Goal: Task Accomplishment & Management: Manage account settings

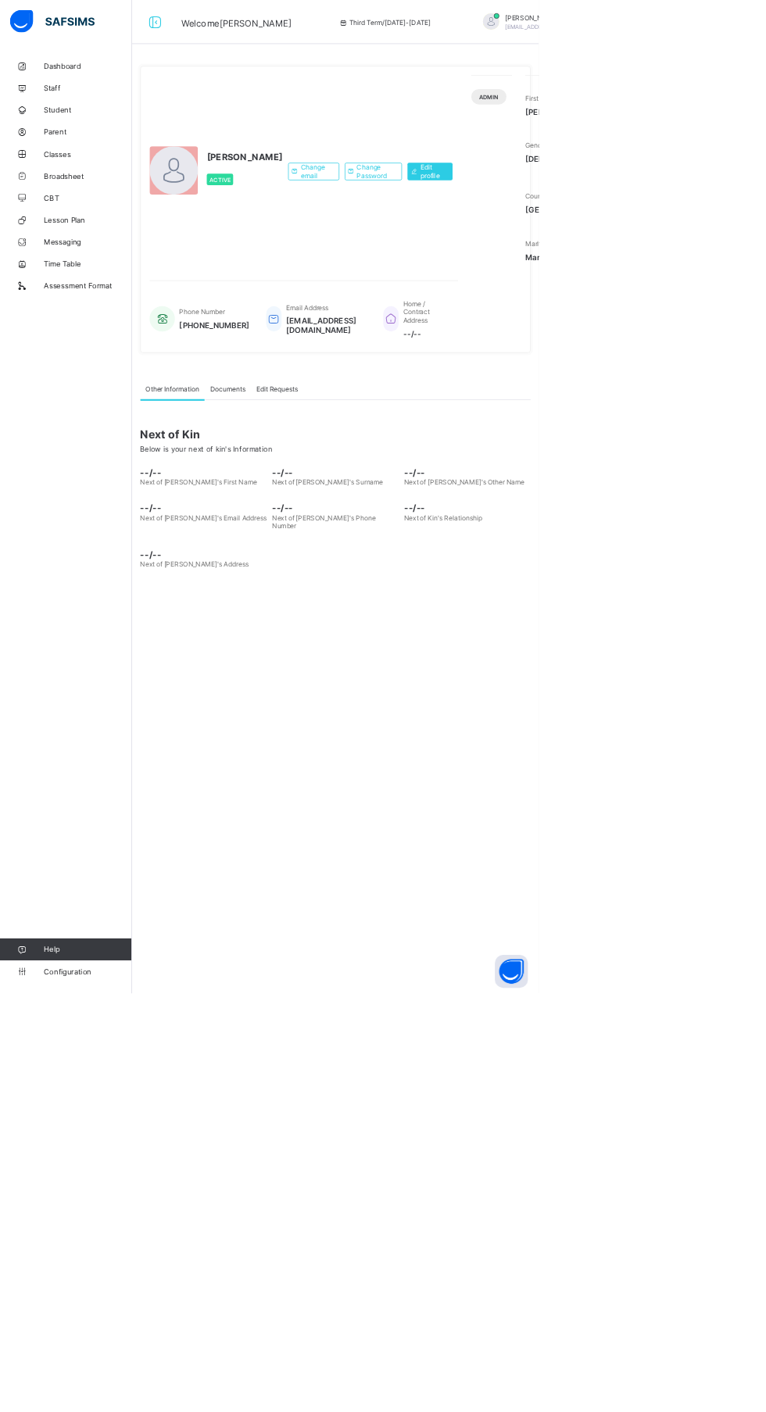
click at [130, 263] on link "Broadsheet" at bounding box center [94, 249] width 188 height 31
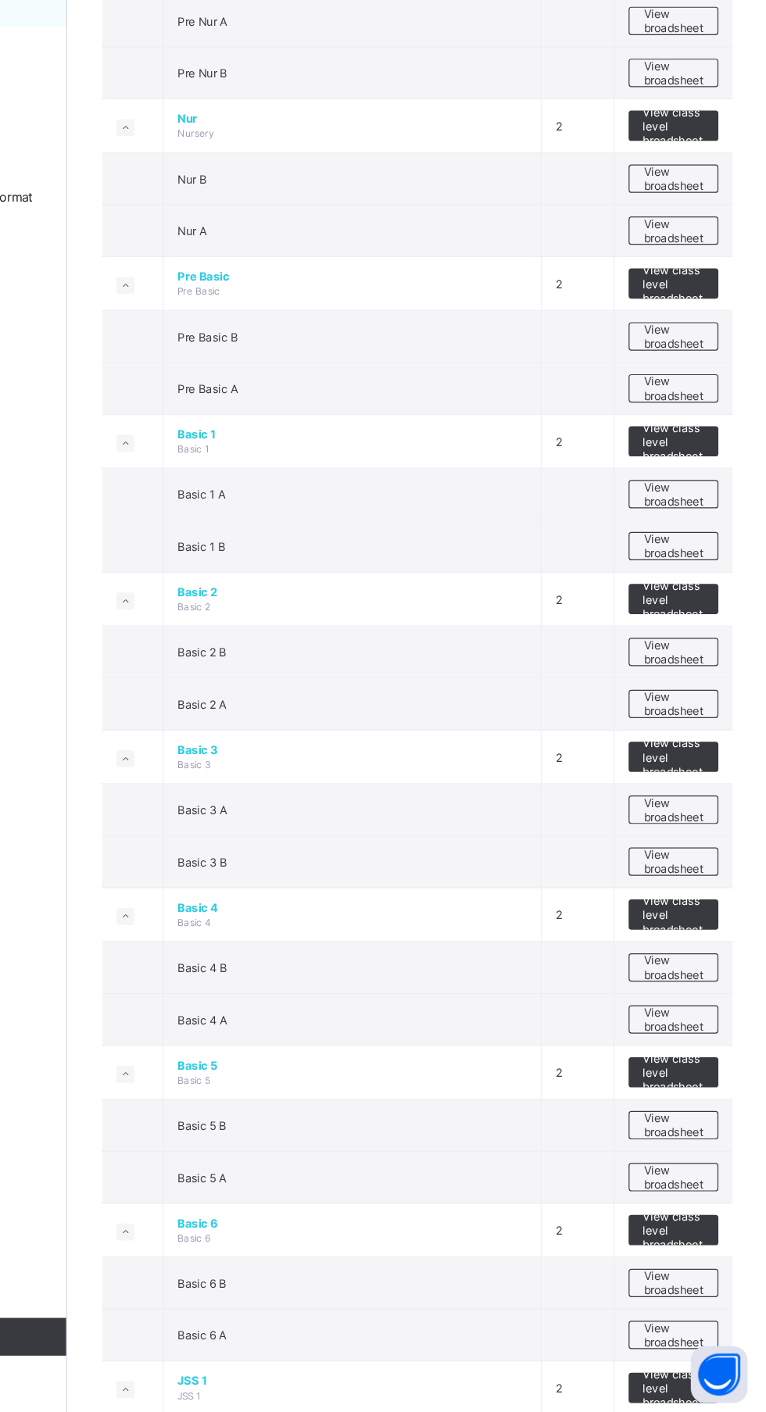
click at [711, 380] on span "View broadsheet" at bounding box center [688, 391] width 49 height 23
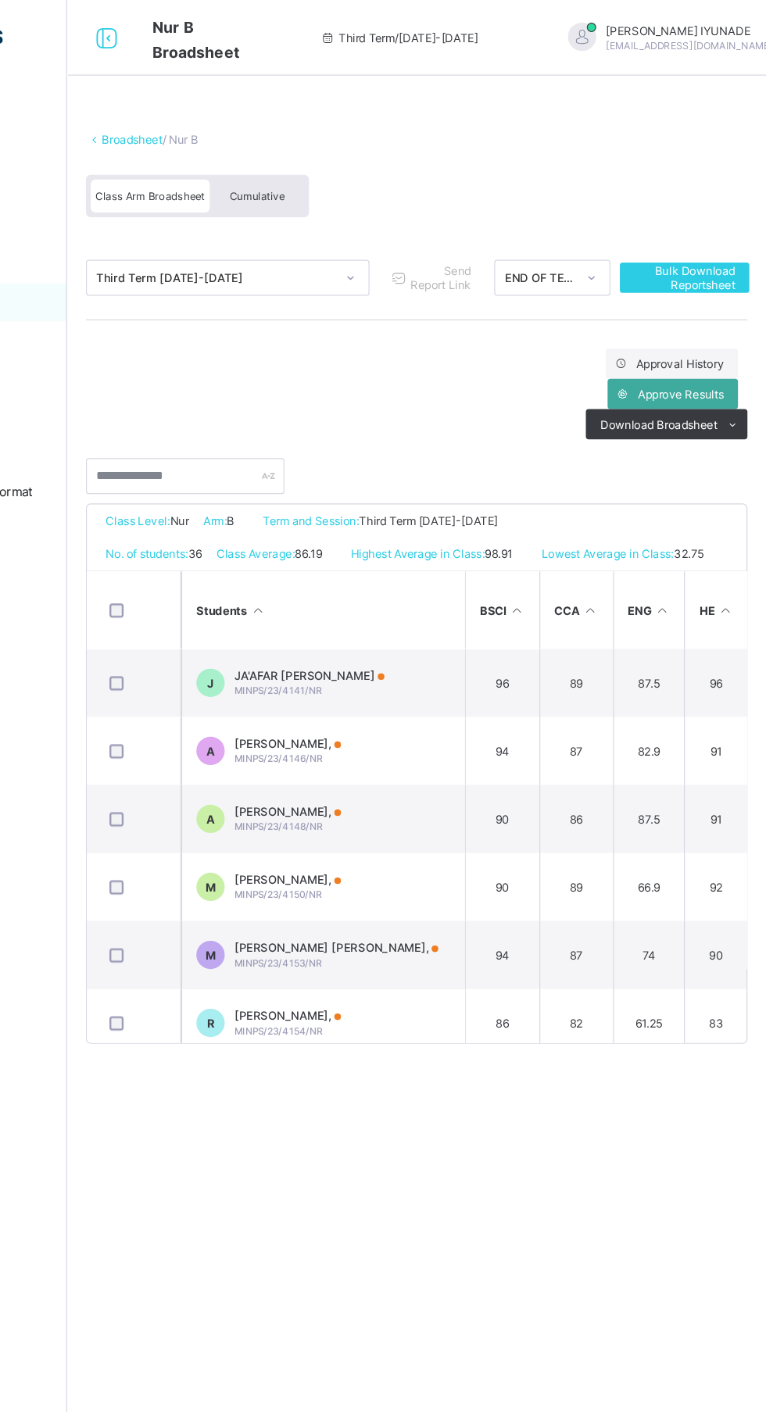
click at [356, 161] on span "Cumulative" at bounding box center [344, 162] width 45 height 11
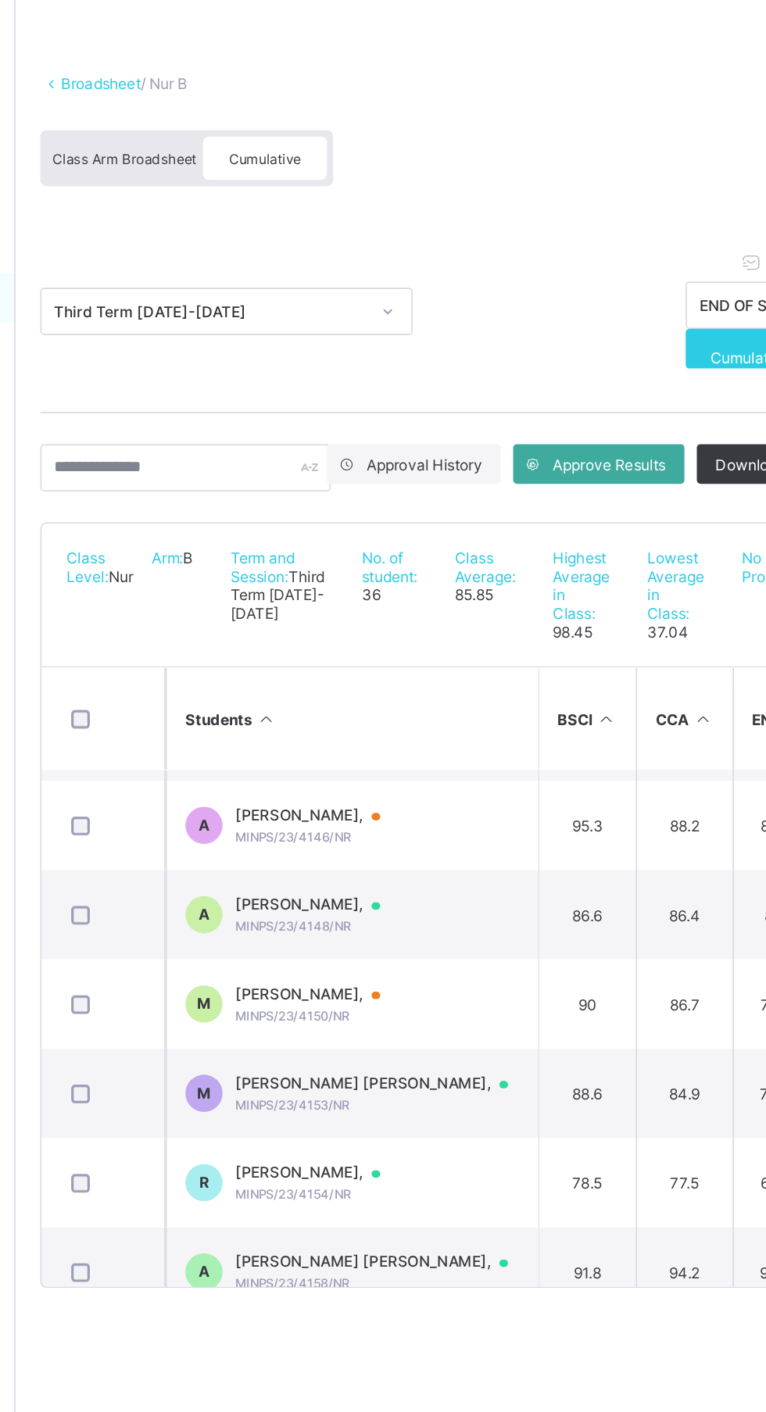
scroll to position [155, 0]
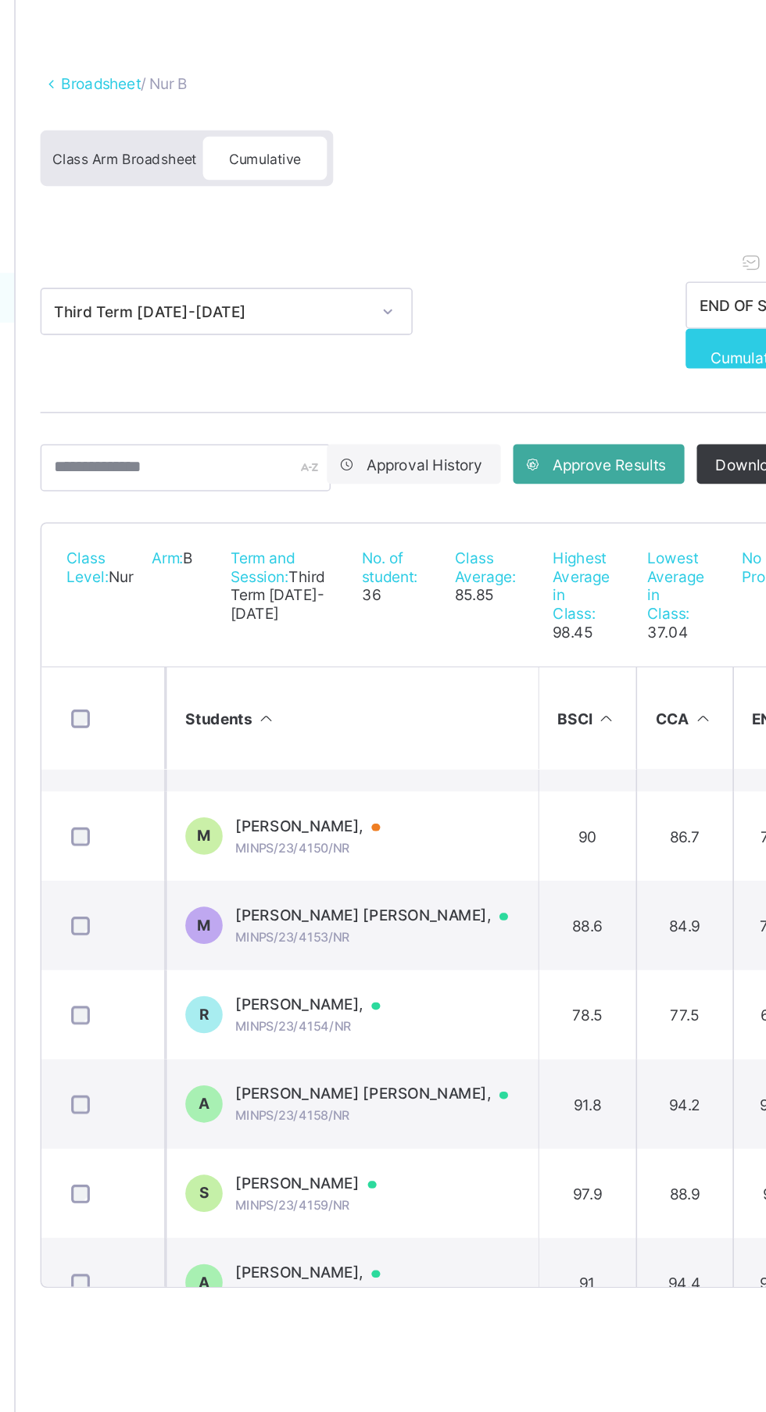
click at [489, 759] on div at bounding box center [500, 752] width 23 height 13
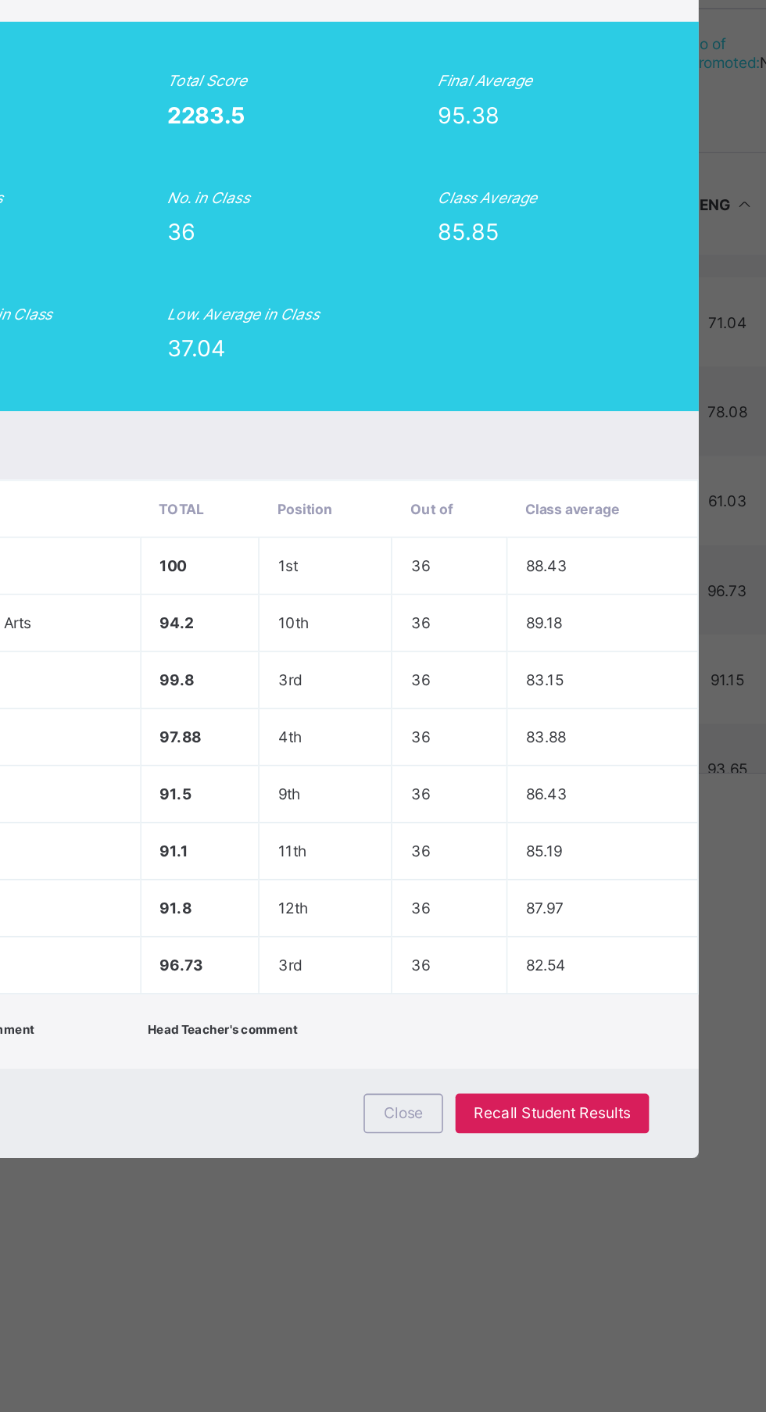
click at [477, 1093] on span "Close" at bounding box center [464, 1087] width 25 height 12
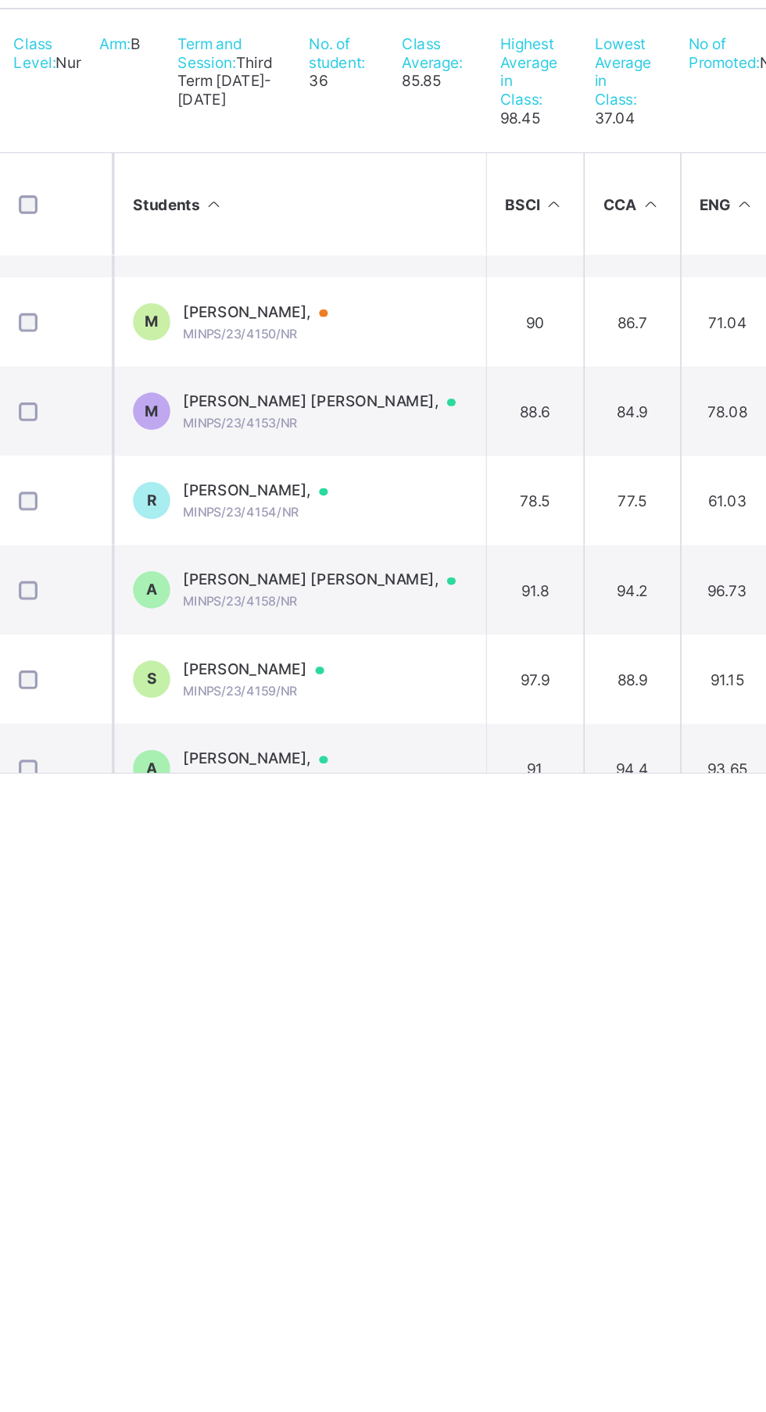
click at [415, 713] on div "[PERSON_NAME], MINPS/23/4154/NR" at bounding box center [379, 701] width 106 height 24
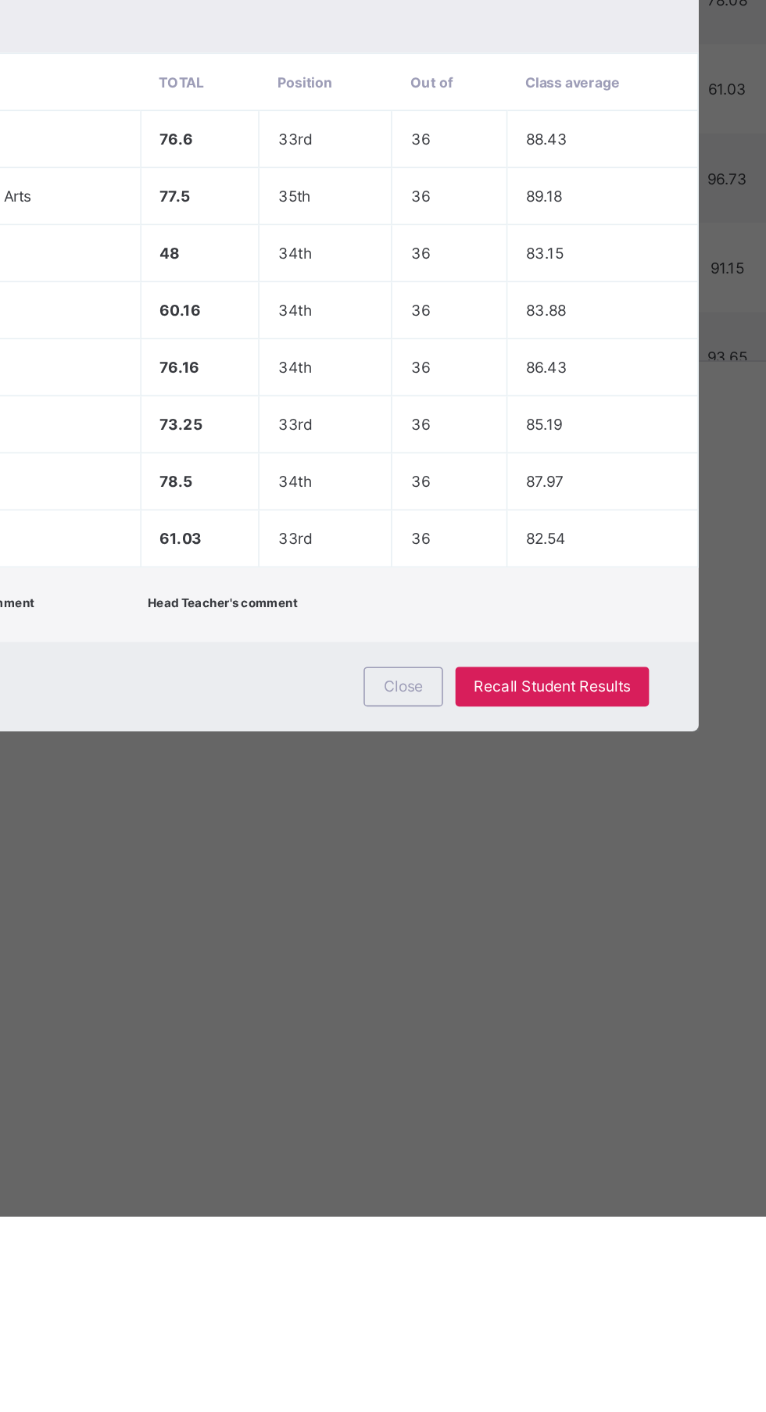
click at [608, 1084] on span "Recall Student Results" at bounding box center [558, 1078] width 98 height 12
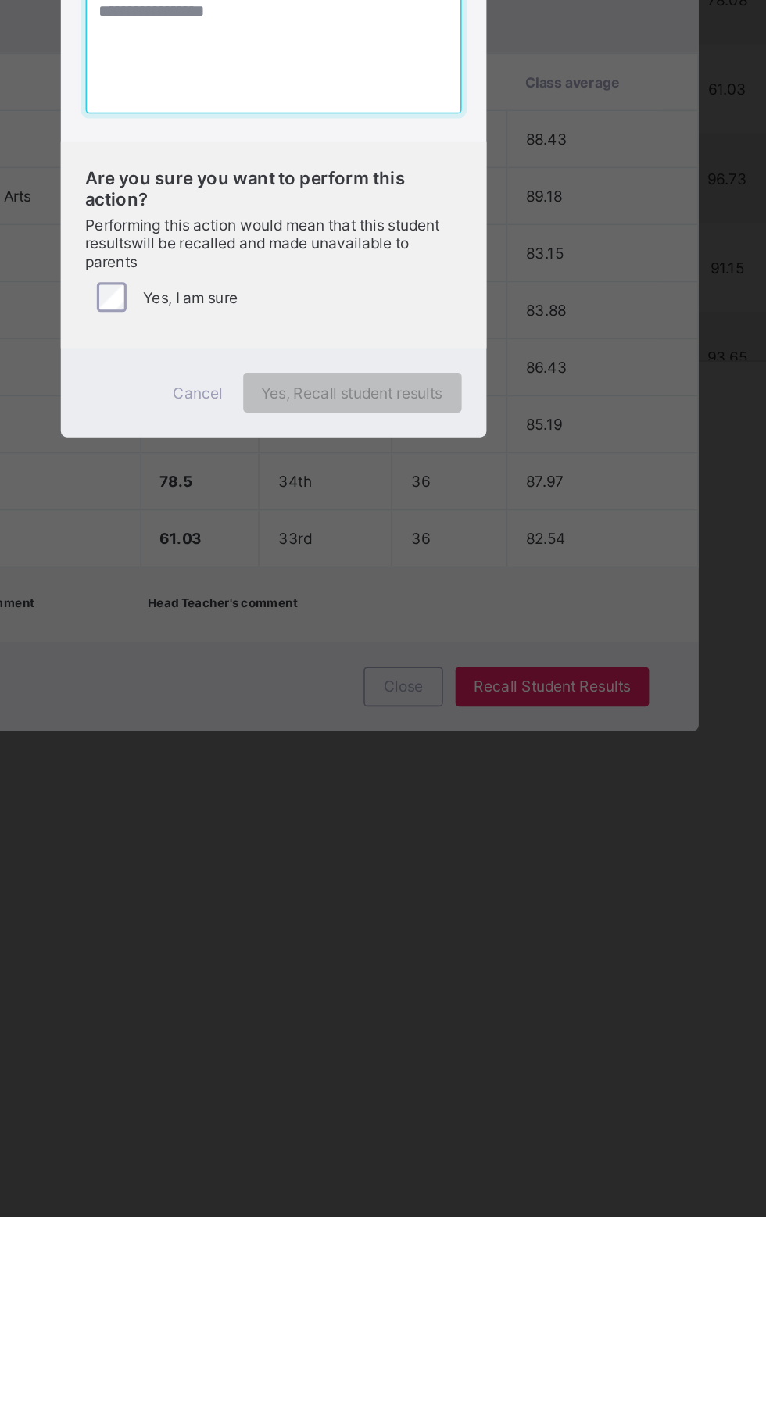
click at [450, 717] on textarea at bounding box center [383, 678] width 237 height 78
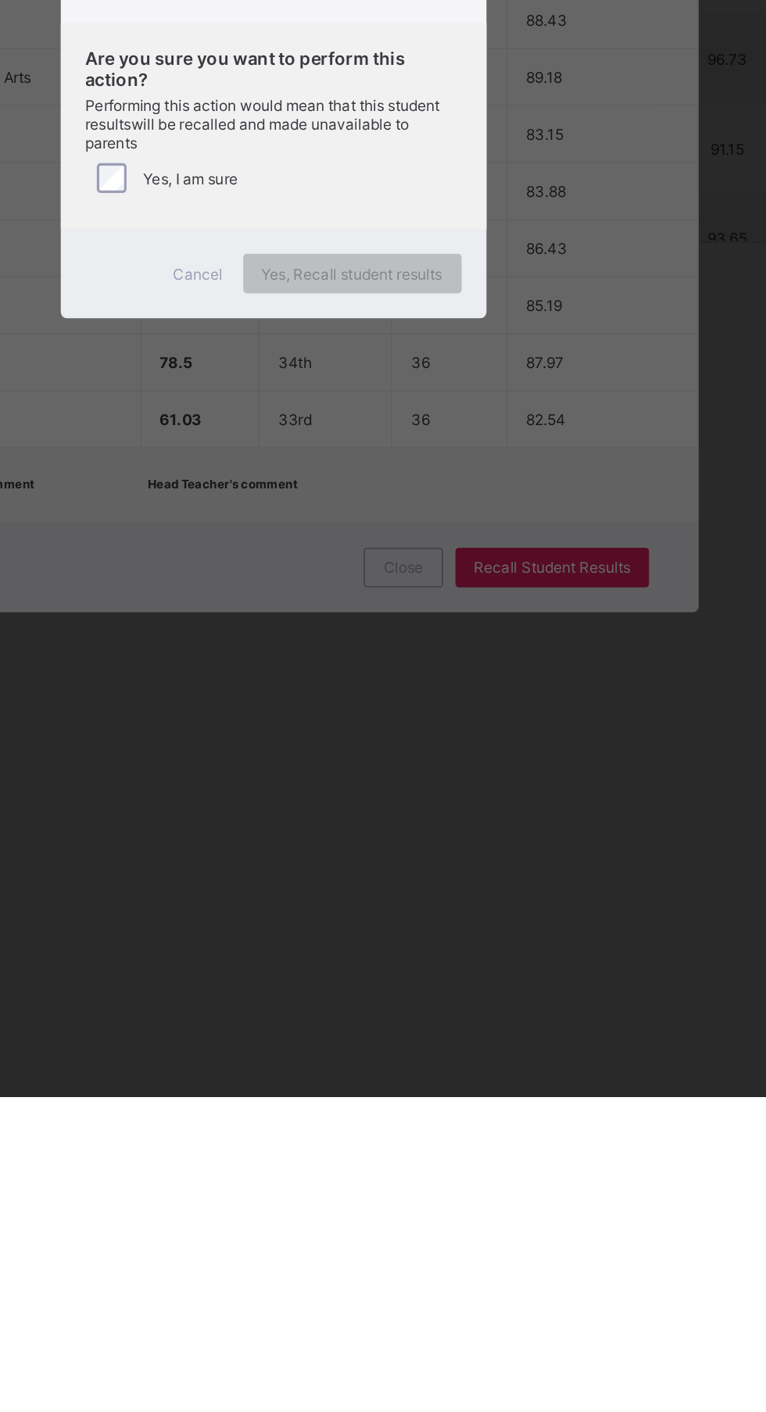
type textarea "*"
click at [490, 899] on span "Yes, Recall student results" at bounding box center [433, 894] width 114 height 12
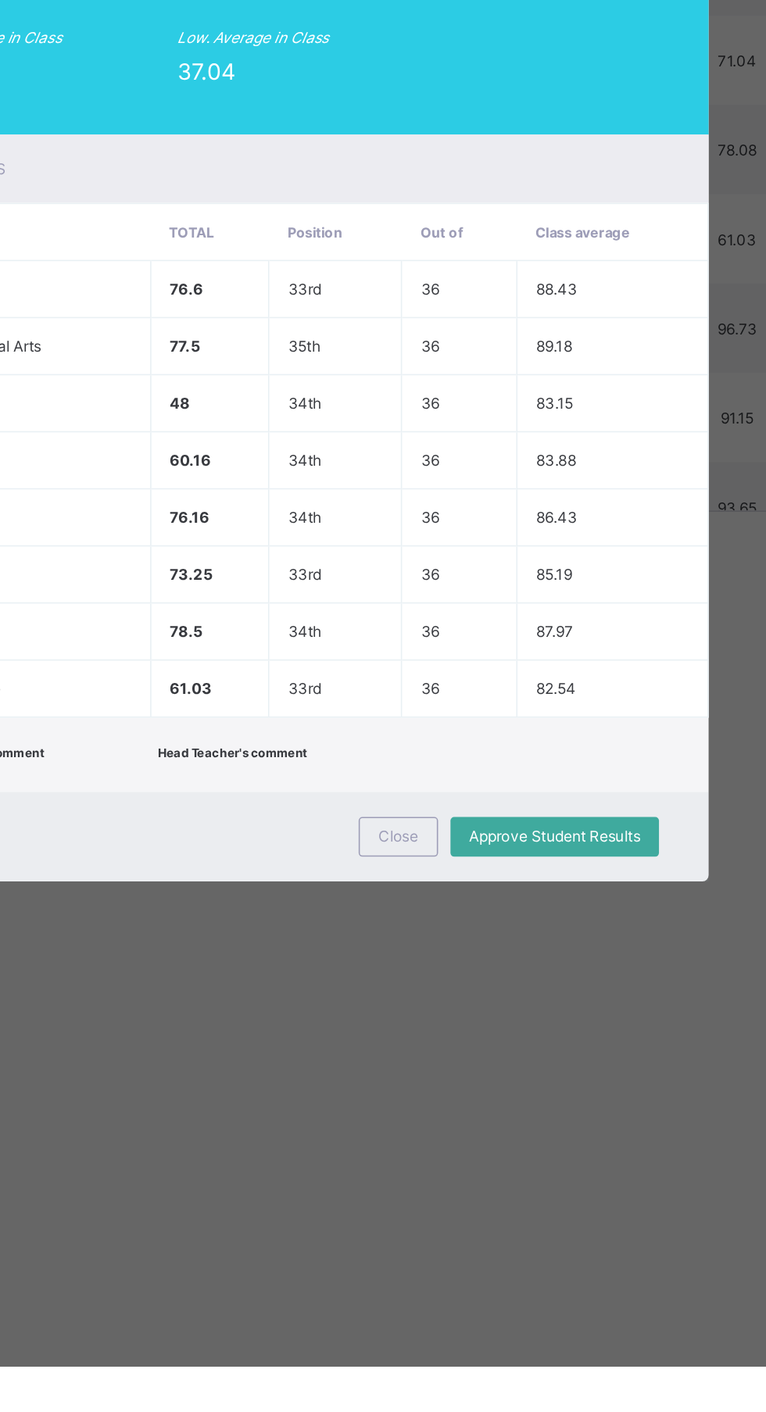
click at [458, 1003] on td "33rd" at bounding box center [416, 985] width 84 height 36
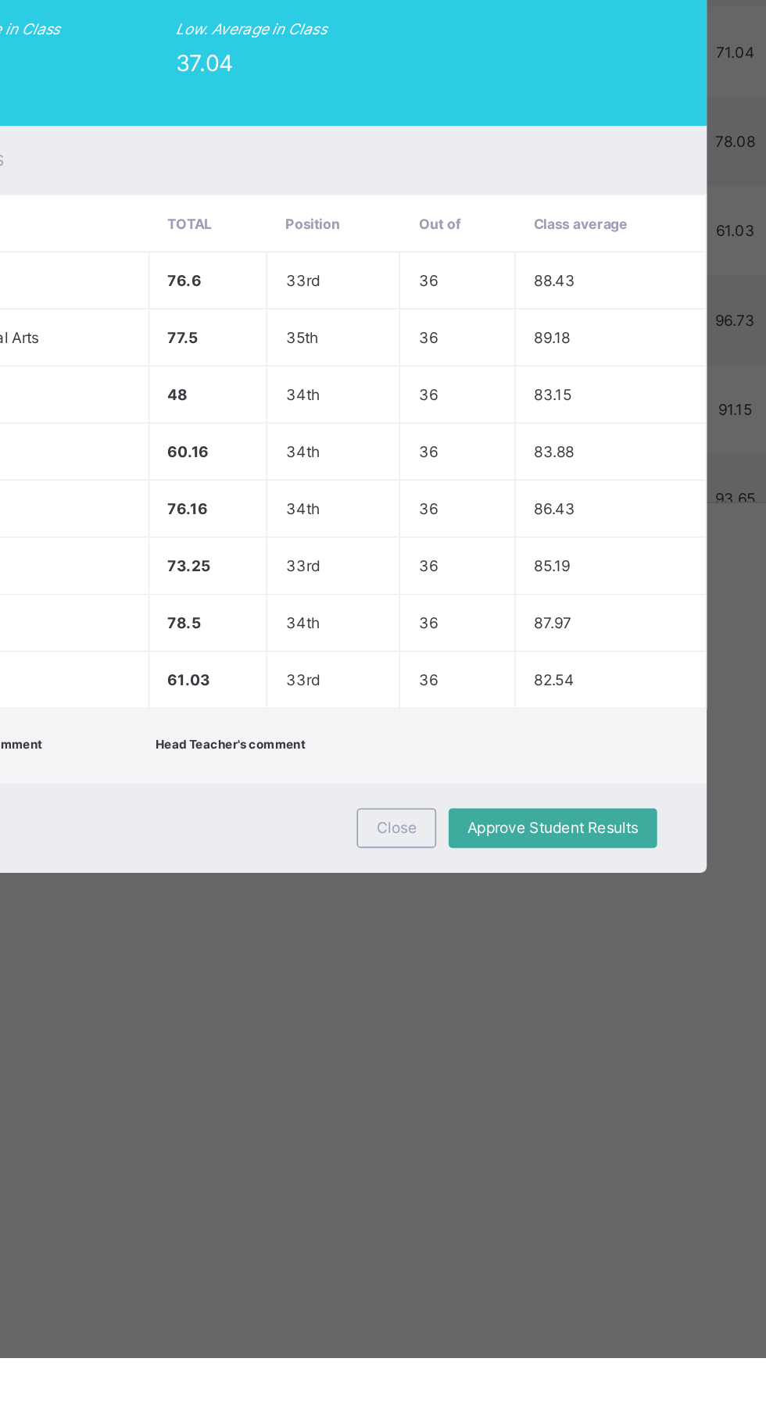
click at [468, 1084] on span "Close" at bounding box center [455, 1078] width 25 height 12
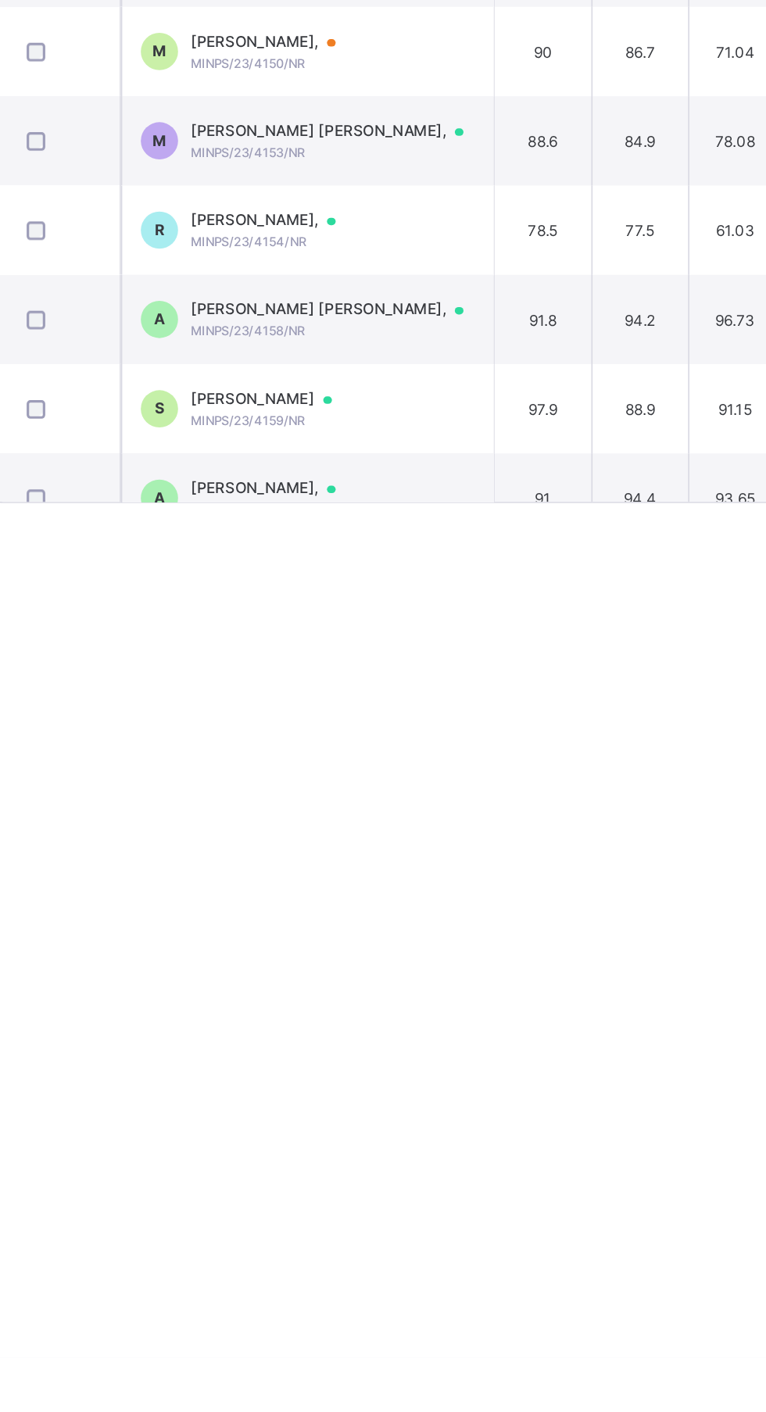
click at [489, 646] on div at bounding box center [500, 640] width 23 height 13
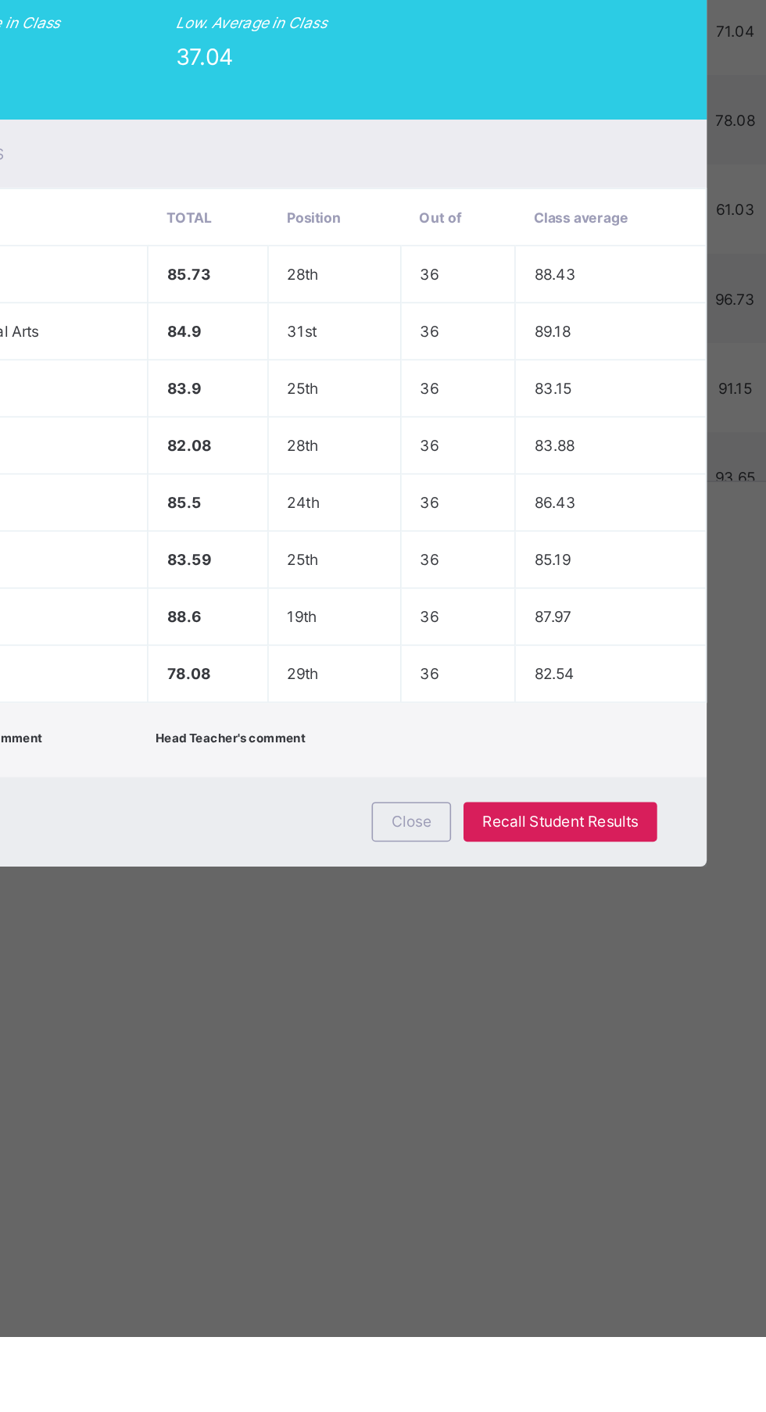
click at [608, 1093] on span "Recall Student Results" at bounding box center [558, 1087] width 98 height 12
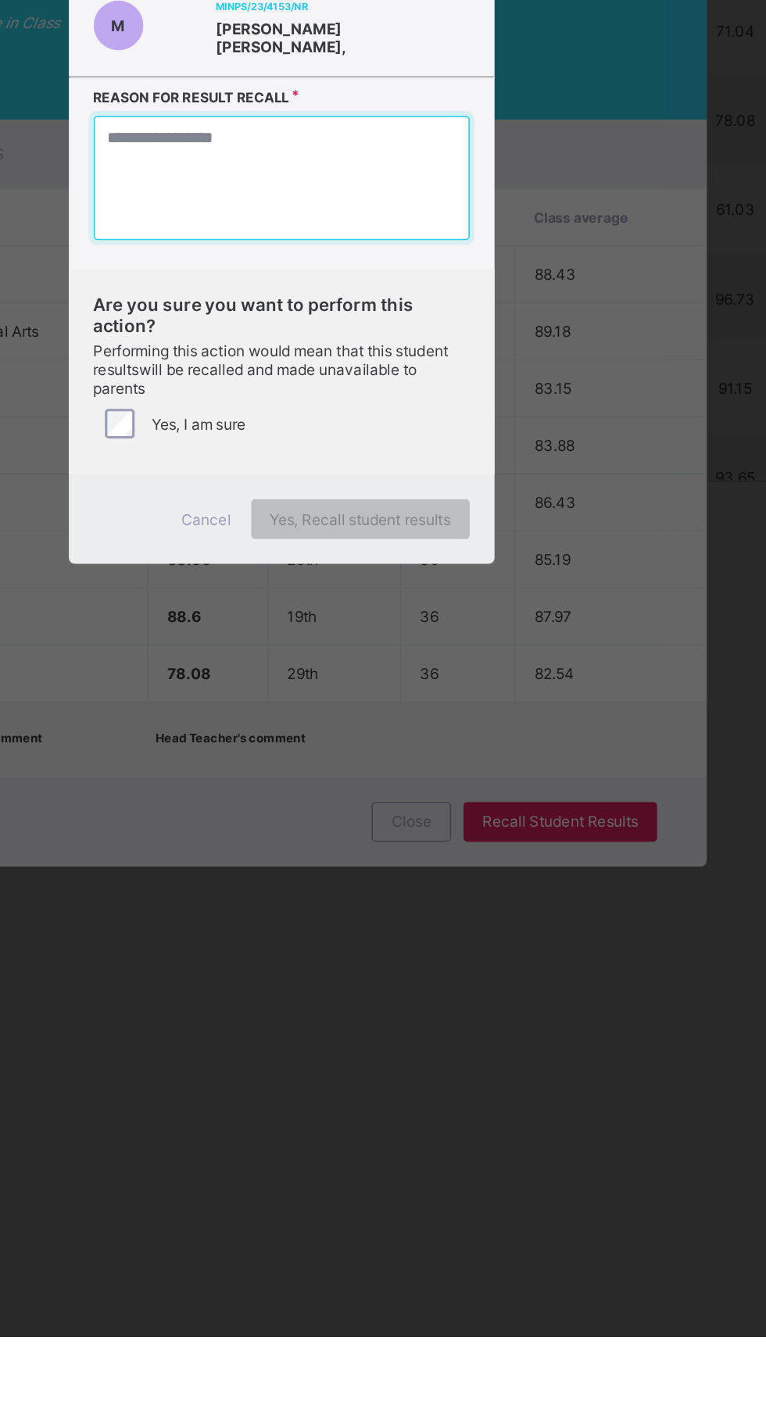
click at [473, 721] on textarea at bounding box center [383, 682] width 237 height 78
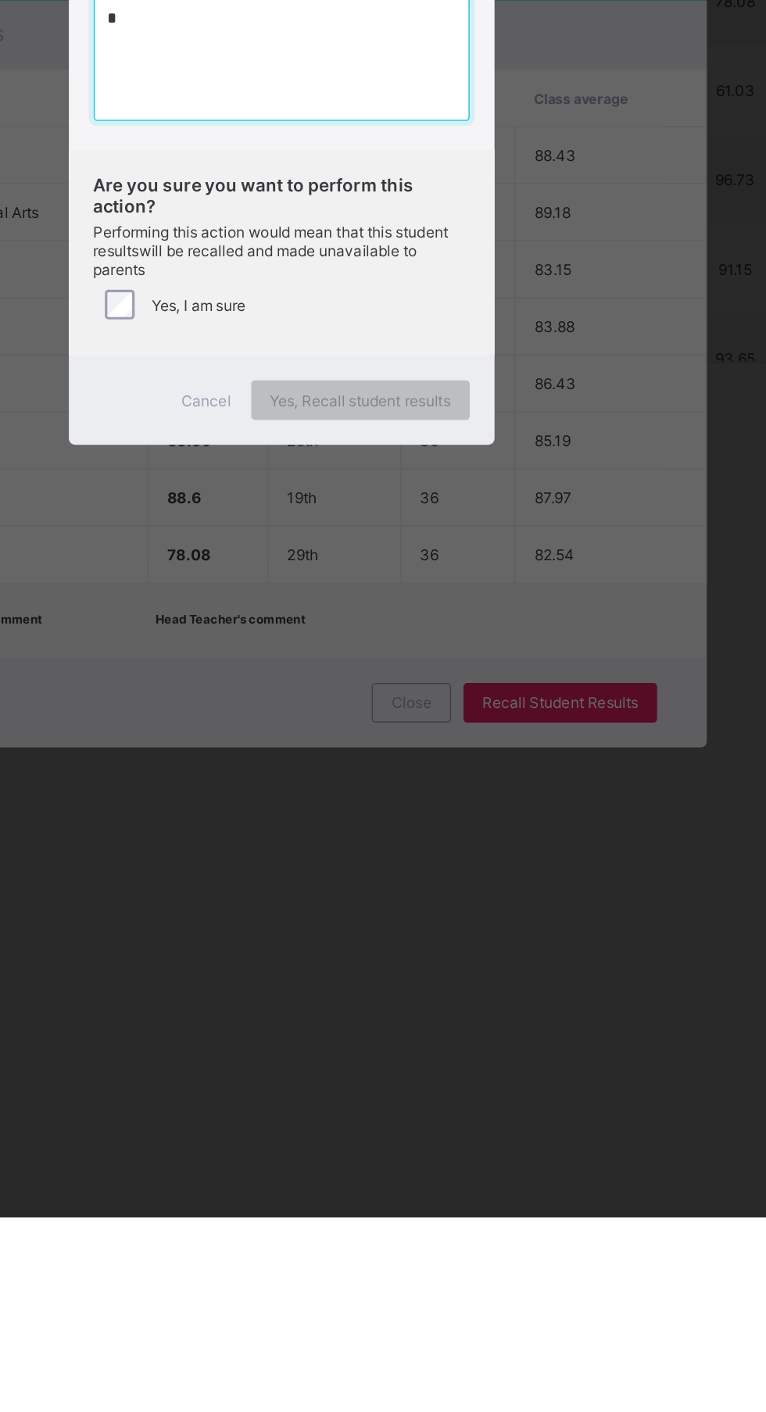
type textarea "*"
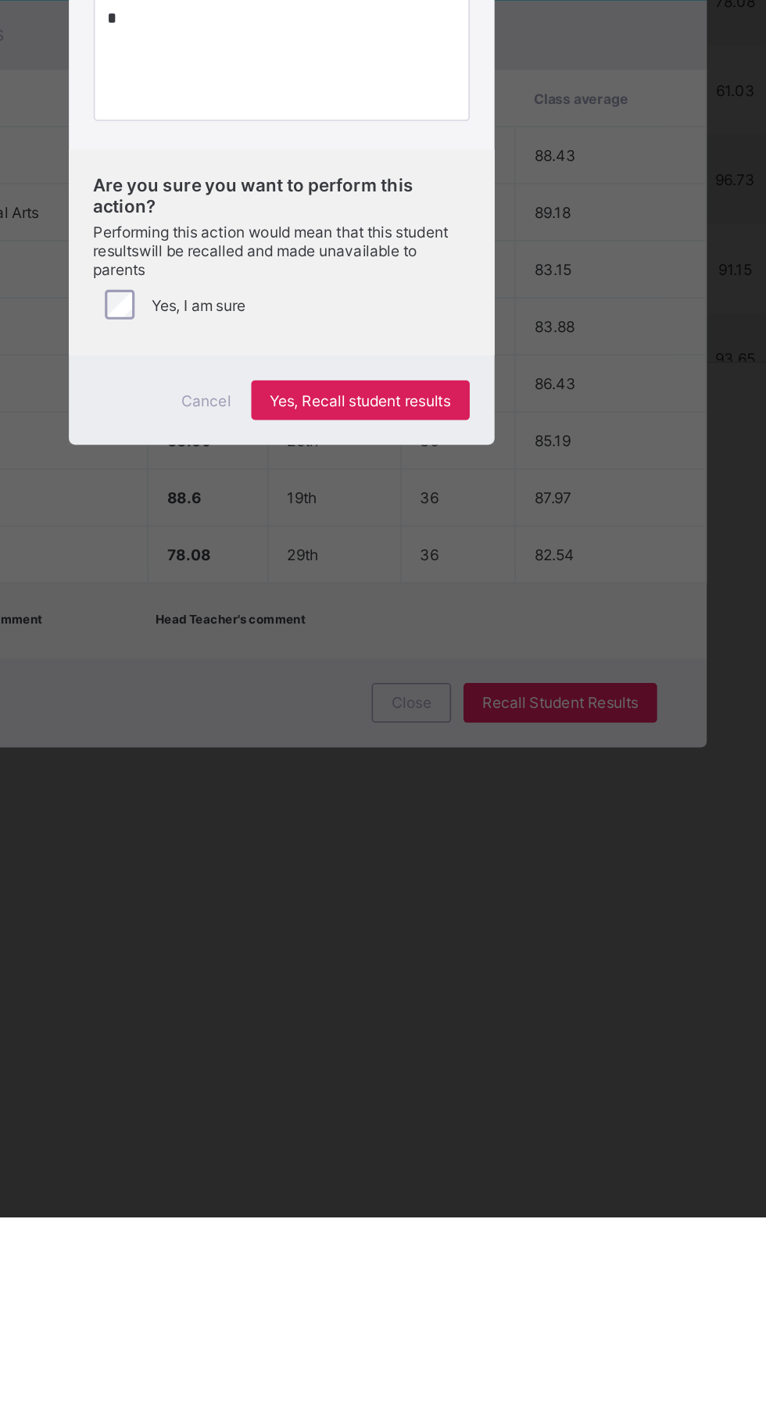
click at [490, 903] on span "Yes, Recall student results" at bounding box center [433, 898] width 114 height 12
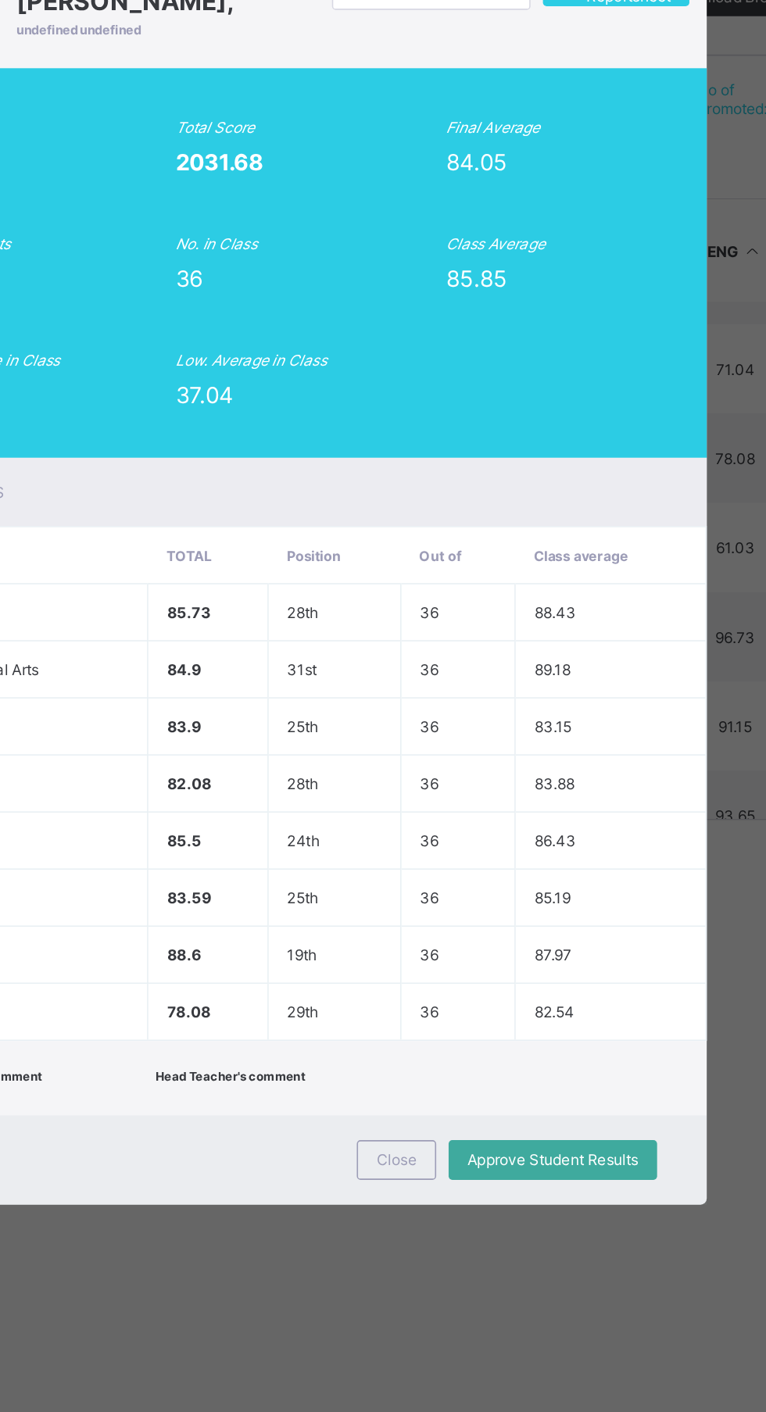
click at [458, 1012] on td "29th" at bounding box center [416, 994] width 84 height 36
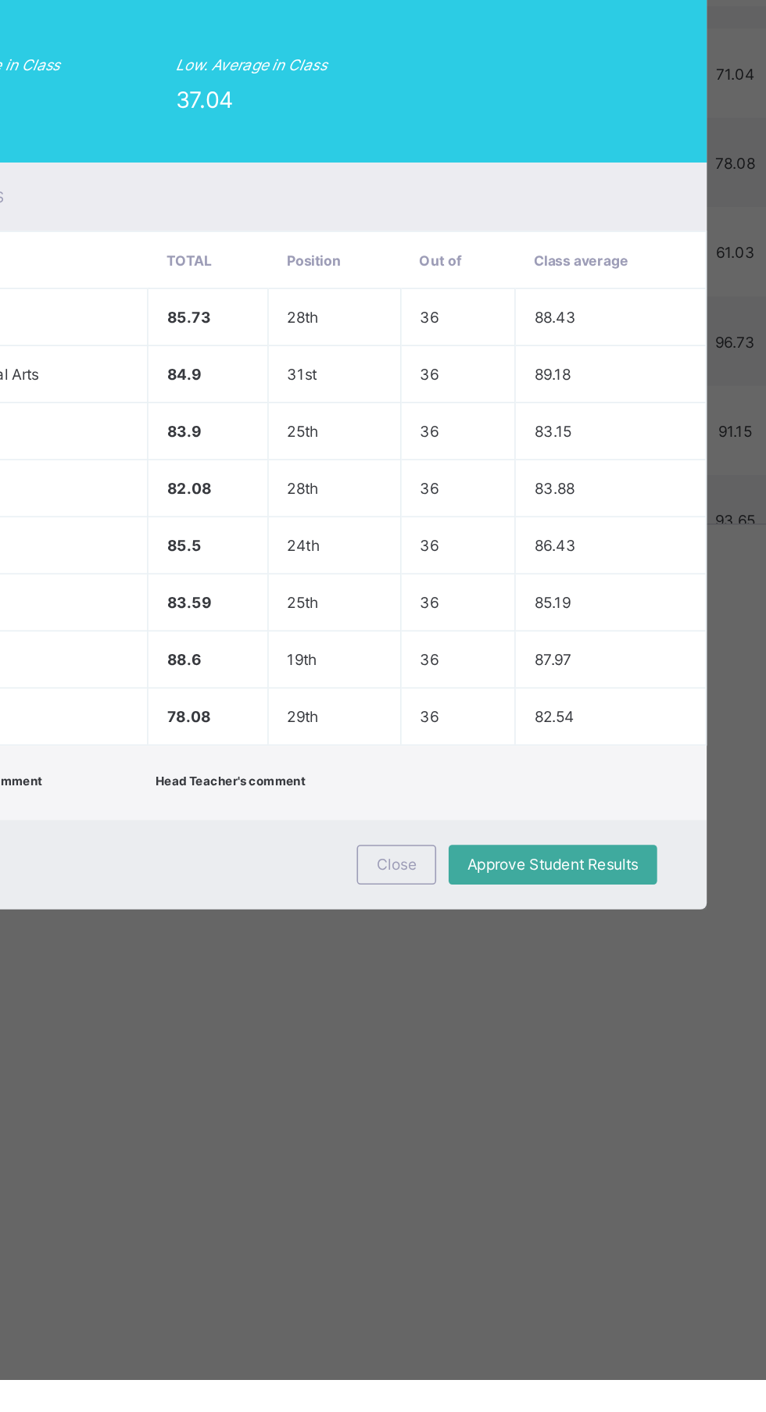
click at [481, 1100] on div "Close" at bounding box center [456, 1087] width 50 height 25
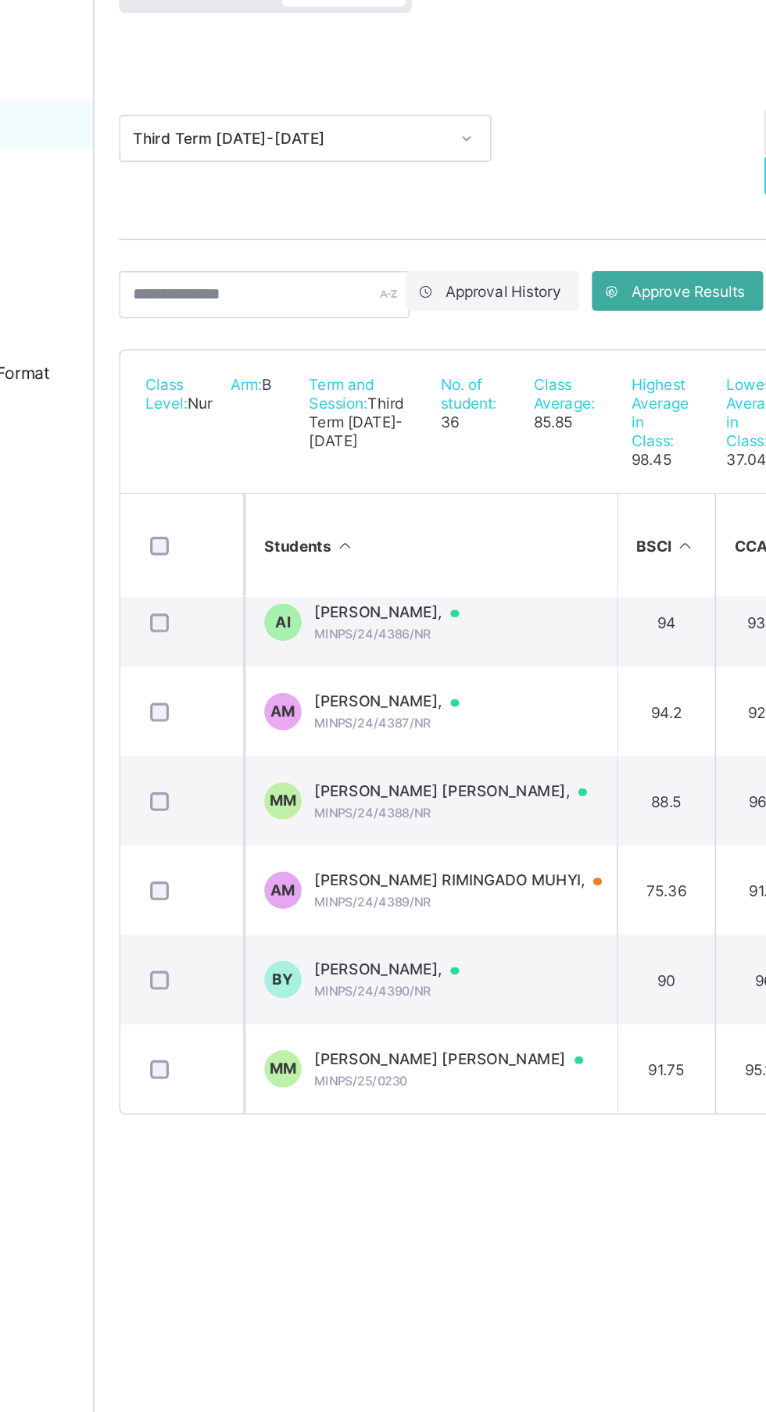
scroll to position [1706, 0]
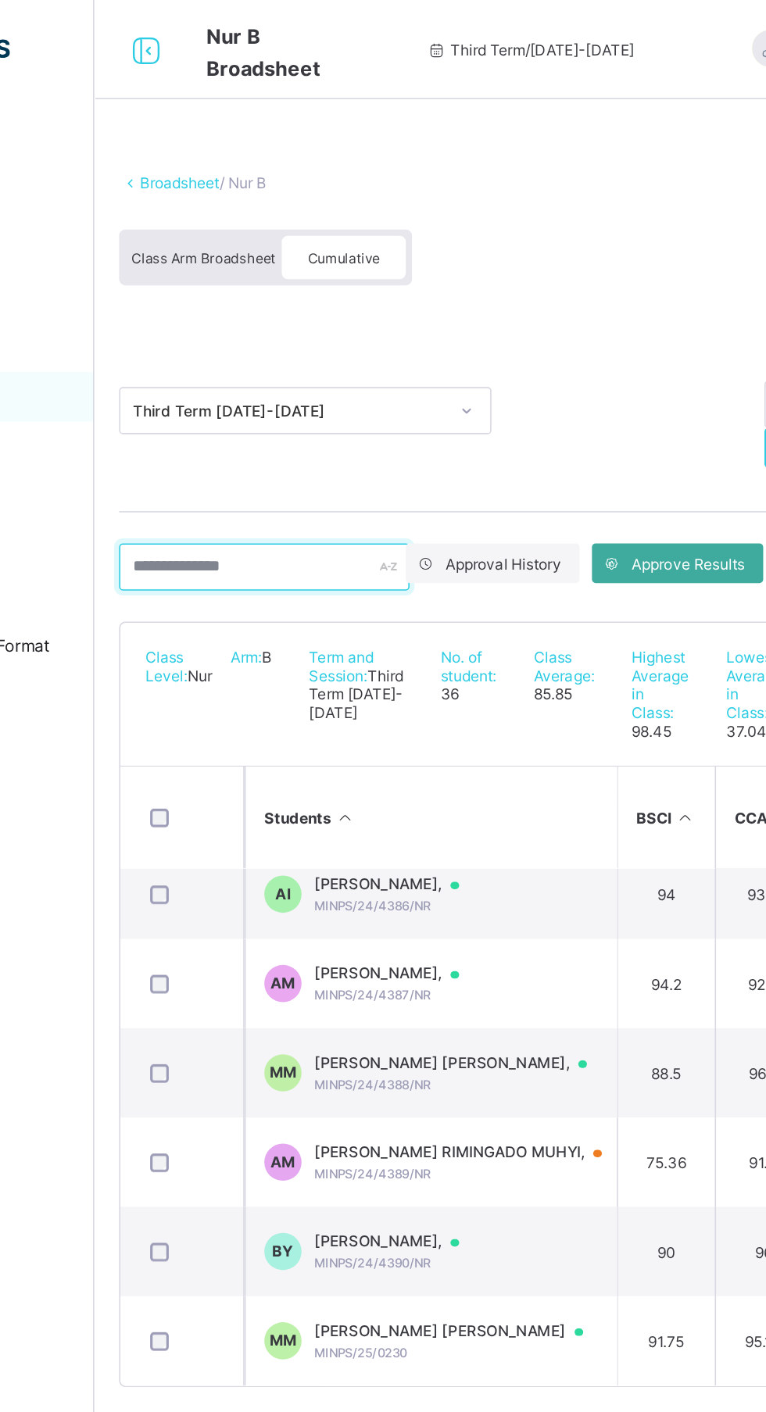
click at [302, 360] on input "text" at bounding box center [294, 357] width 183 height 30
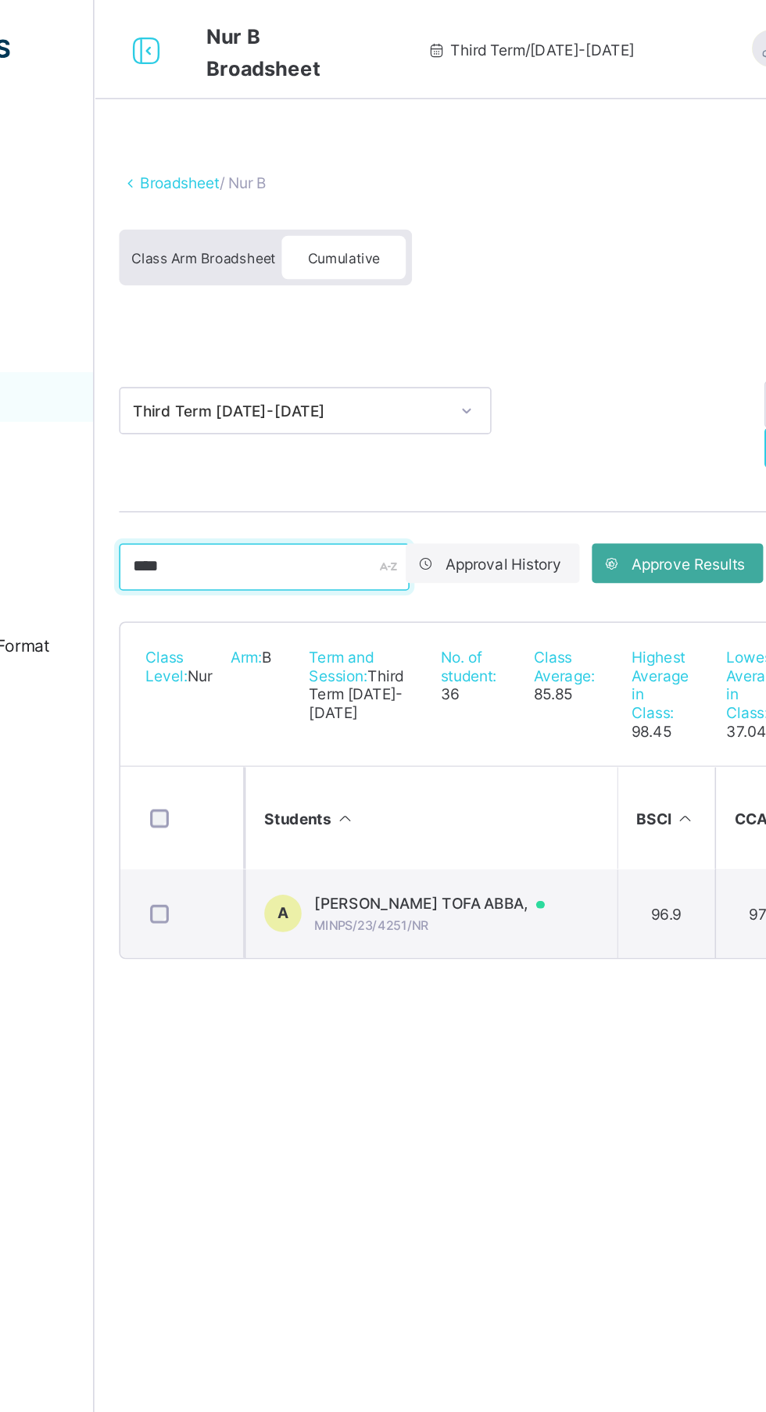
scroll to position [0, 0]
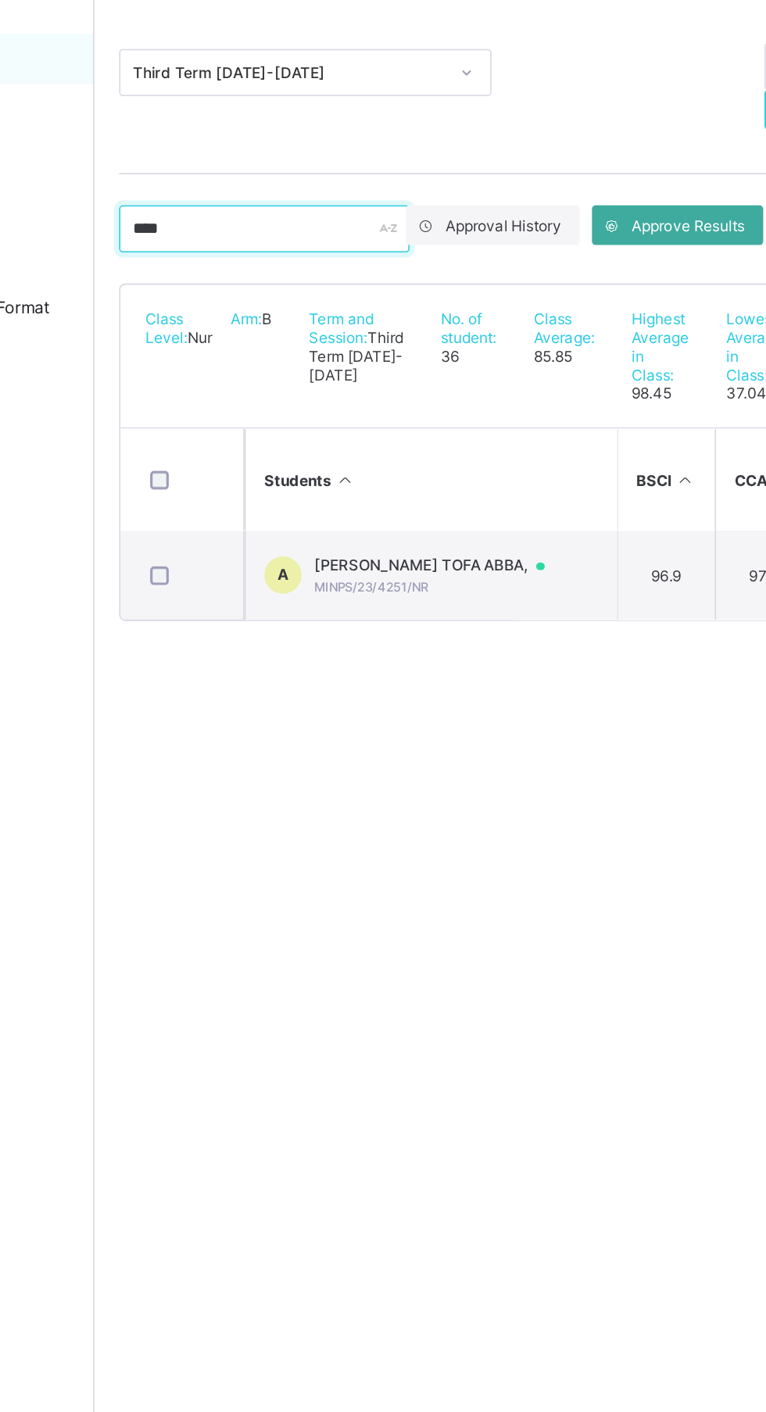
type input "****"
click at [413, 575] on span "[PERSON_NAME] TOFA ABBA," at bounding box center [406, 569] width 160 height 13
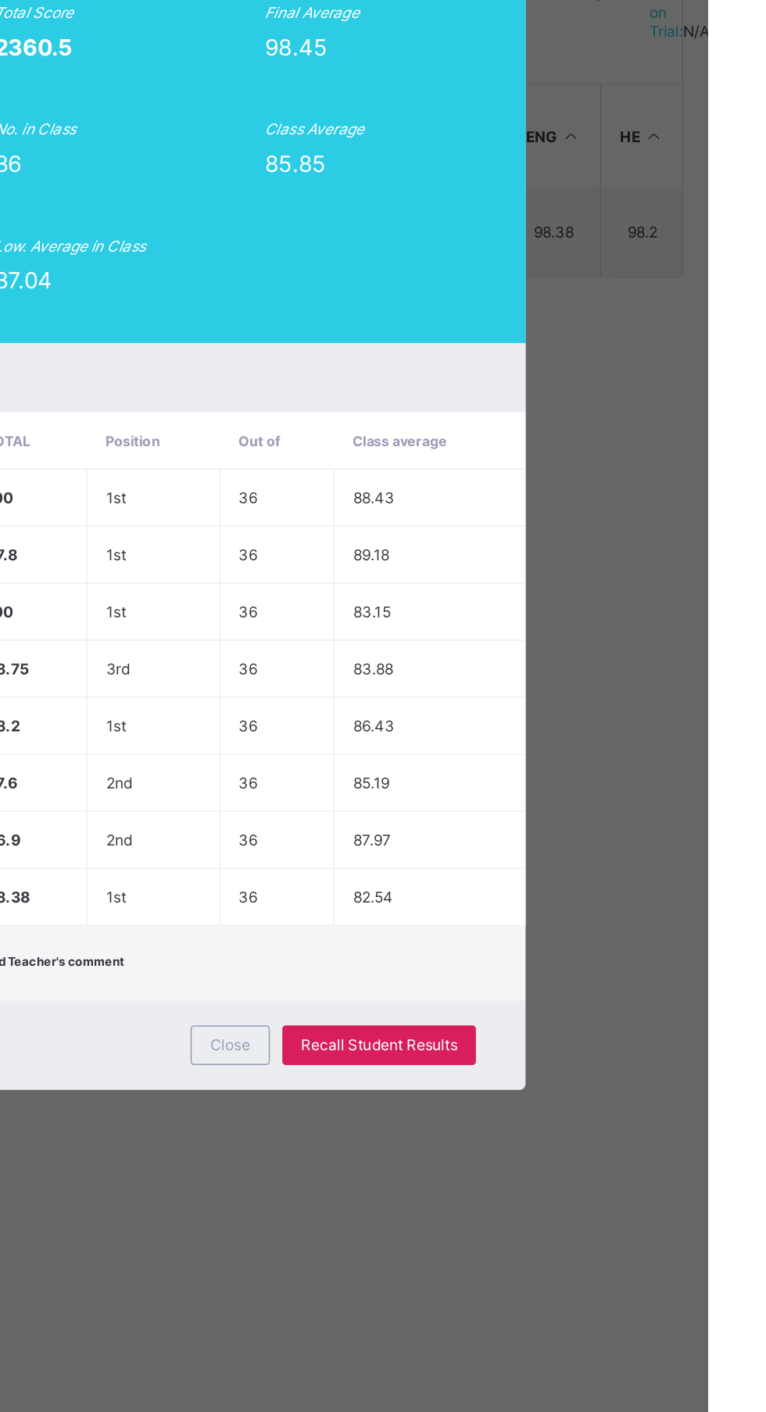
click at [608, 1093] on span "Recall Student Results" at bounding box center [558, 1087] width 98 height 12
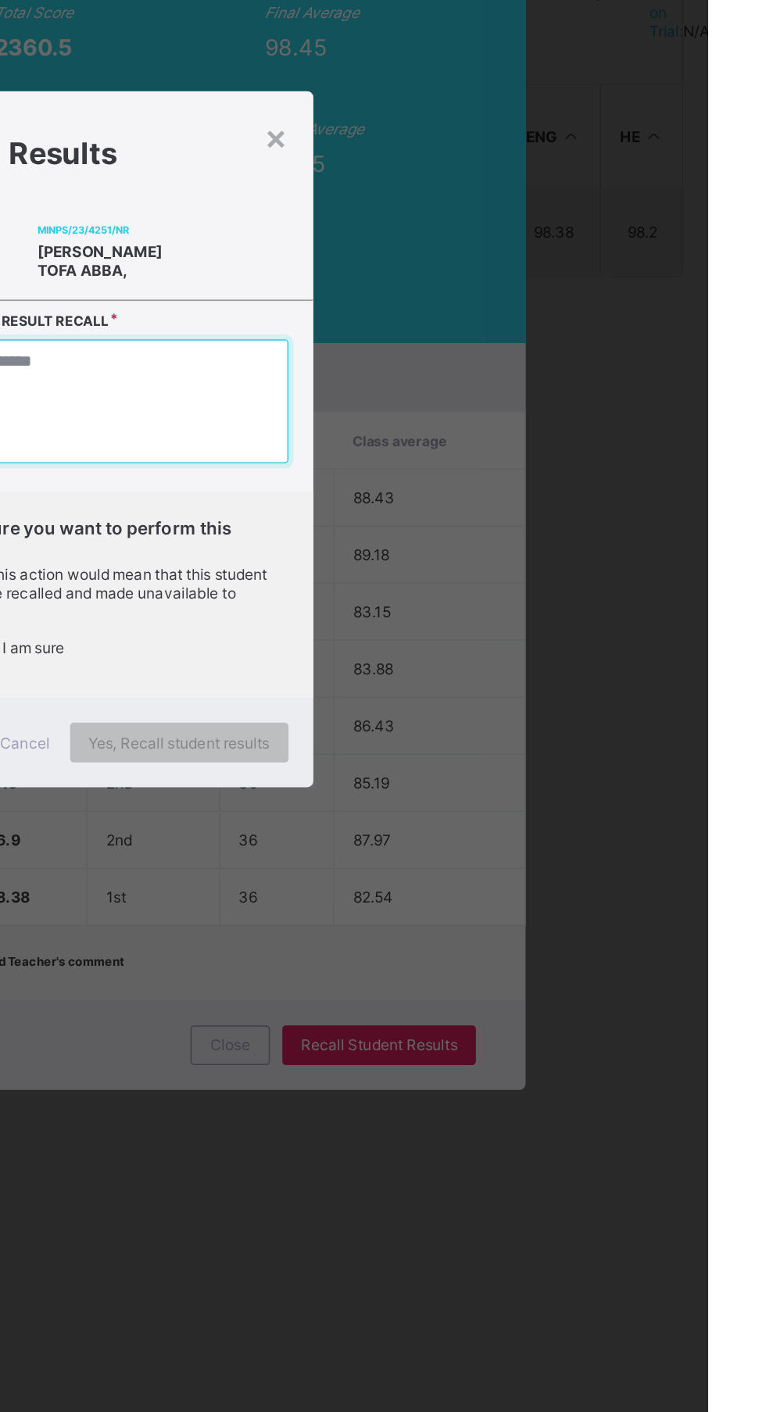
click at [489, 721] on textarea at bounding box center [383, 682] width 237 height 78
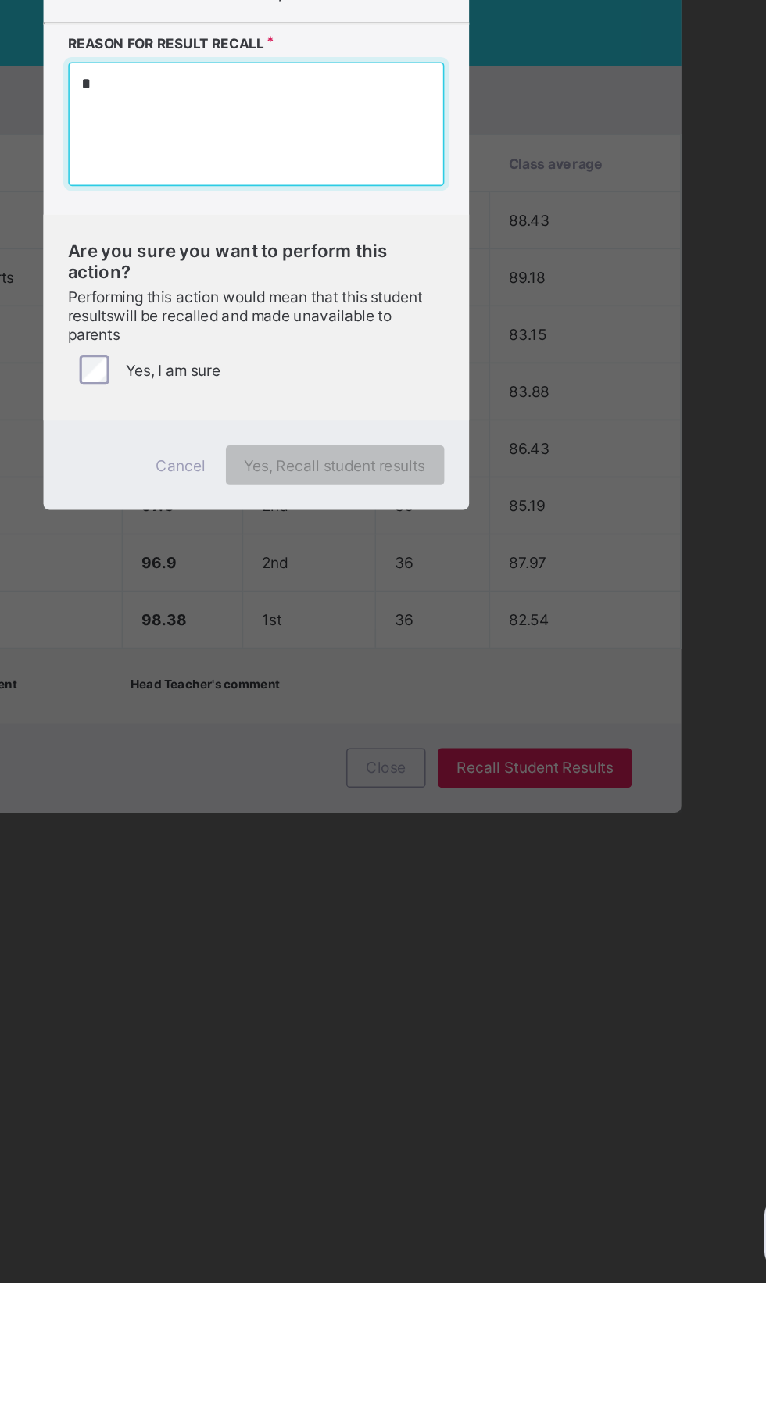
type textarea "*"
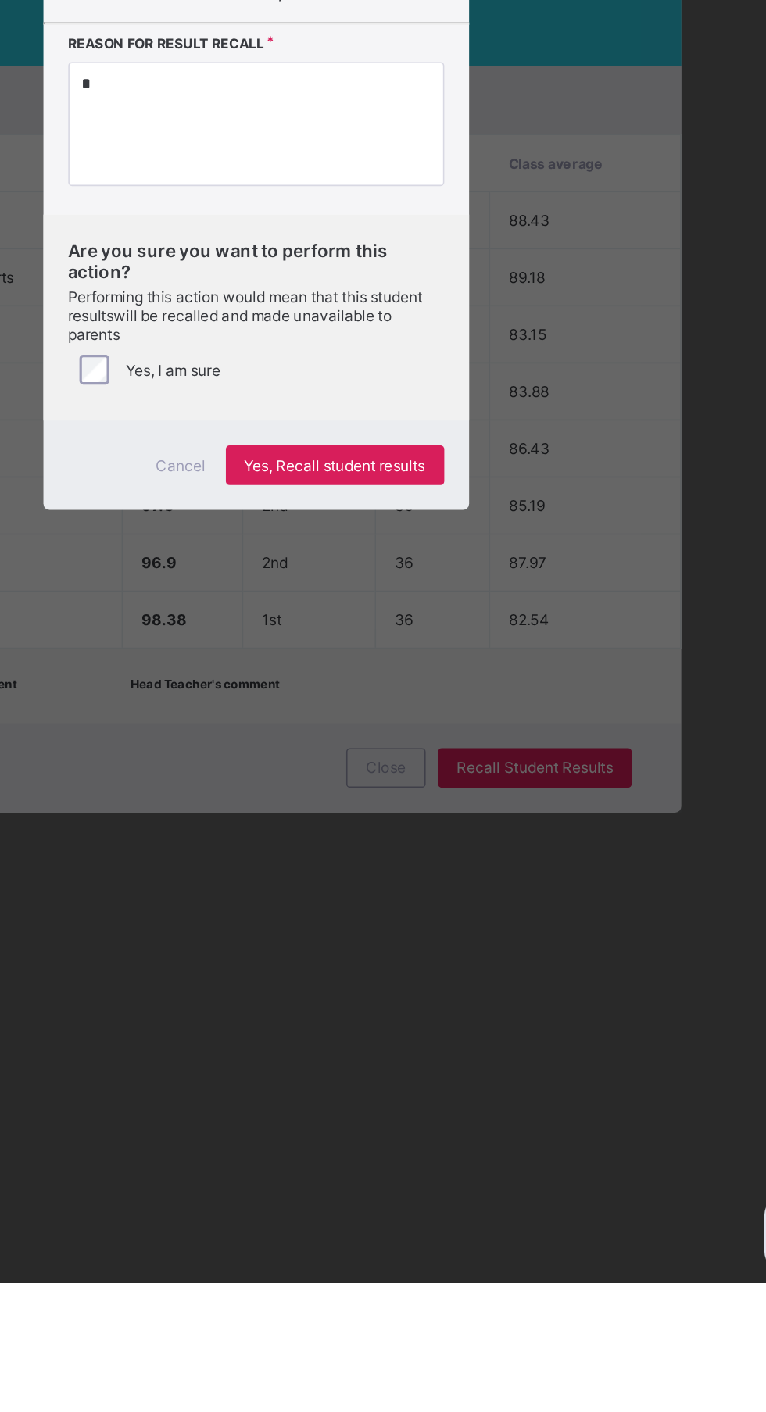
click at [490, 903] on span "Yes, Recall student results" at bounding box center [433, 898] width 114 height 12
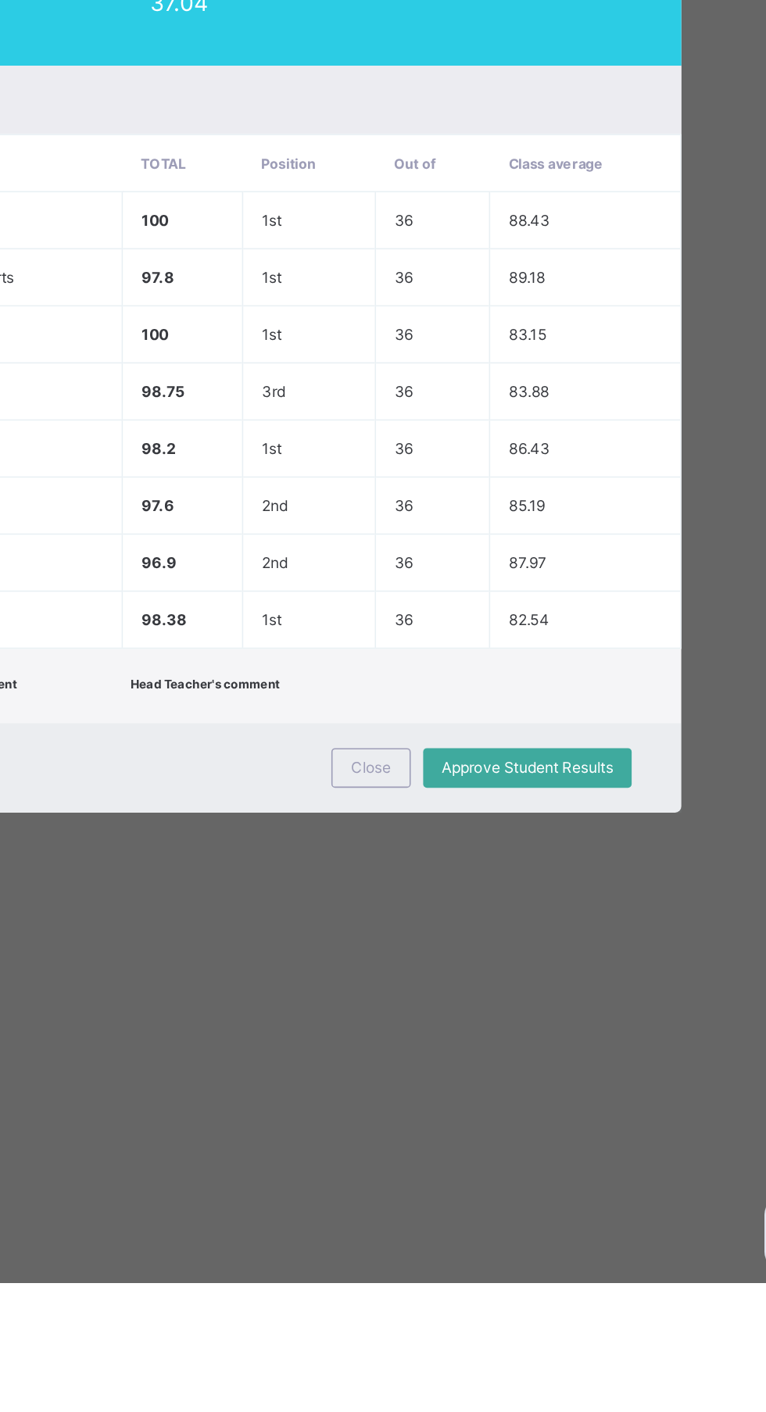
click at [481, 1100] on div "Close" at bounding box center [456, 1087] width 50 height 25
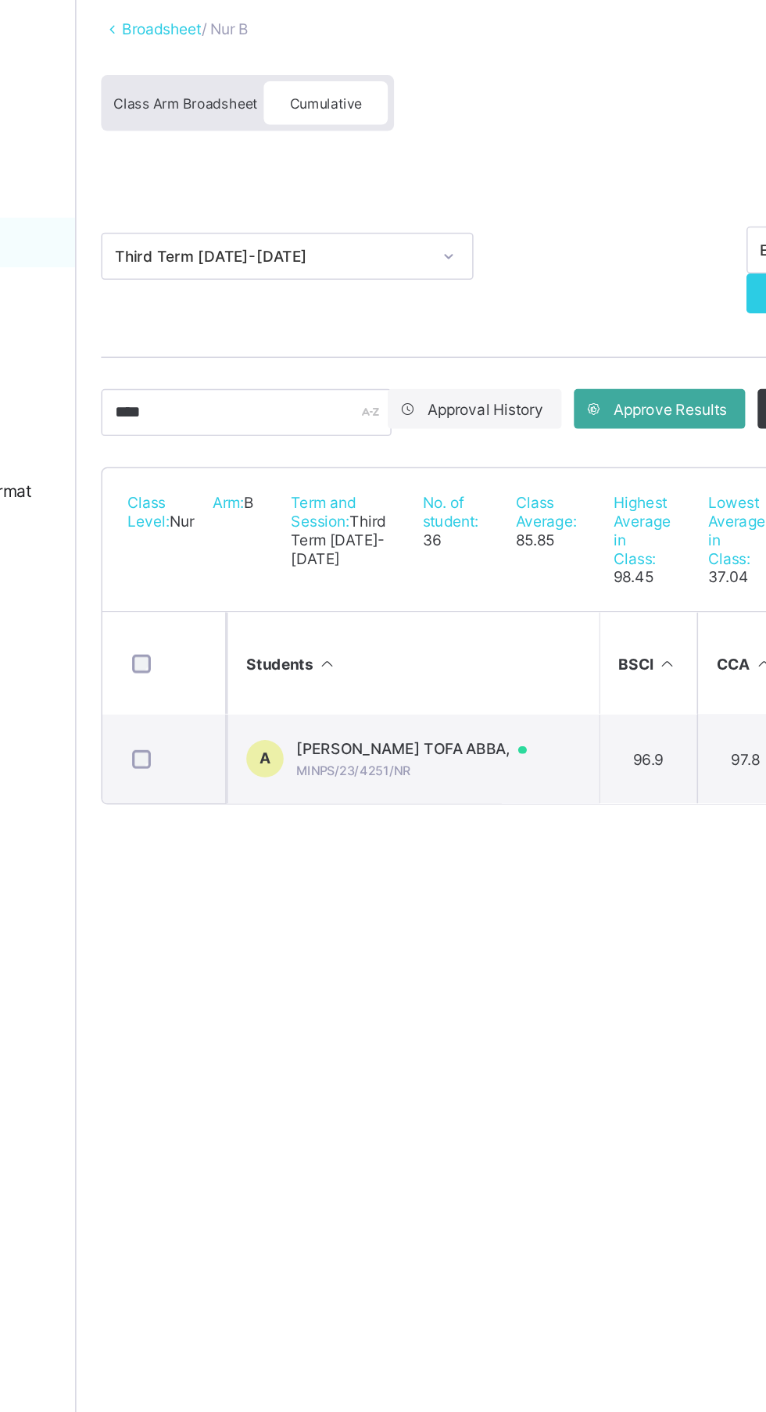
click at [418, 575] on span "[PERSON_NAME] TOFA ABBA," at bounding box center [406, 569] width 160 height 13
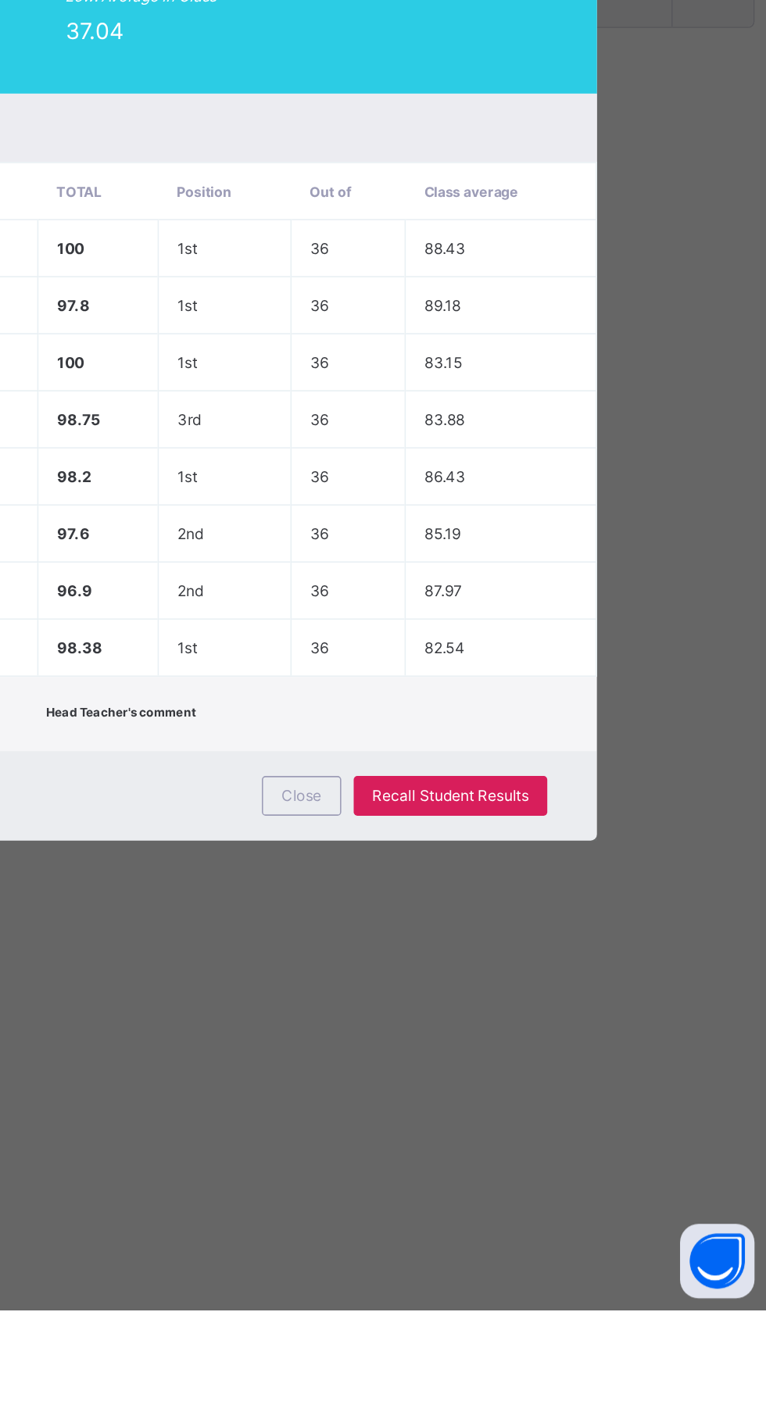
click at [620, 1100] on div "Recall Student Results" at bounding box center [559, 1087] width 122 height 25
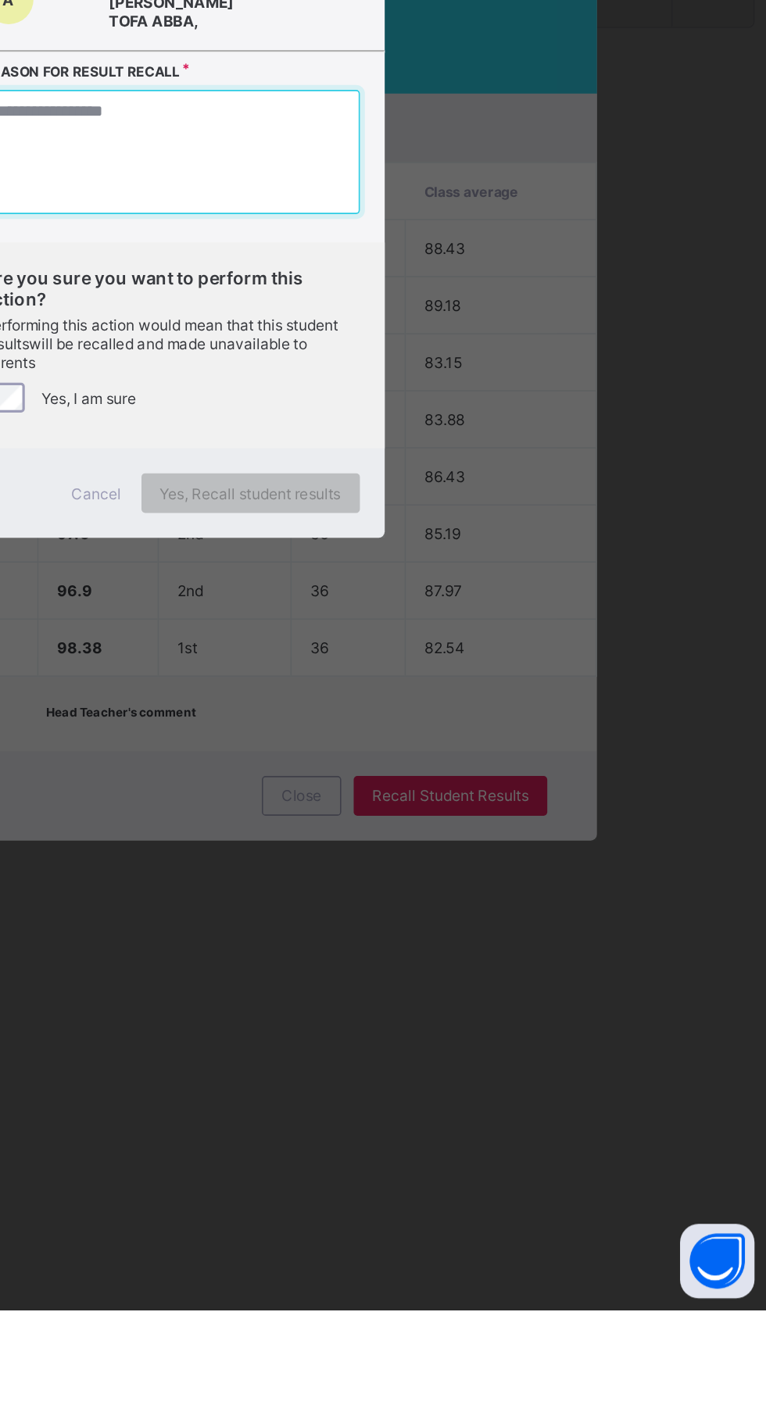
click at [449, 721] on textarea at bounding box center [383, 682] width 237 height 78
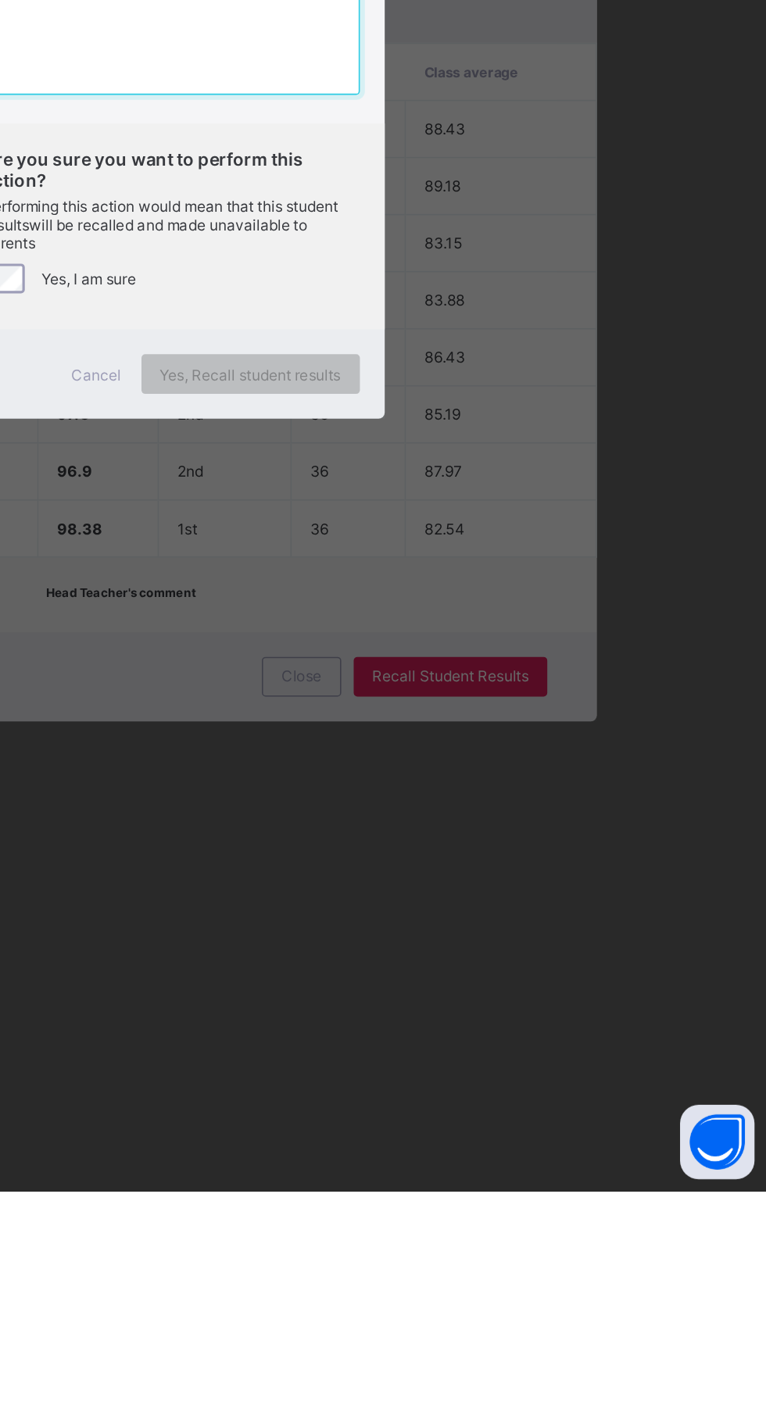
type textarea "*"
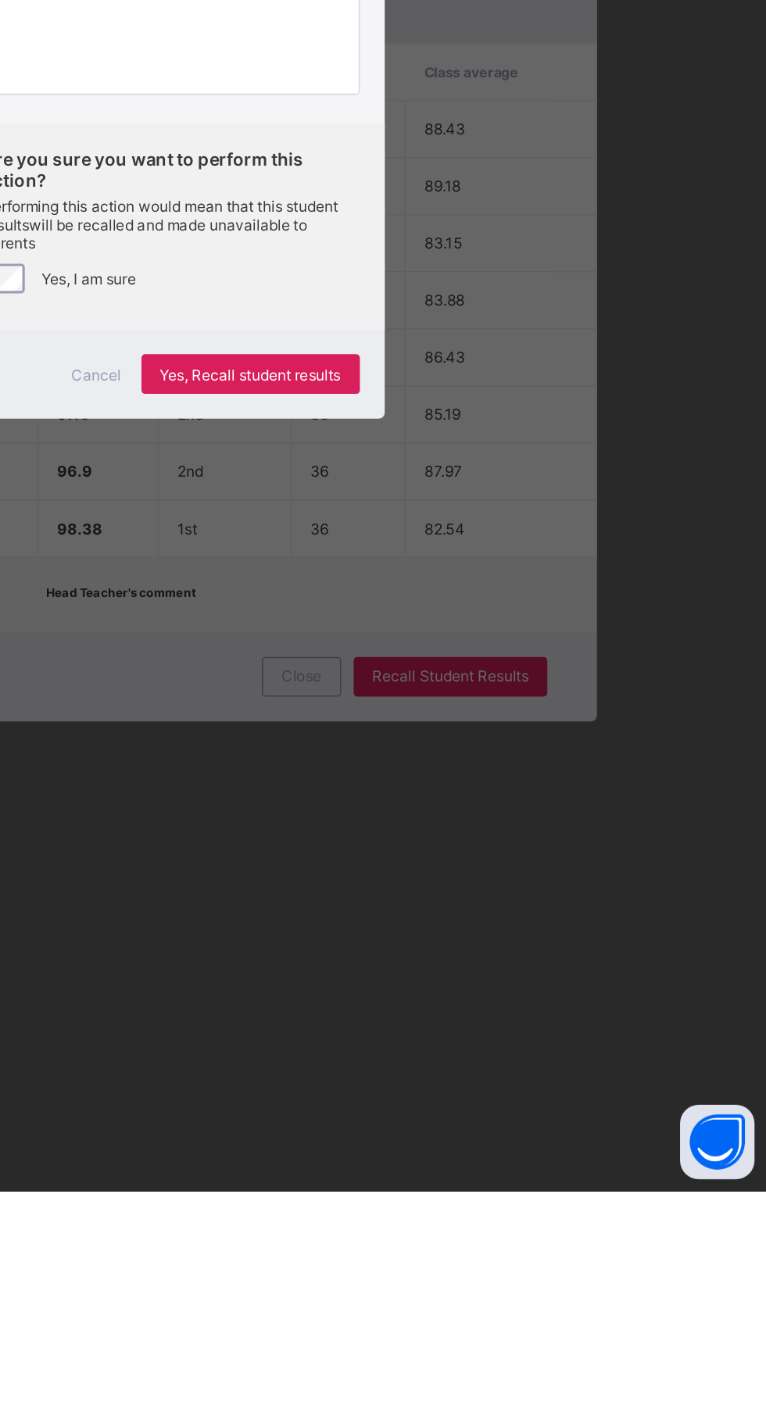
click at [490, 903] on span "Yes, Recall student results" at bounding box center [433, 898] width 114 height 12
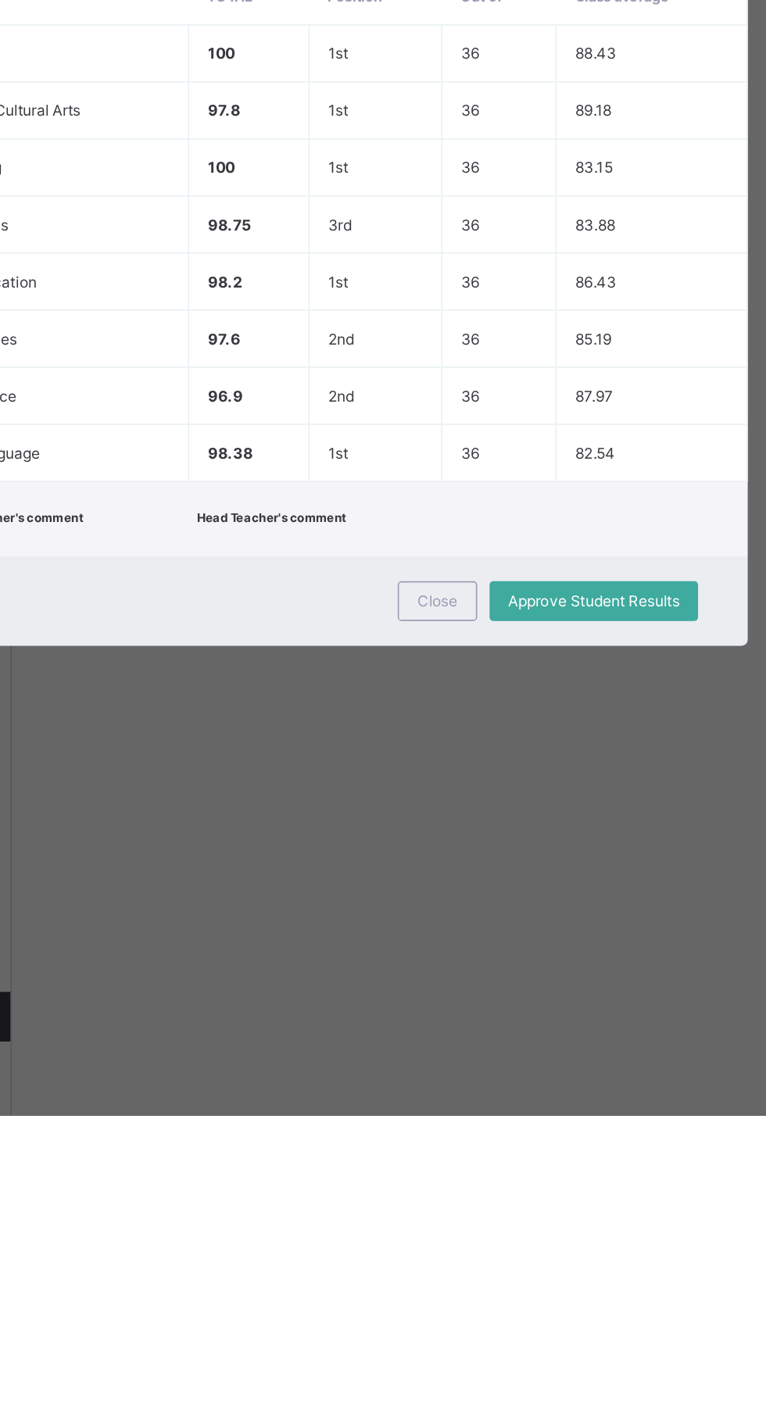
click at [530, 1012] on td "36" at bounding box center [494, 994] width 72 height 36
click at [481, 1100] on div "Close" at bounding box center [456, 1087] width 50 height 25
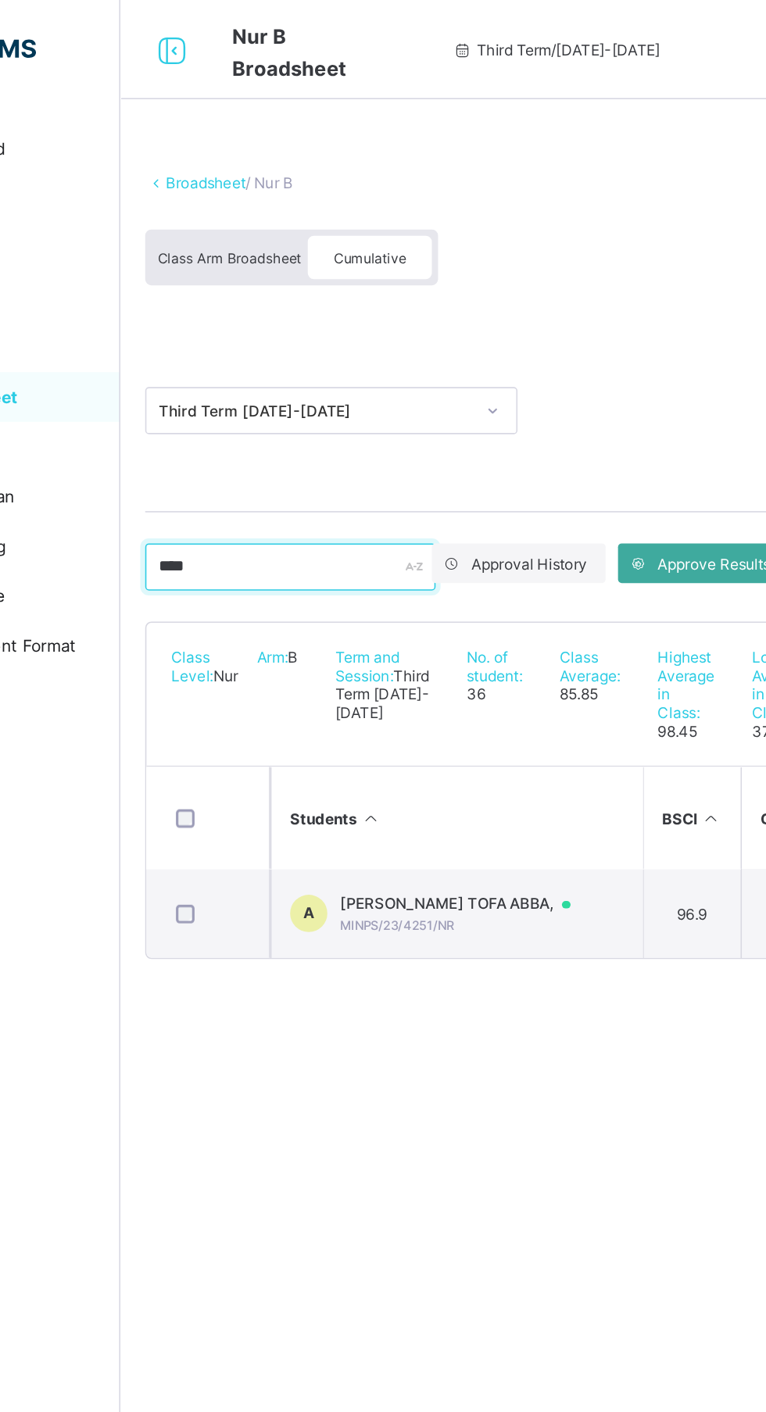
click at [282, 360] on input "****" at bounding box center [294, 357] width 183 height 30
type input "*"
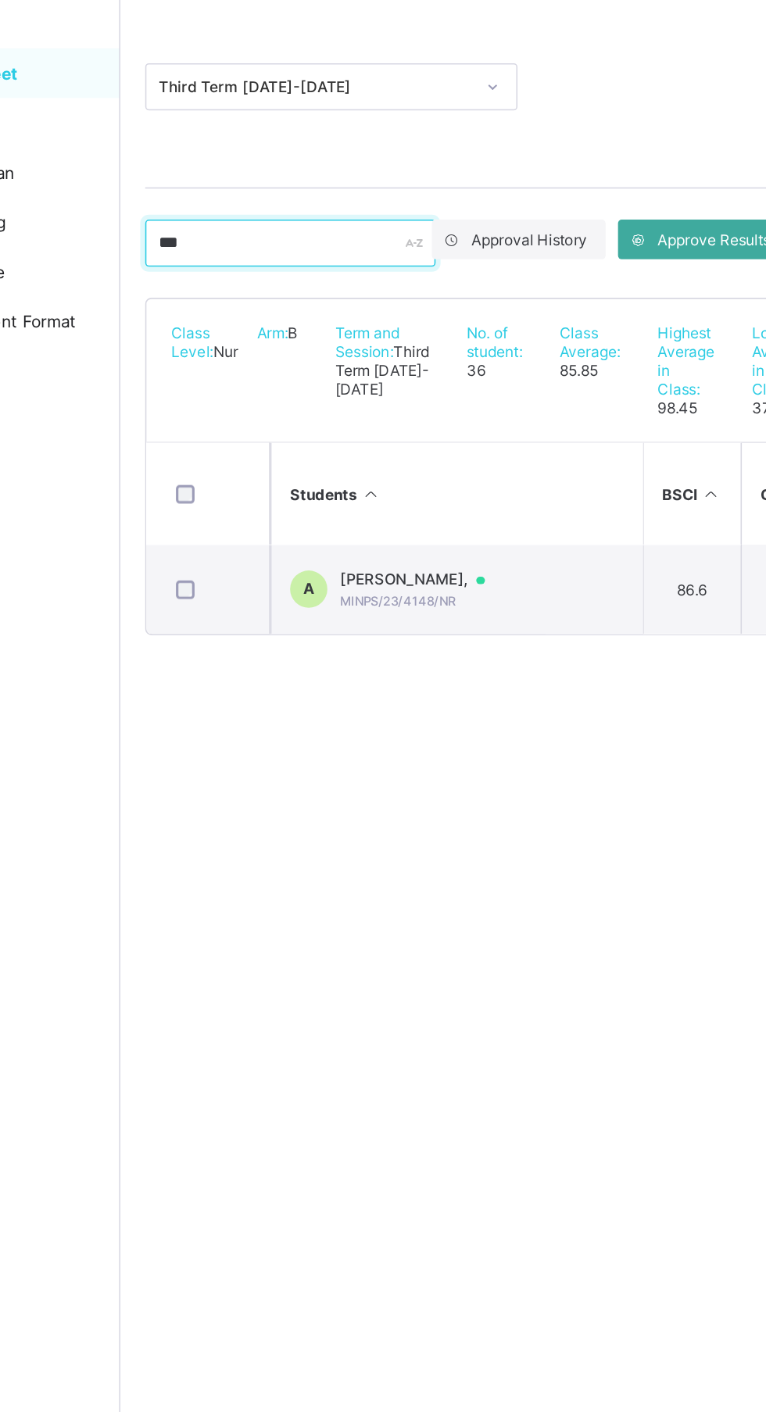
type input "***"
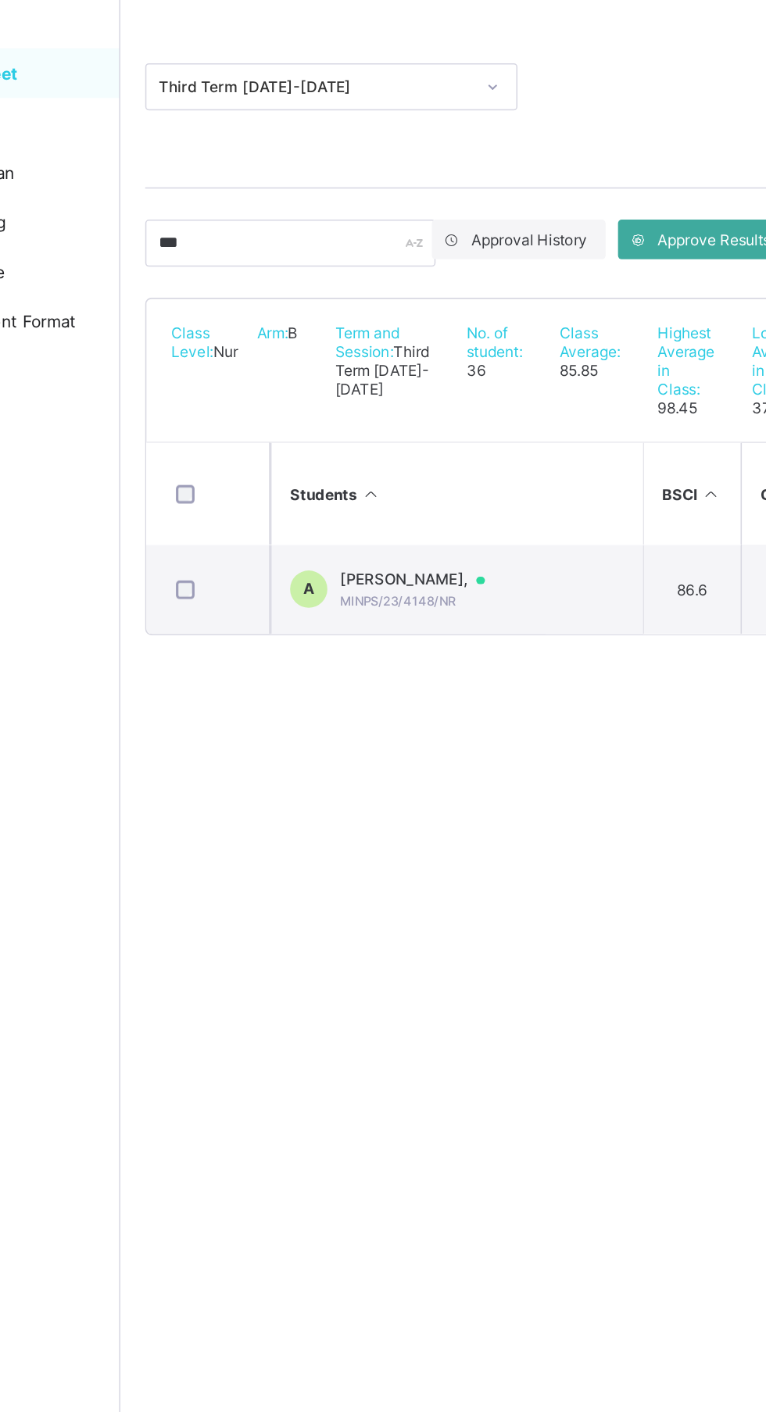
click at [432, 587] on div "[PERSON_NAME], MINPS/23/4148/NR" at bounding box center [379, 575] width 106 height 24
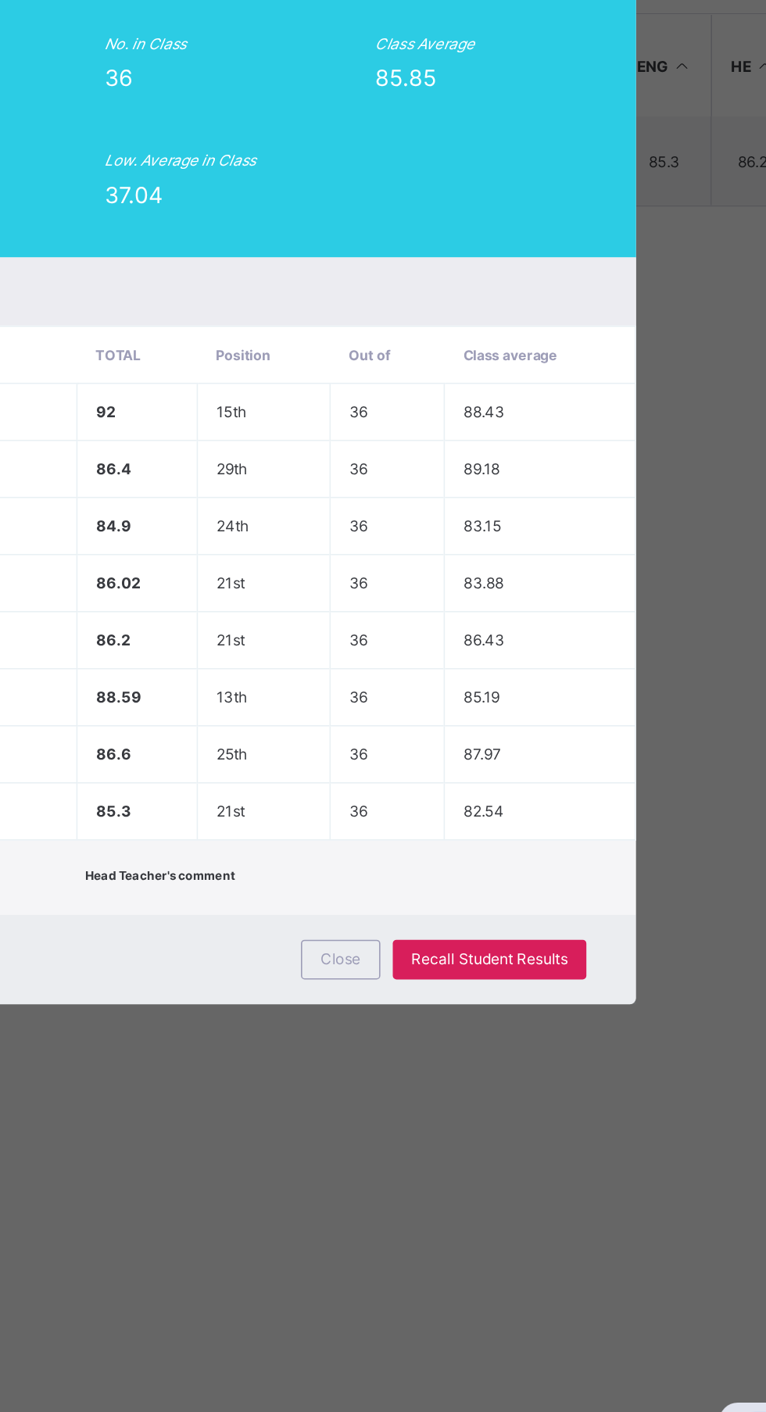
click at [620, 1091] on div "Recall Student Results" at bounding box center [559, 1078] width 122 height 25
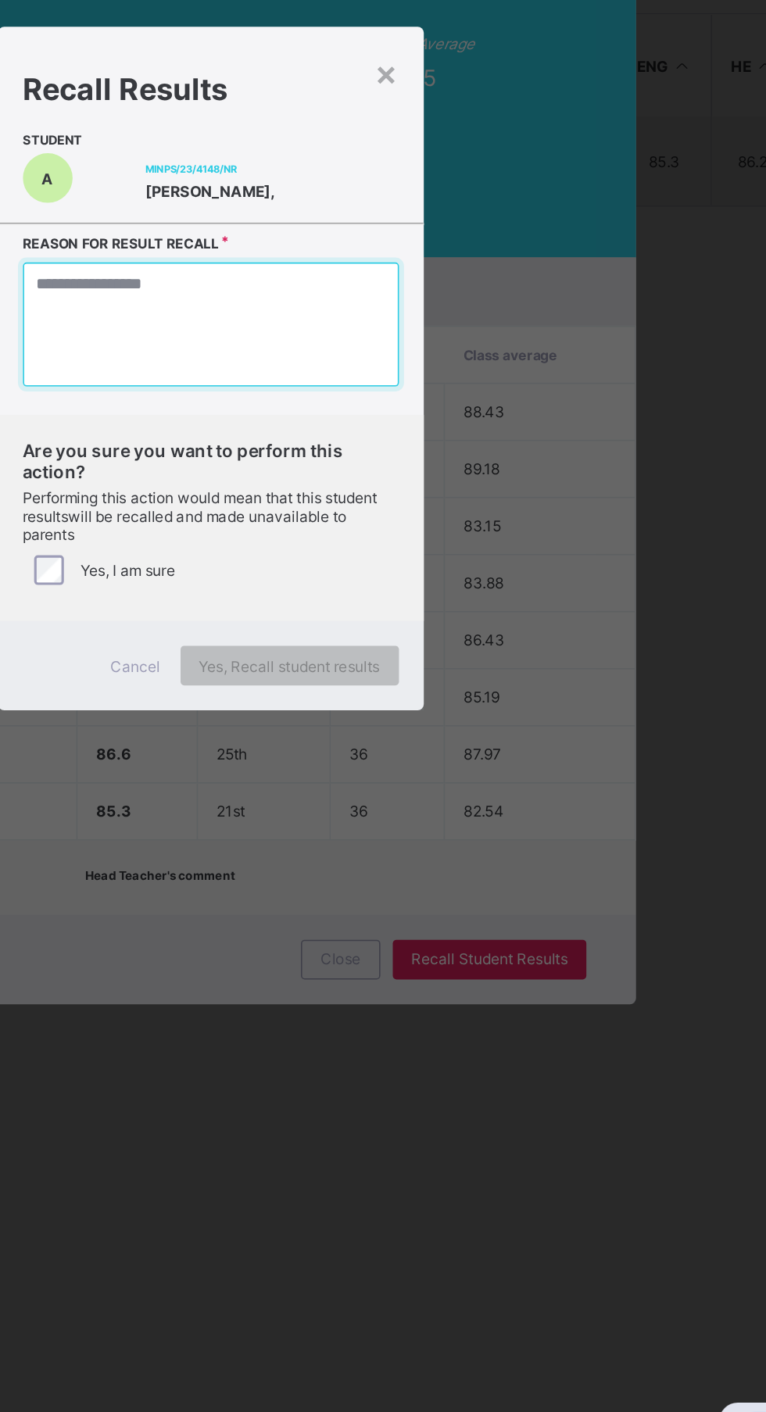
click at [438, 717] on textarea at bounding box center [383, 678] width 237 height 78
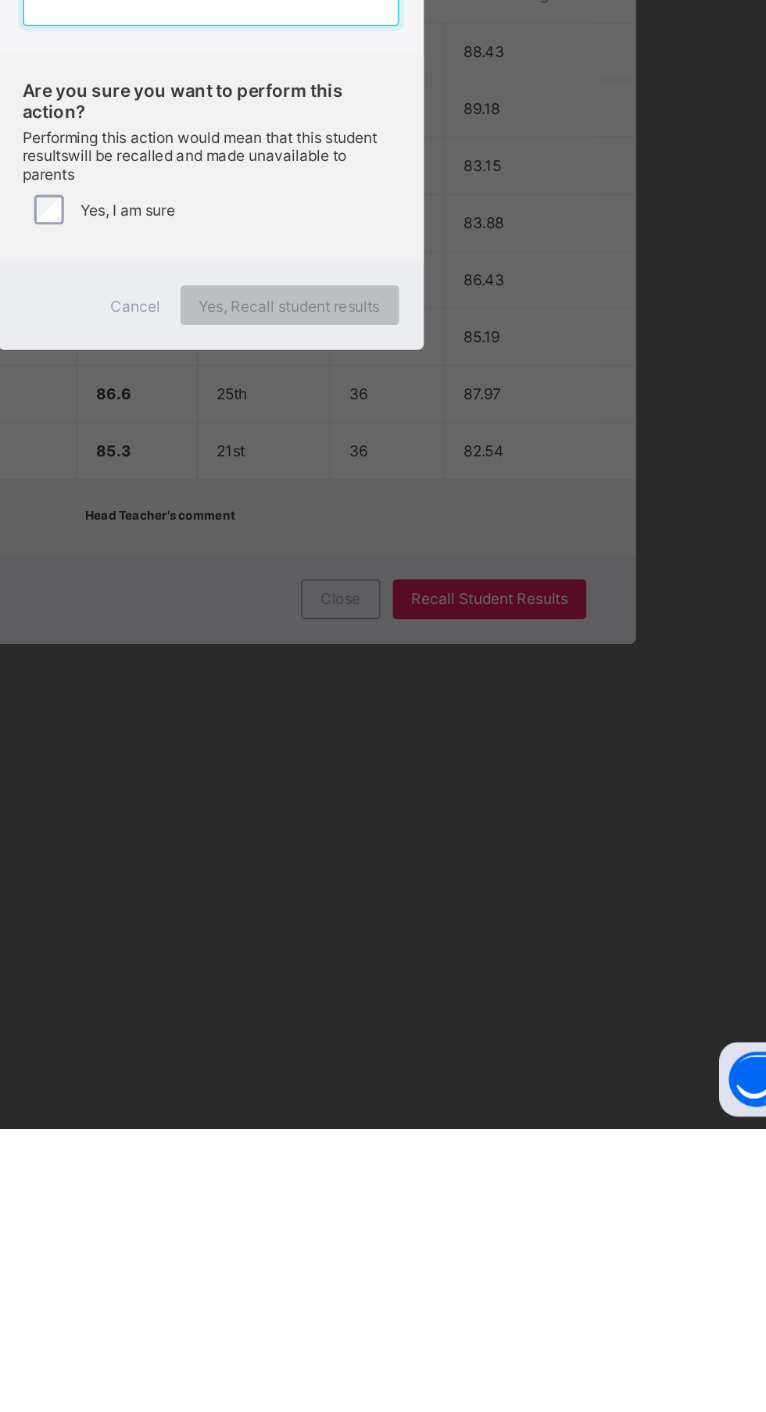
type textarea "*"
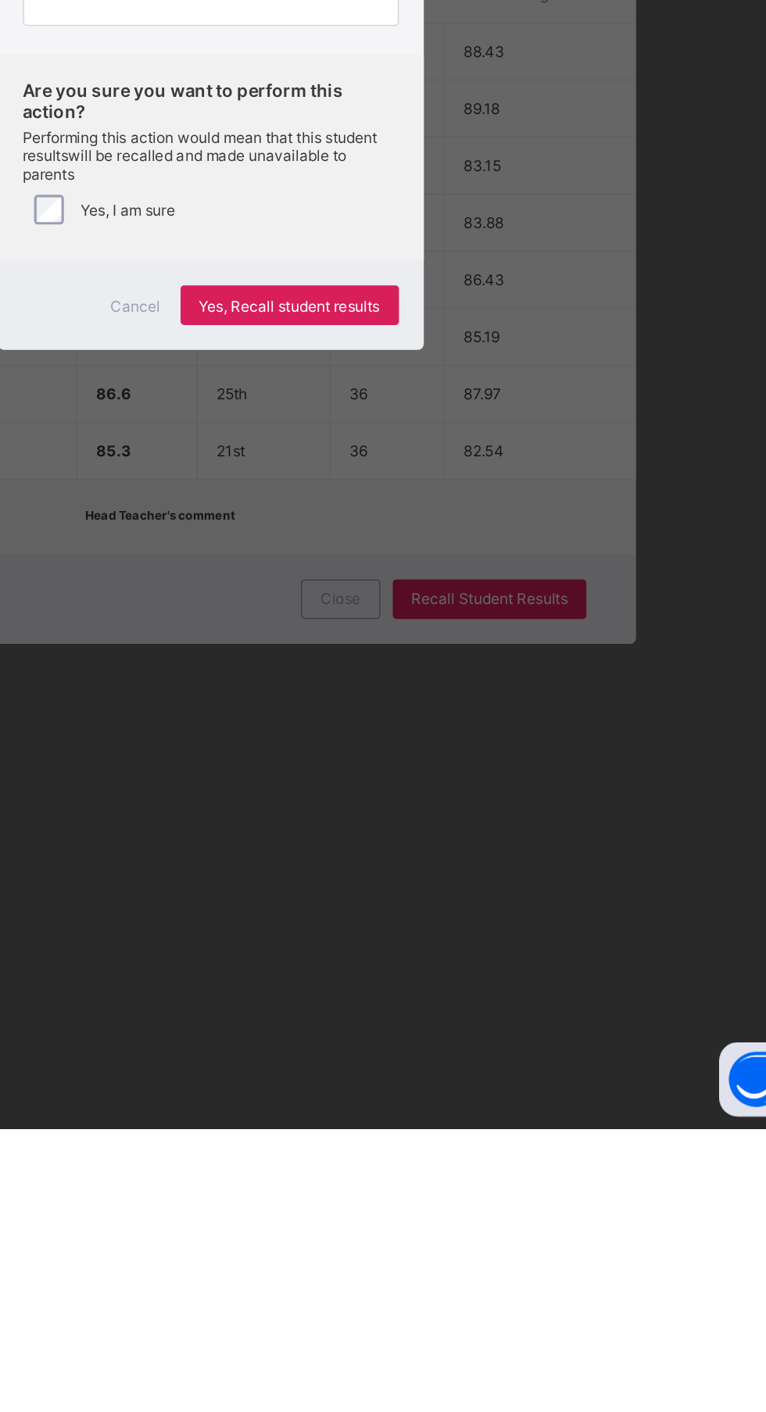
click at [490, 899] on span "Yes, Recall student results" at bounding box center [433, 894] width 114 height 12
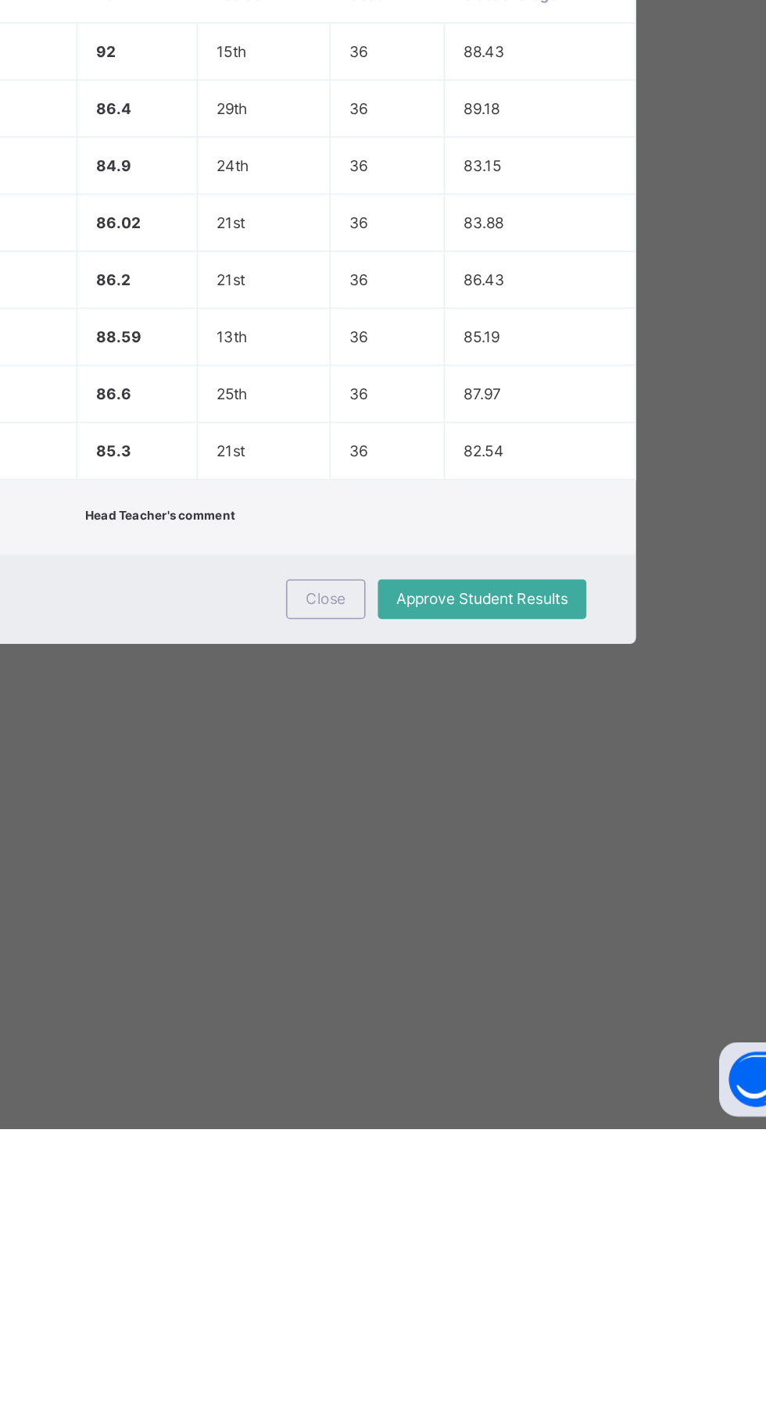
click at [481, 1091] on div "Close" at bounding box center [456, 1078] width 50 height 25
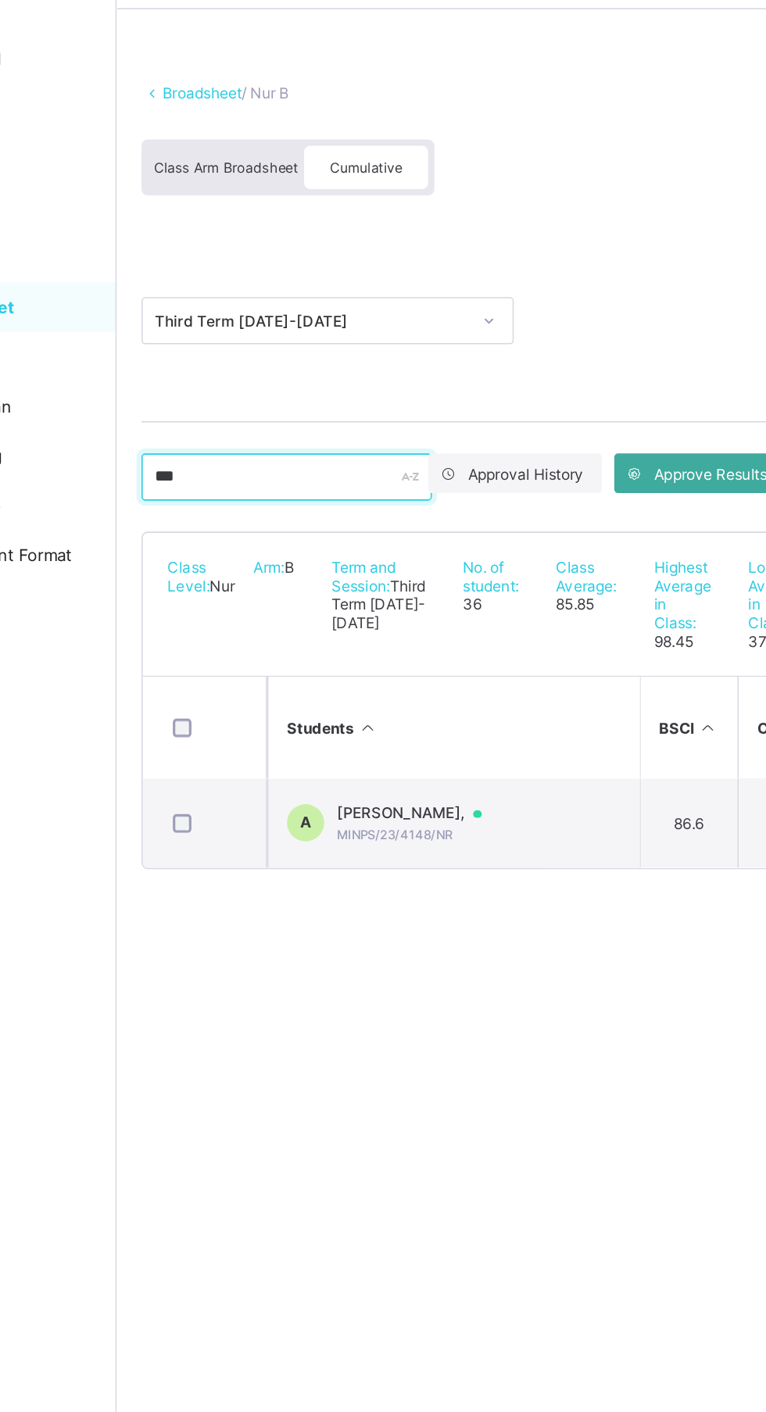
click at [287, 356] on input "***" at bounding box center [294, 357] width 183 height 30
type input "*"
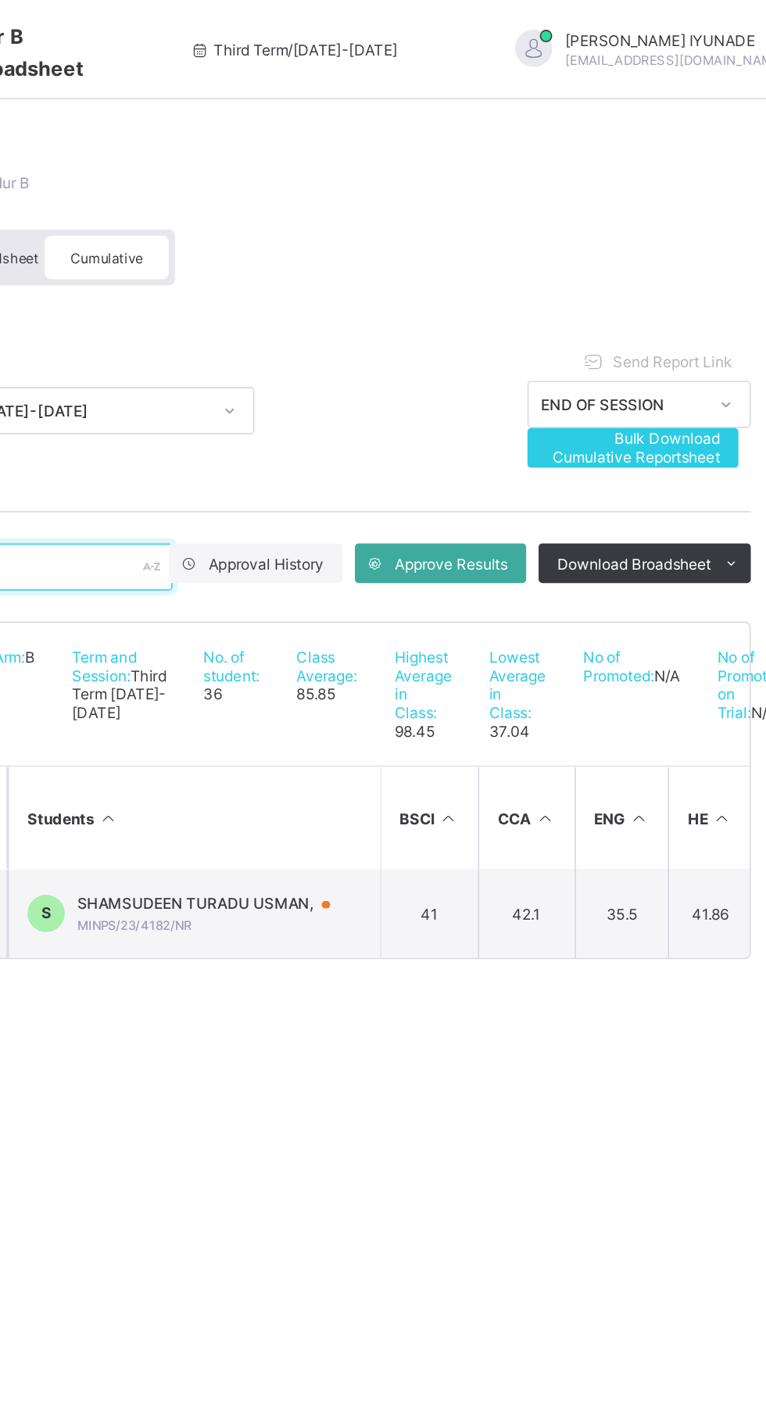
type input "****"
click at [664, 35] on span "[EMAIL_ADDRESS][DOMAIN_NAME]" at bounding box center [702, 37] width 138 height 9
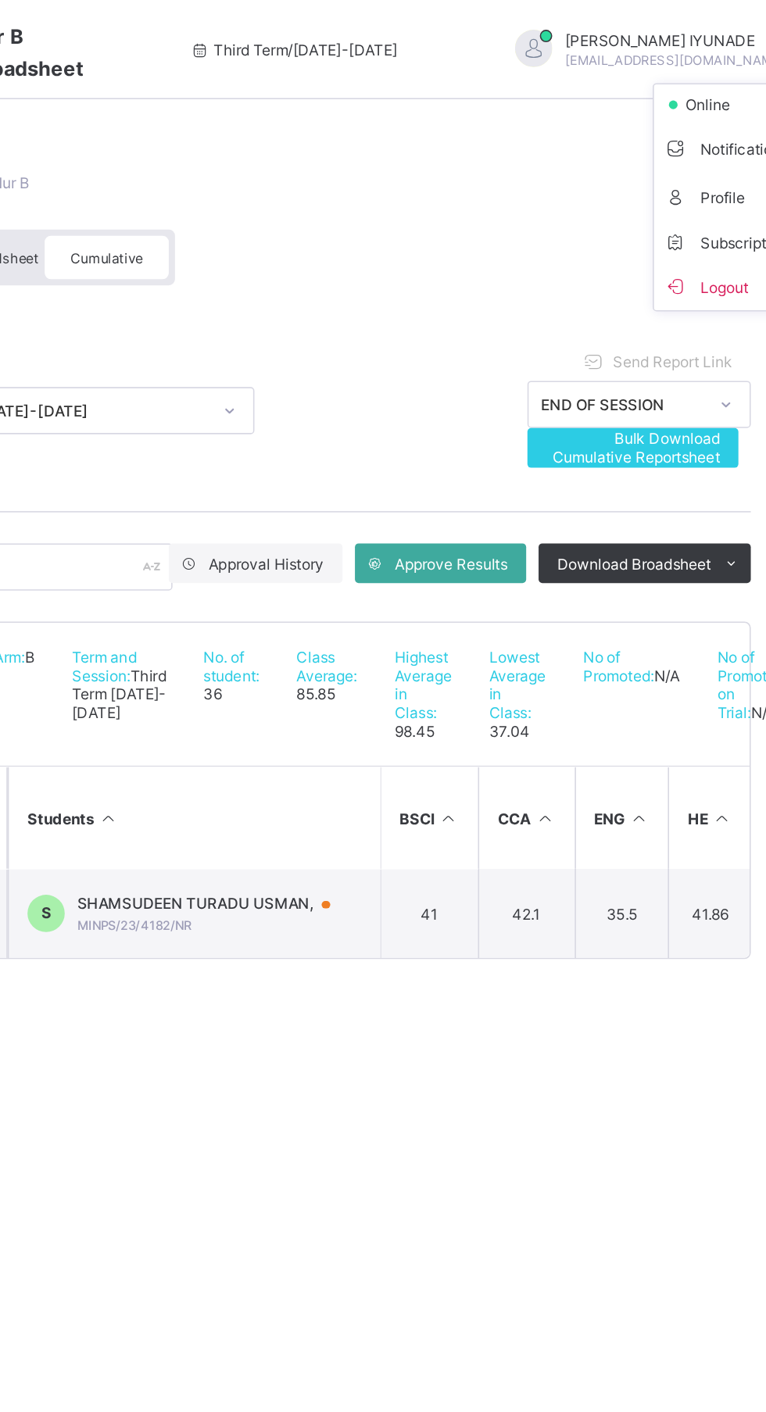
click at [689, 195] on li "Logout" at bounding box center [747, 180] width 116 height 30
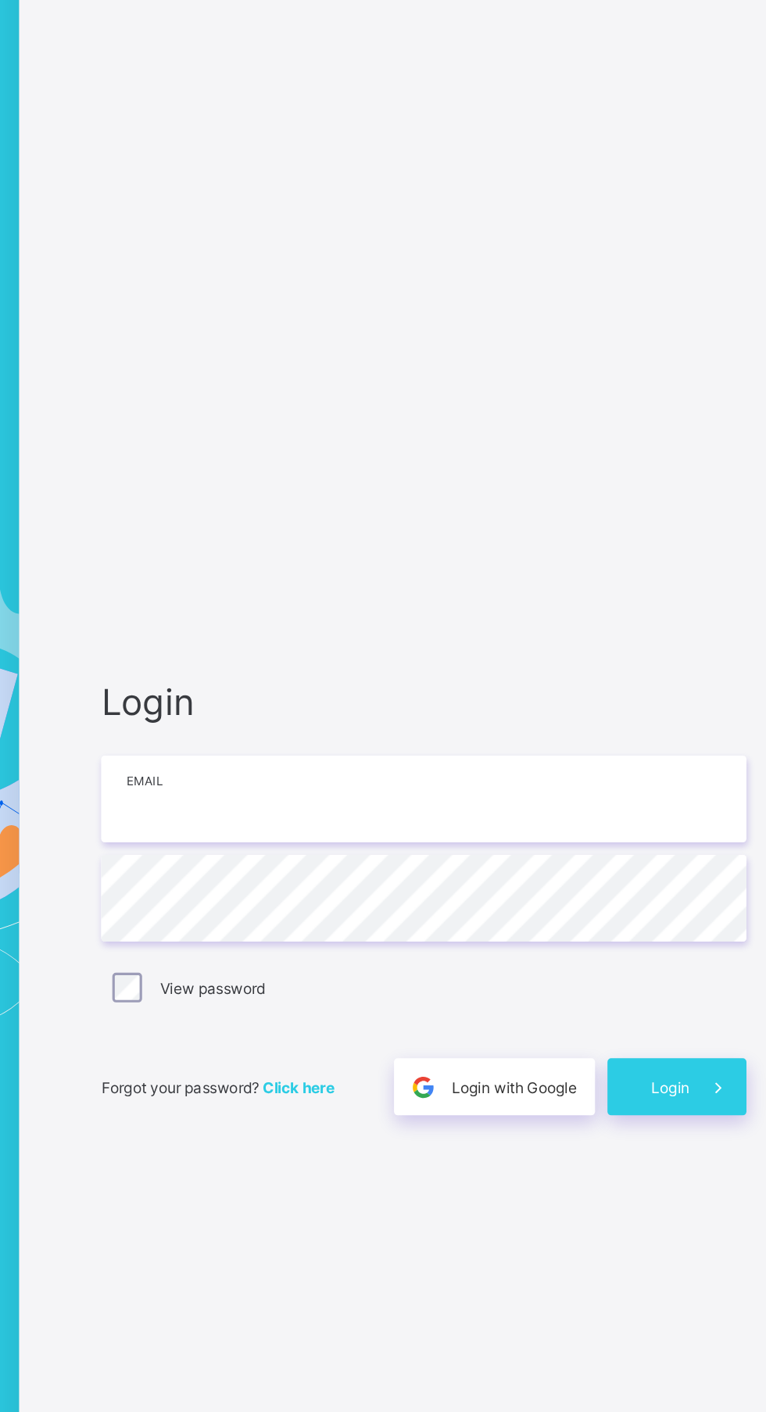
click at [470, 686] on input "email" at bounding box center [510, 658] width 406 height 55
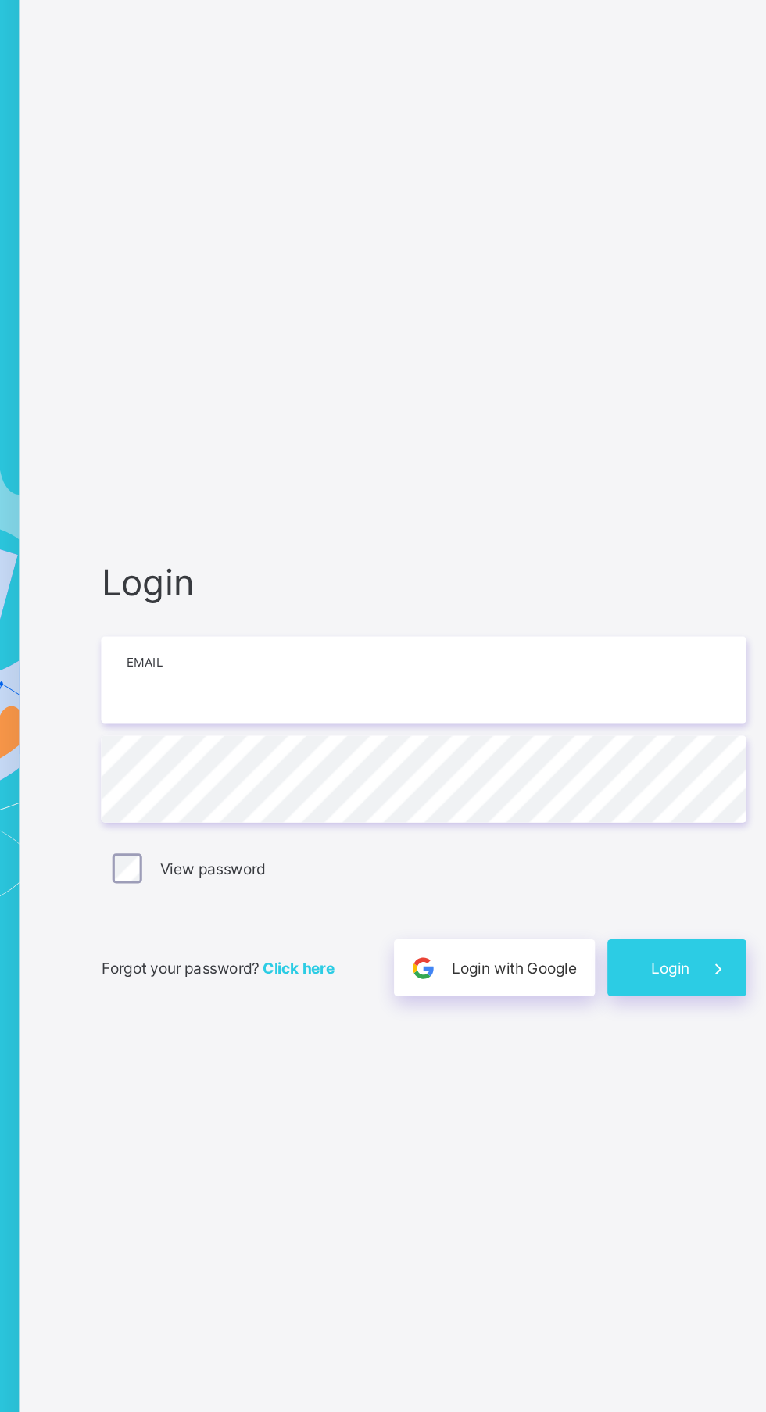
type input "**********"
click at [678, 858] on span at bounding box center [695, 840] width 36 height 36
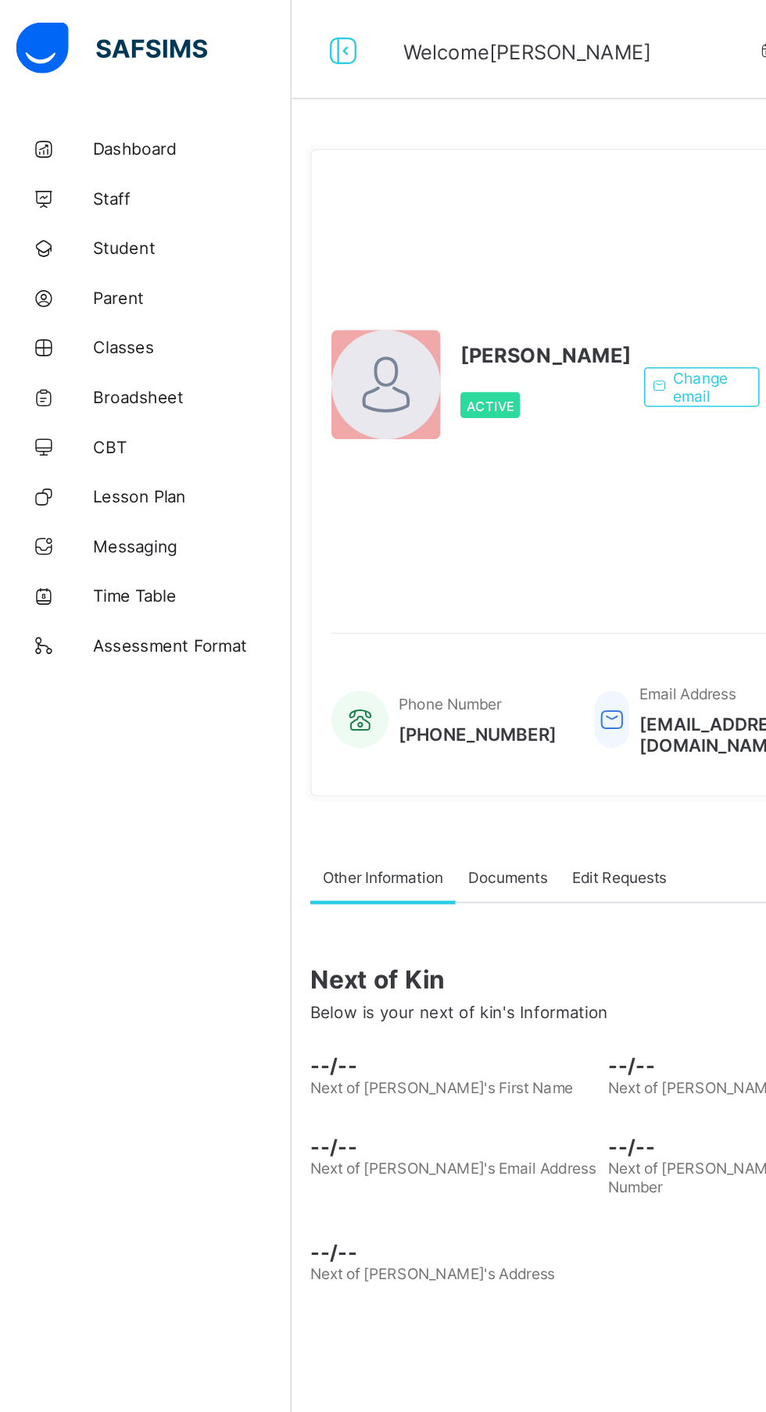
click at [119, 254] on span "Broadsheet" at bounding box center [125, 250] width 125 height 13
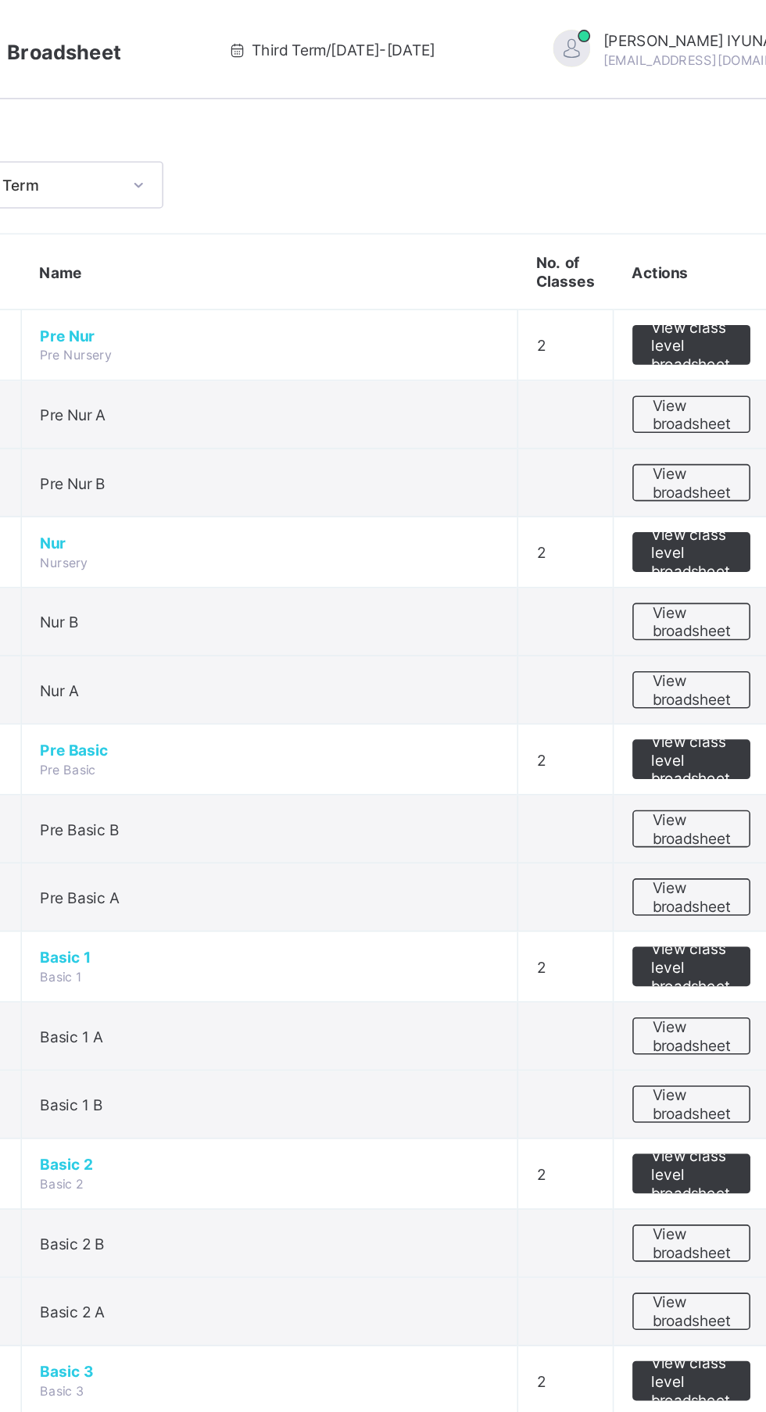
click at [702, 391] on span "View broadsheet" at bounding box center [688, 391] width 49 height 23
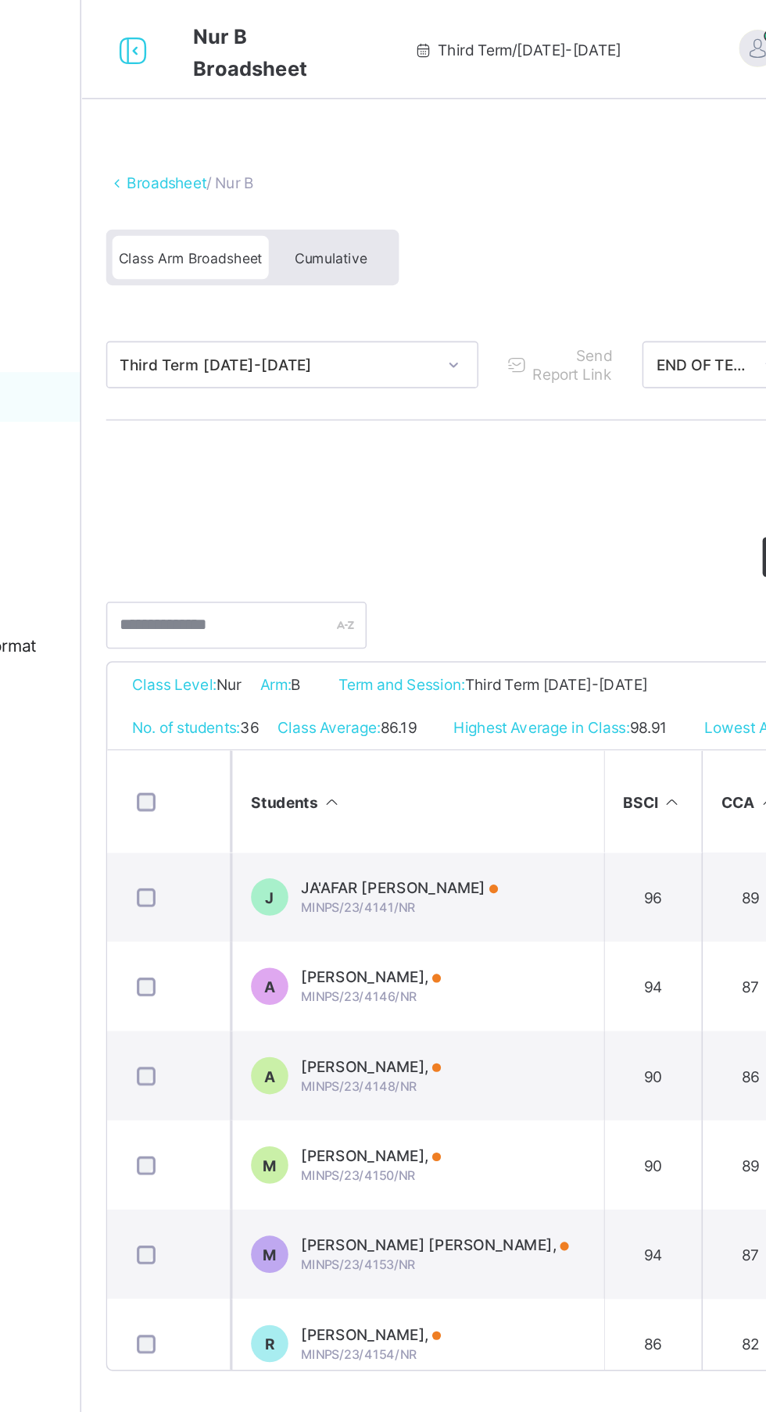
click at [349, 162] on span "Cumulative" at bounding box center [344, 162] width 45 height 11
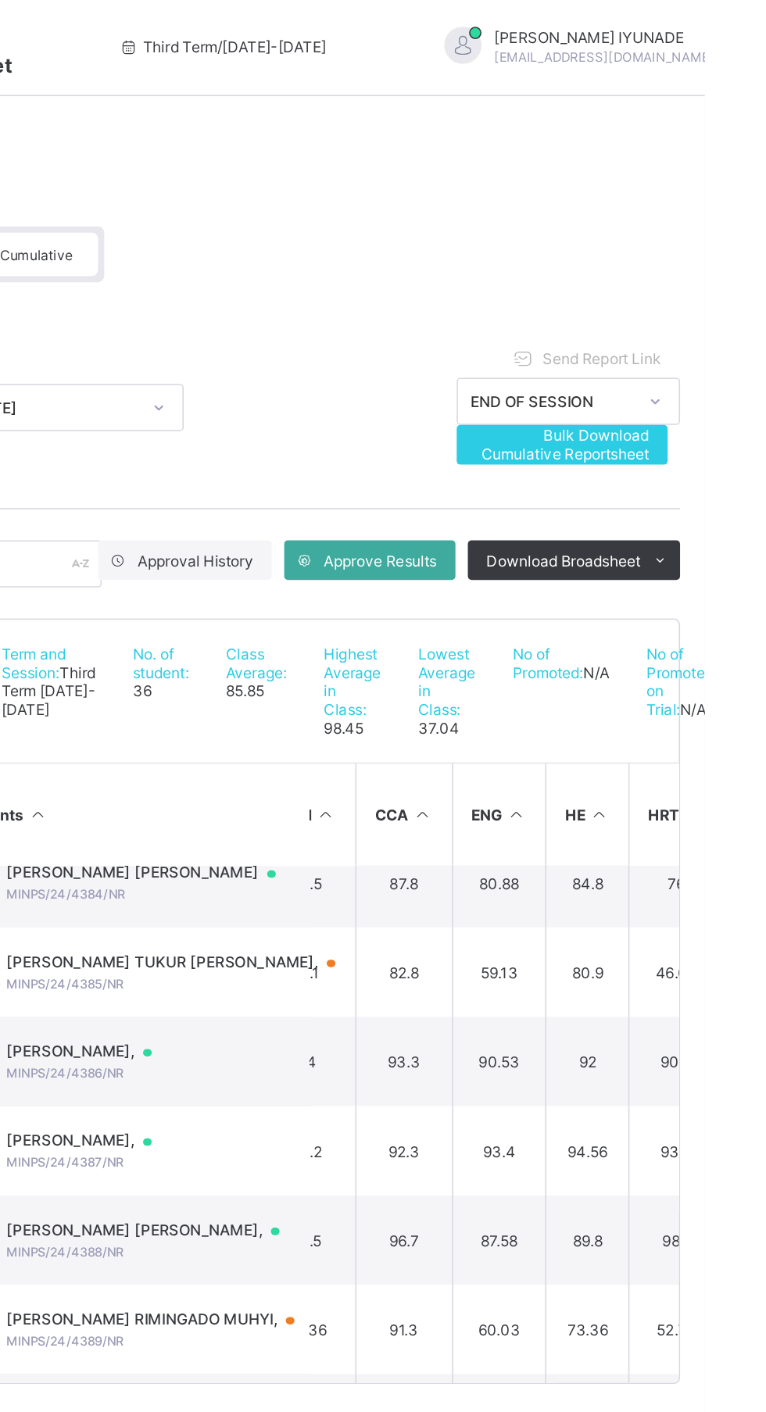
scroll to position [1592, 0]
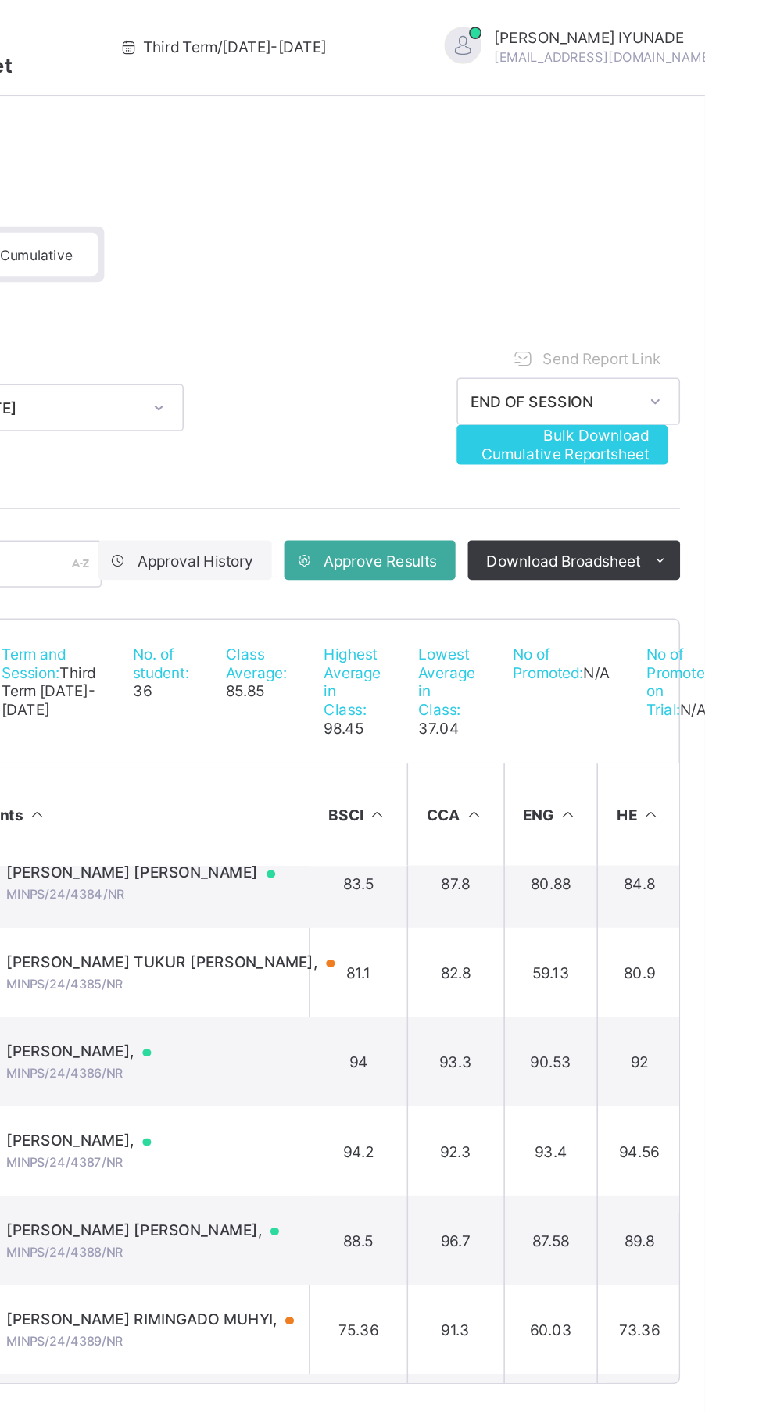
click at [735, 227] on span "Send Report Link" at bounding box center [700, 228] width 75 height 12
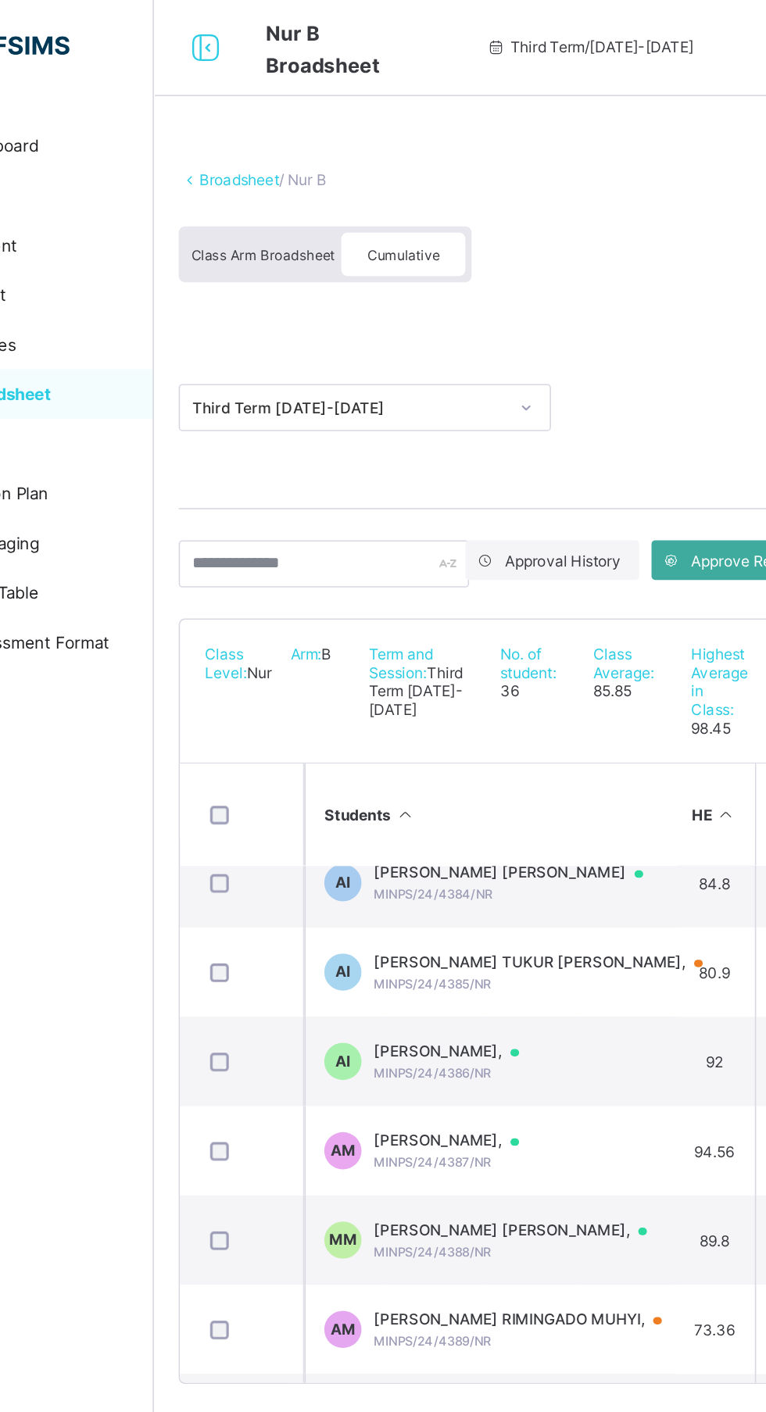
scroll to position [1592, 198]
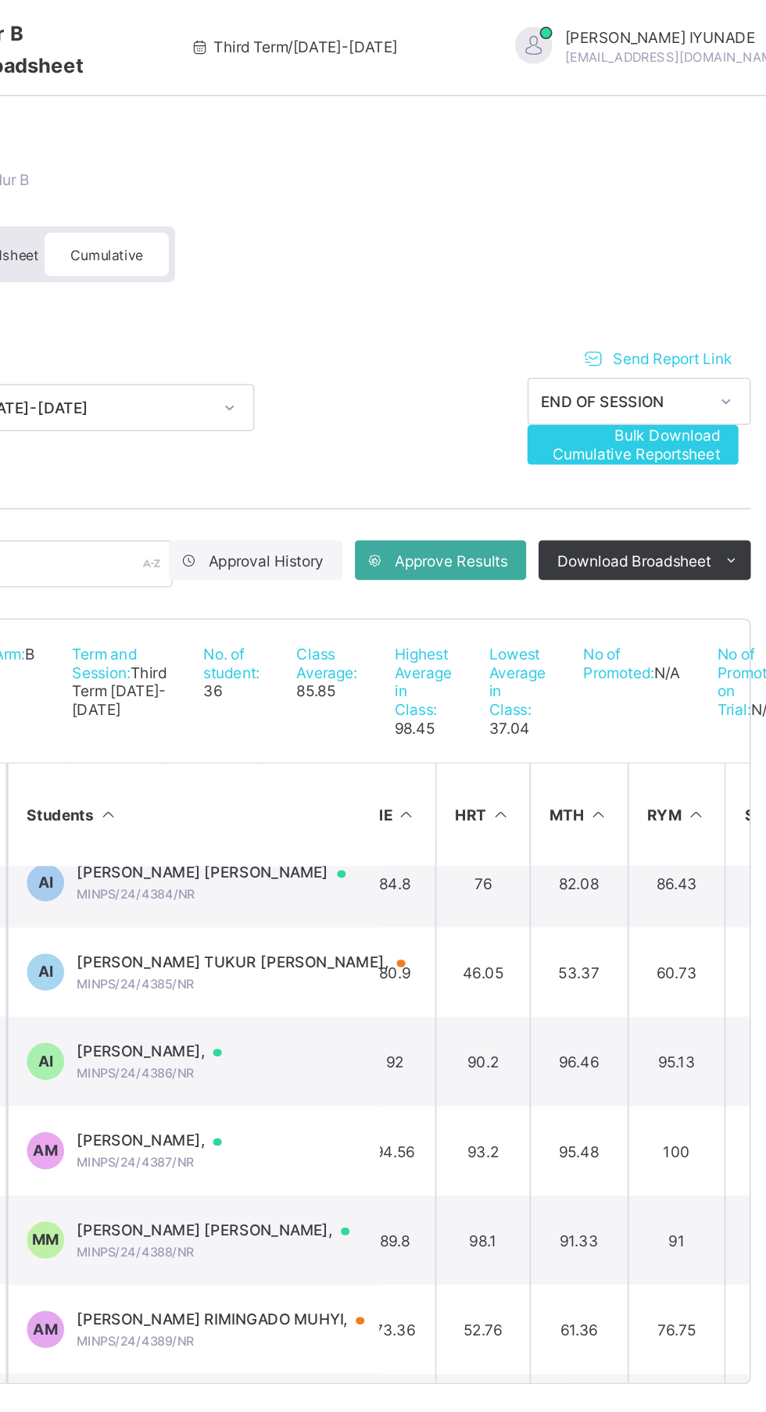
click at [709, 228] on span "Send Report Link" at bounding box center [700, 228] width 75 height 12
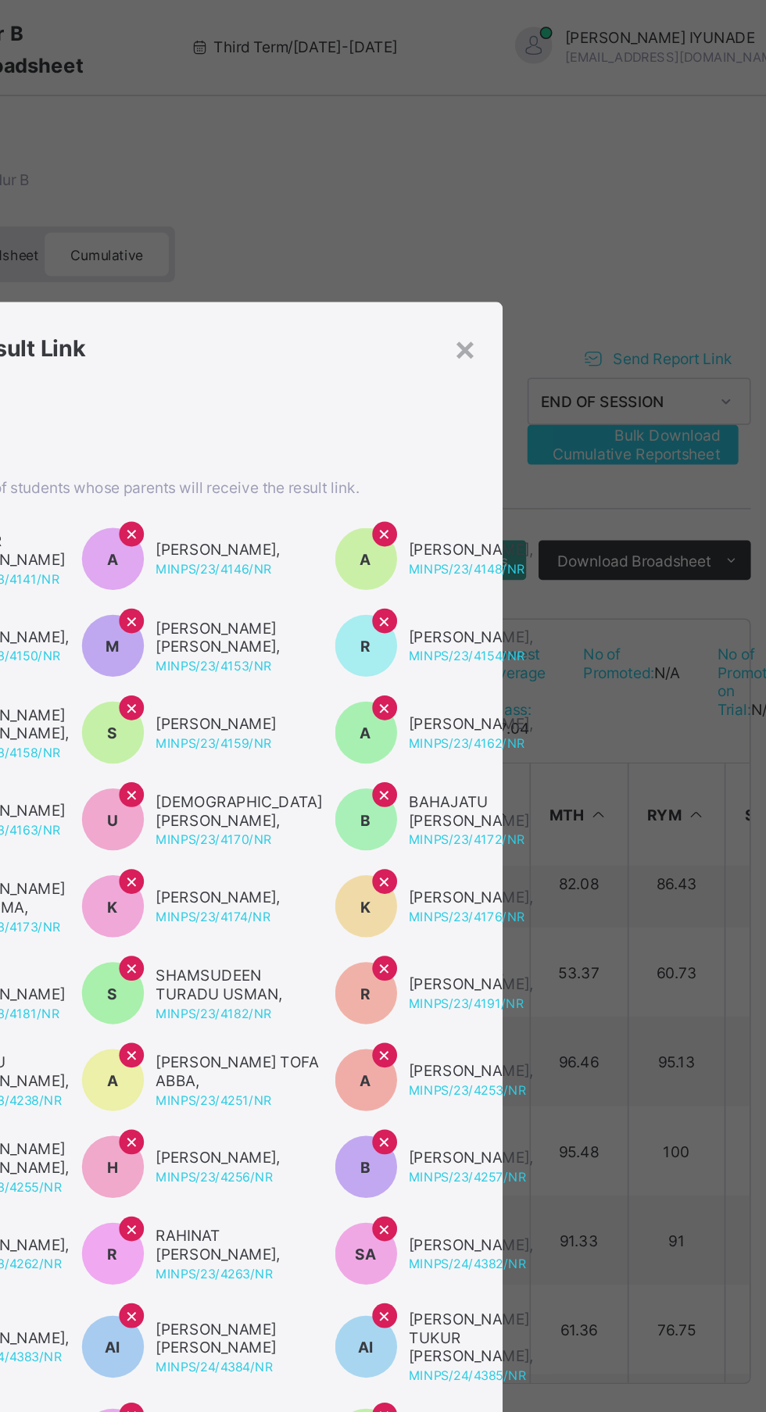
scroll to position [1592, 98]
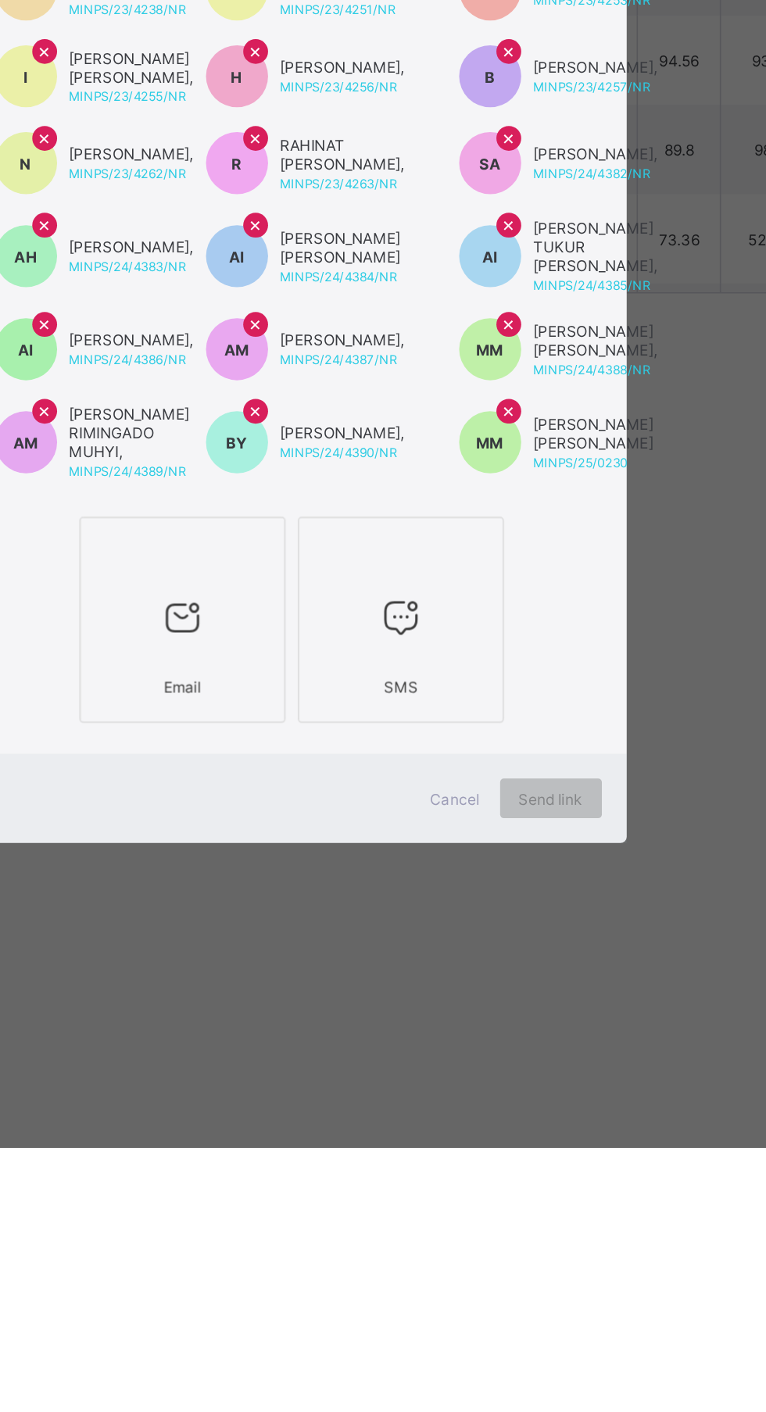
click at [370, 1108] on div at bounding box center [314, 1077] width 113 height 62
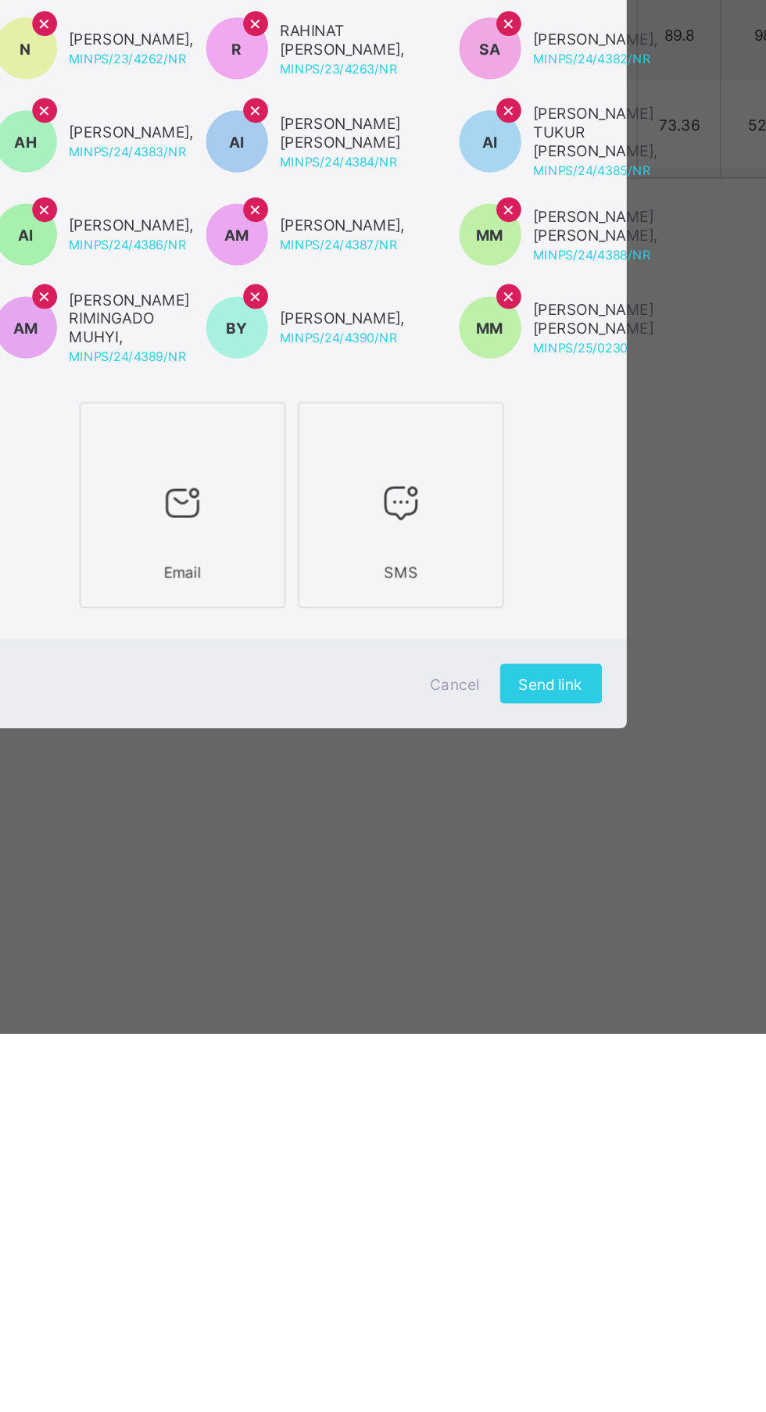
click at [594, 1148] on div "Email SMS" at bounding box center [383, 1079] width 421 height 138
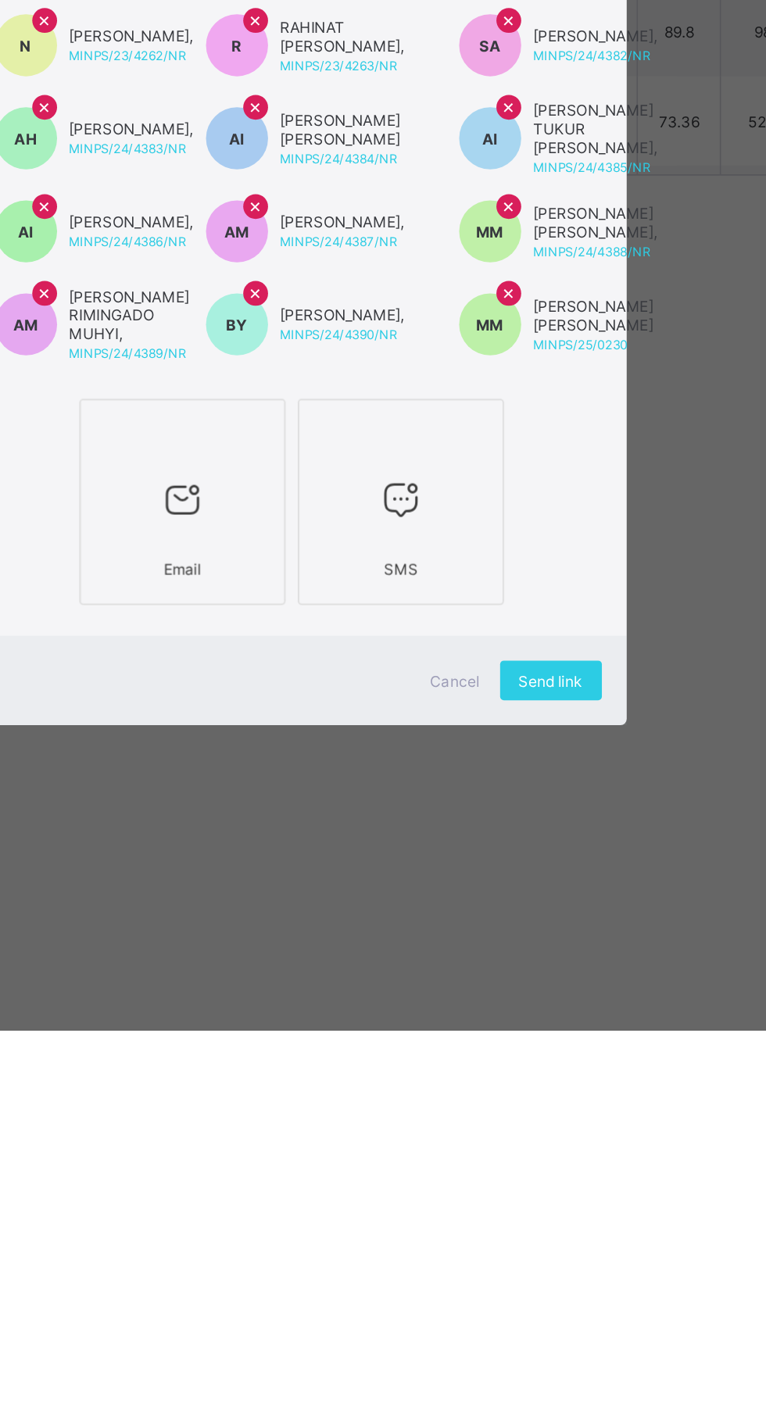
click at [566, 1198] on span "Send link" at bounding box center [546, 1192] width 41 height 12
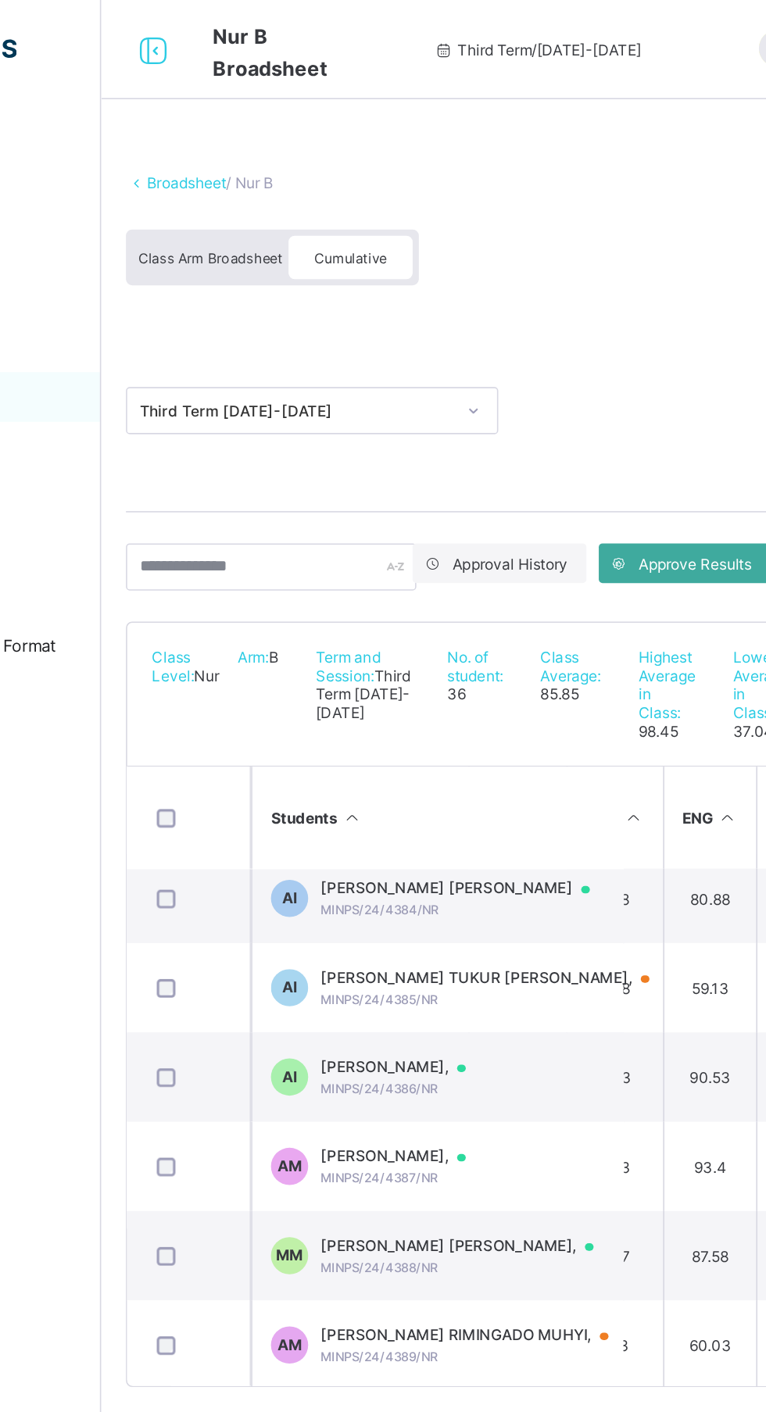
scroll to position [1706, 98]
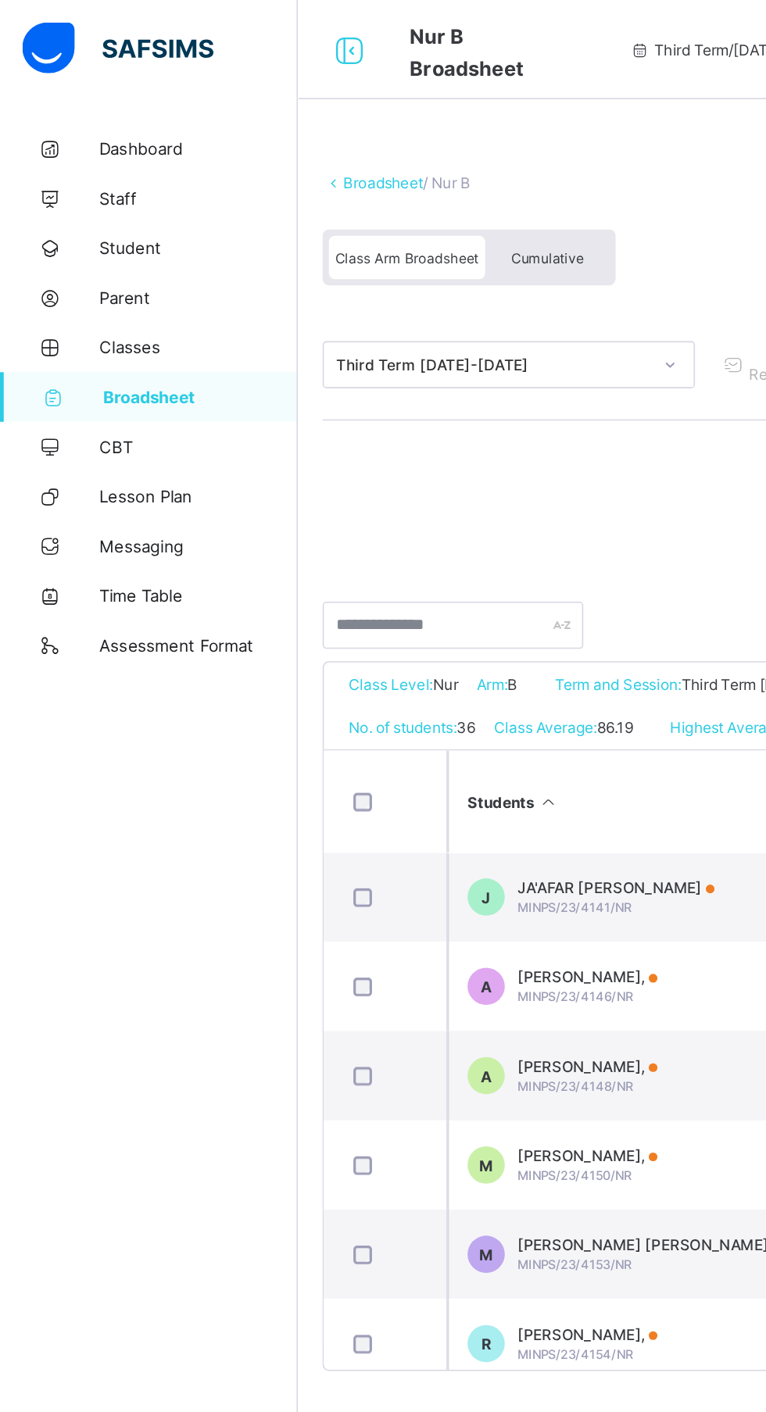
click at [145, 254] on span "Broadsheet" at bounding box center [126, 250] width 123 height 13
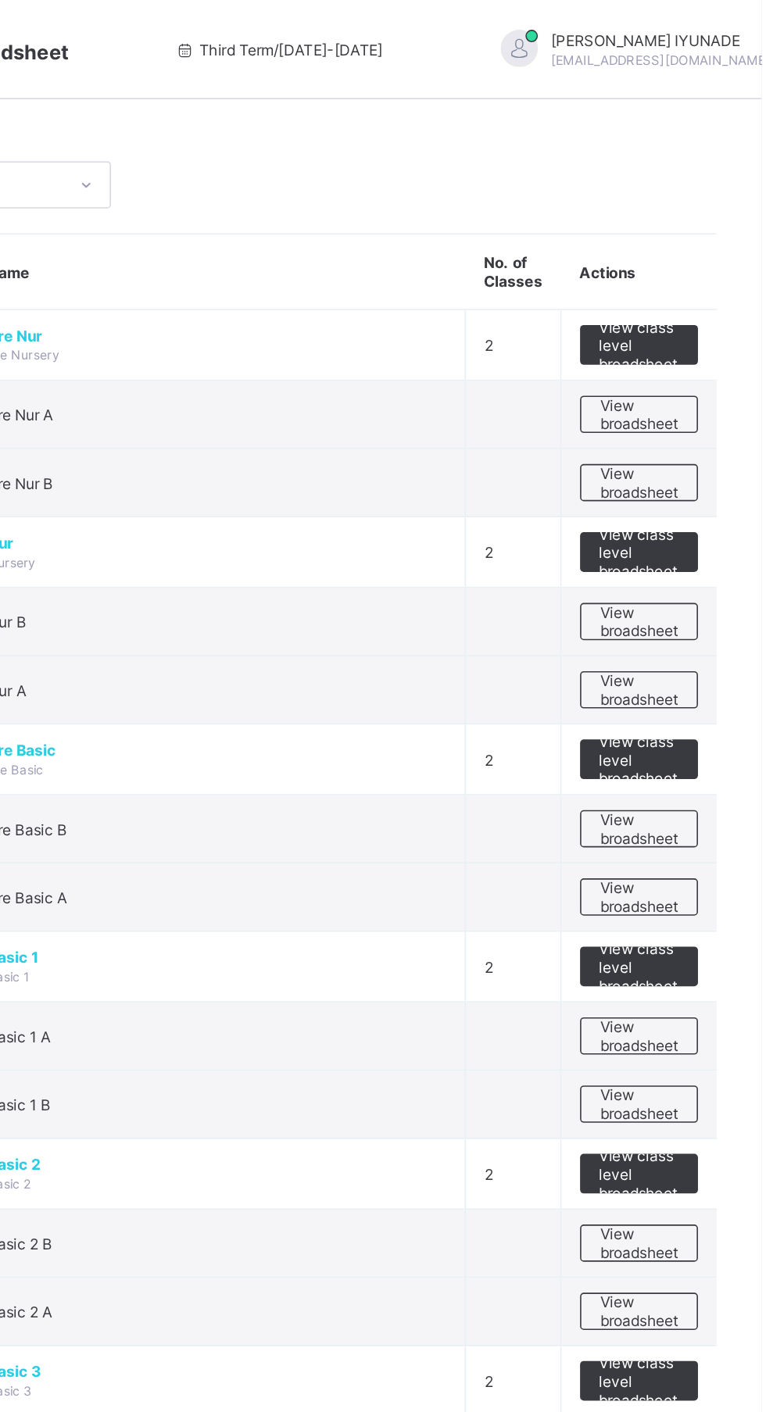
click at [682, 434] on span "View broadsheet" at bounding box center [688, 434] width 49 height 23
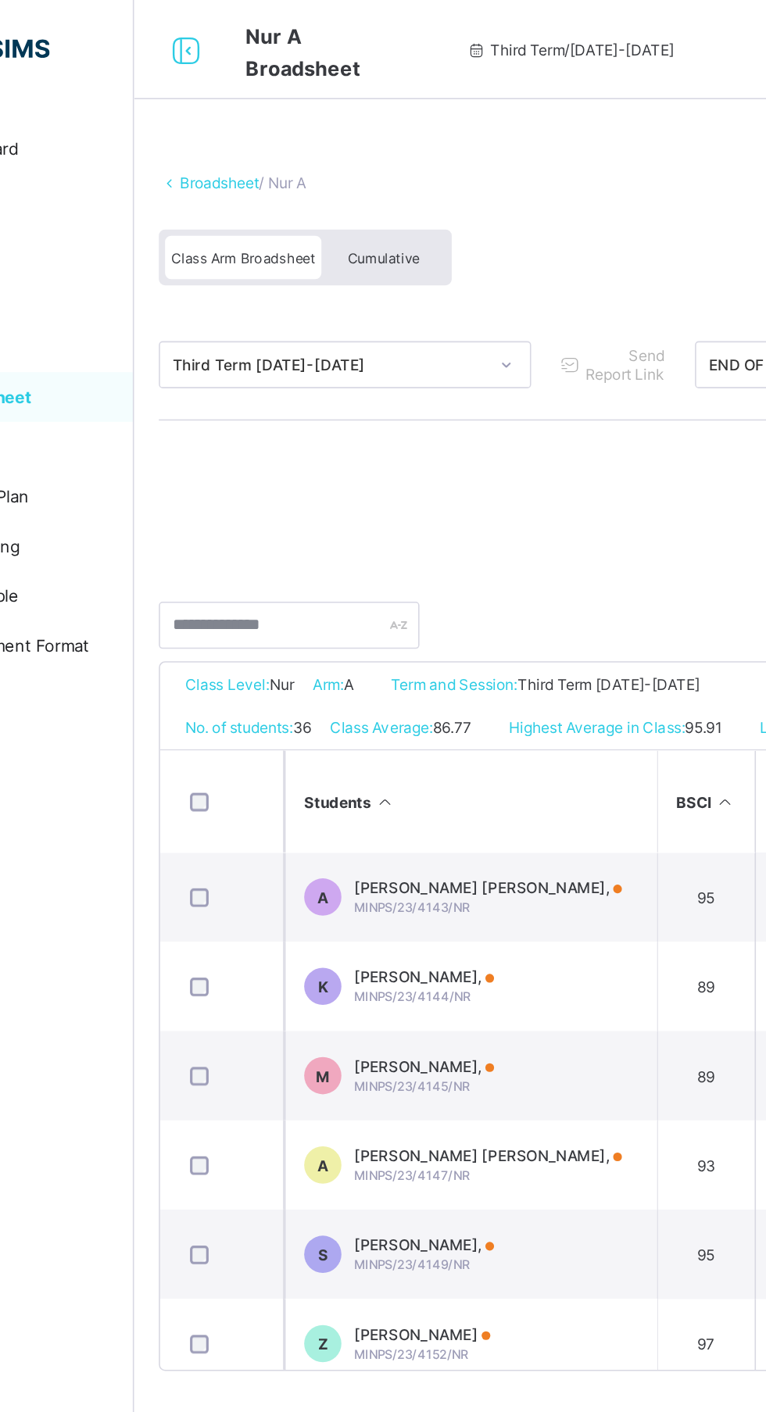
click at [361, 153] on div "Cumulative" at bounding box center [345, 161] width 78 height 27
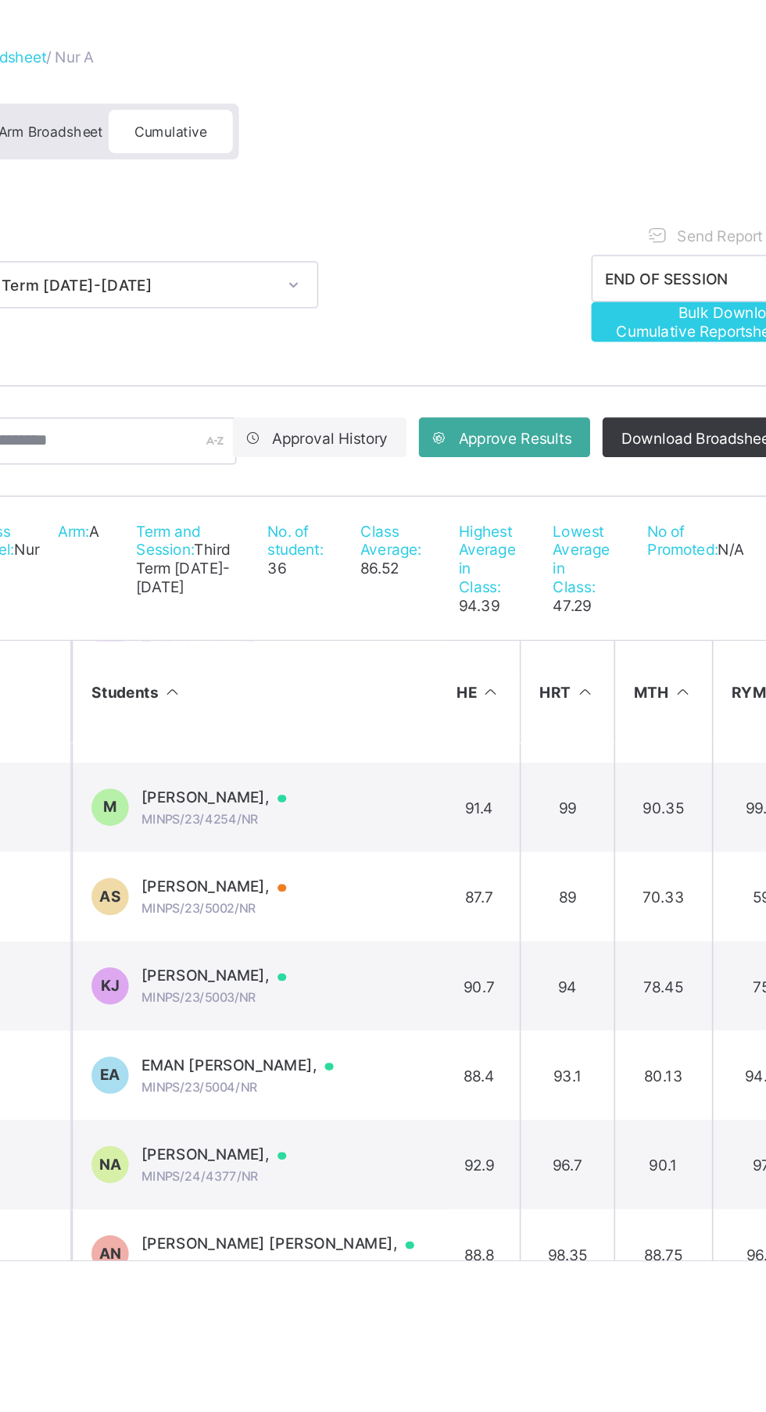
scroll to position [1449, 186]
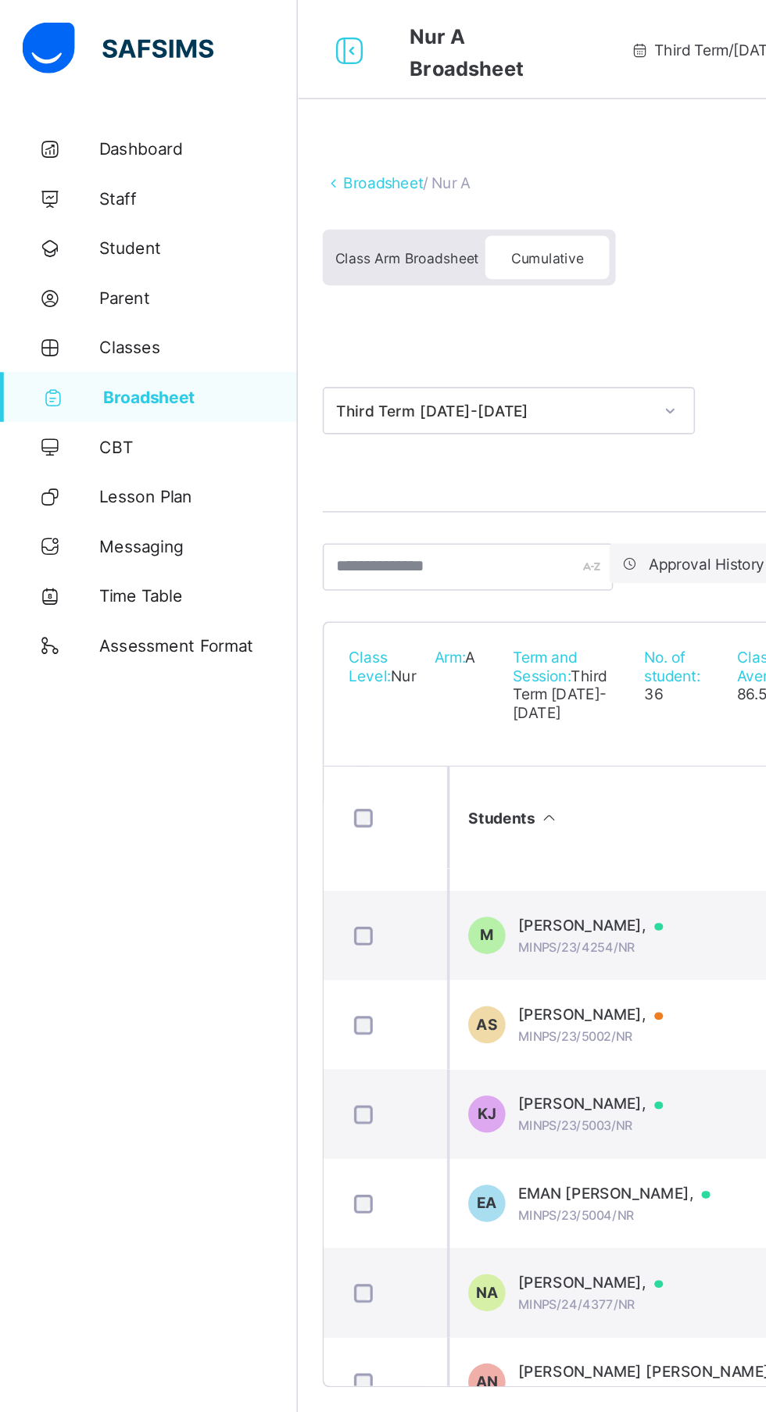
click at [122, 254] on span "Broadsheet" at bounding box center [126, 250] width 123 height 13
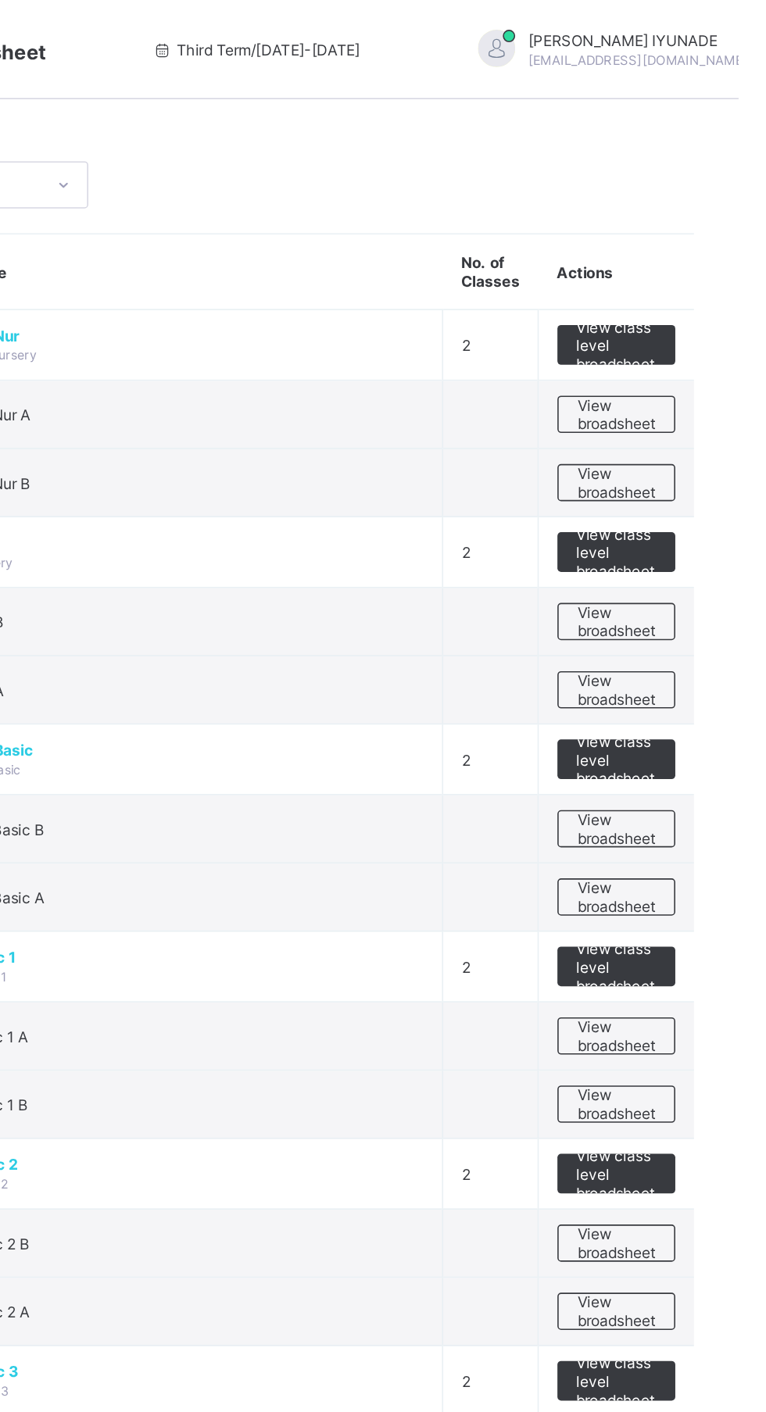
click at [714, 256] on div "View broadsheet" at bounding box center [689, 260] width 74 height 23
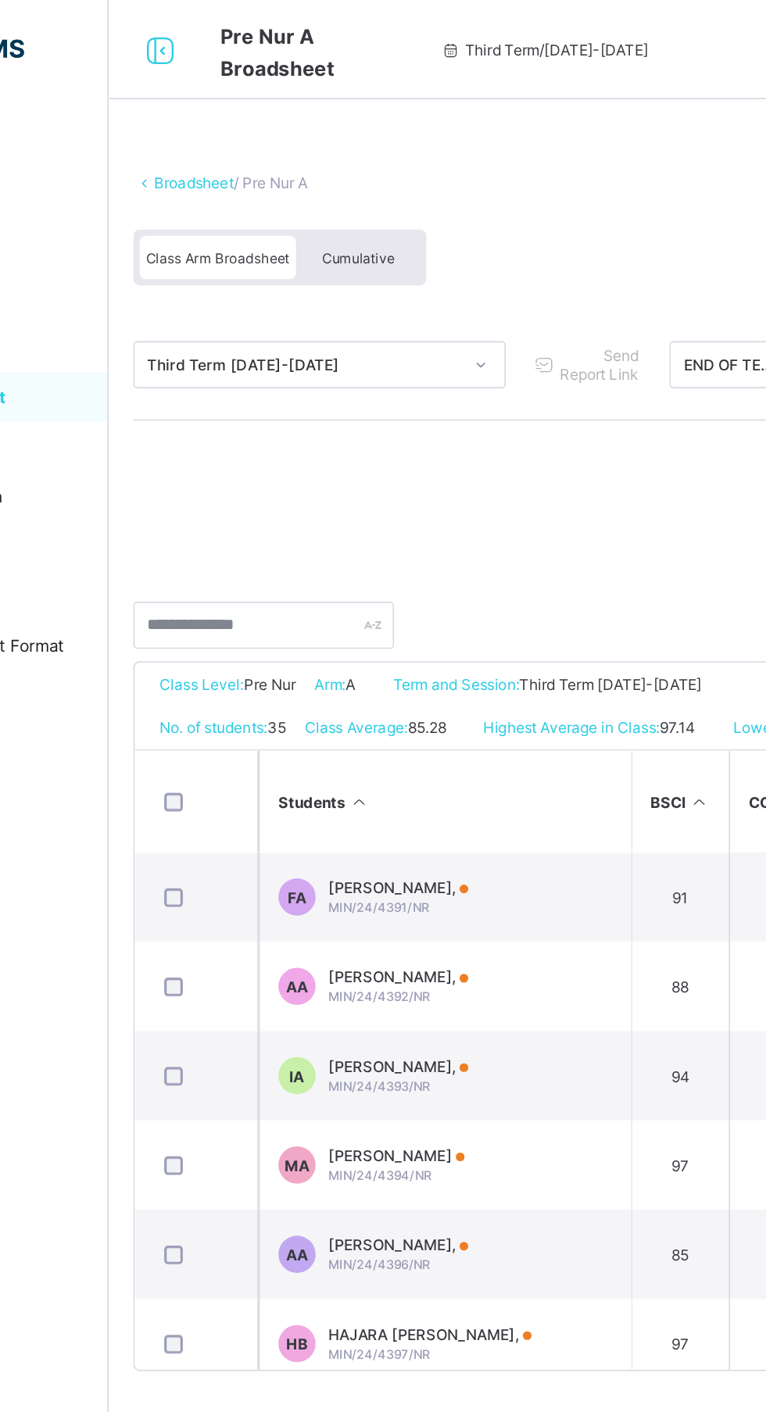
click at [347, 160] on span "Cumulative" at bounding box center [344, 162] width 45 height 11
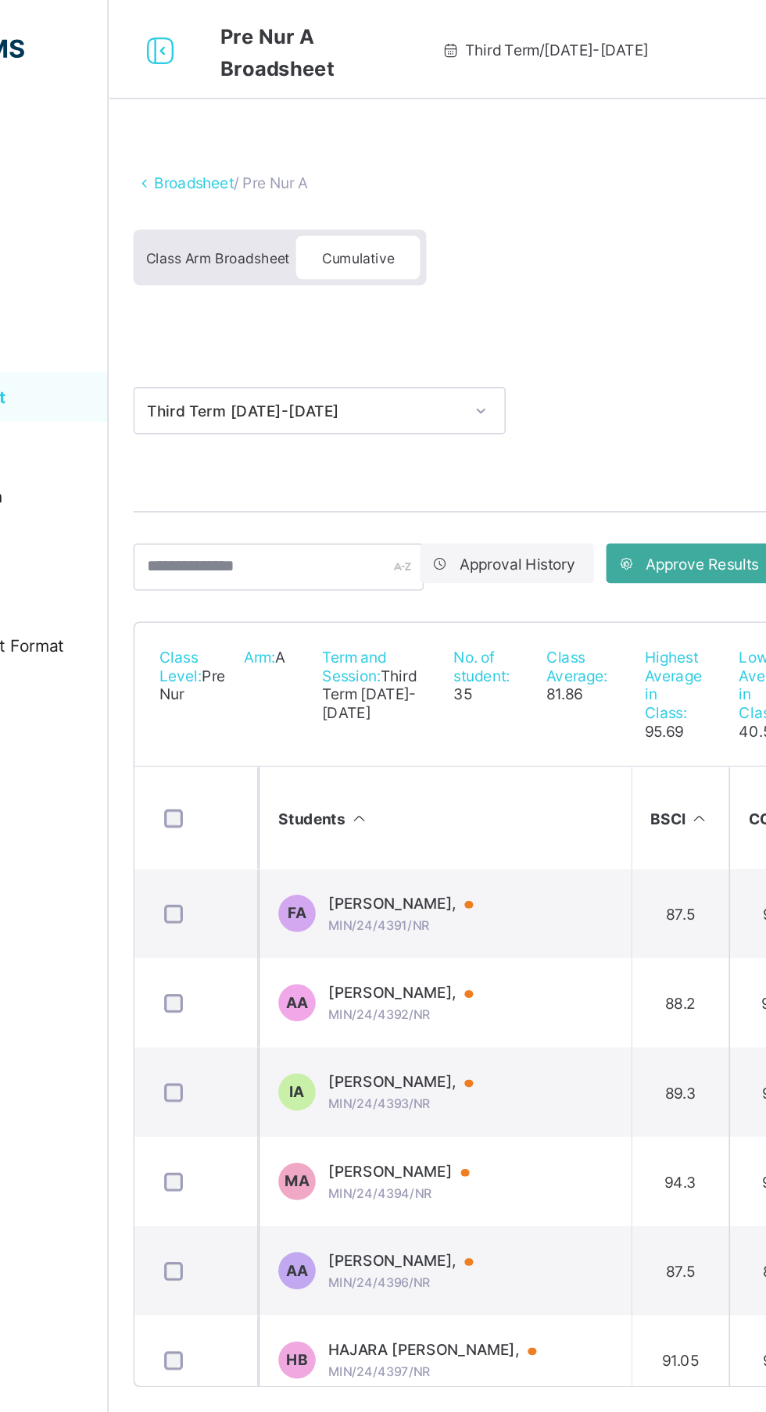
scroll to position [235, 0]
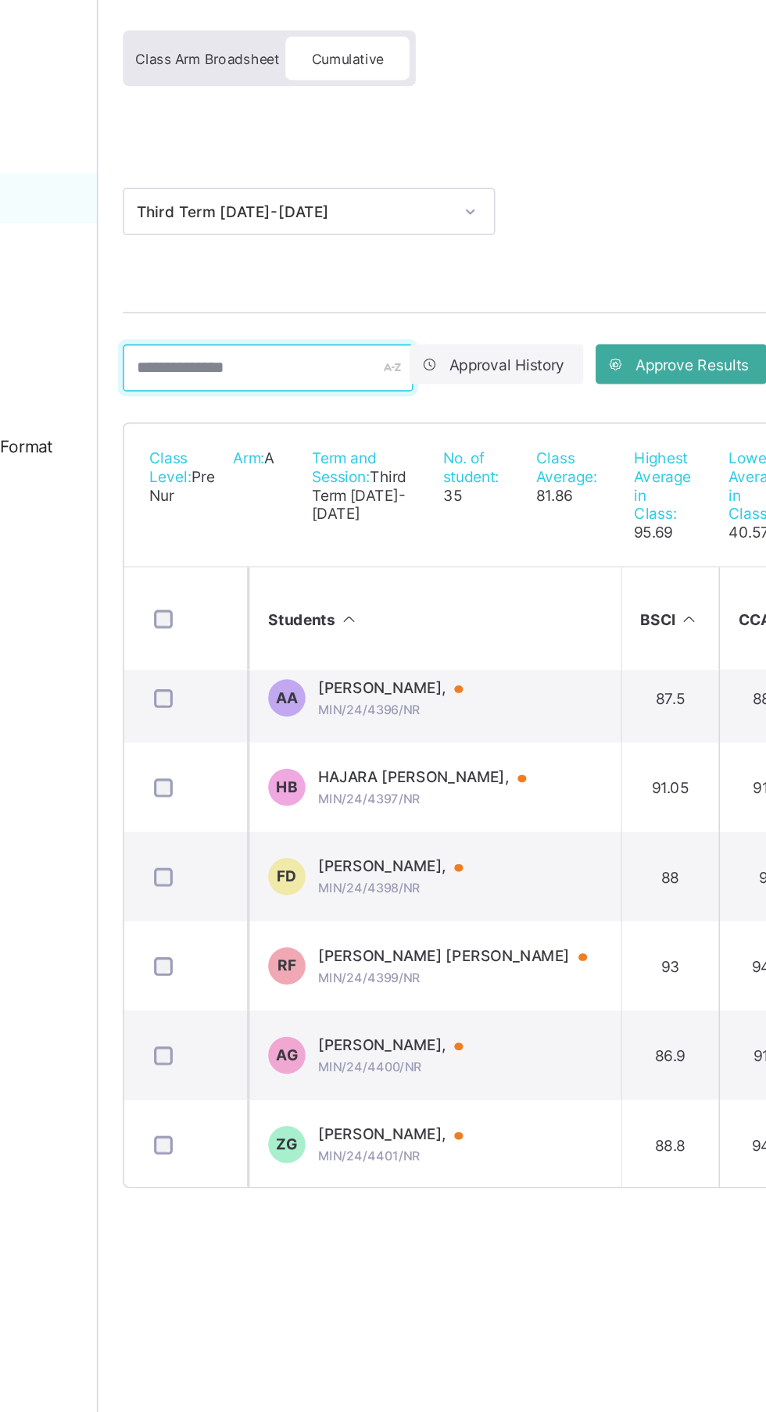
click at [276, 359] on input "text" at bounding box center [294, 357] width 183 height 30
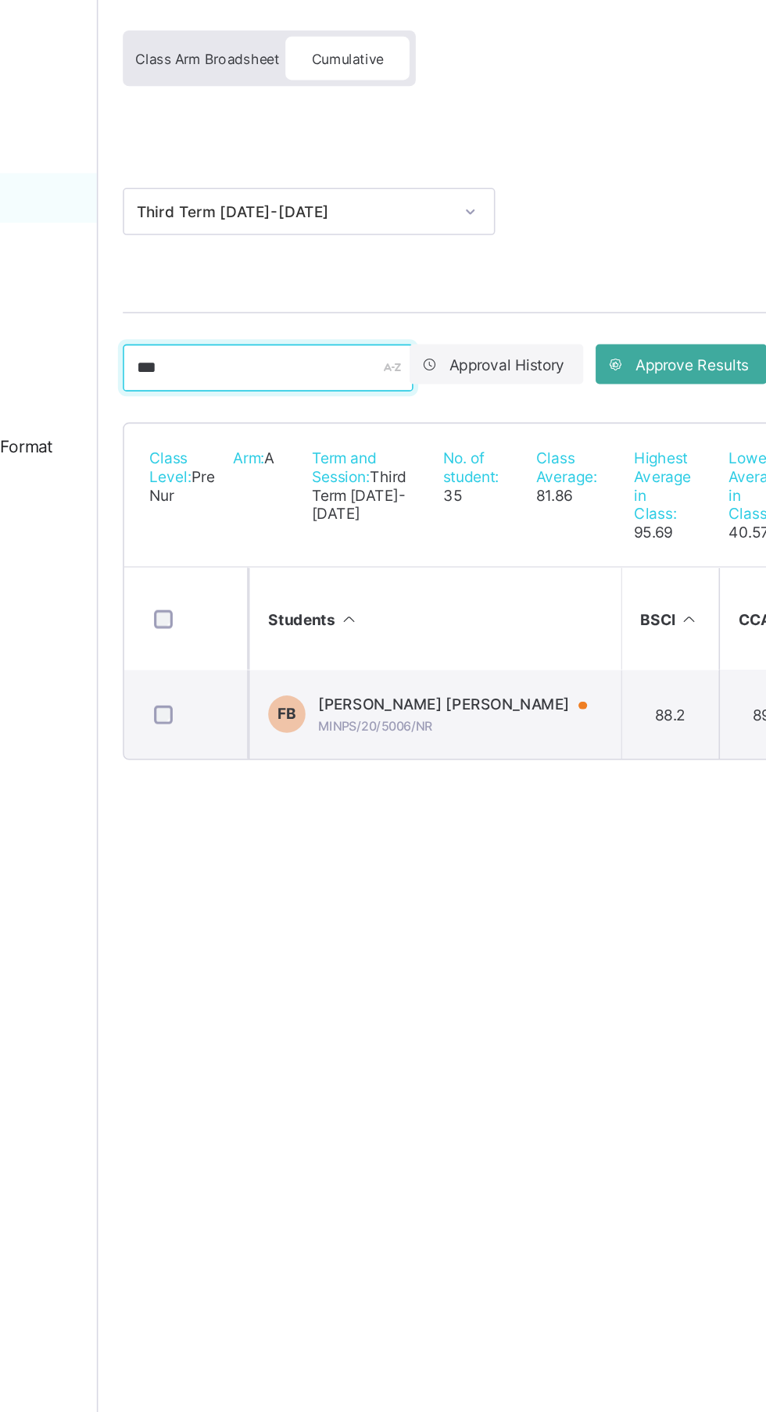
scroll to position [0, 0]
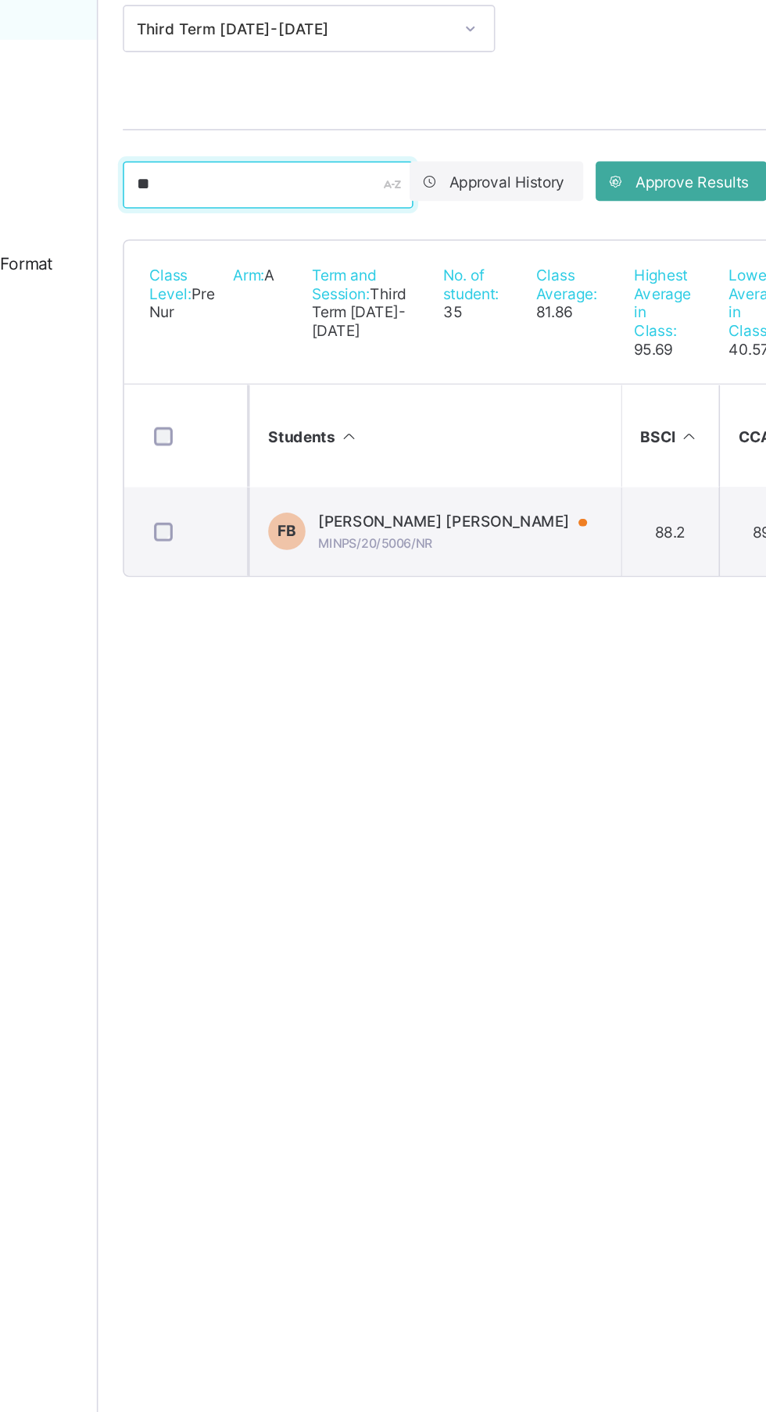
type input "*"
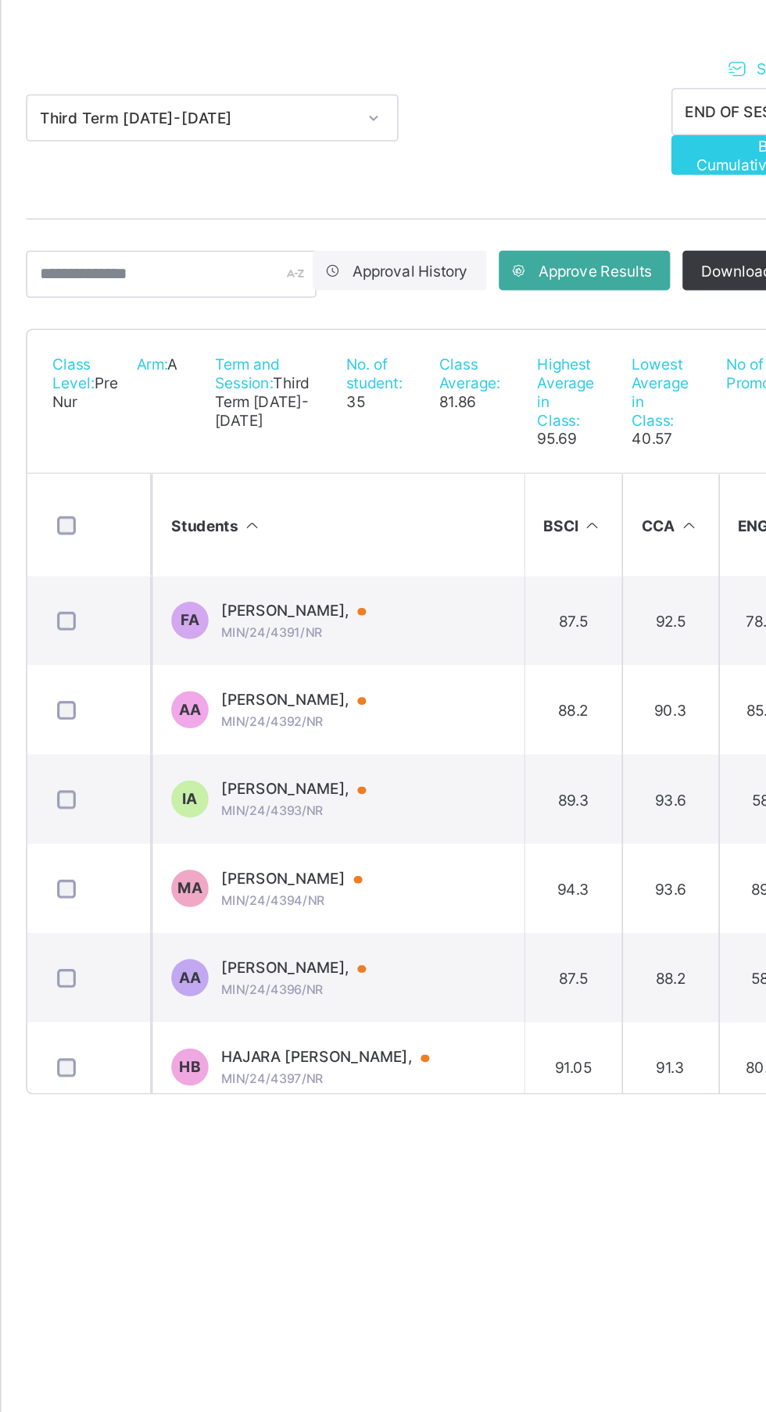
click at [563, 349] on span "Approve Results" at bounding box center [561, 355] width 71 height 12
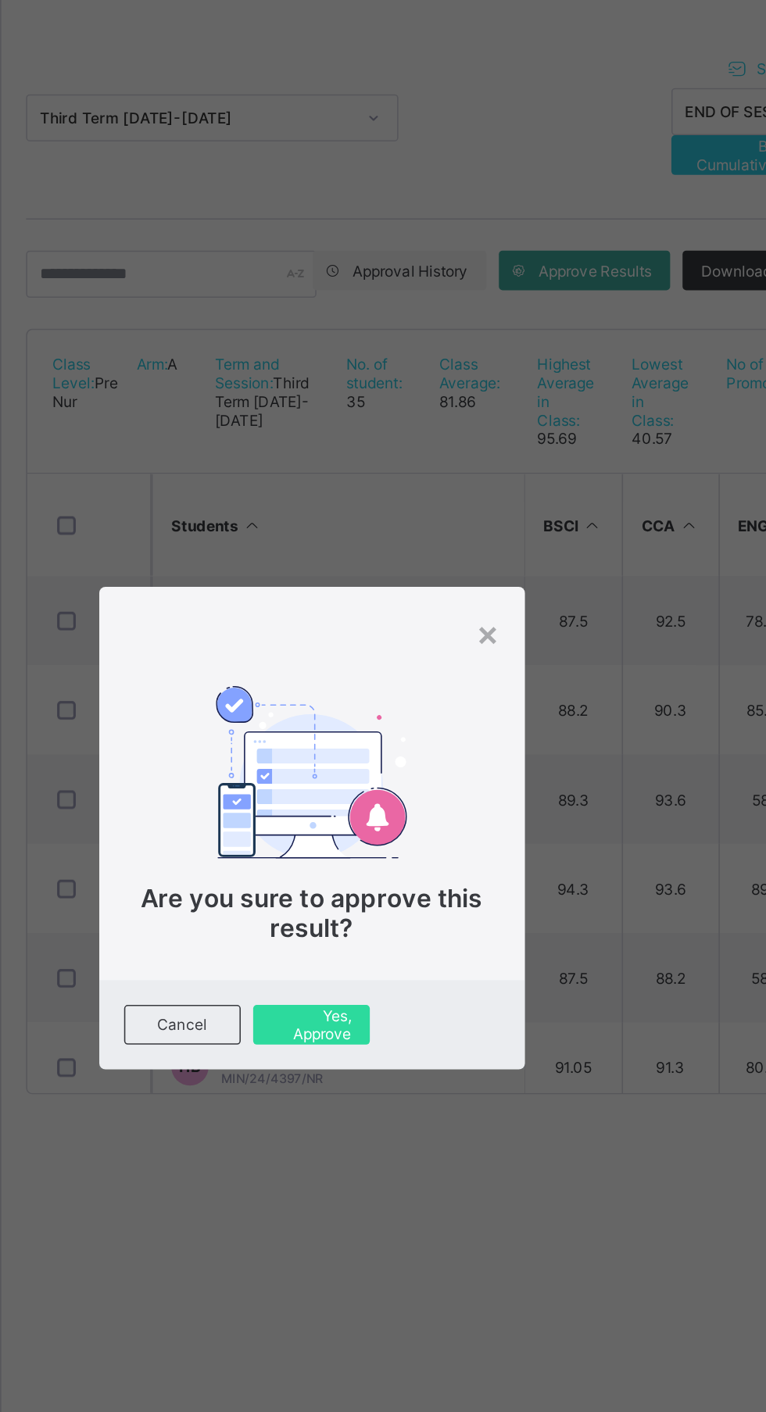
click at [408, 842] on span "Yes, Approve" at bounding box center [383, 829] width 50 height 23
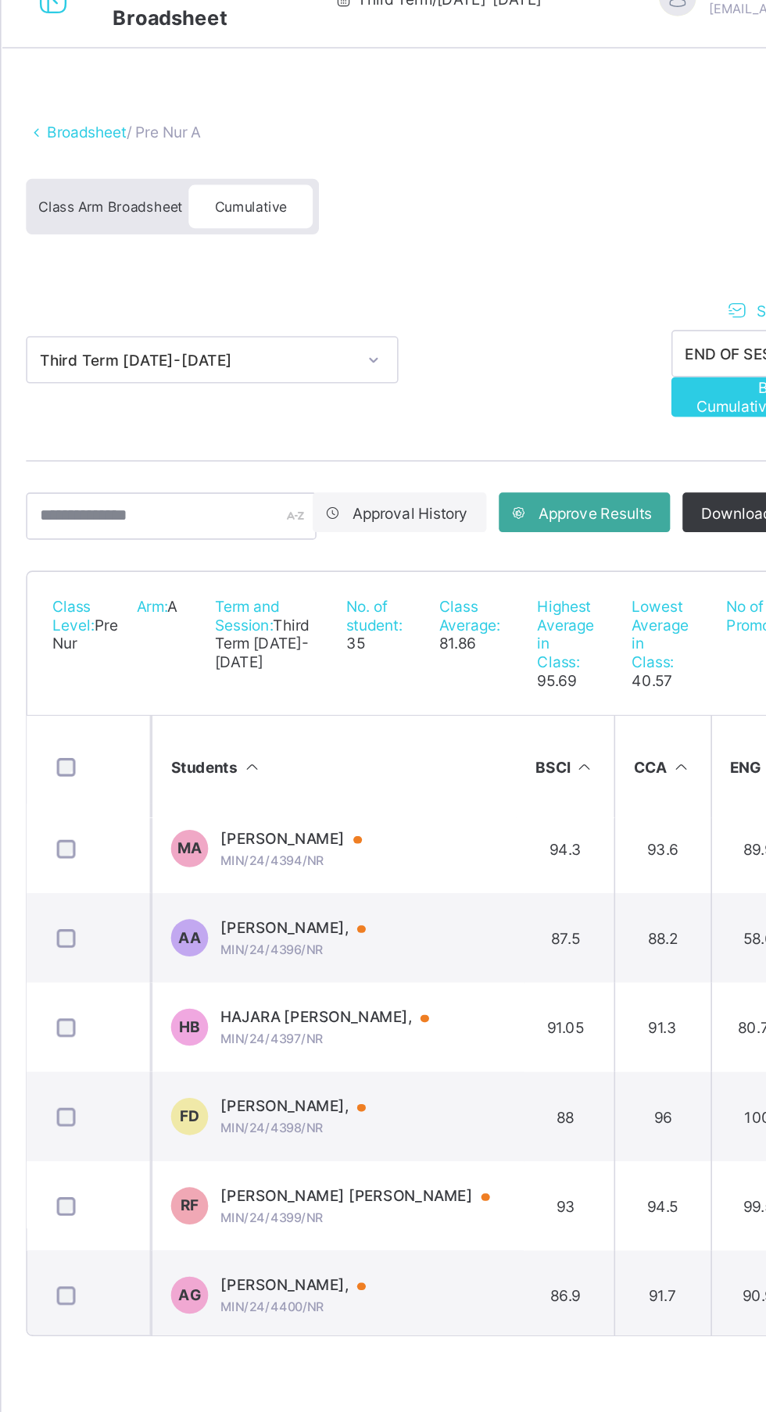
scroll to position [0, 5]
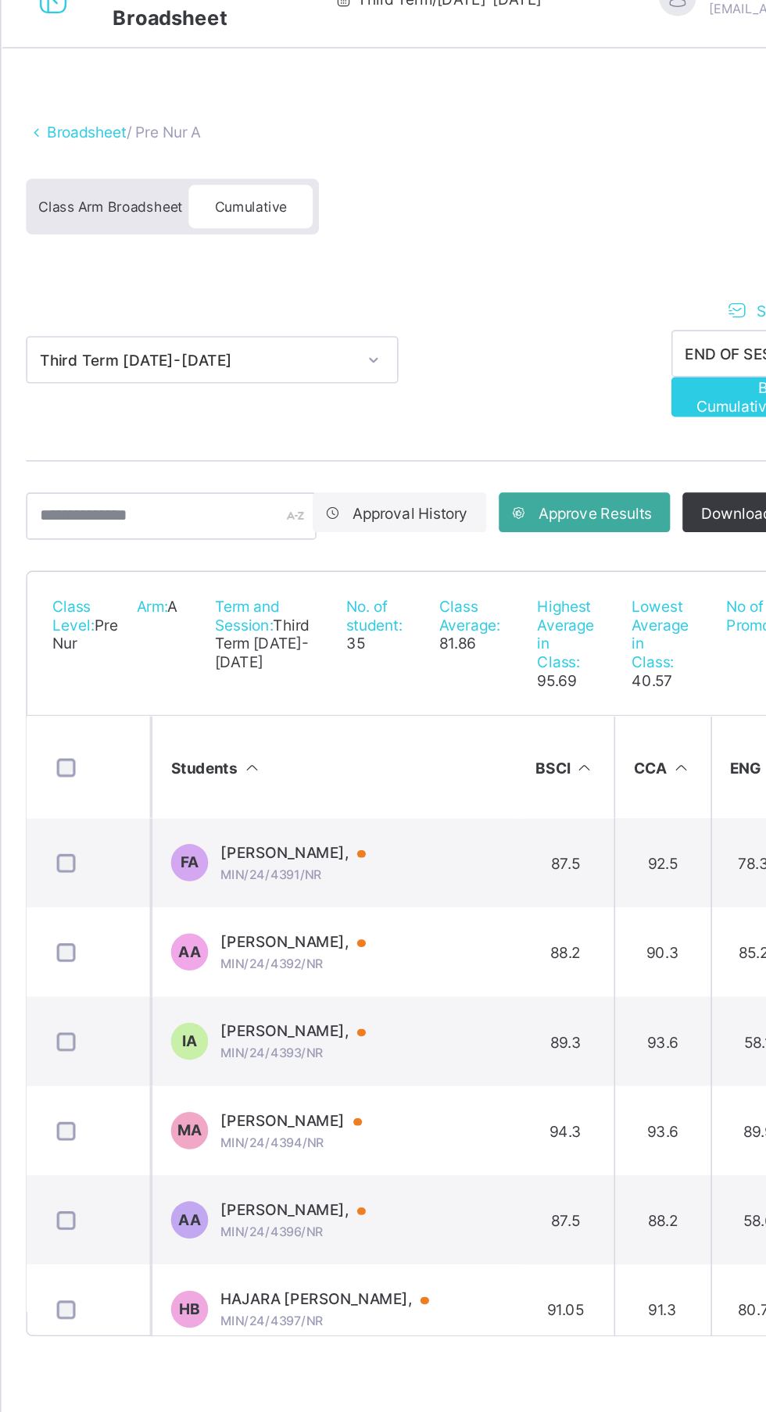
click at [573, 356] on span "Approve Results" at bounding box center [561, 355] width 71 height 12
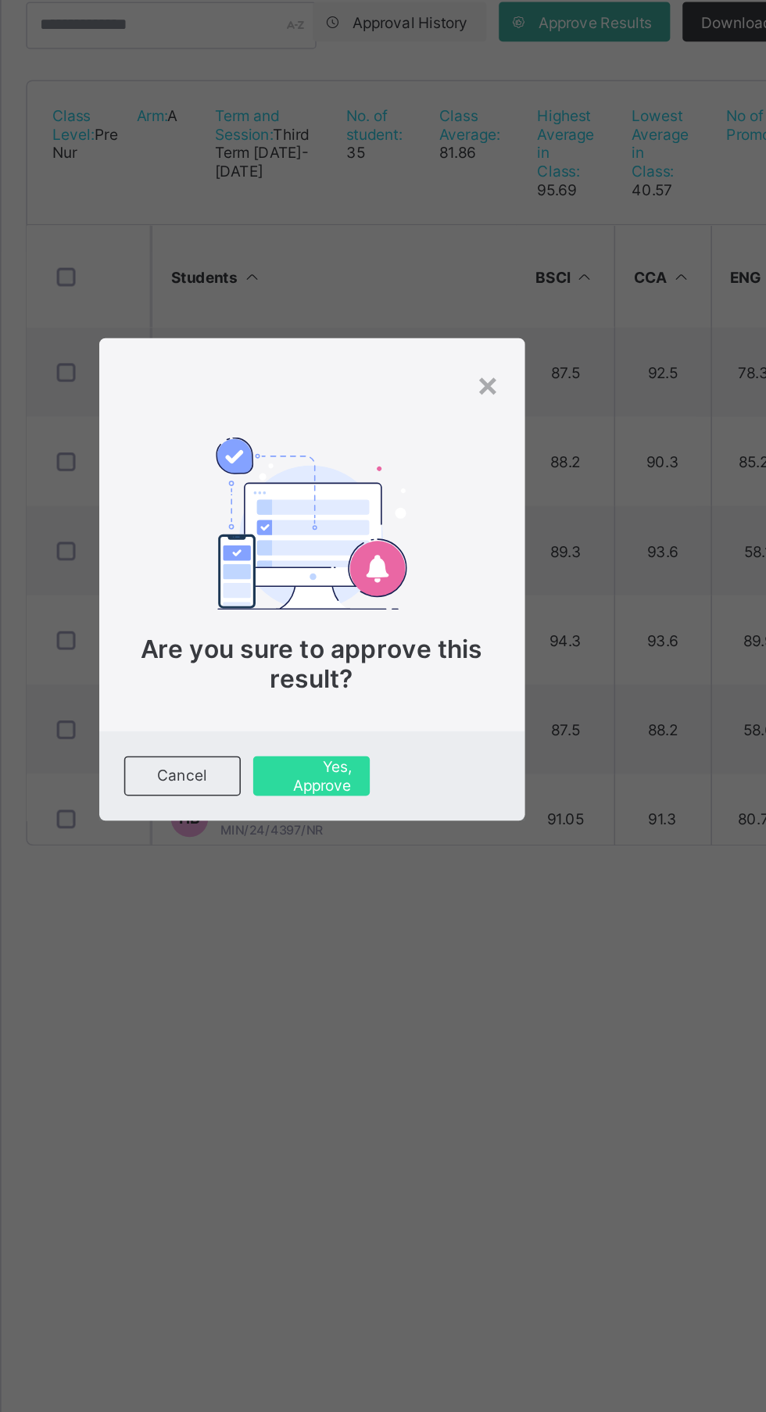
click at [484, 778] on span "Are you sure to approve this result?" at bounding box center [383, 760] width 215 height 38
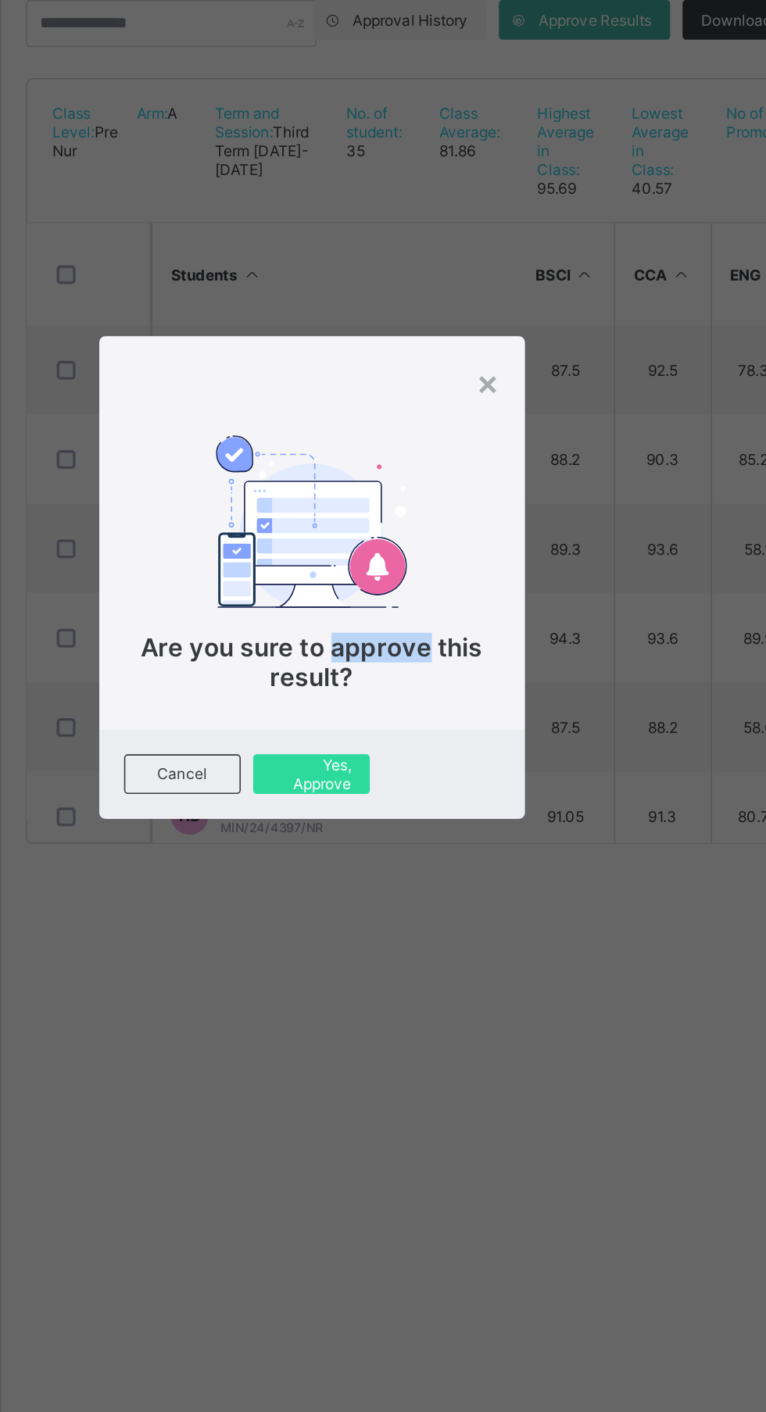
click at [408, 842] on span "Yes, Approve" at bounding box center [383, 829] width 50 height 23
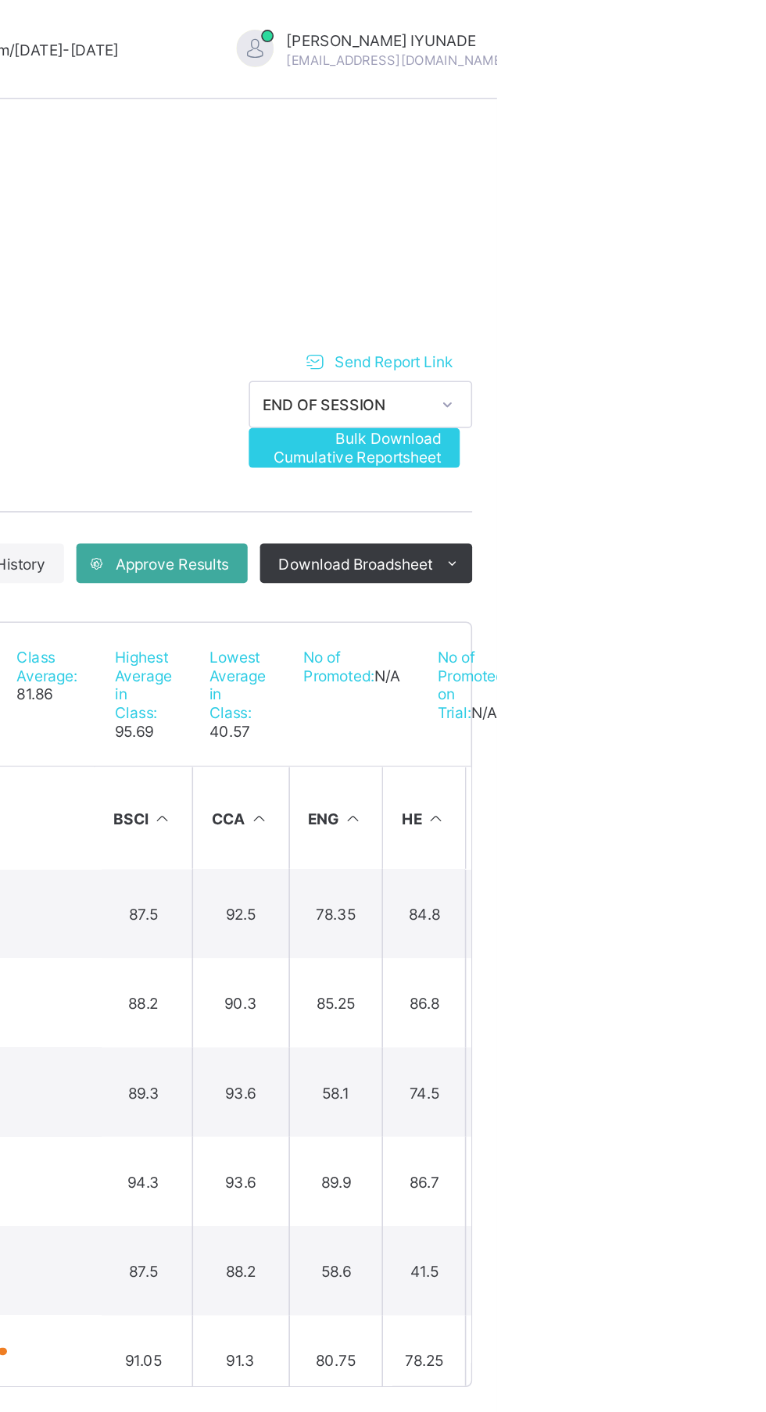
click at [649, 30] on span "RACHEL IYUNADE" at bounding box center [702, 26] width 138 height 12
click at [695, 173] on span "Logout" at bounding box center [746, 180] width 103 height 18
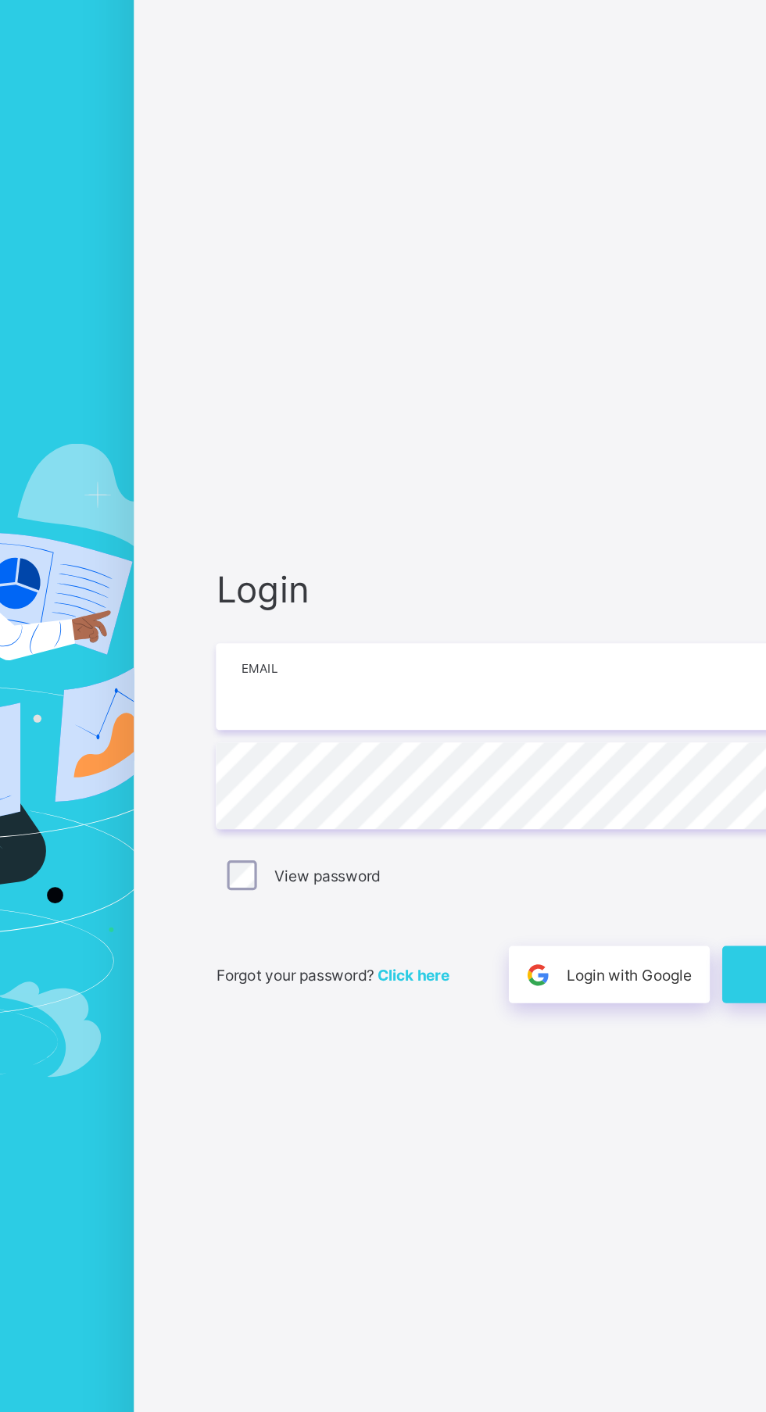
click at [430, 686] on input "email" at bounding box center [510, 658] width 406 height 55
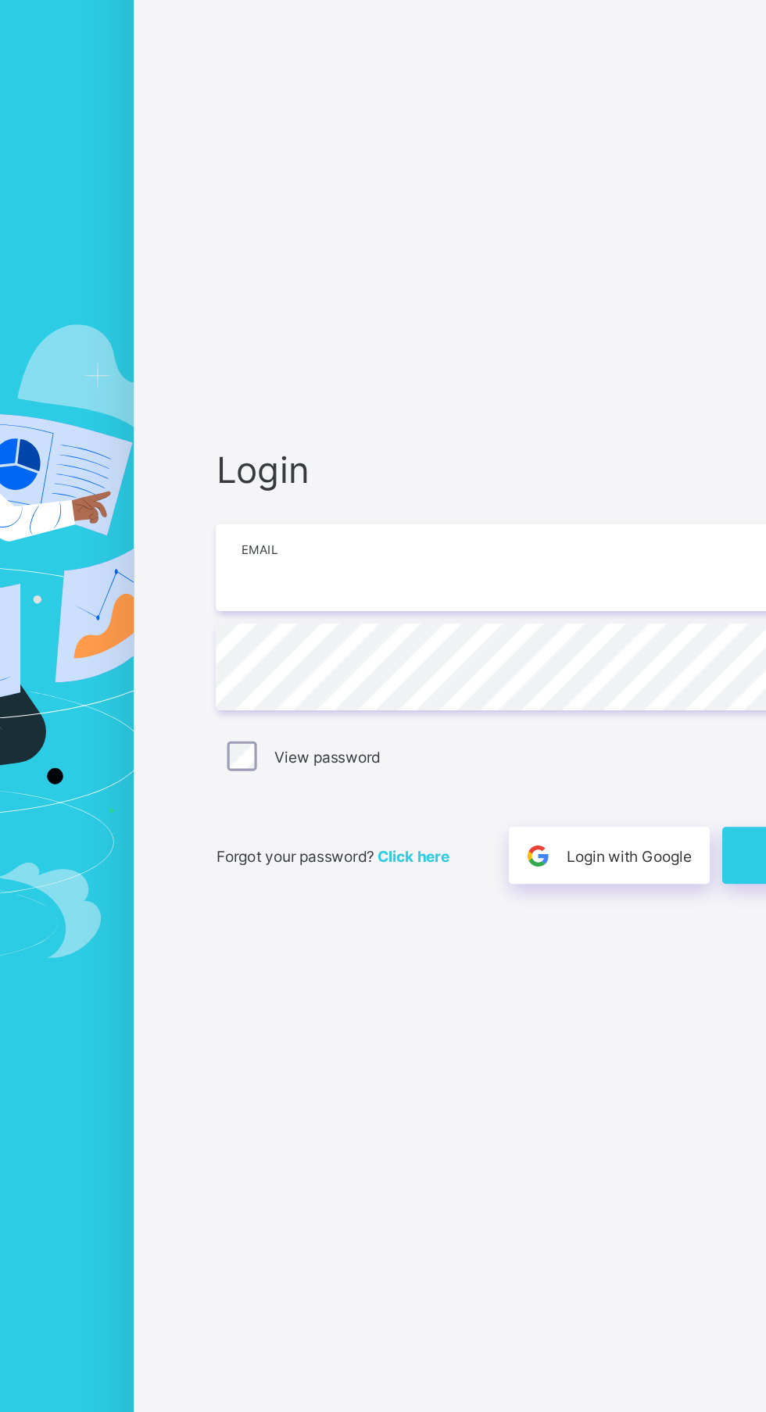
type input "**********"
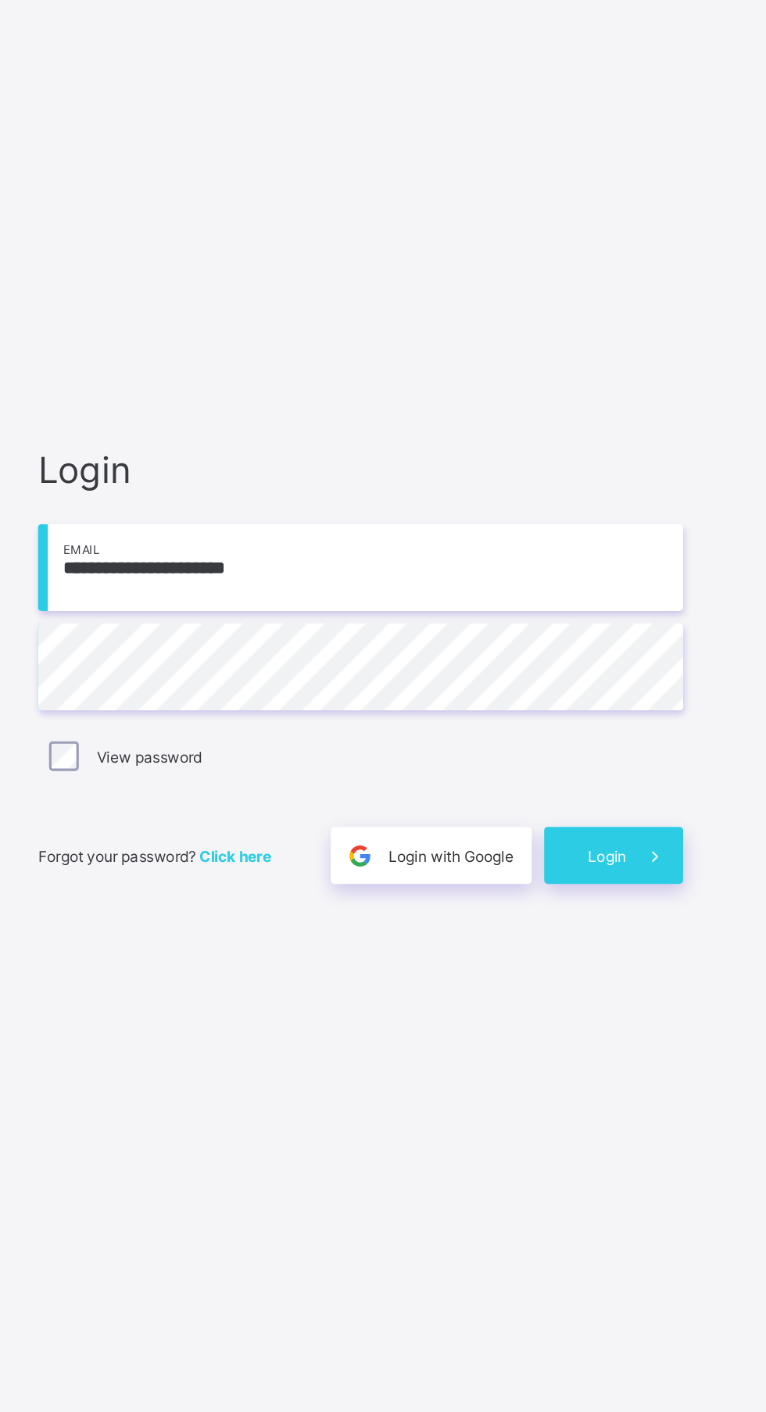
click at [677, 858] on div "Login" at bounding box center [670, 840] width 88 height 36
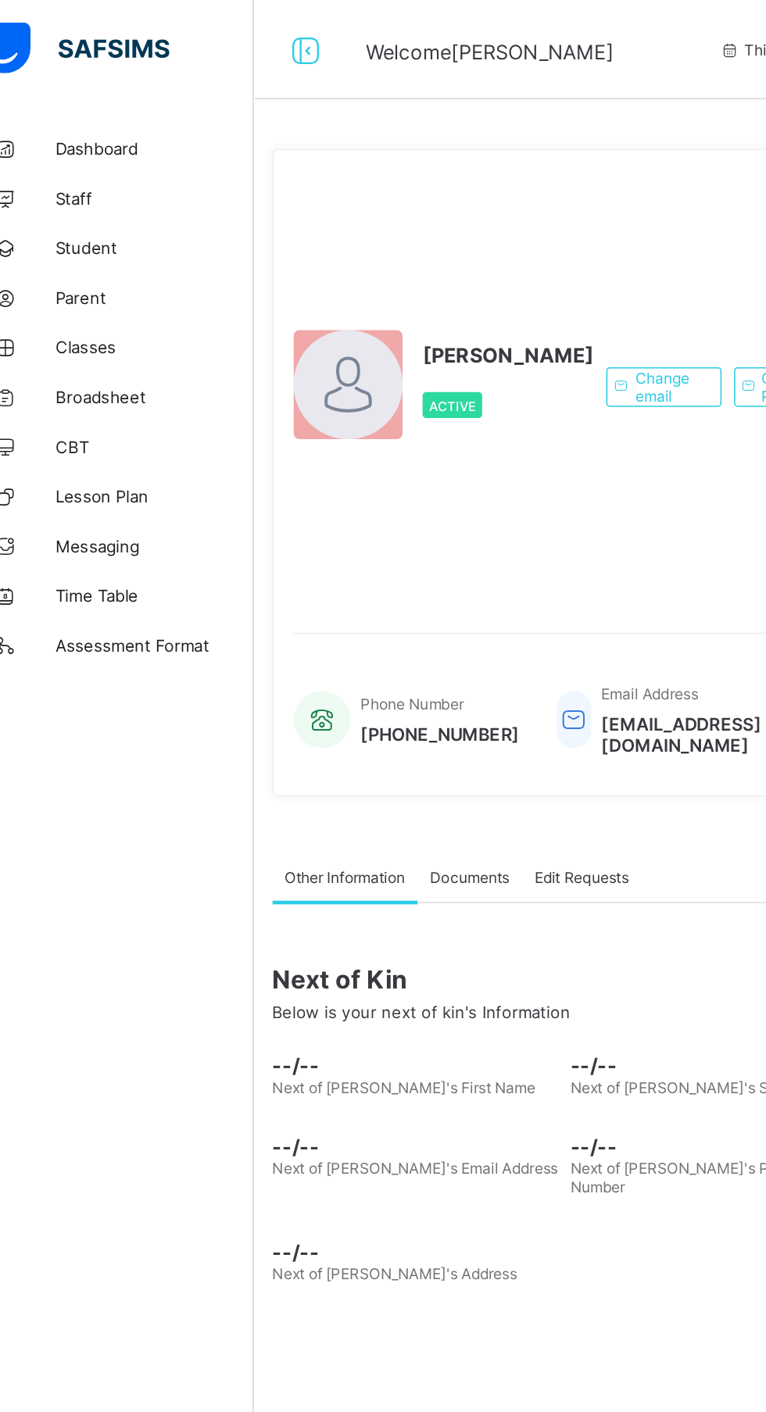
click at [116, 255] on span "Broadsheet" at bounding box center [125, 250] width 125 height 13
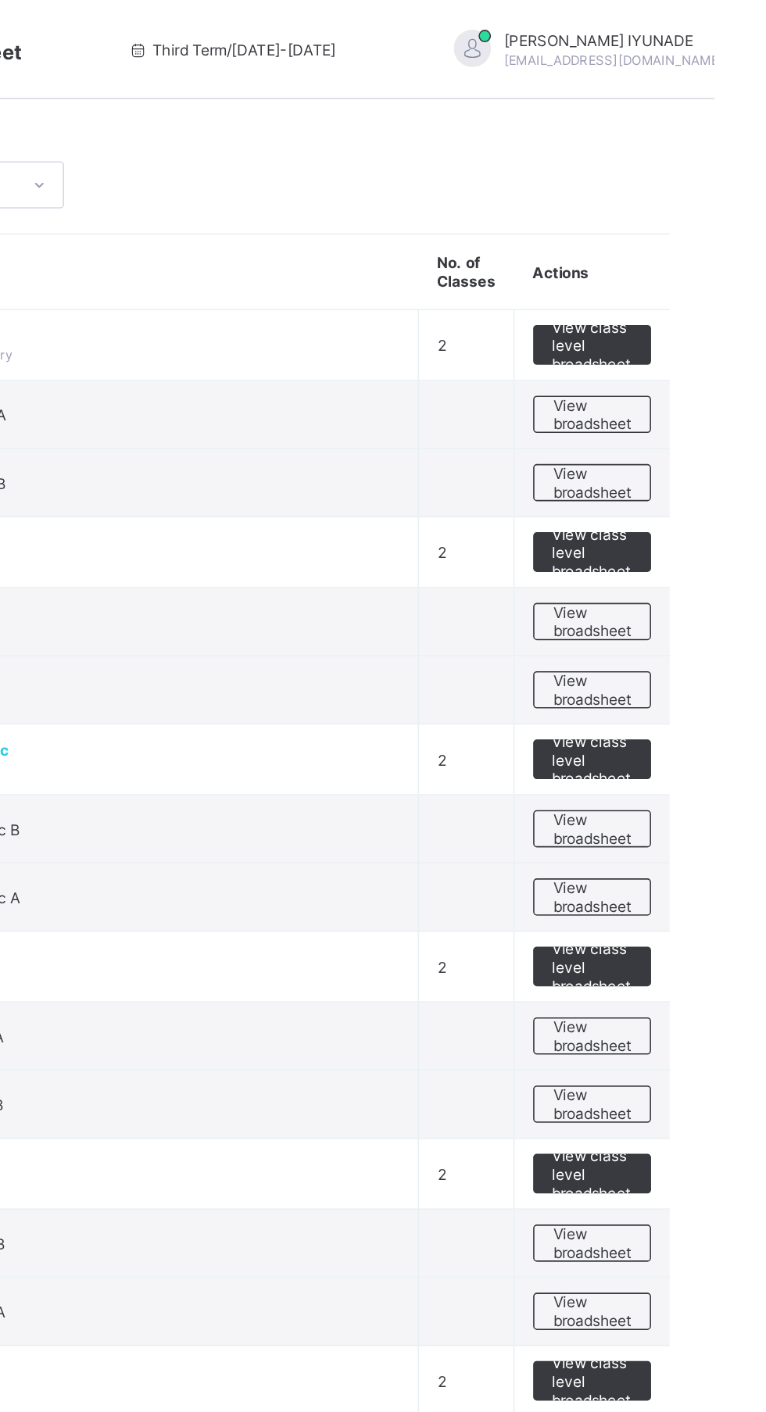
click at [705, 253] on span "View broadsheet" at bounding box center [688, 260] width 49 height 23
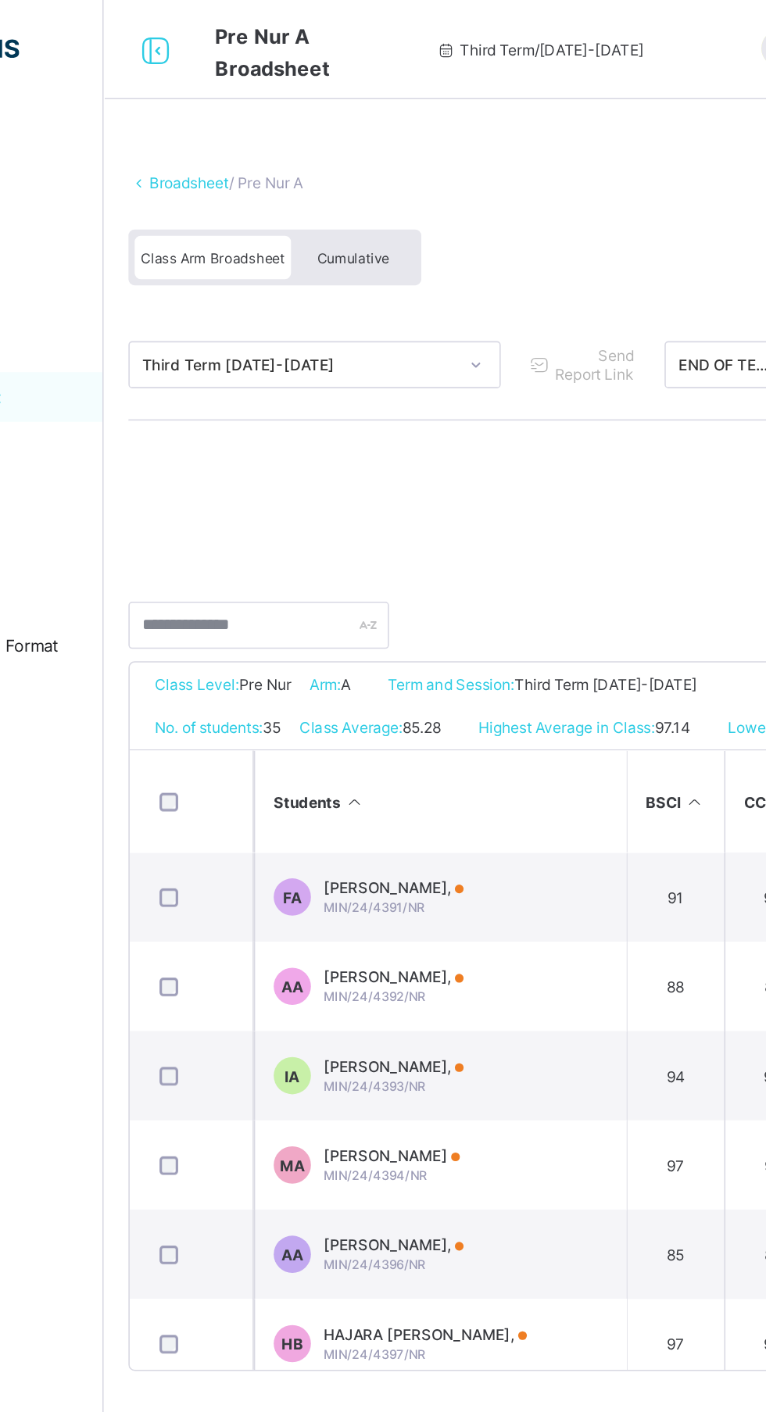
scroll to position [0, 66]
click at [371, 165] on div "Cumulative" at bounding box center [345, 161] width 78 height 27
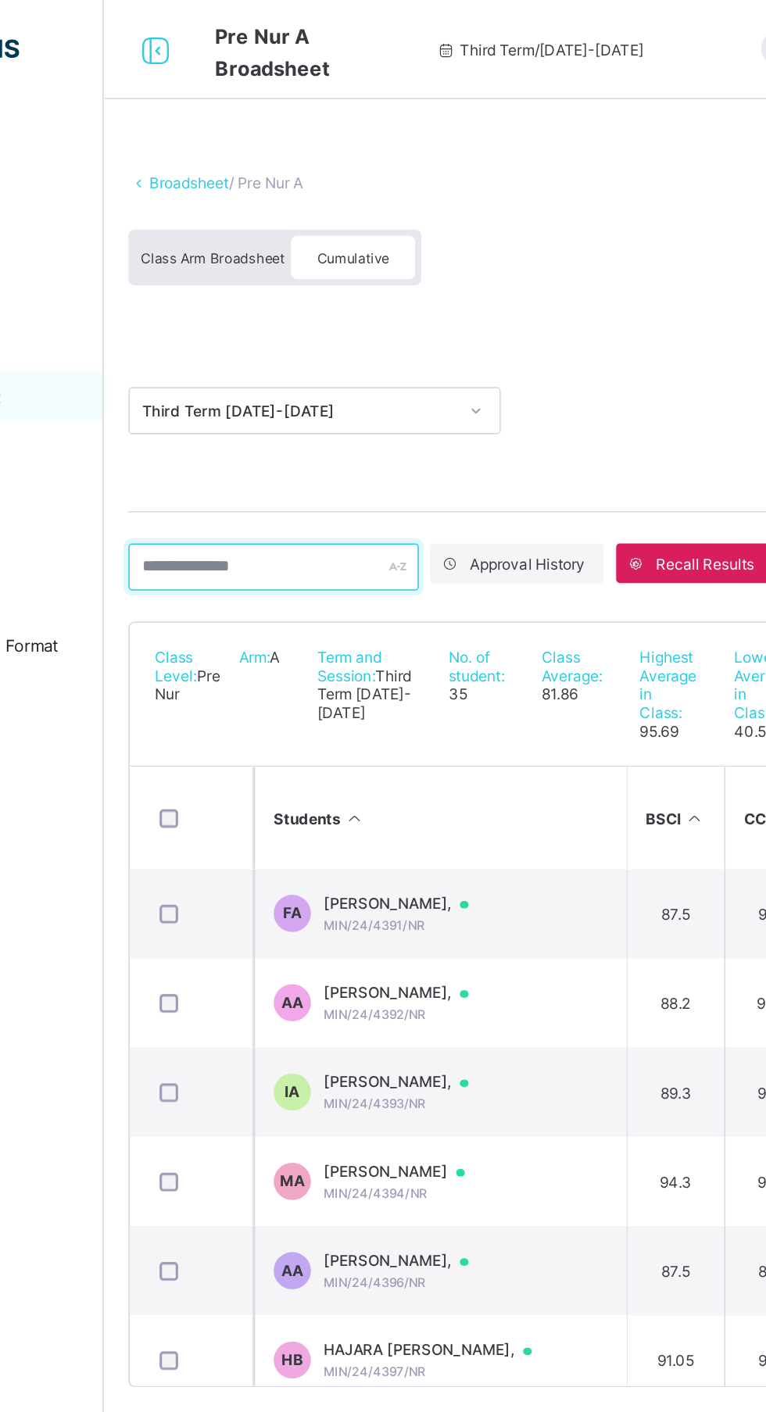
click at [291, 356] on input "text" at bounding box center [294, 357] width 183 height 30
click at [270, 359] on input "text" at bounding box center [294, 357] width 183 height 30
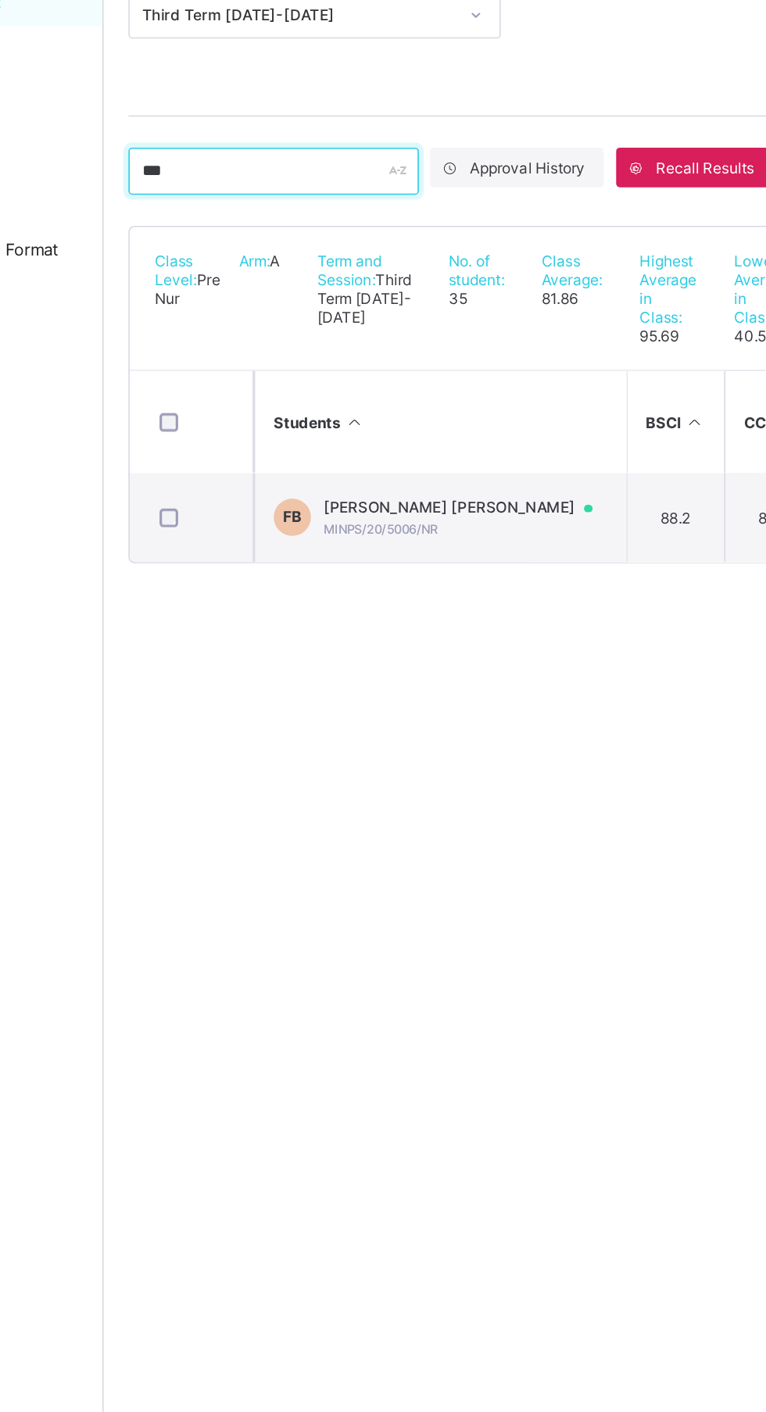
type input "***"
click at [445, 575] on span "FATIMA MUHAMMAD BATOUL" at bounding box center [418, 569] width 184 height 13
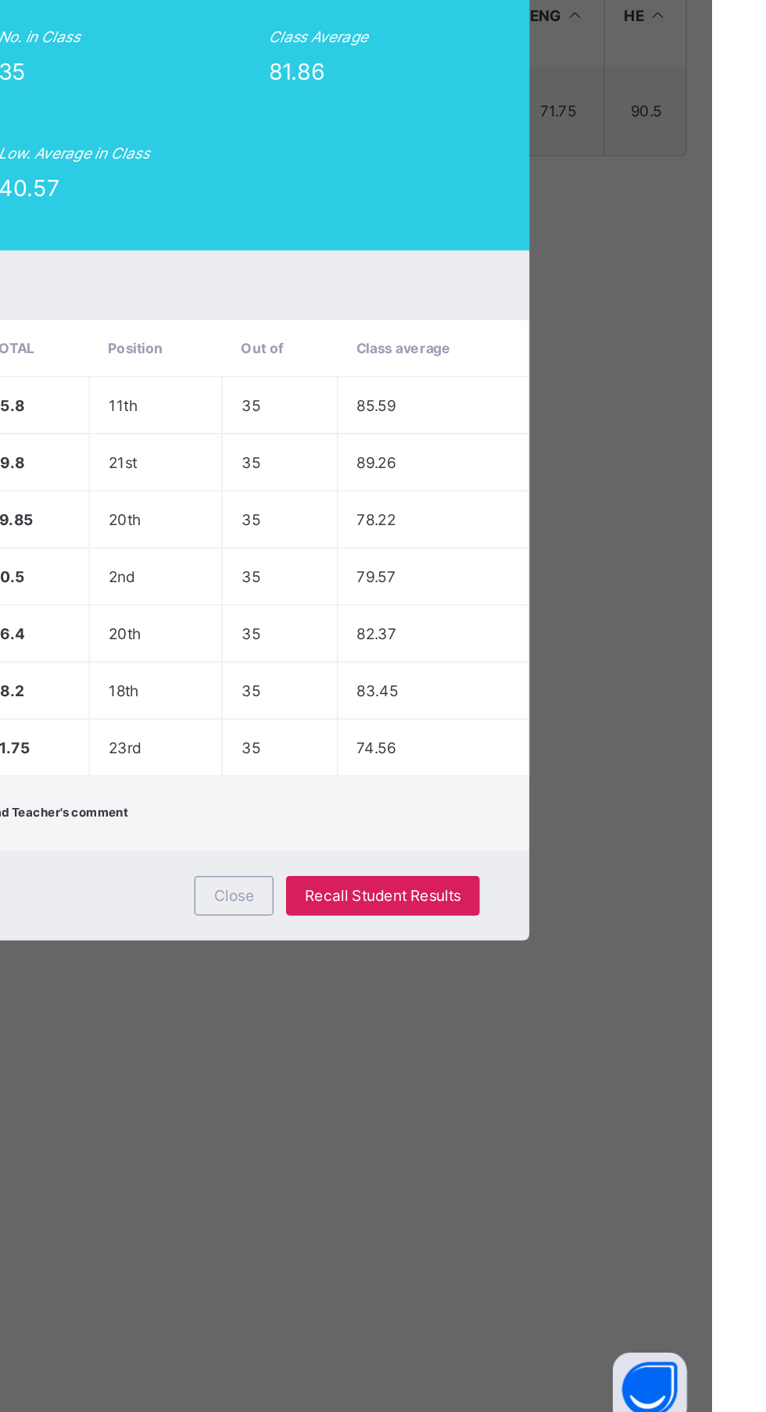
click at [608, 1075] on span "Recall Student Results" at bounding box center [558, 1069] width 98 height 12
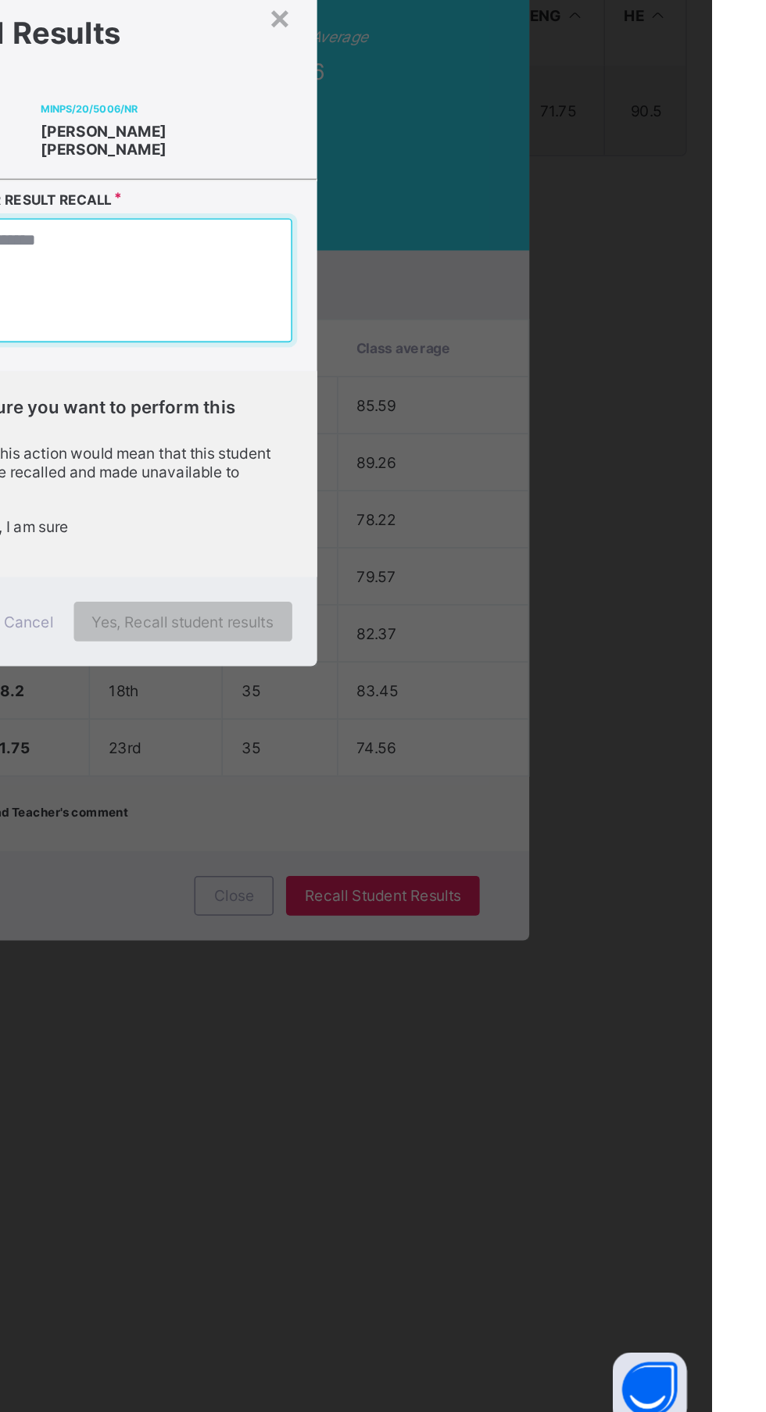
click at [489, 721] on textarea at bounding box center [383, 682] width 237 height 78
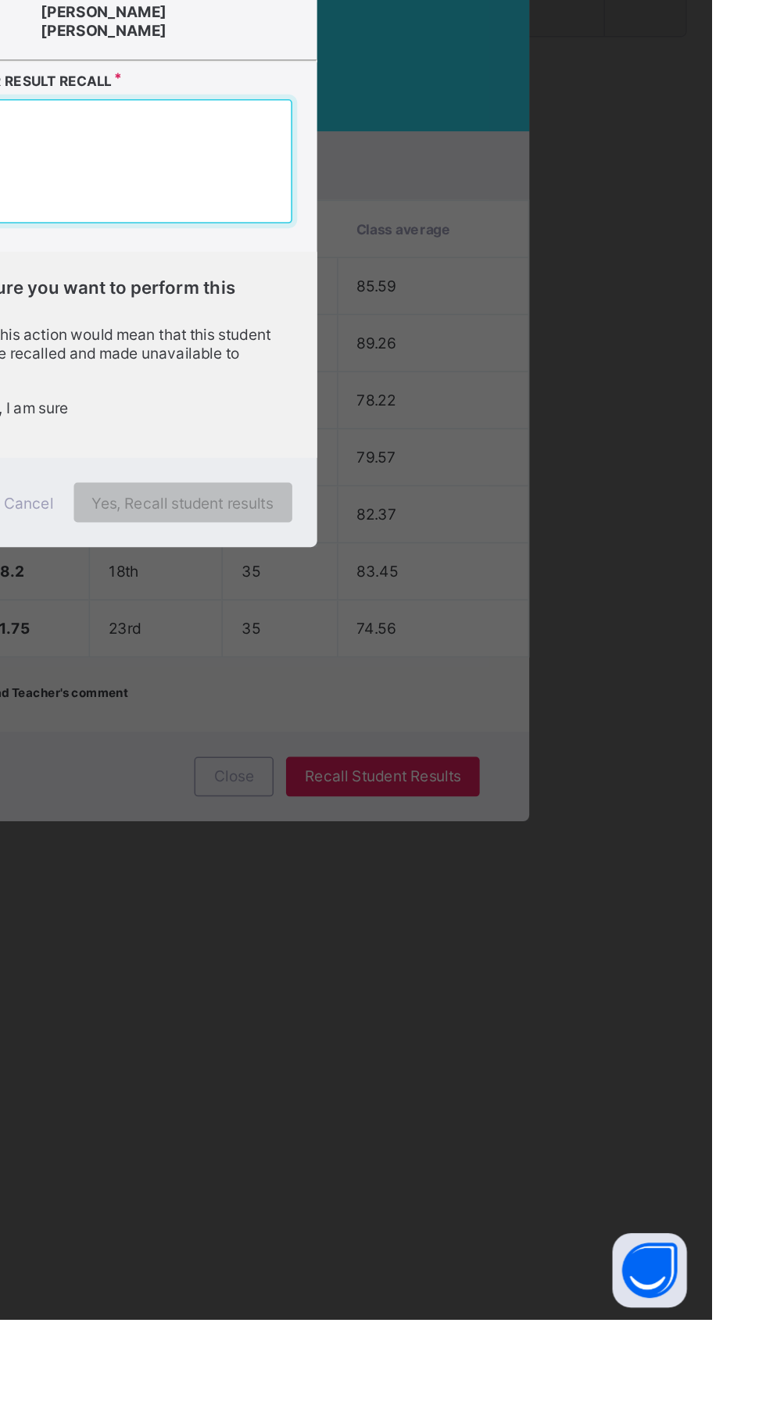
type textarea "*"
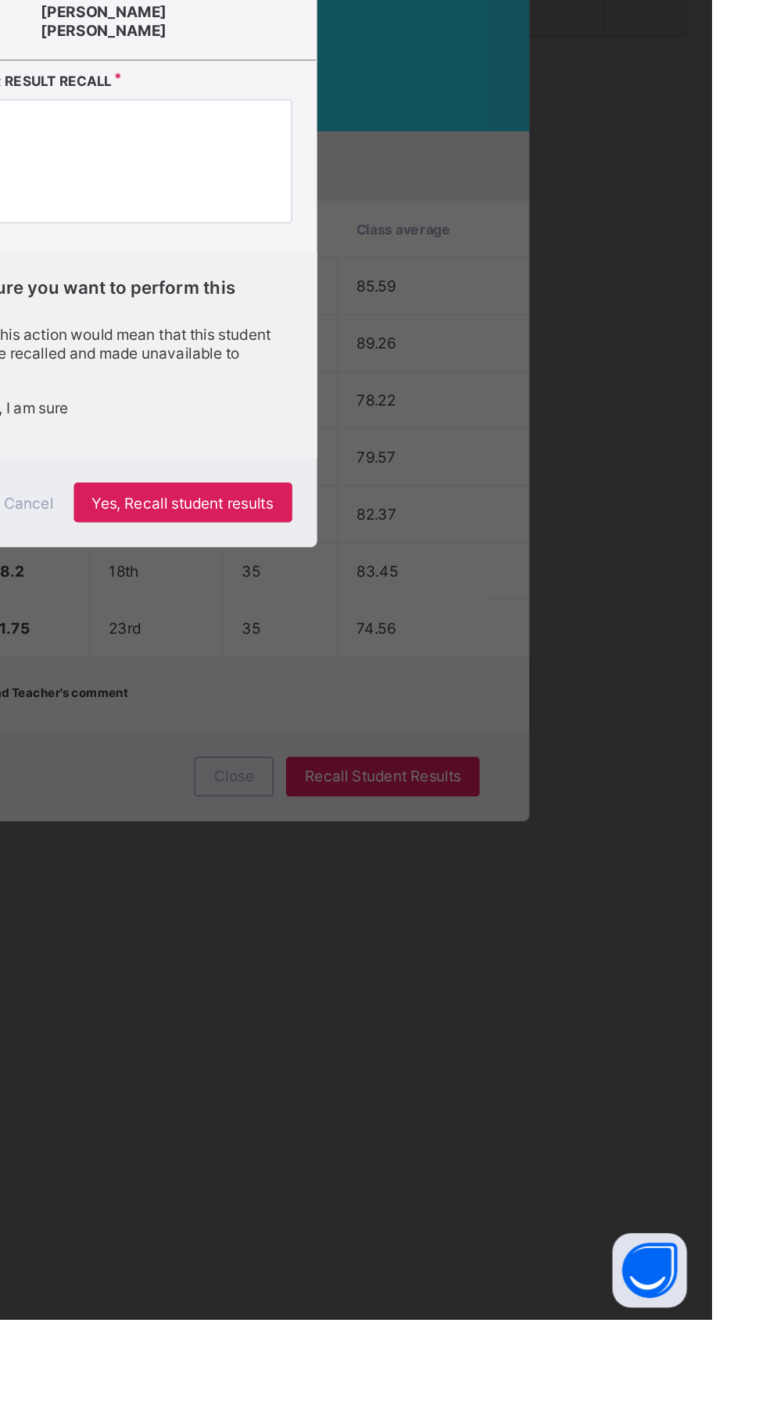
click at [490, 903] on span "Yes, Recall student results" at bounding box center [433, 898] width 114 height 12
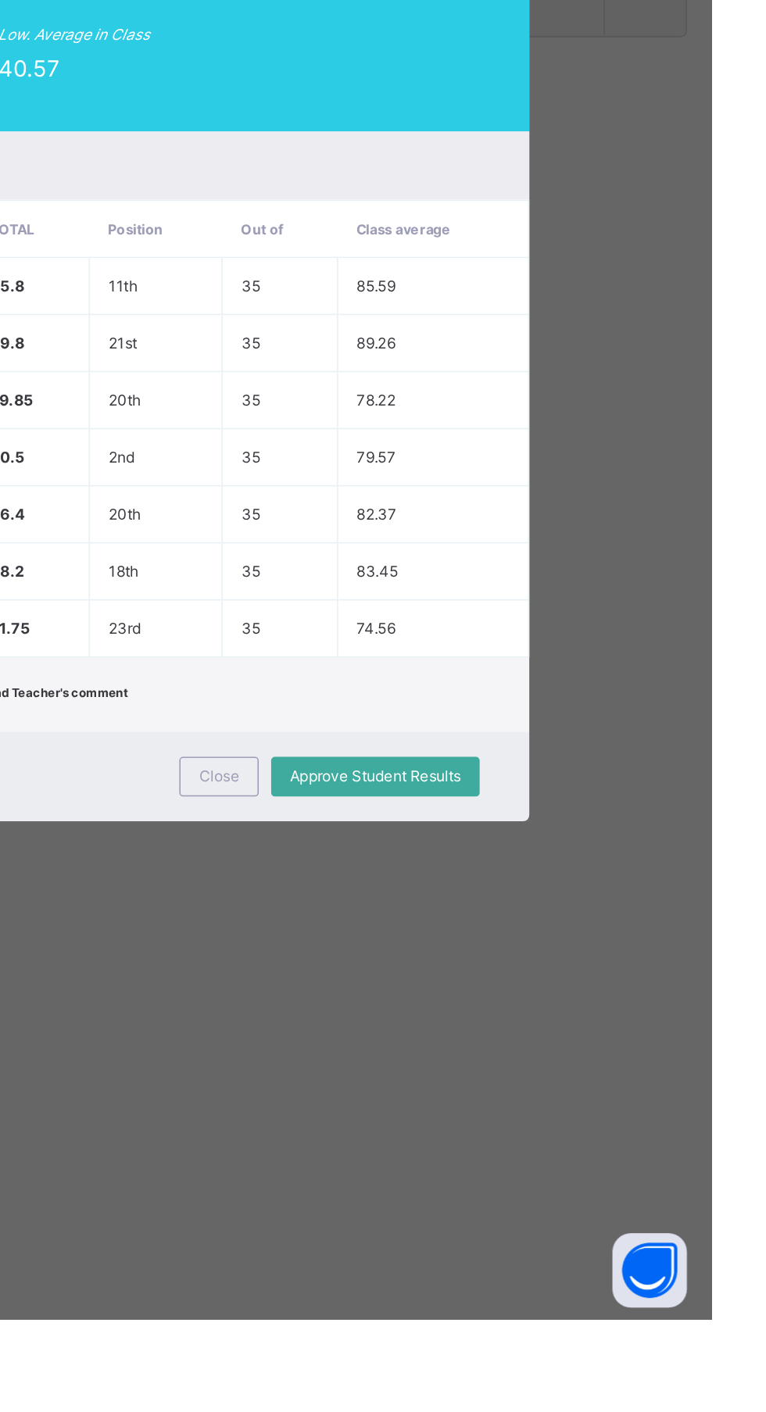
click at [468, 1075] on span "Close" at bounding box center [455, 1069] width 25 height 12
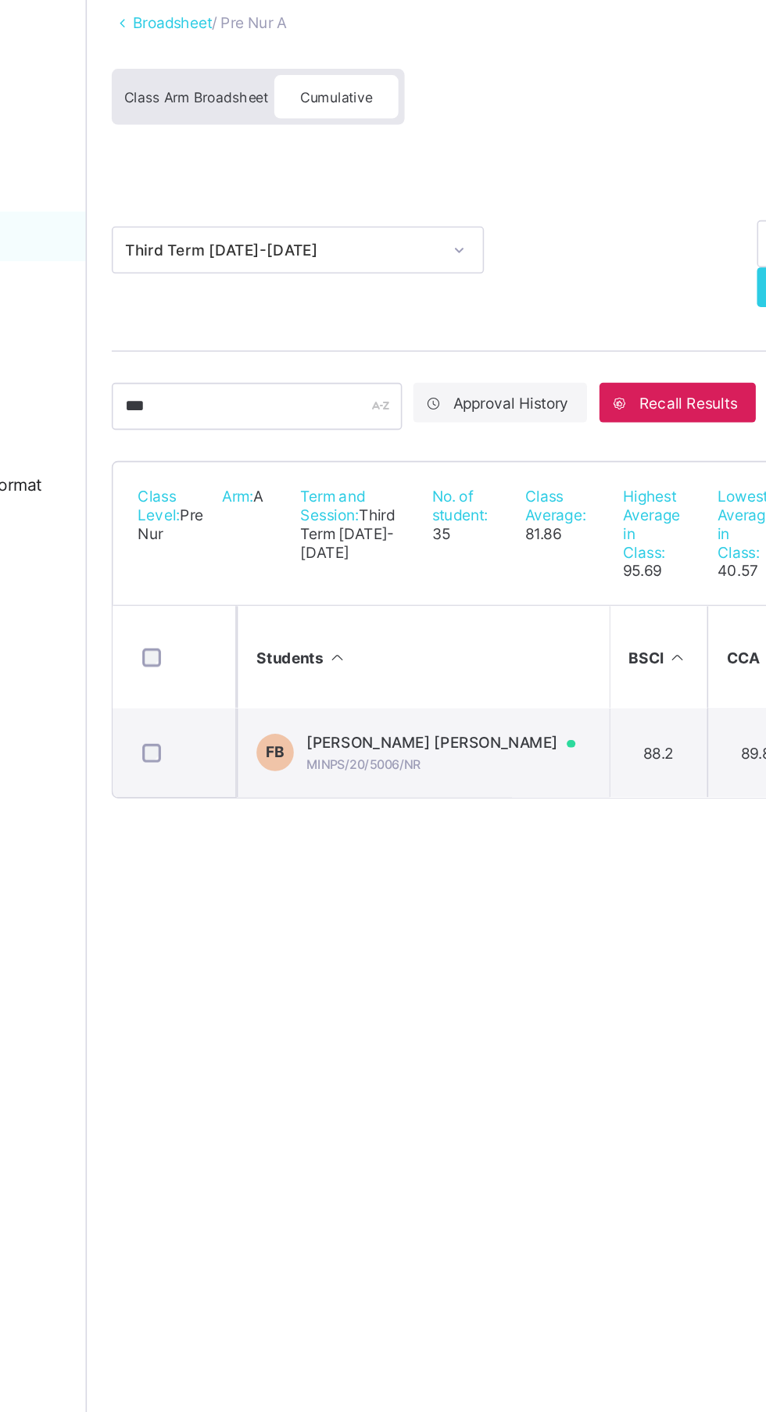
click at [487, 576] on div at bounding box center [498, 569] width 23 height 13
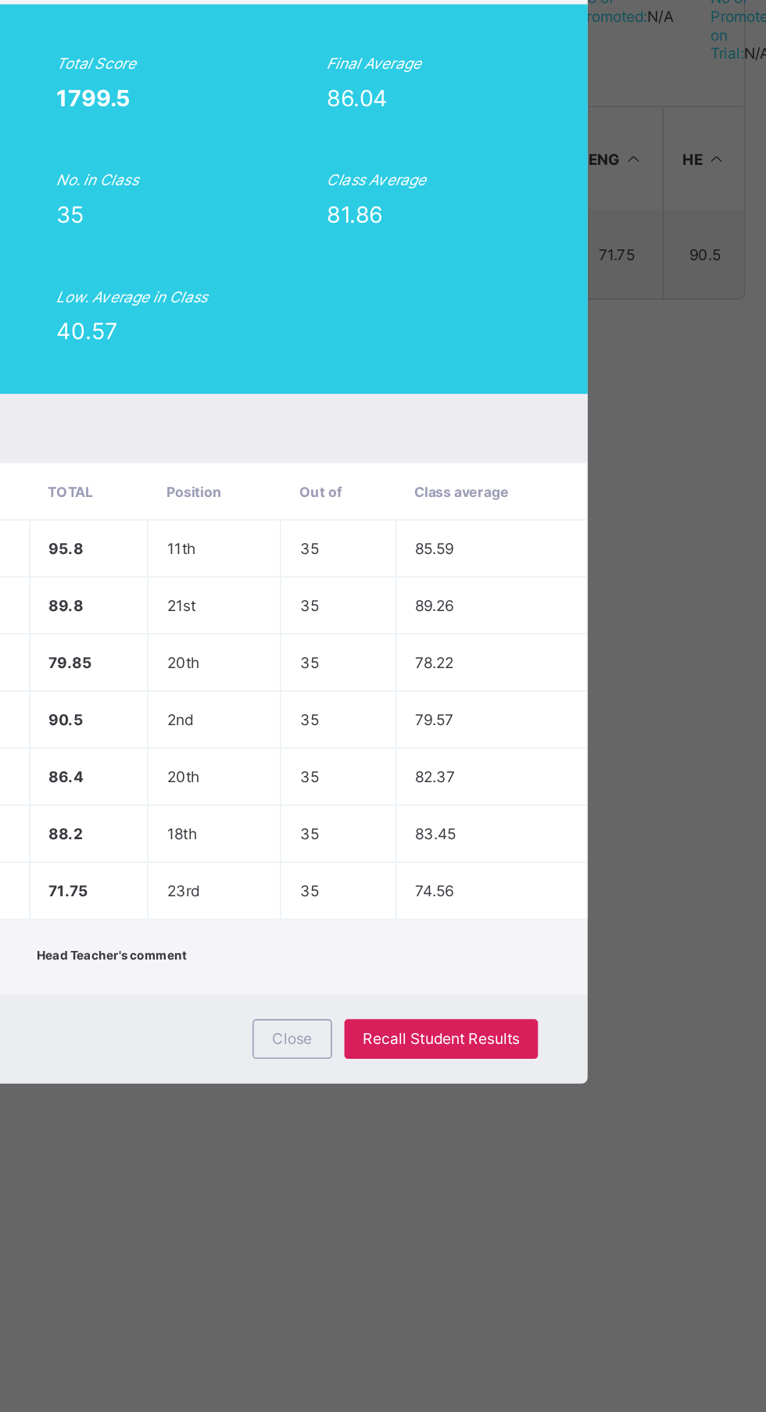
click at [620, 1082] on div "Recall Student Results" at bounding box center [559, 1069] width 122 height 25
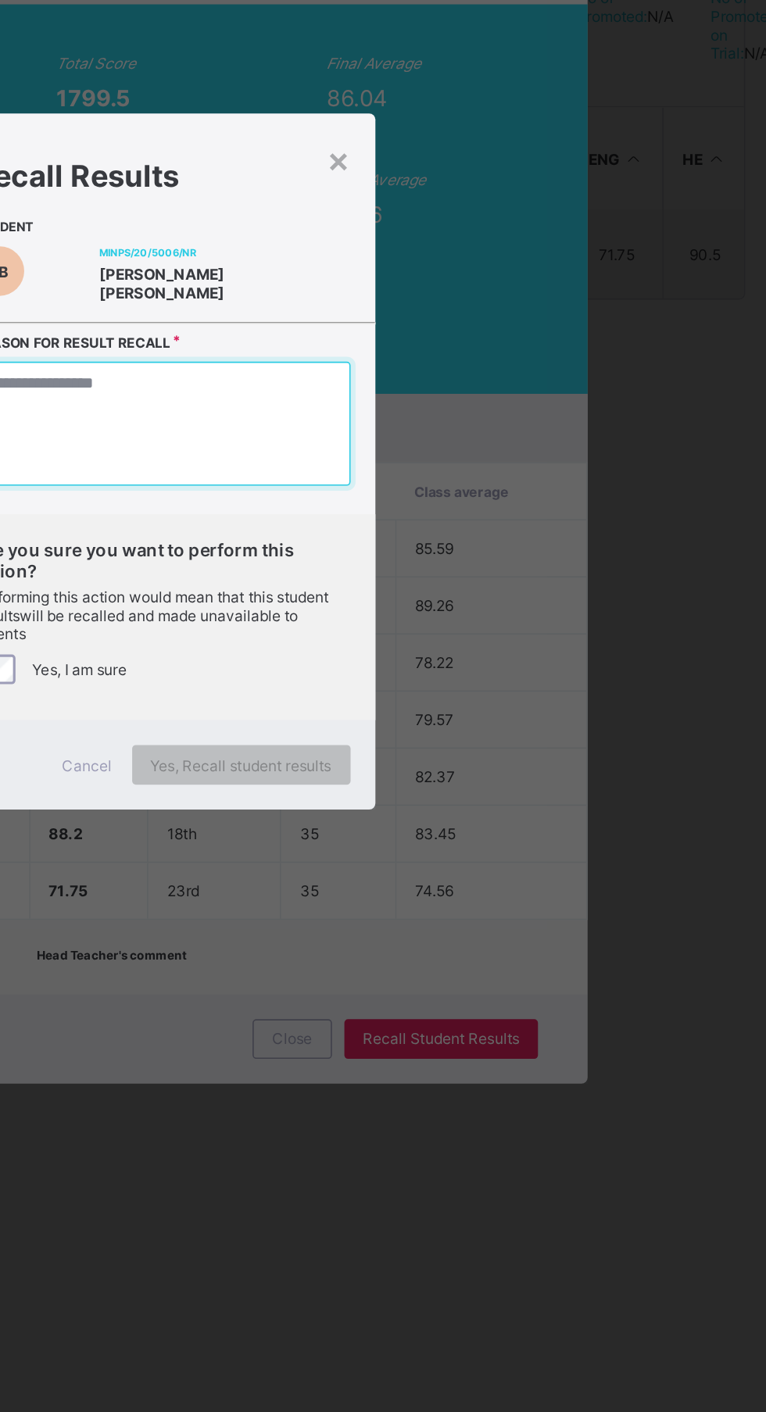
click at [442, 721] on textarea at bounding box center [383, 682] width 237 height 78
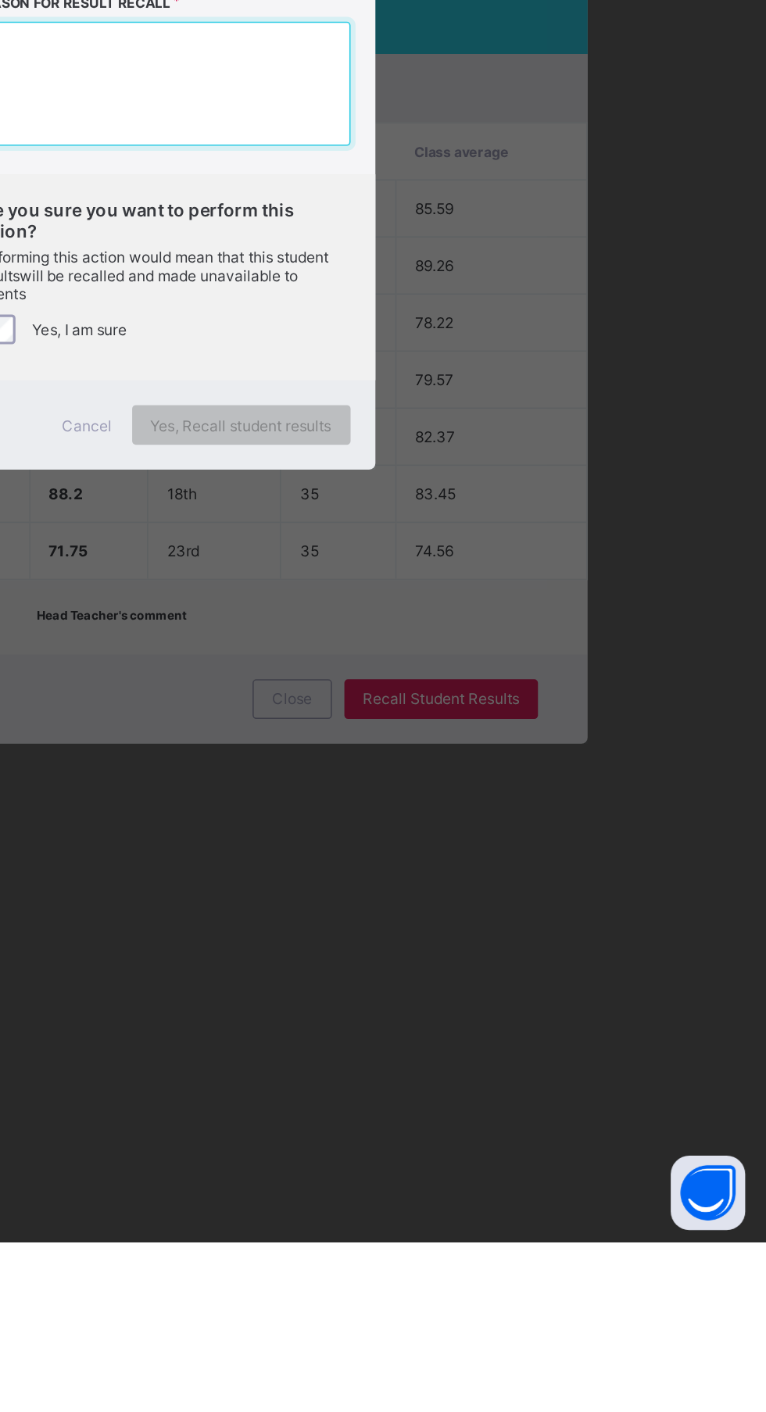
type textarea "*"
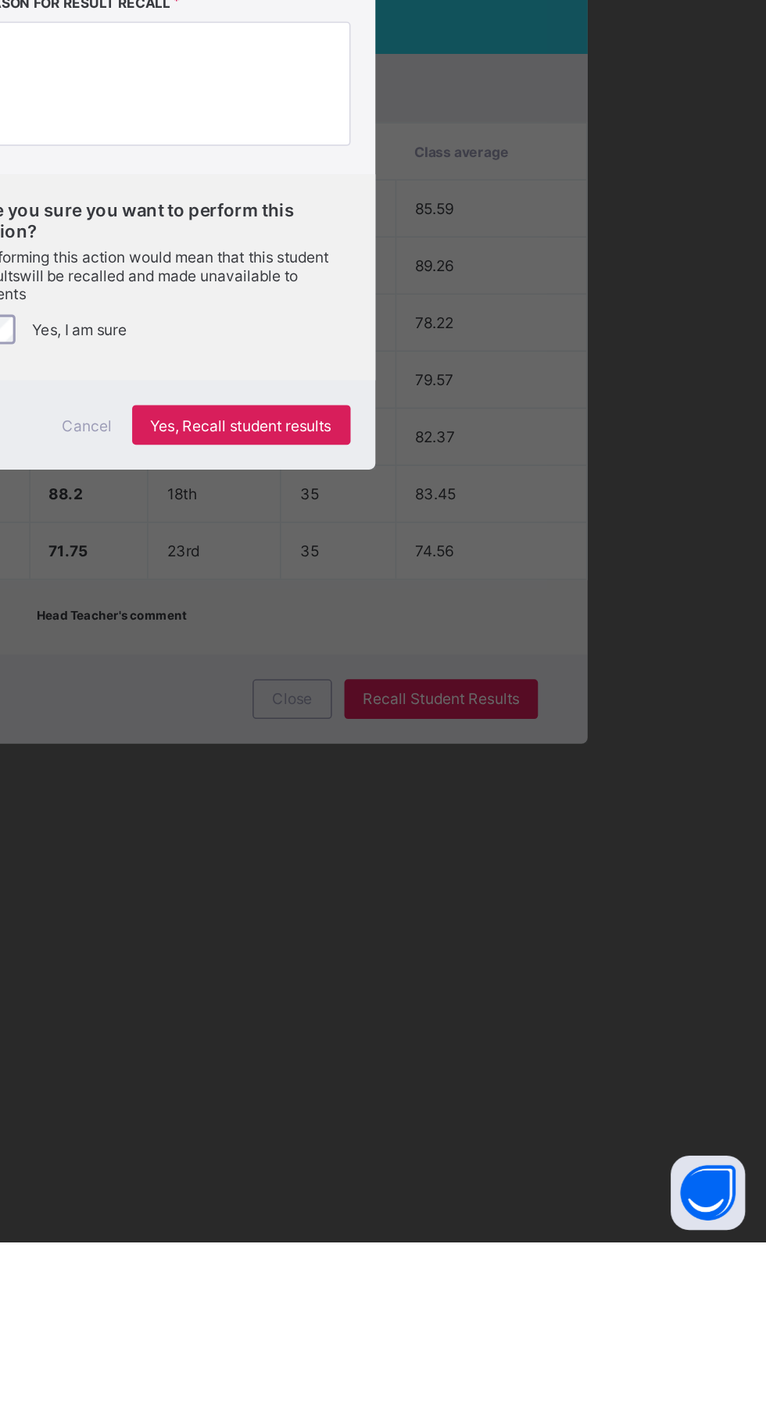
click at [490, 903] on span "Yes, Recall student results" at bounding box center [433, 898] width 114 height 12
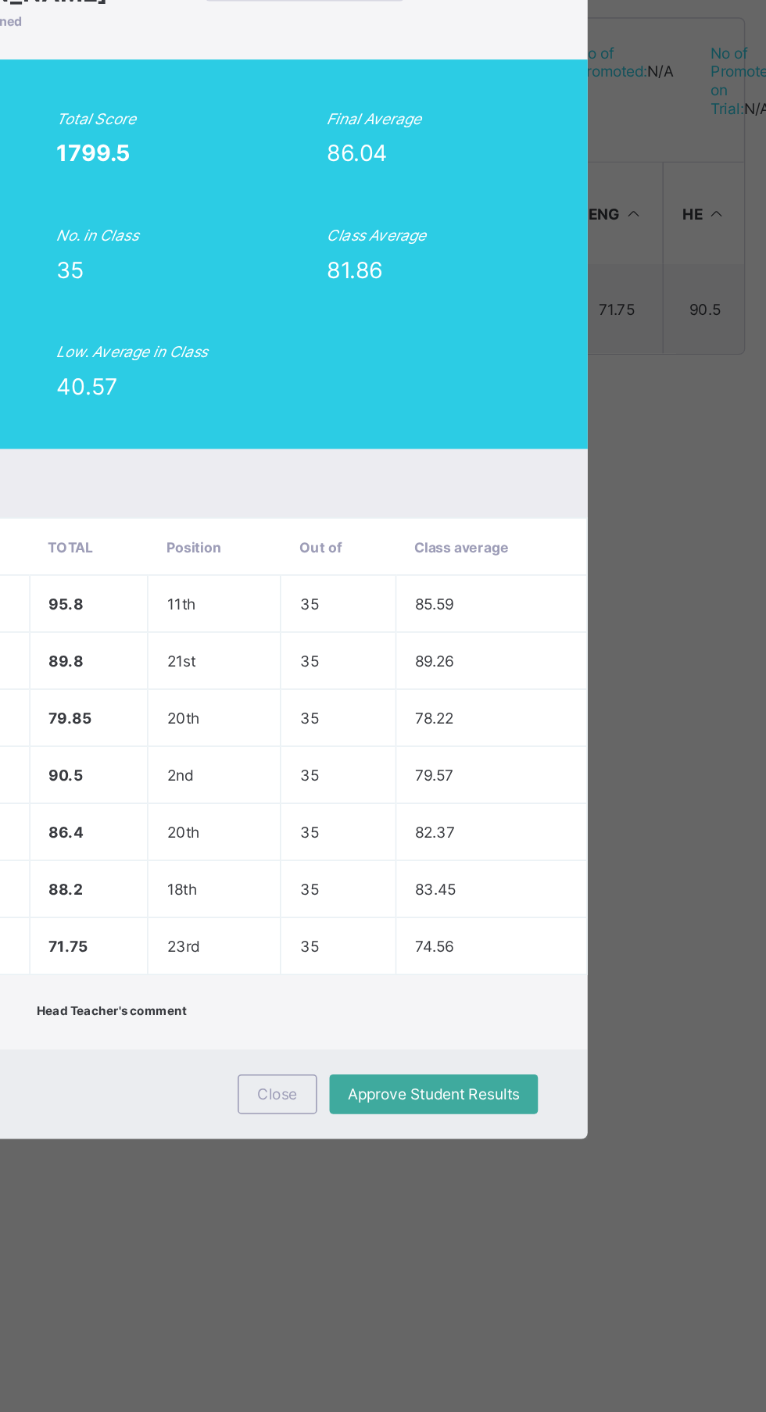
click at [458, 994] on td "23rd" at bounding box center [416, 976] width 84 height 36
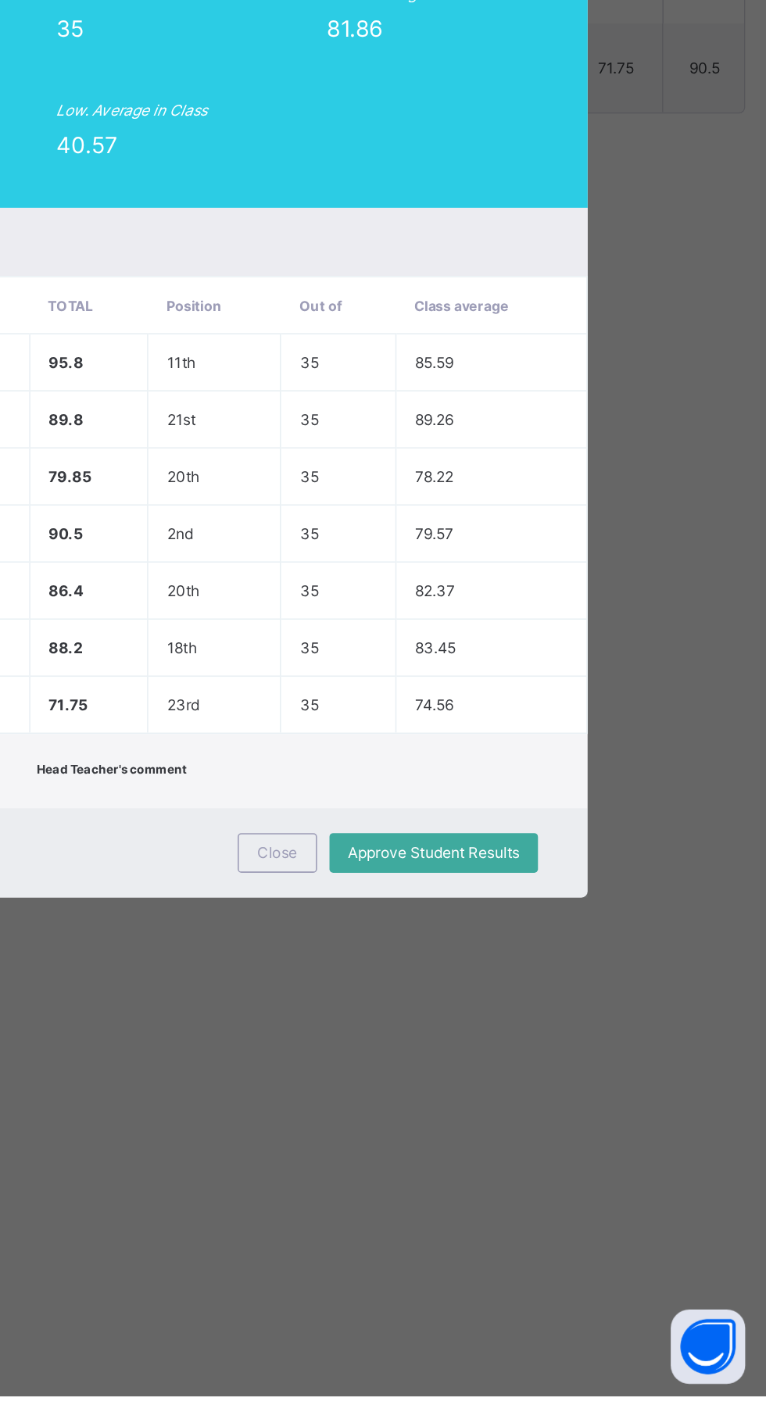
click at [468, 1075] on span "Close" at bounding box center [455, 1069] width 25 height 12
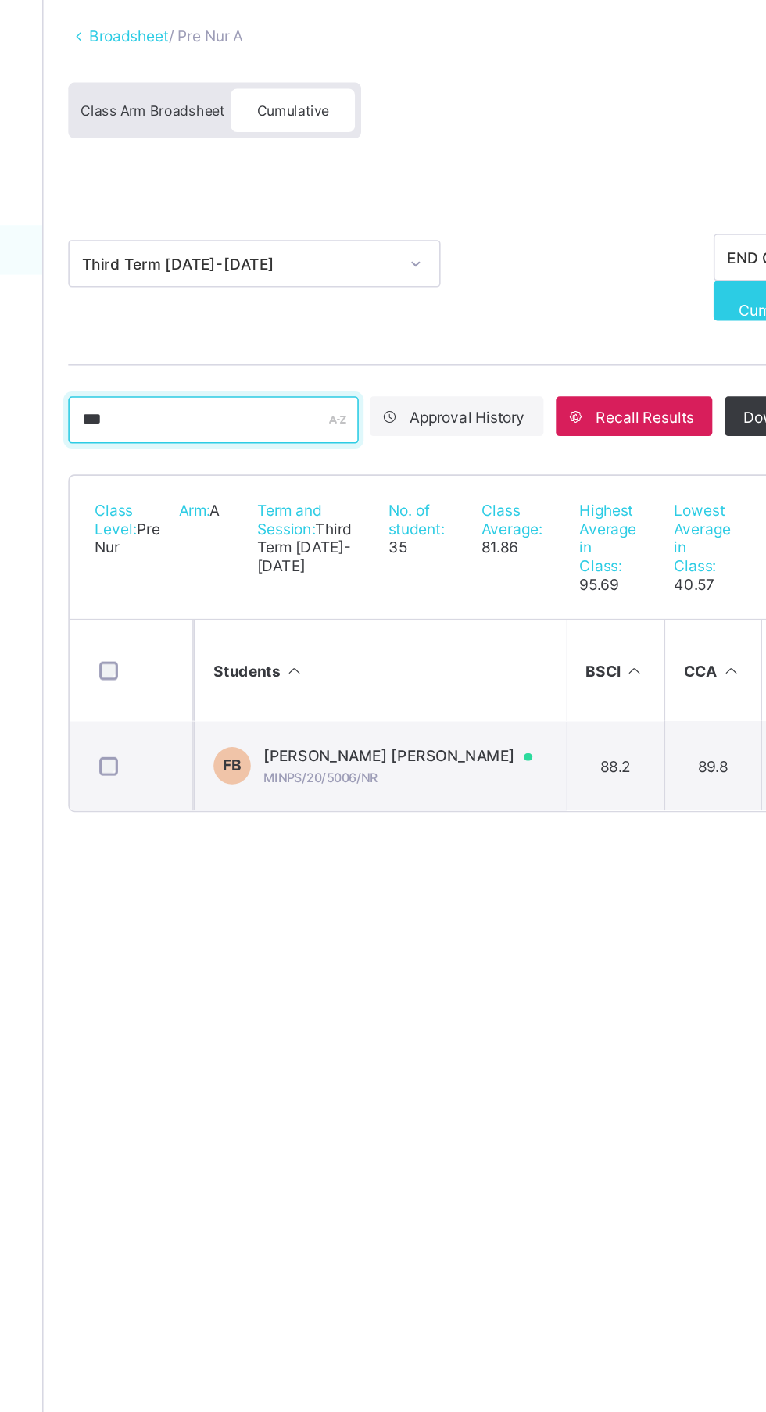
click at [281, 358] on input "***" at bounding box center [294, 357] width 183 height 30
type input "*"
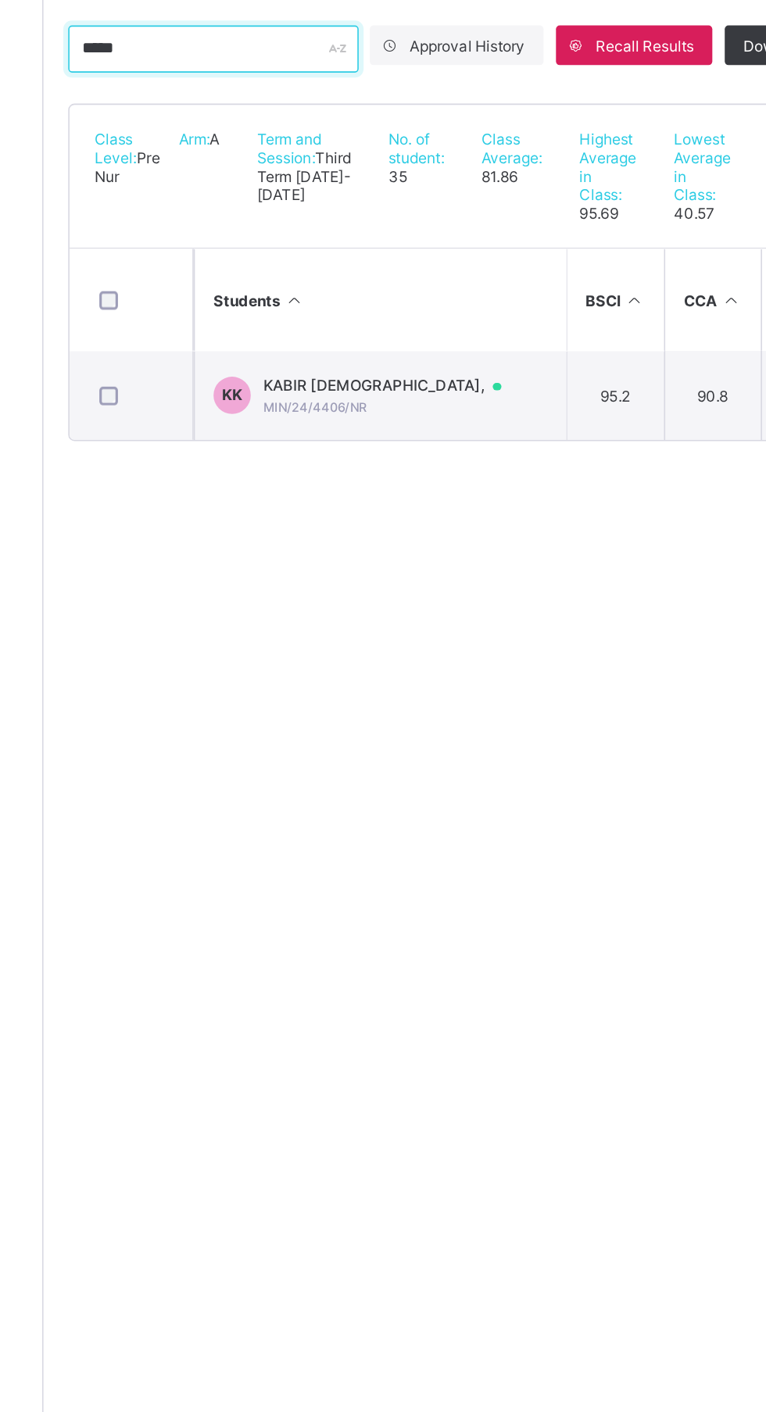
type input "*****"
click at [468, 591] on td "KK KABIR IMAM KABIR, MIN/24/4406/NR" at bounding box center [399, 575] width 234 height 56
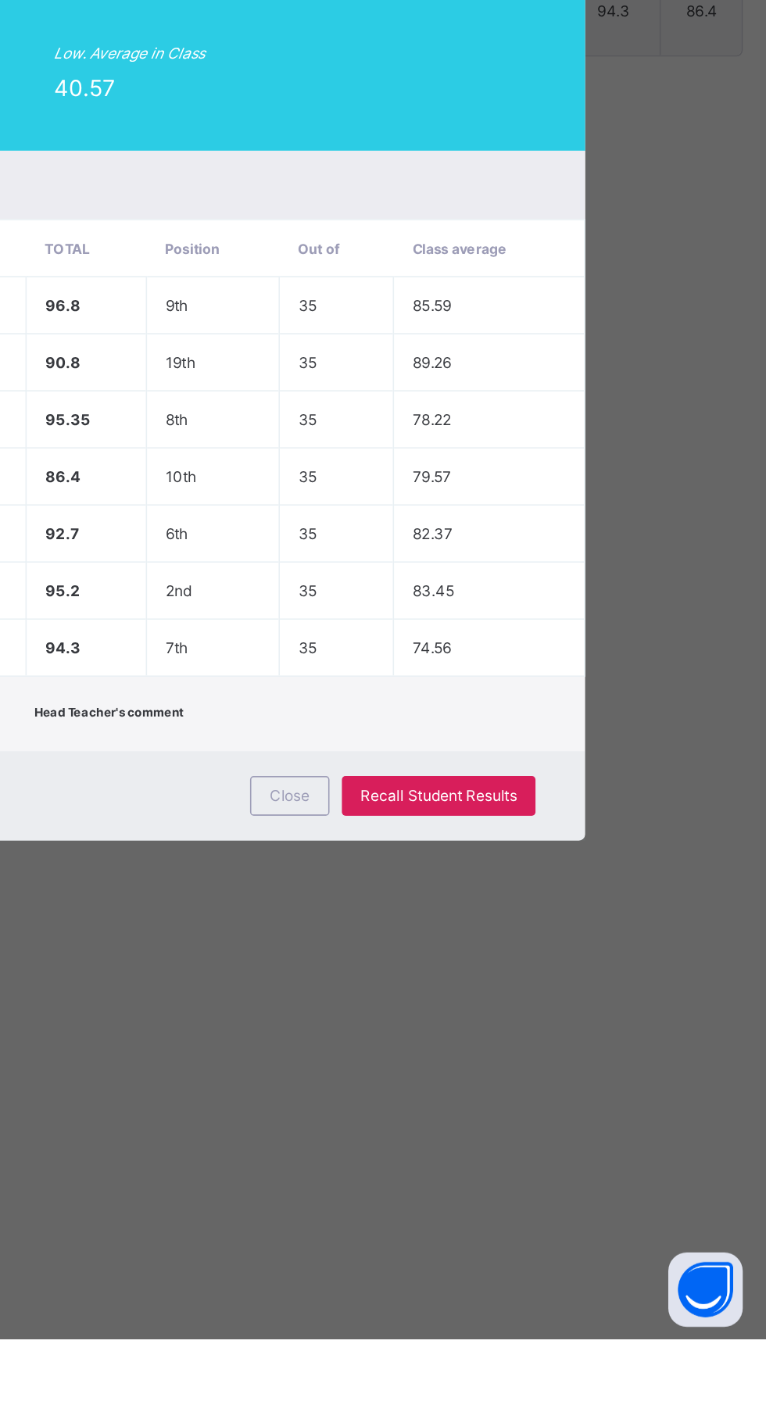
click at [608, 1075] on span "Recall Student Results" at bounding box center [558, 1069] width 98 height 12
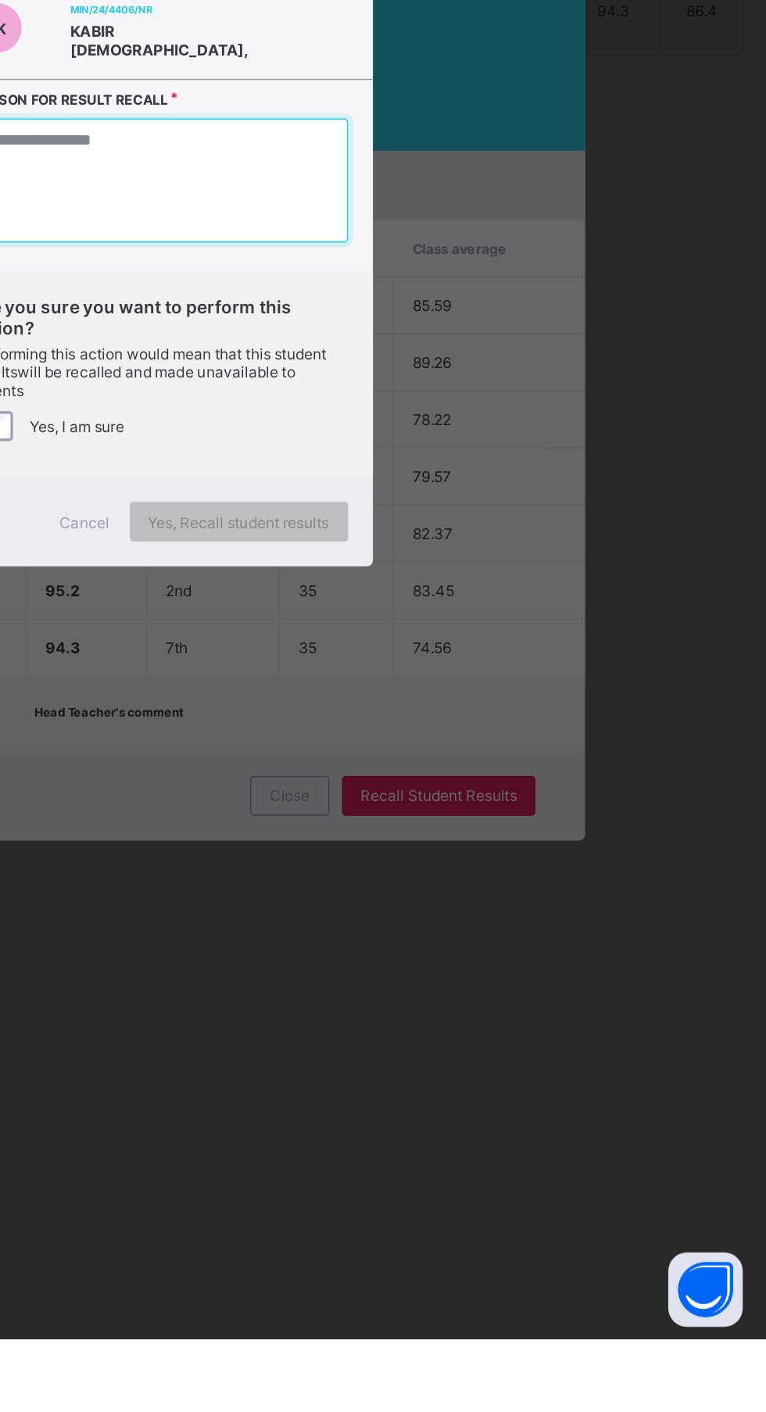
click at [482, 721] on textarea at bounding box center [383, 682] width 237 height 78
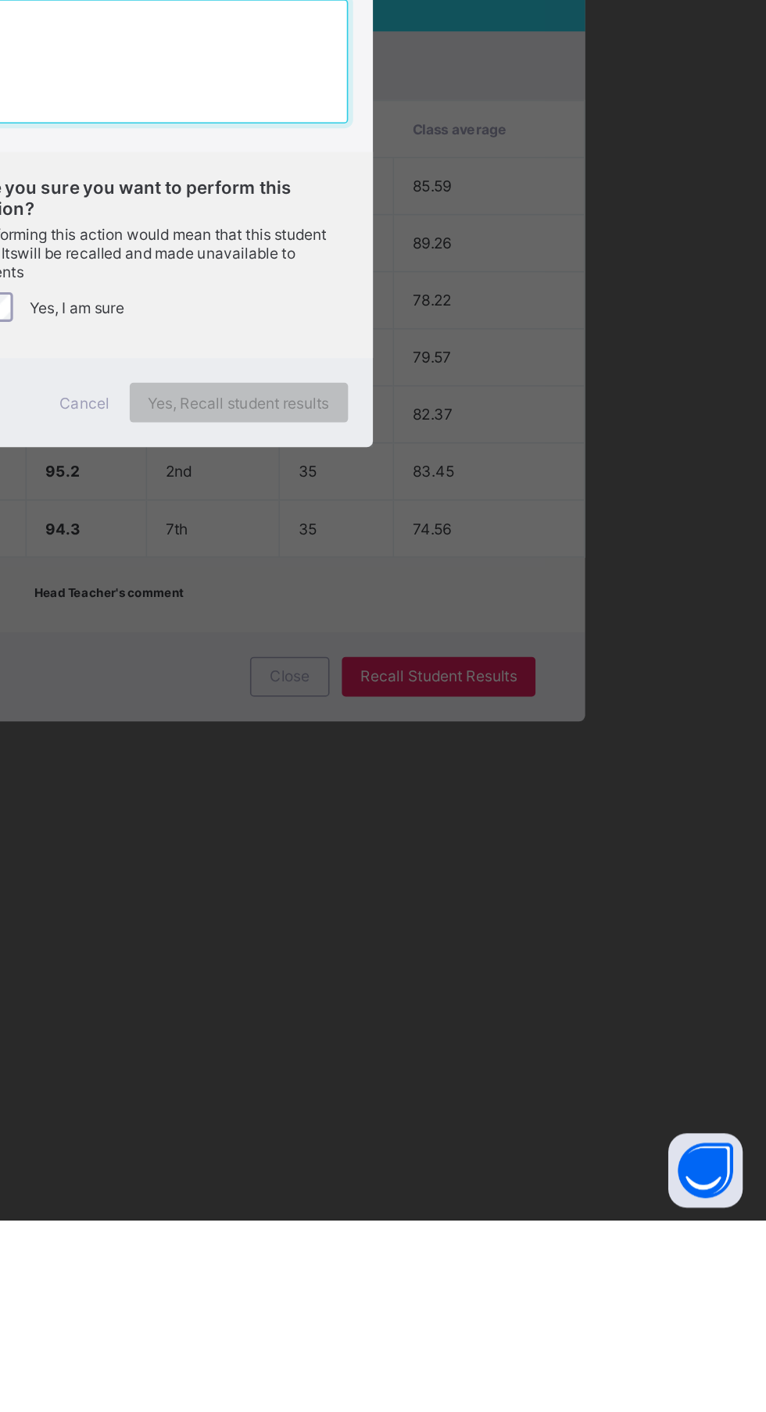
type textarea "*"
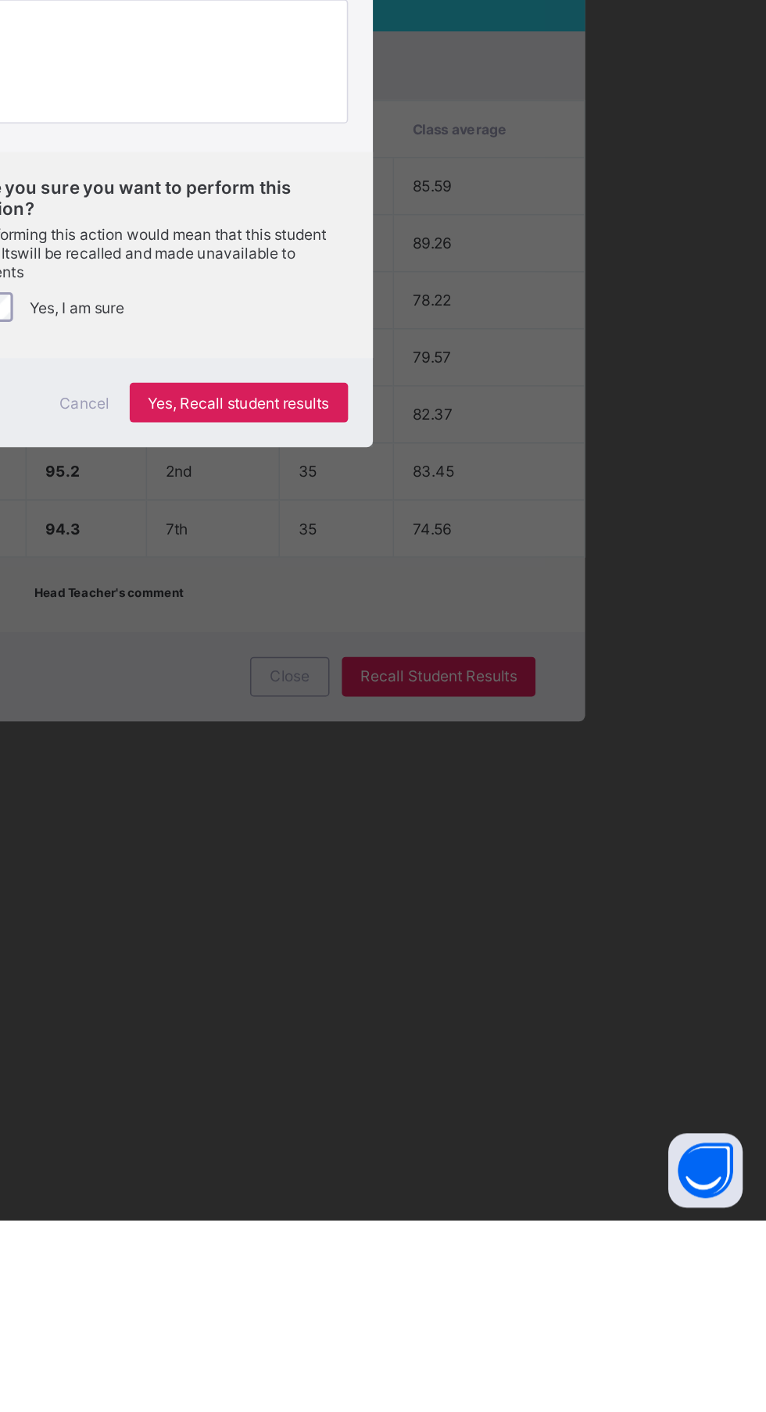
click at [490, 903] on span "Yes, Recall student results" at bounding box center [433, 898] width 114 height 12
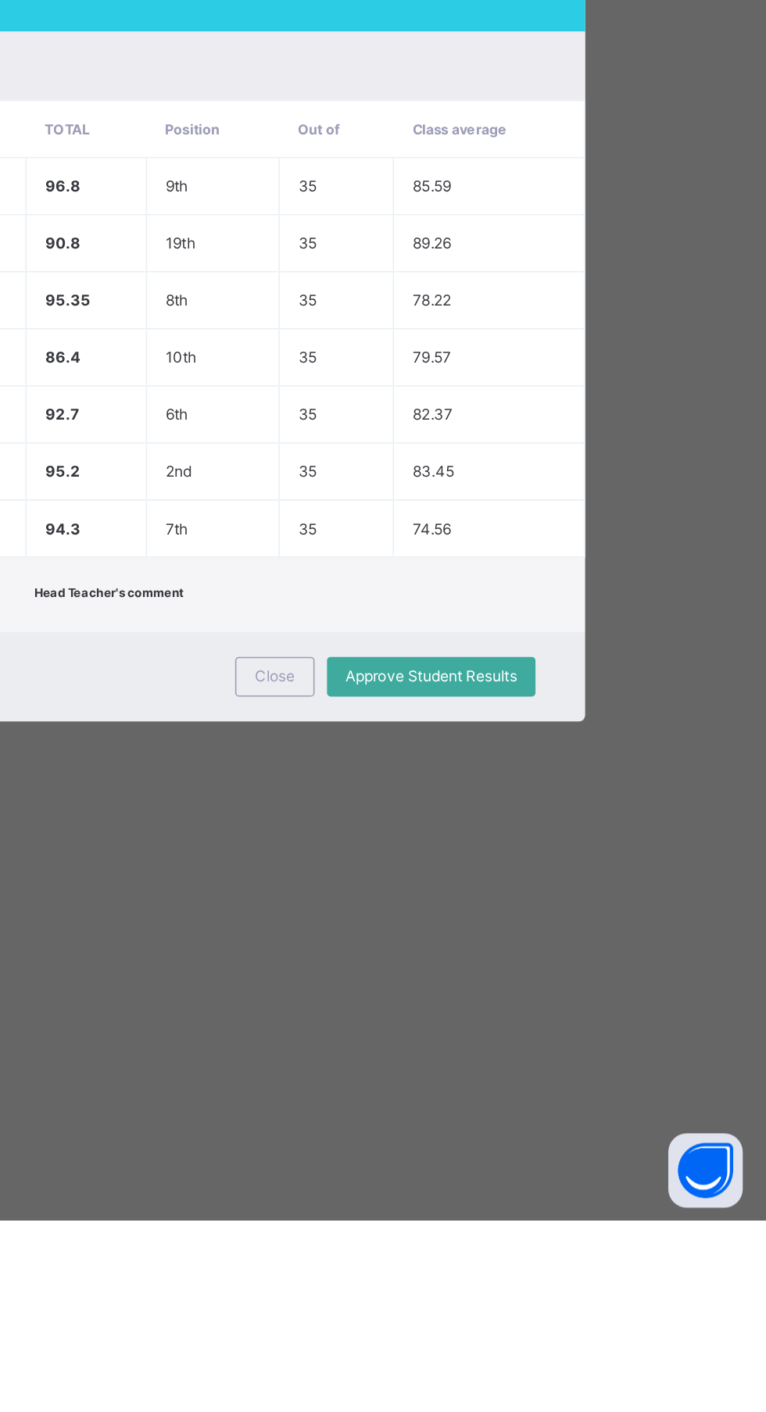
click at [468, 1075] on span "Close" at bounding box center [455, 1069] width 25 height 12
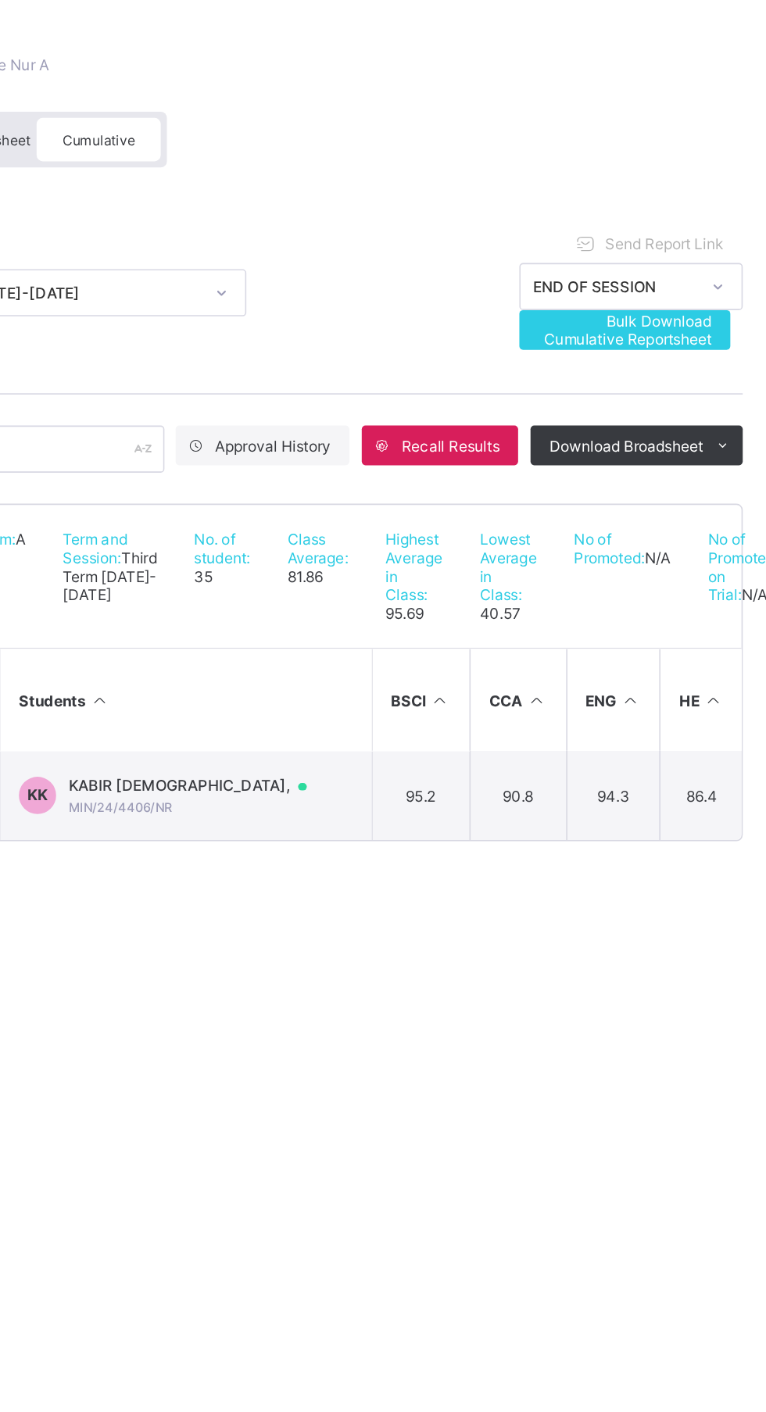
click at [465, 592] on td "KK KABIR IMAM KABIR, MIN/24/4406/NR" at bounding box center [399, 575] width 234 height 56
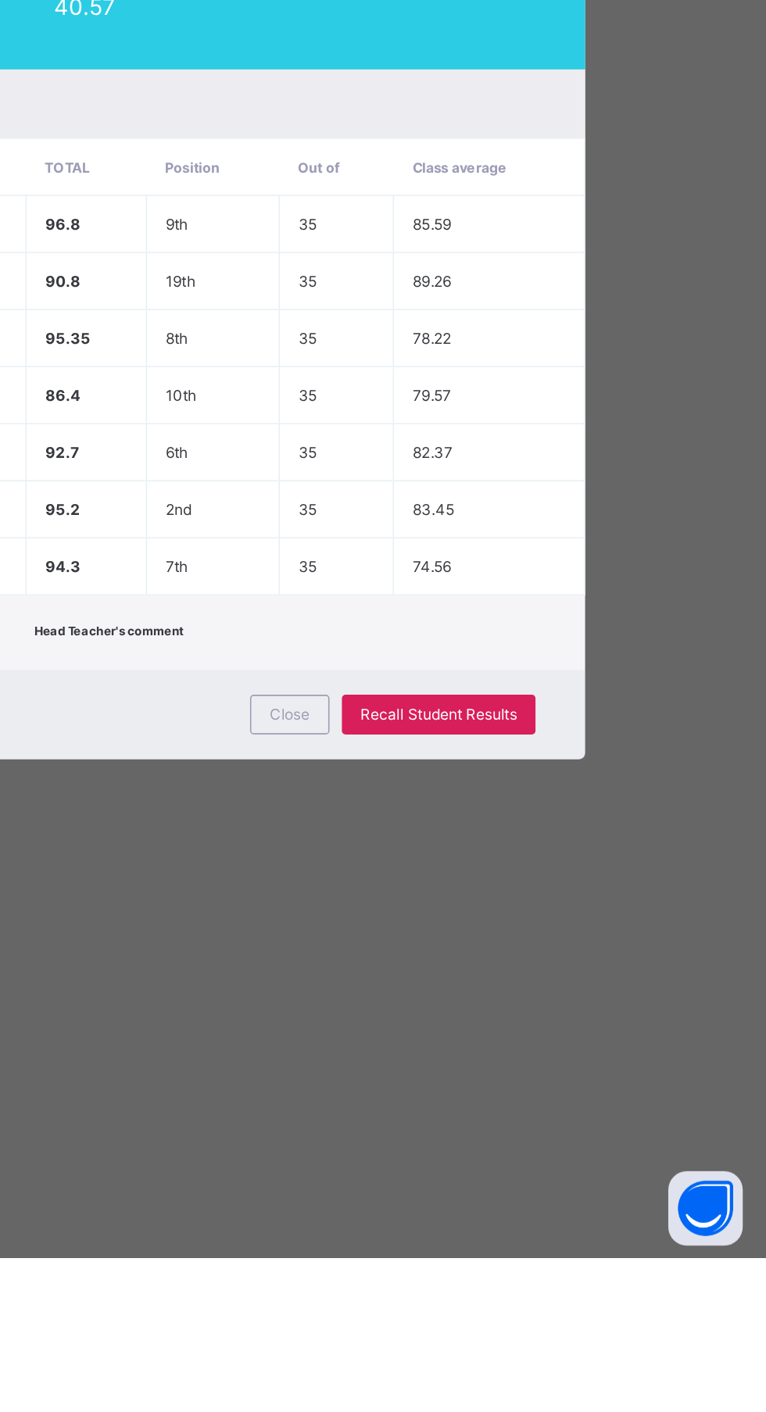
click at [650, 994] on td "74.56" at bounding box center [591, 976] width 120 height 36
click at [608, 1075] on span "Recall Student Results" at bounding box center [558, 1069] width 98 height 12
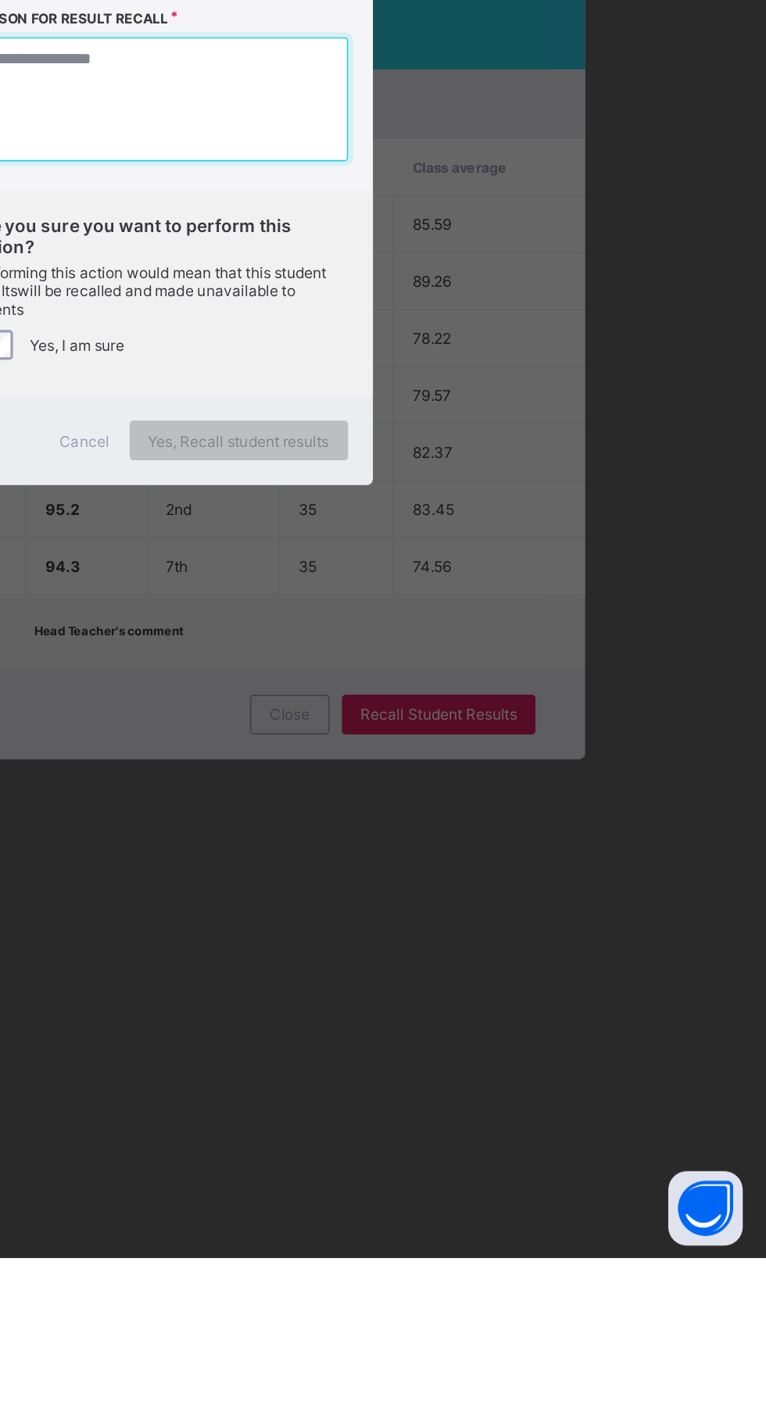
click at [455, 721] on textarea at bounding box center [383, 682] width 237 height 78
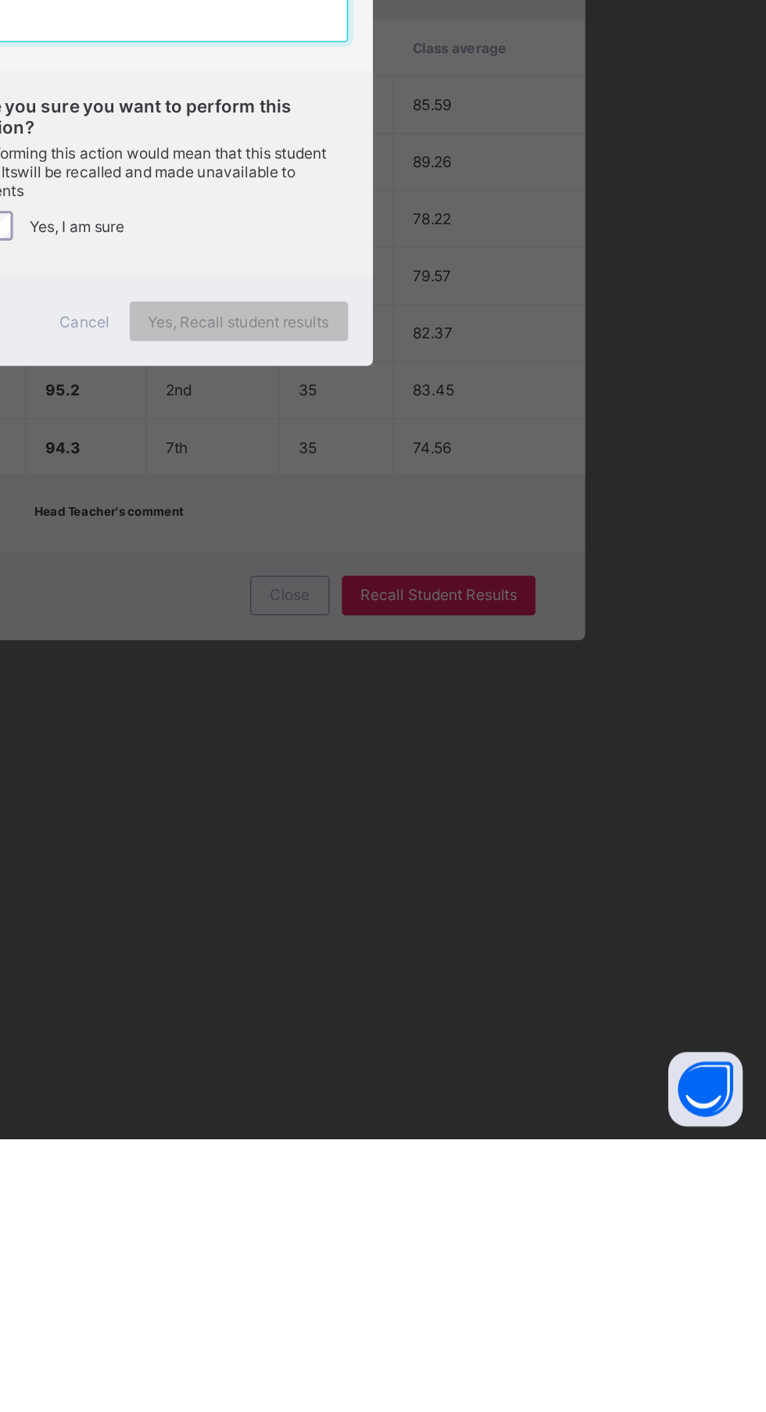
type textarea "*"
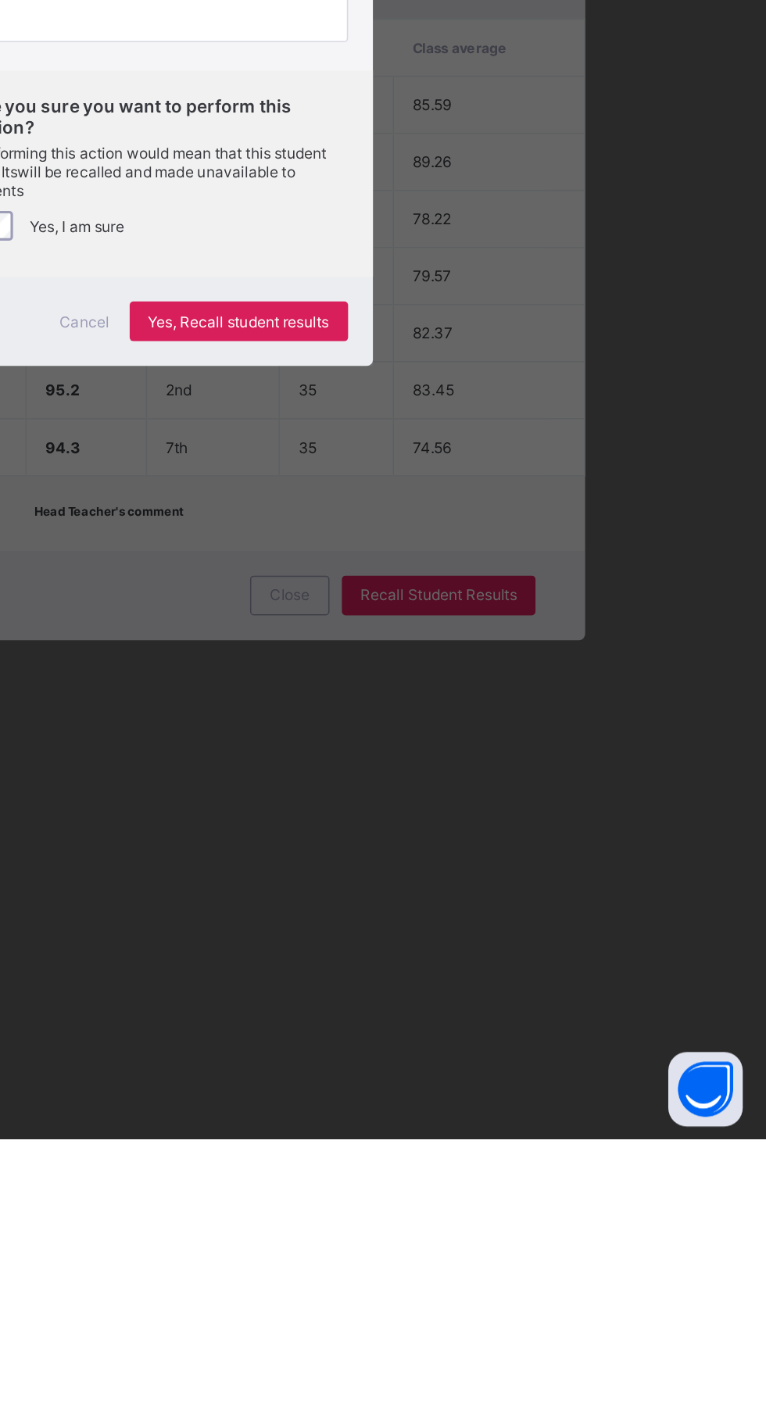
click at [490, 903] on span "Yes, Recall student results" at bounding box center [433, 898] width 114 height 12
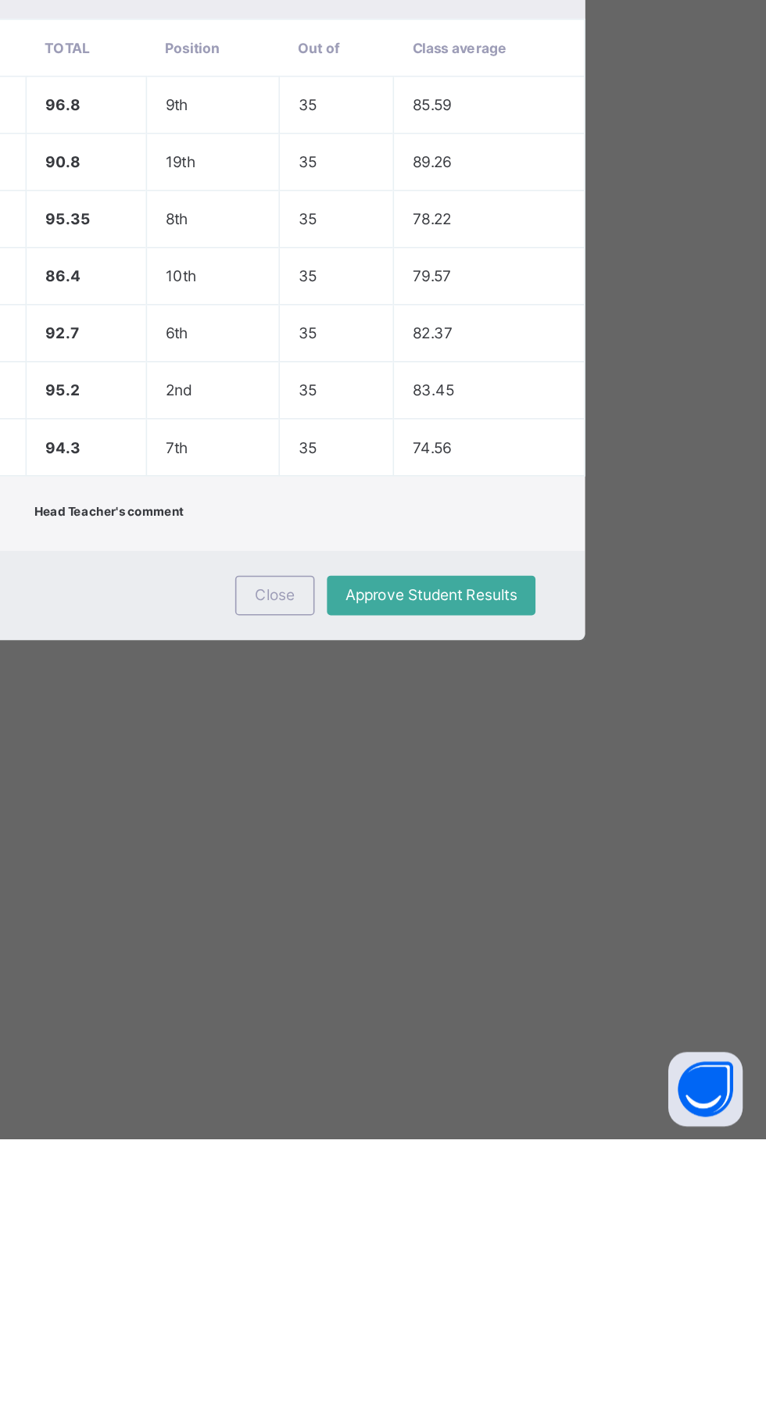
click at [468, 1075] on span "Close" at bounding box center [455, 1069] width 25 height 12
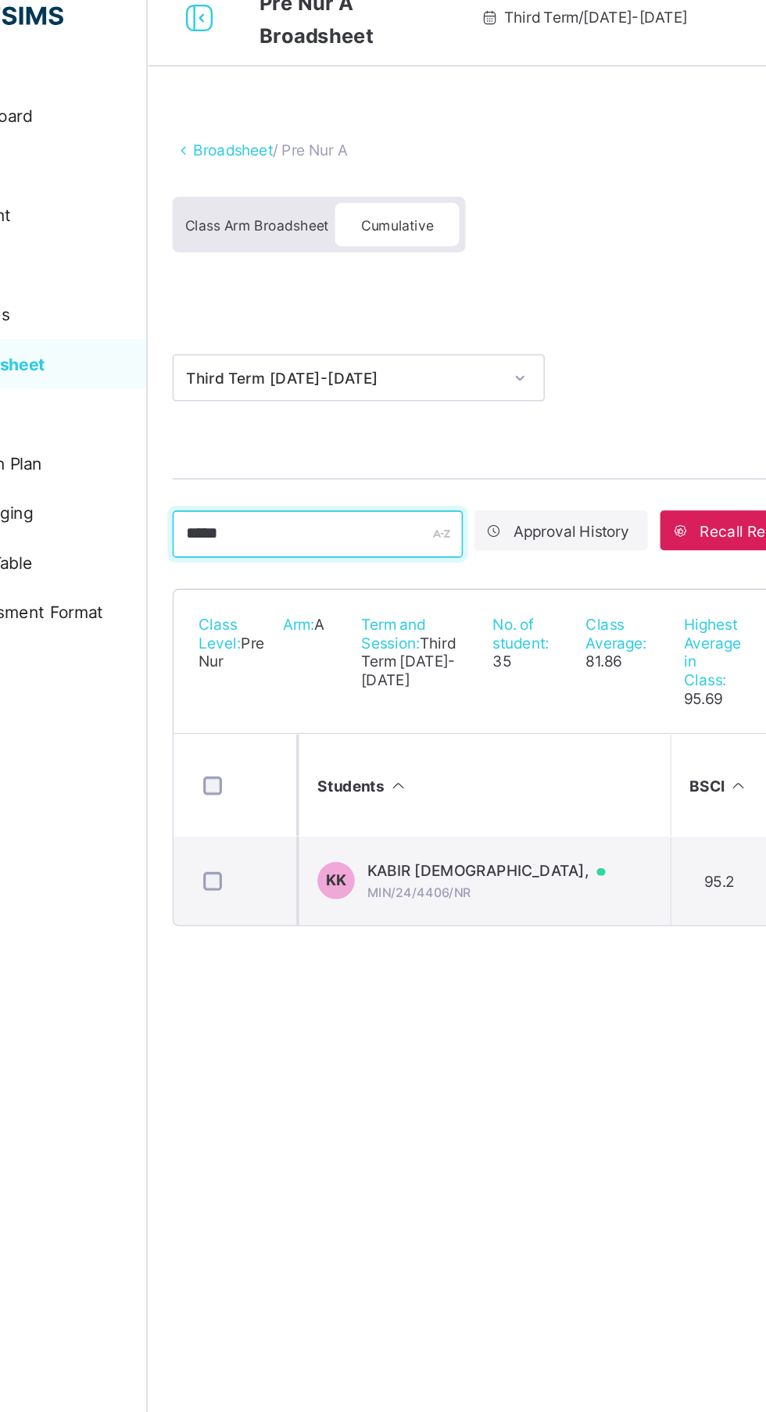
click at [291, 354] on input "*****" at bounding box center [294, 357] width 183 height 30
type input "*"
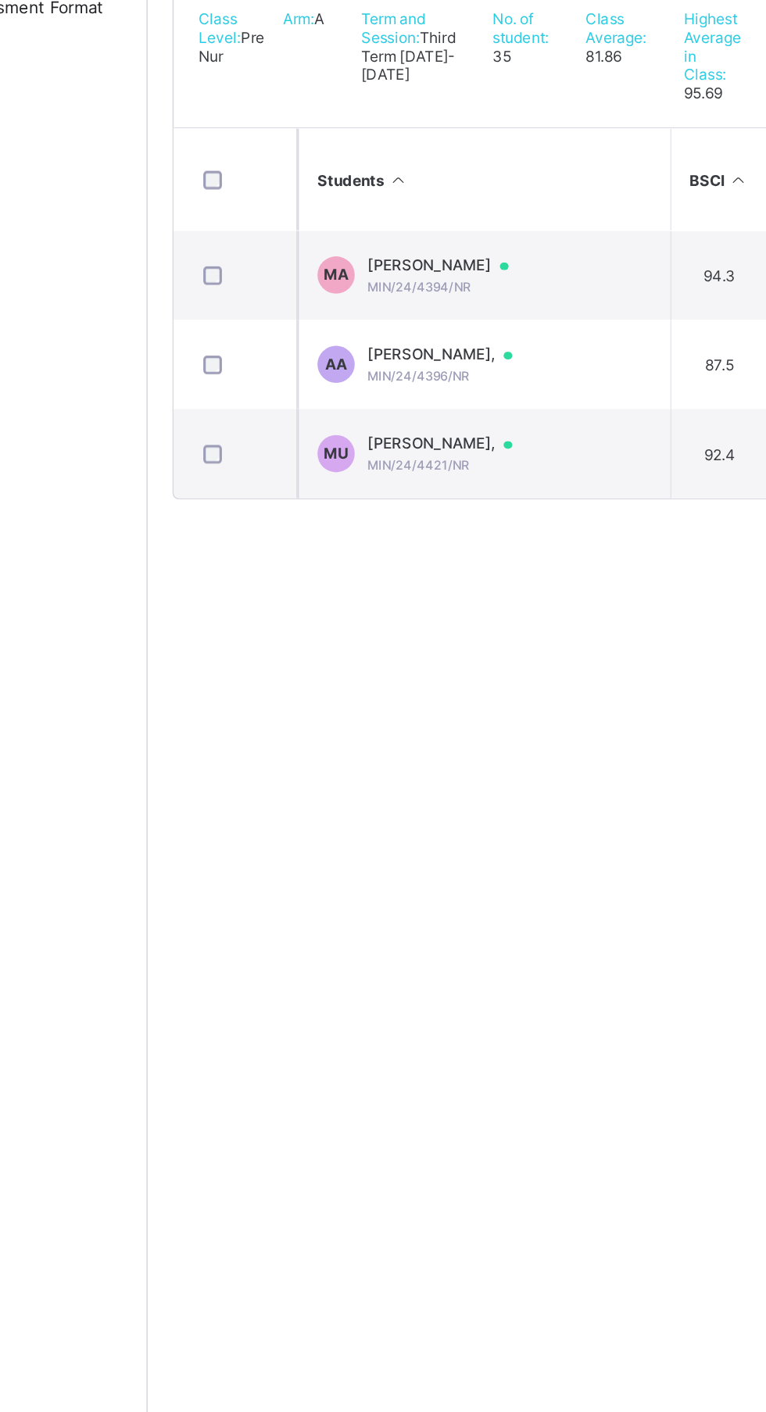
type input "***"
click at [457, 638] on td "AA AHMAD ABUBAKAR AMINU, MIN/24/4396/NR" at bounding box center [399, 631] width 234 height 56
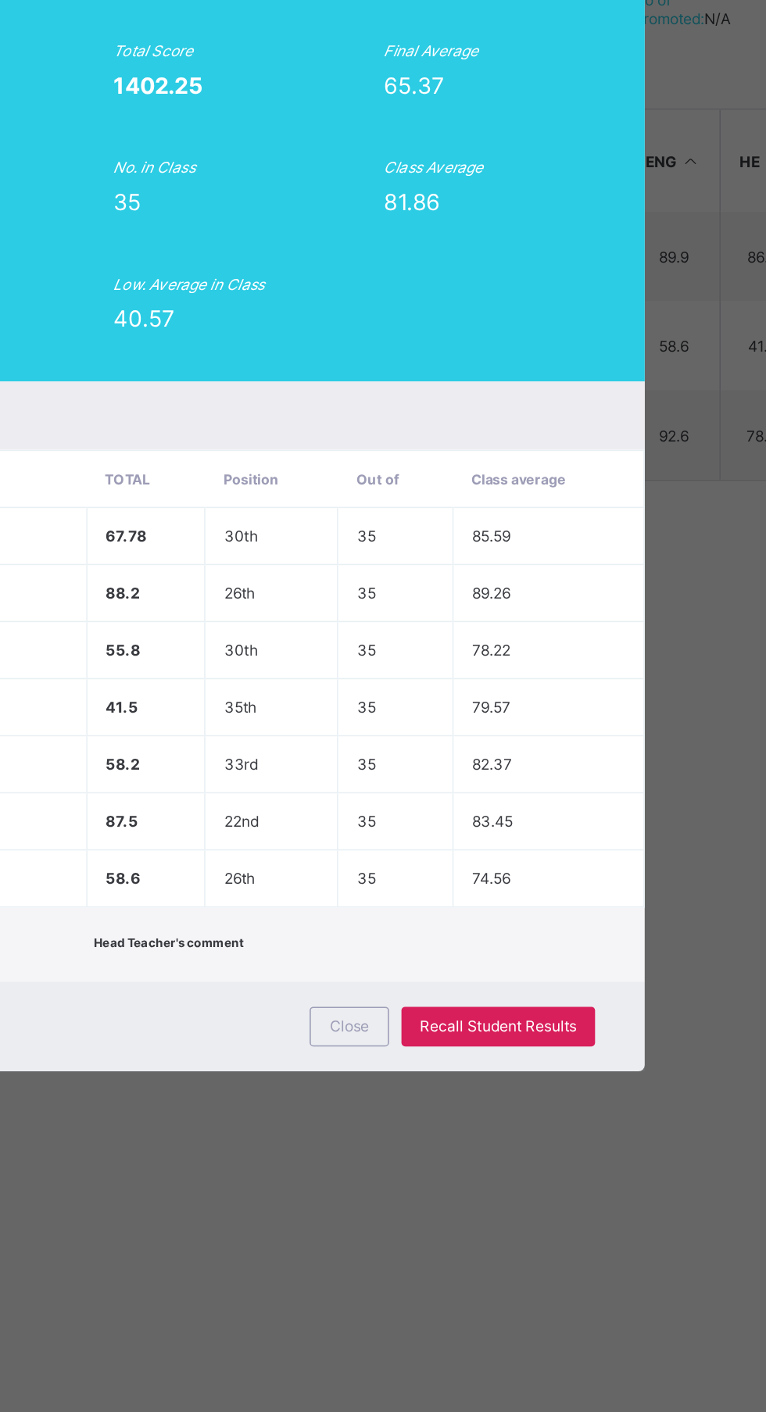
click at [608, 1066] on span "Recall Student Results" at bounding box center [558, 1060] width 98 height 12
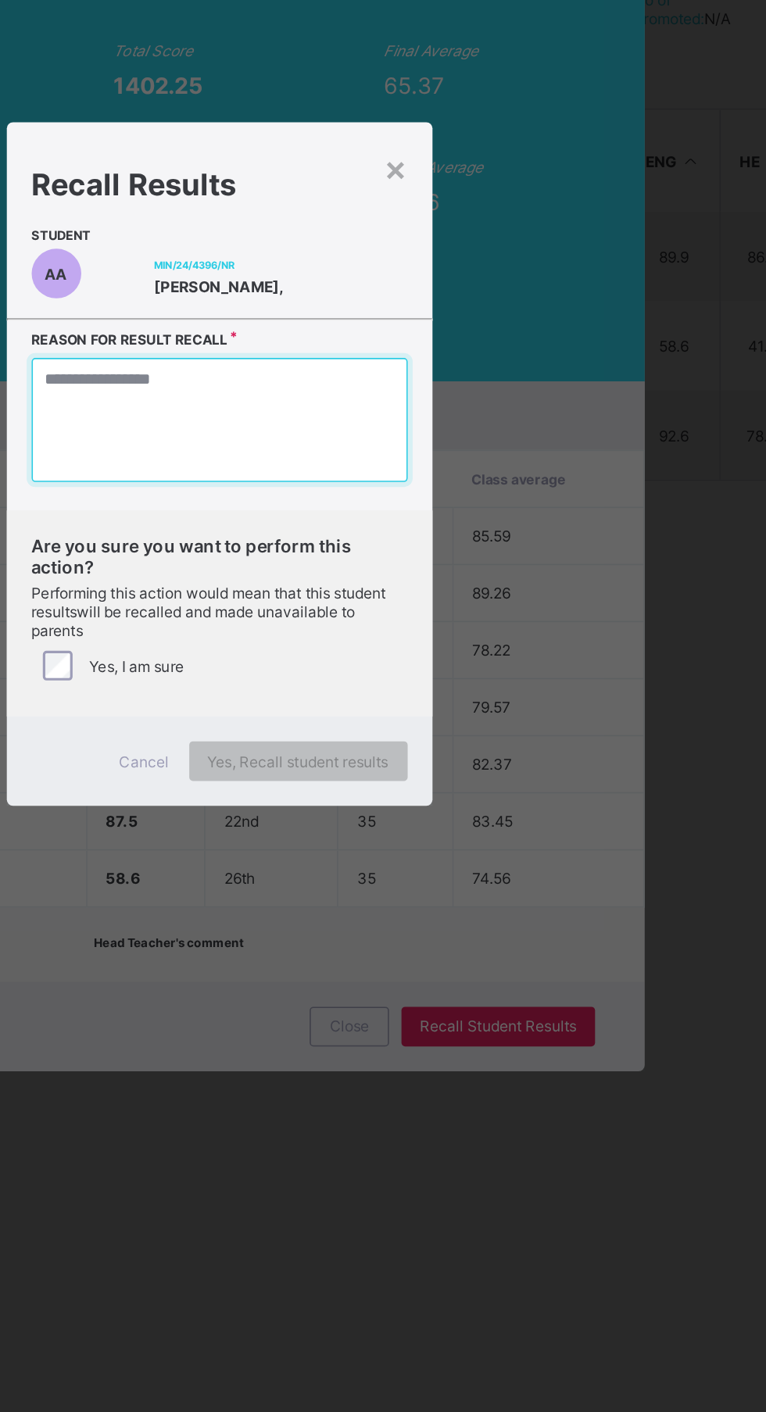
click at [473, 717] on textarea at bounding box center [383, 678] width 237 height 78
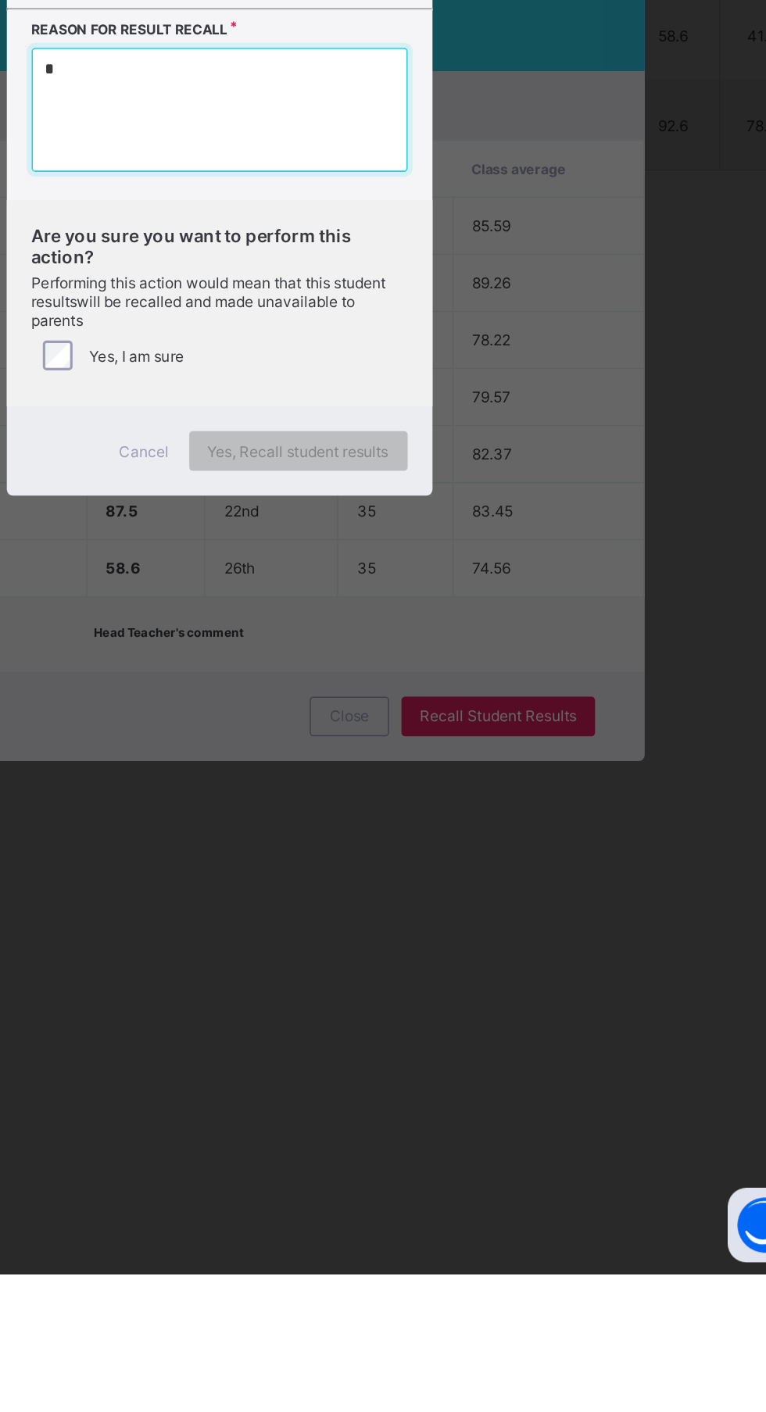
type textarea "*"
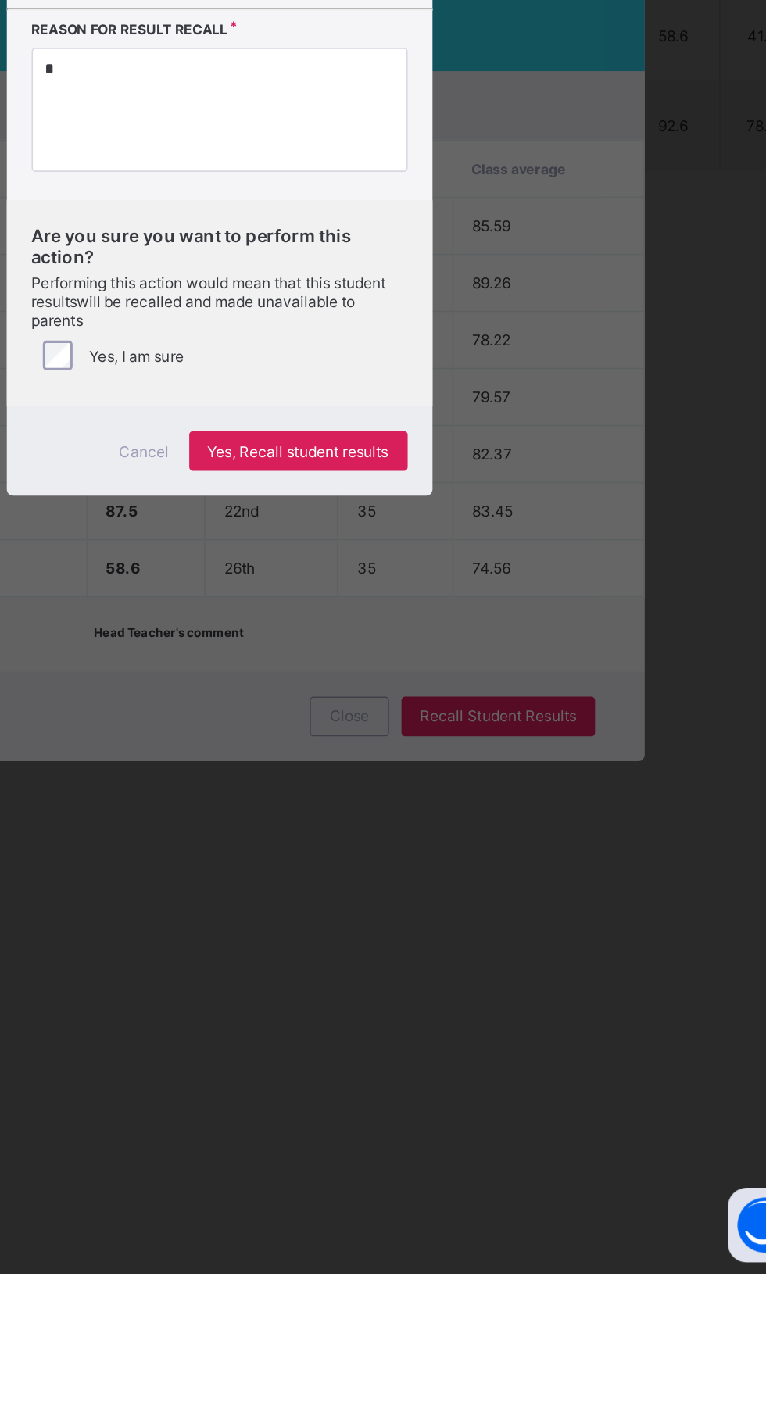
click at [490, 899] on span "Yes, Recall student results" at bounding box center [433, 894] width 114 height 12
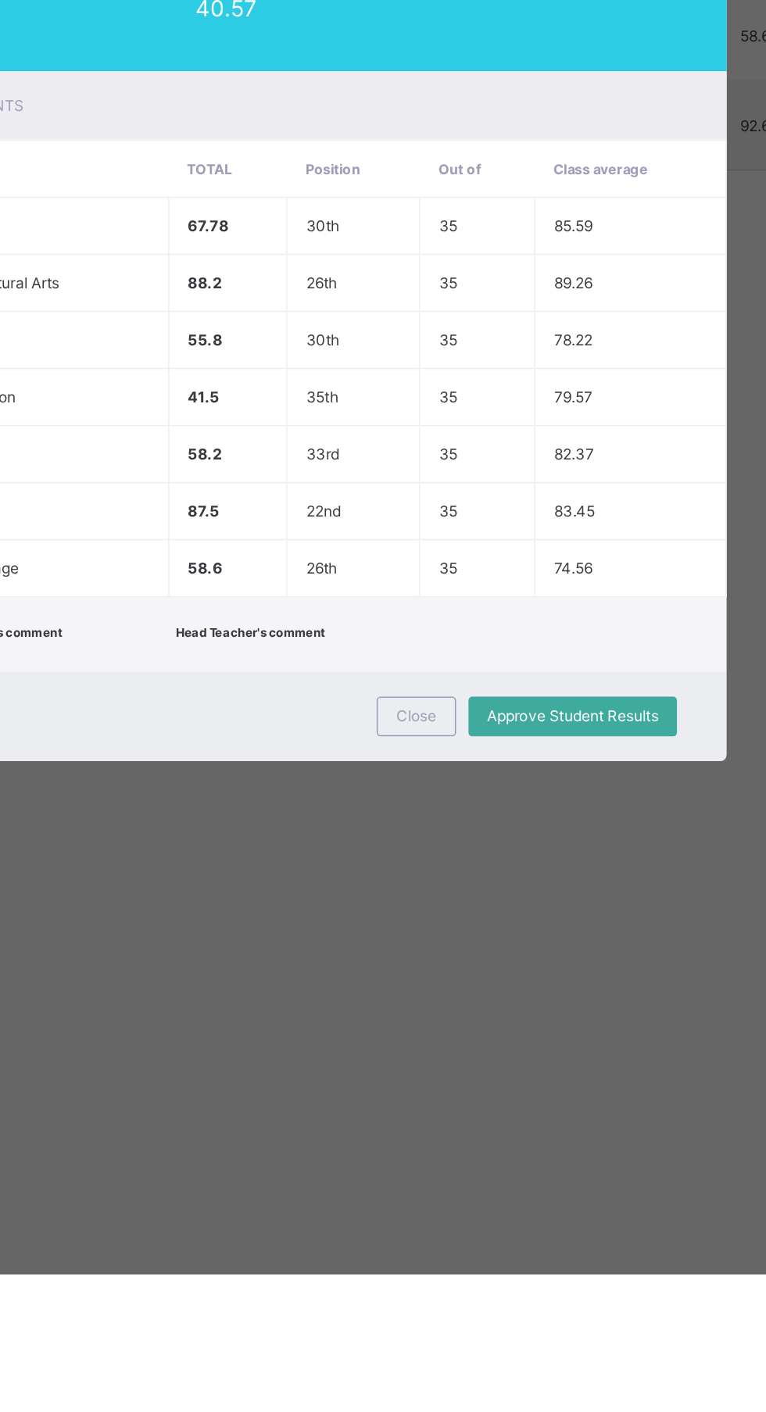
click at [468, 1066] on span "Close" at bounding box center [455, 1060] width 25 height 12
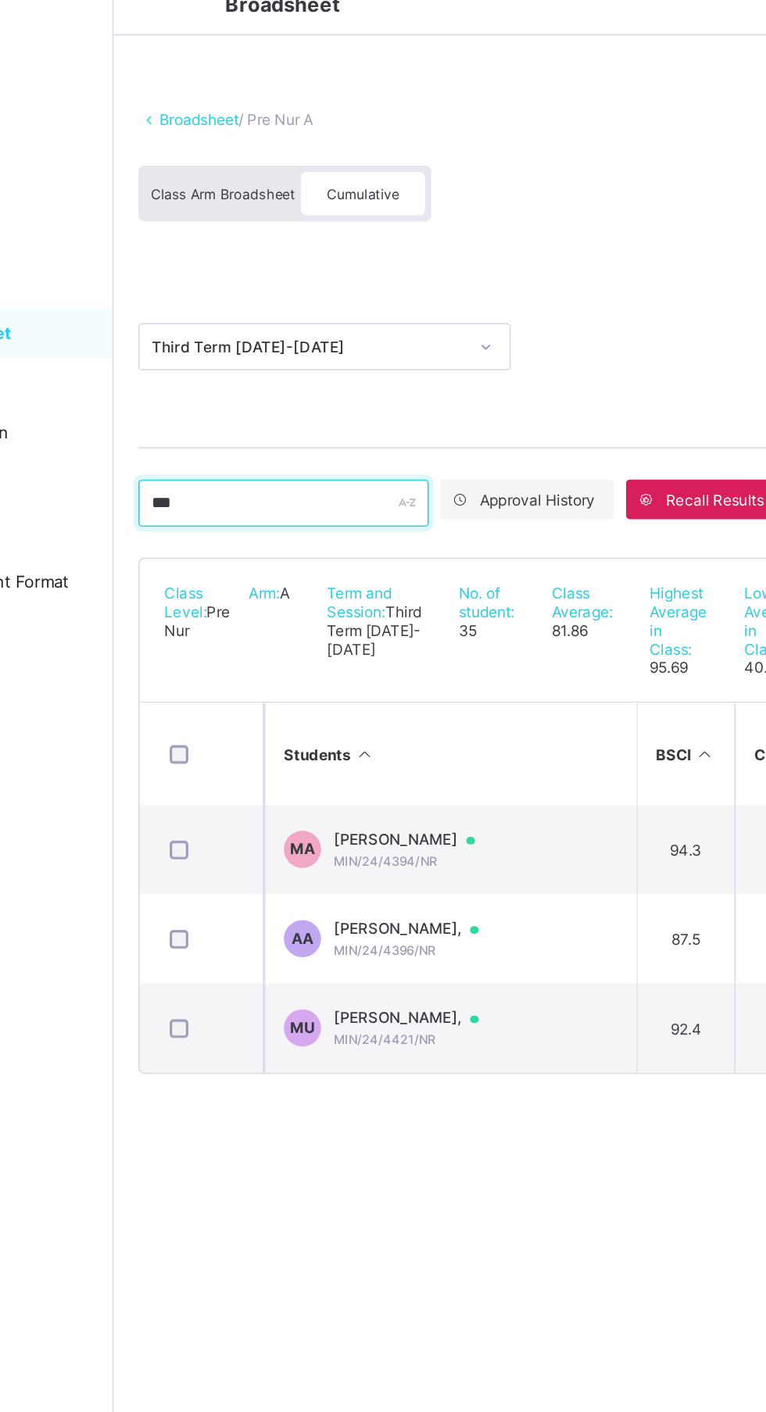
click at [305, 356] on input "***" at bounding box center [294, 357] width 183 height 30
type input "*"
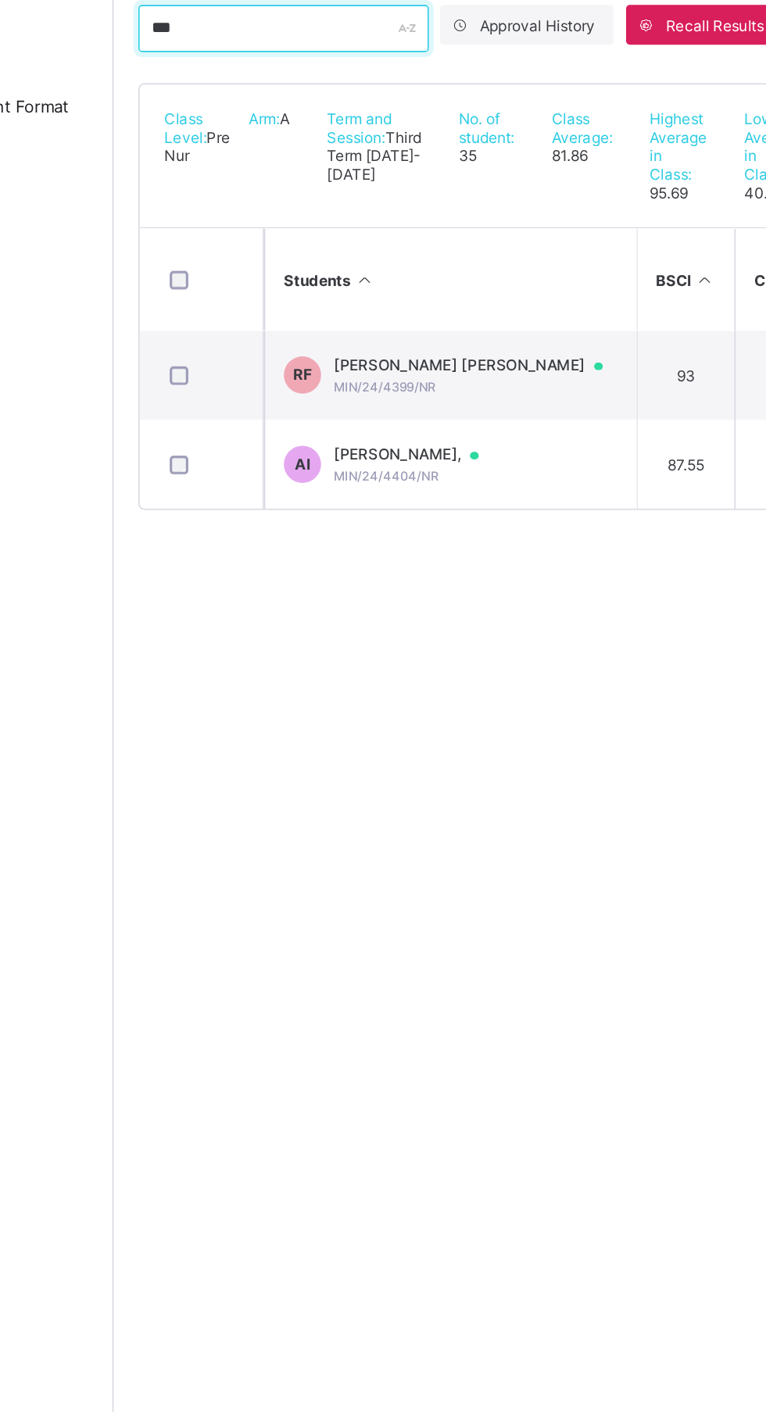
type input "***"
click at [421, 632] on div at bounding box center [420, 626] width 23 height 13
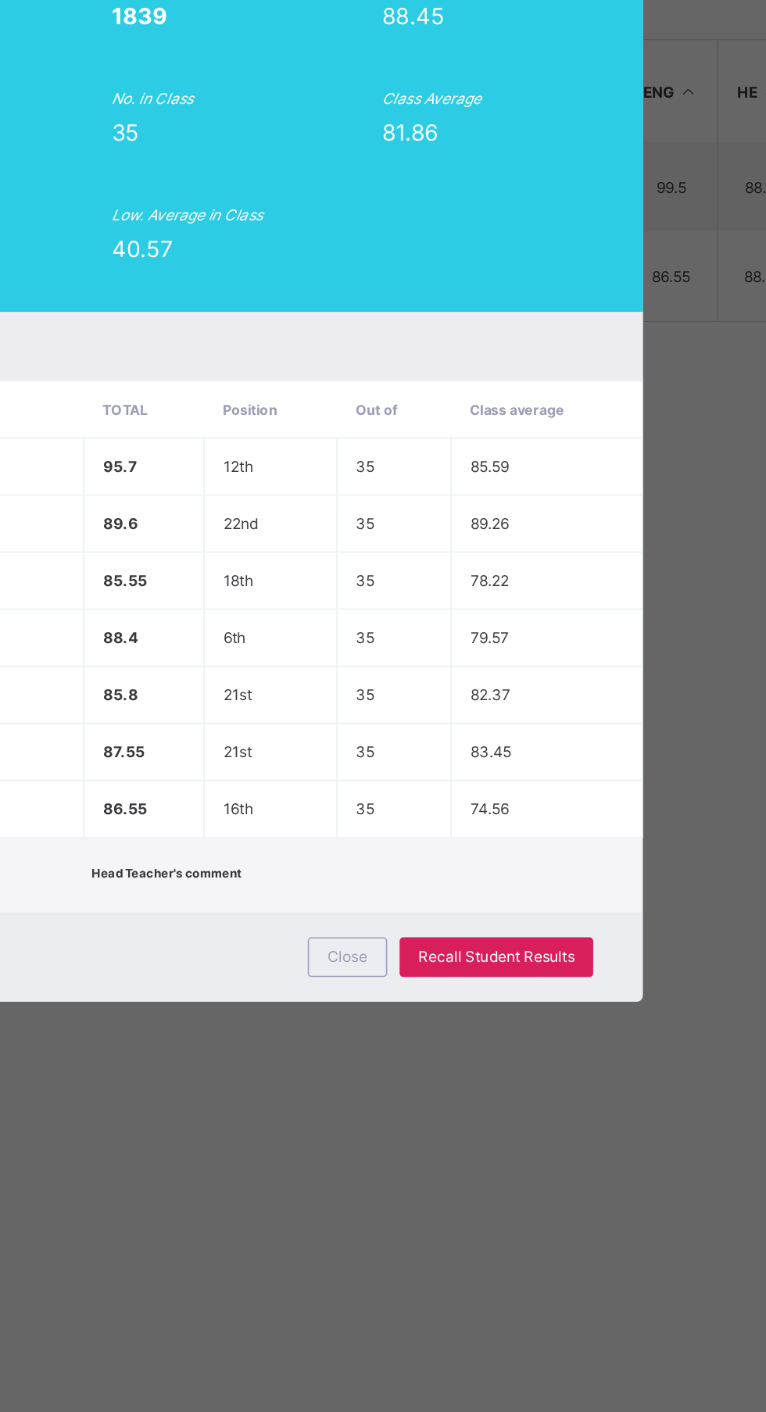
click at [651, 1032] on div "Form Teacher's comment Head Teacher's comment" at bounding box center [383, 1008] width 536 height 47
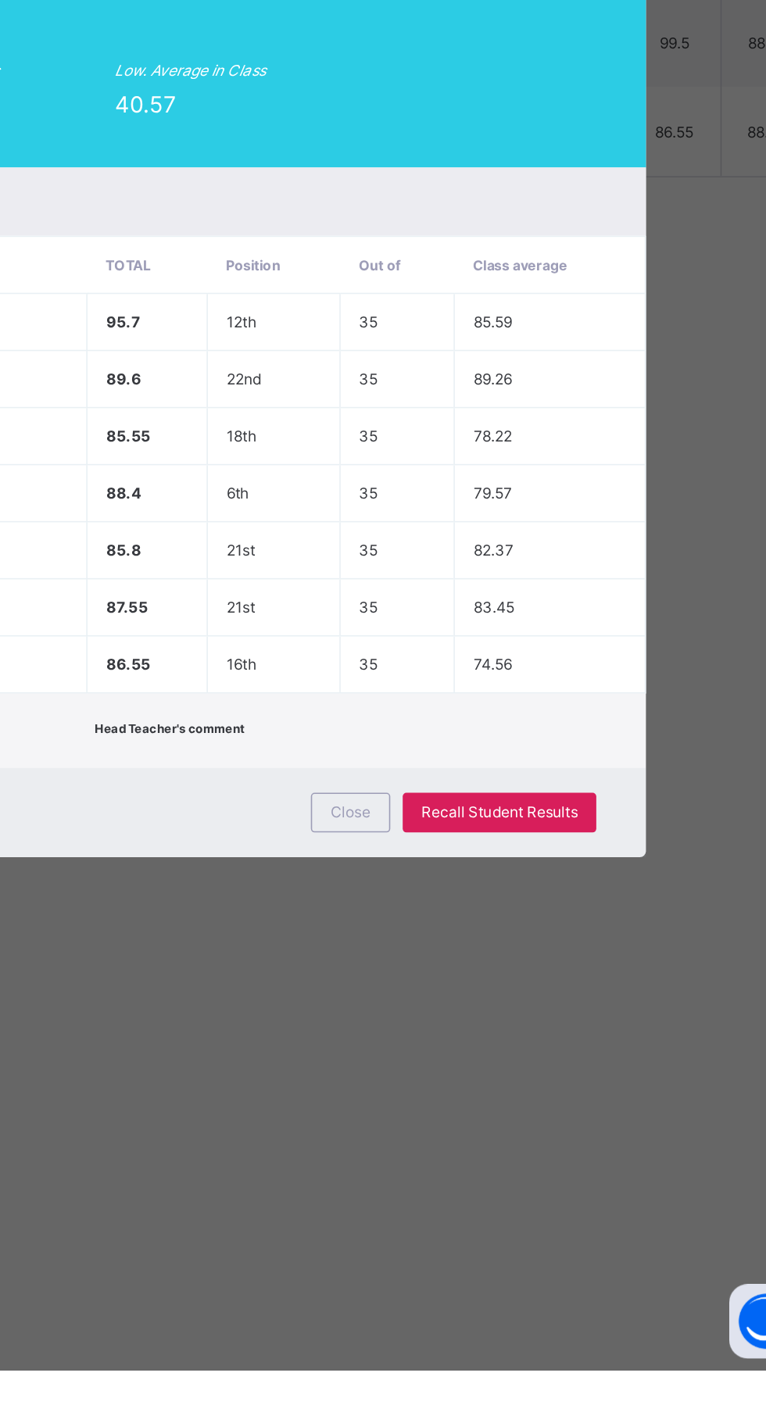
click at [608, 1066] on span "Recall Student Results" at bounding box center [558, 1060] width 98 height 12
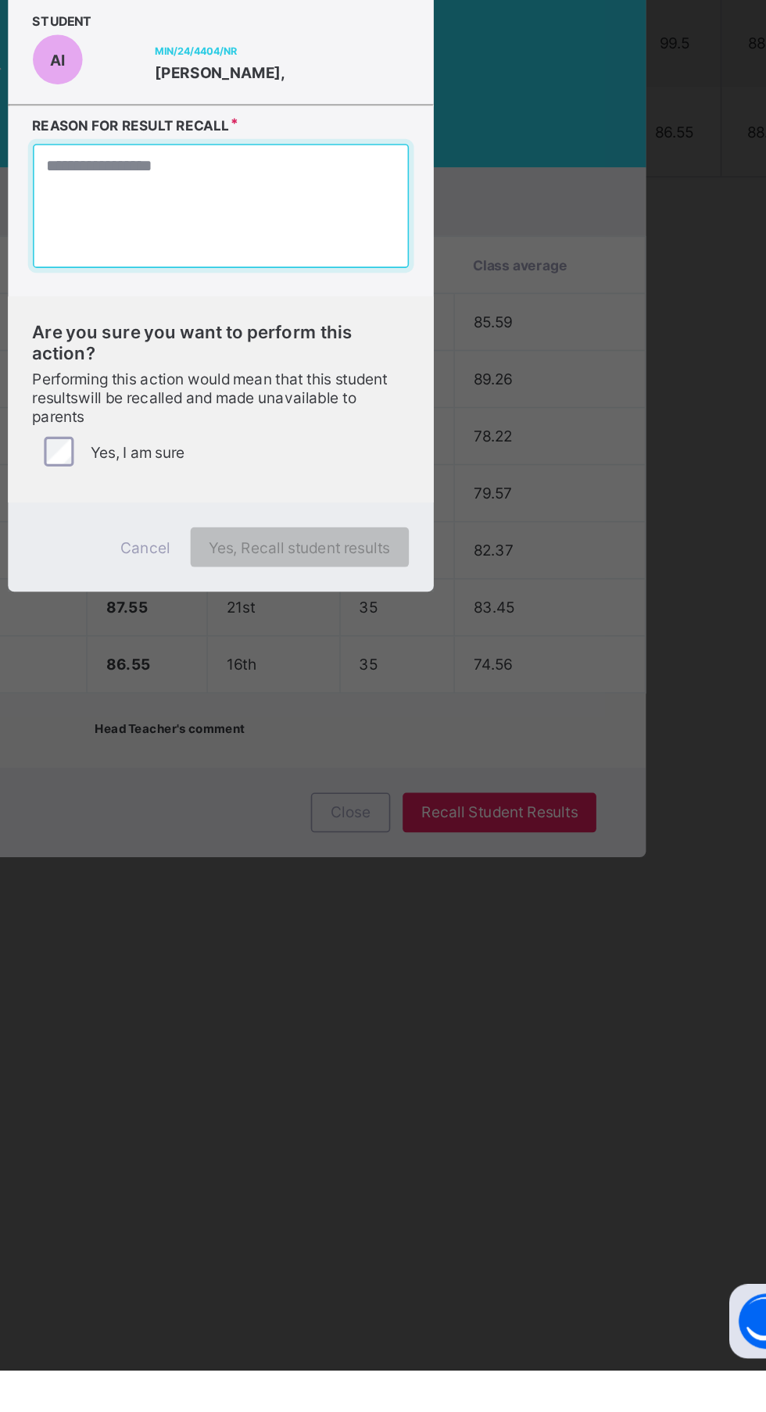
click at [459, 717] on textarea at bounding box center [383, 678] width 237 height 78
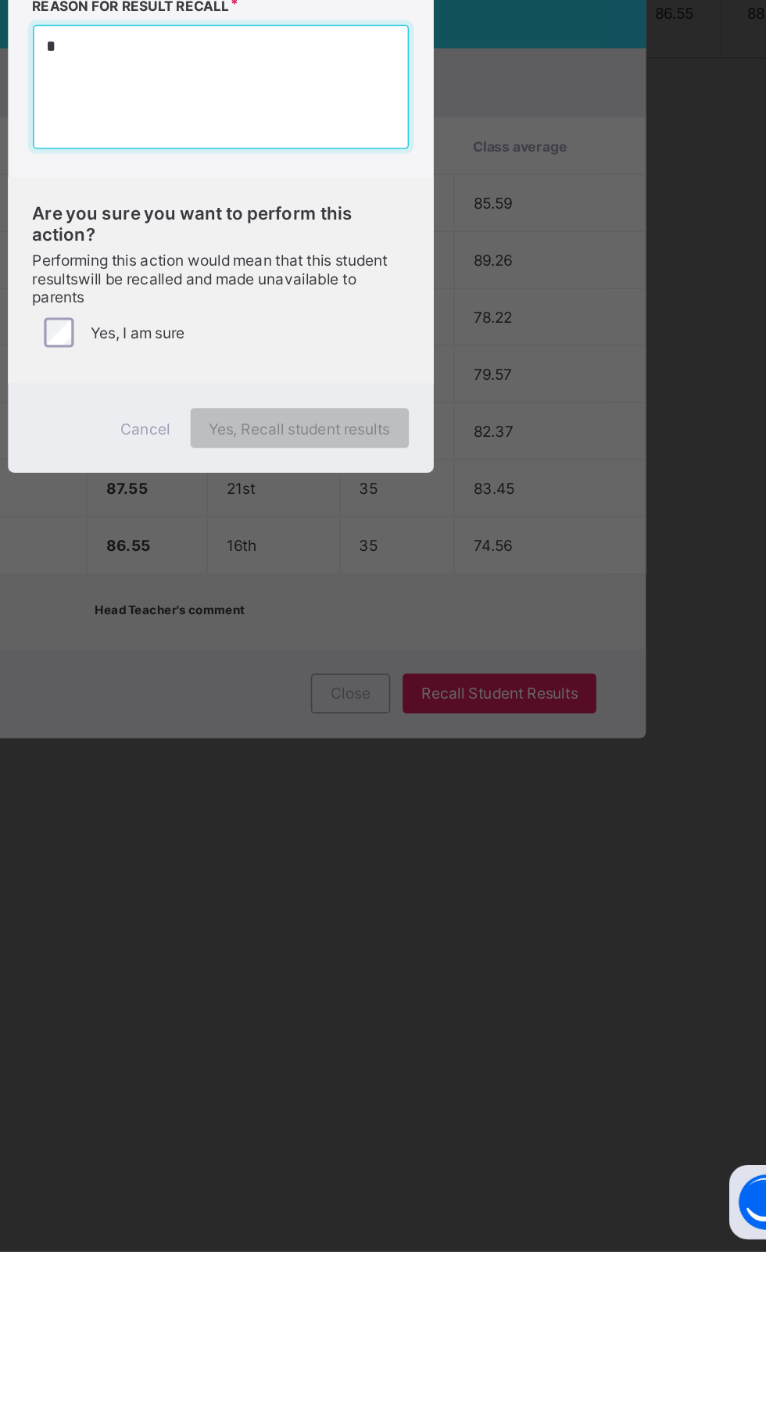
type textarea "*"
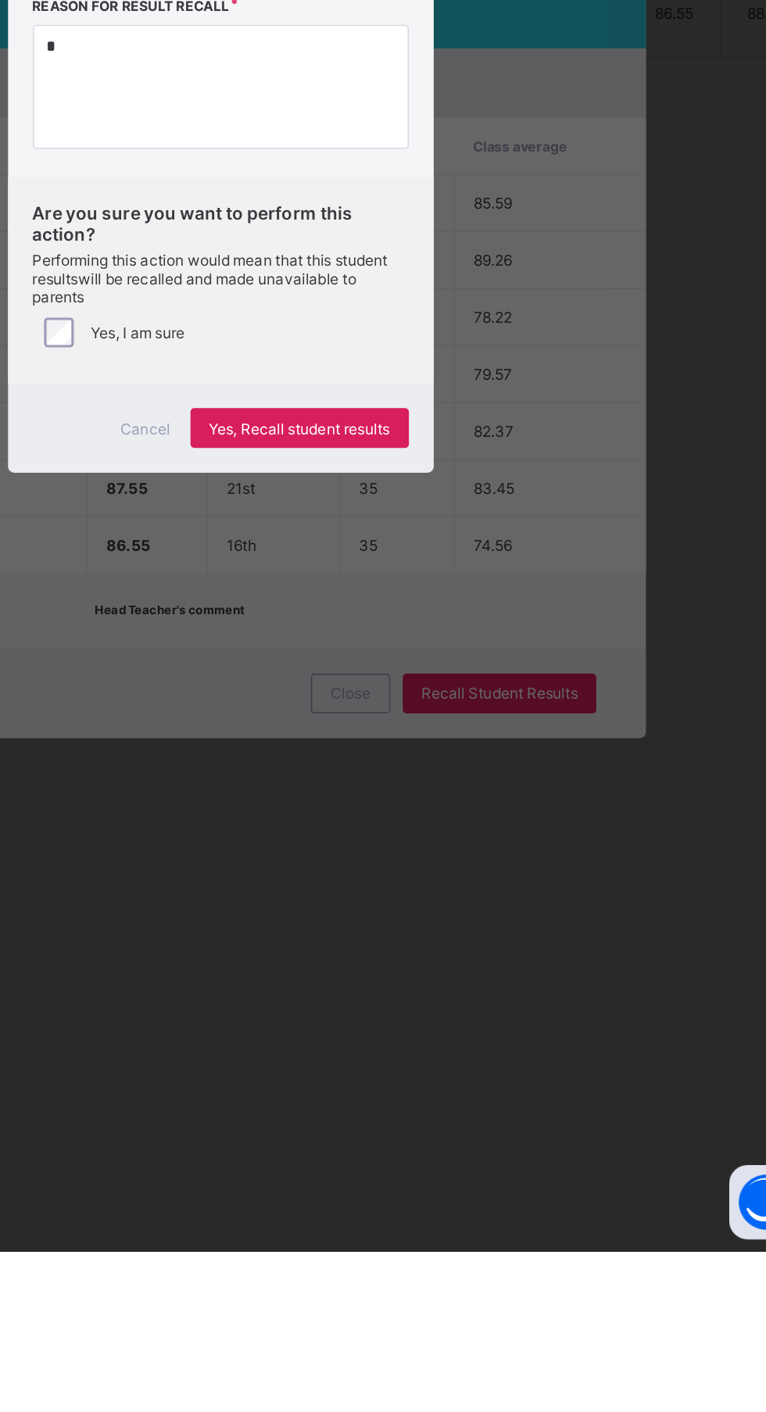
click at [490, 899] on span "Yes, Recall student results" at bounding box center [433, 894] width 114 height 12
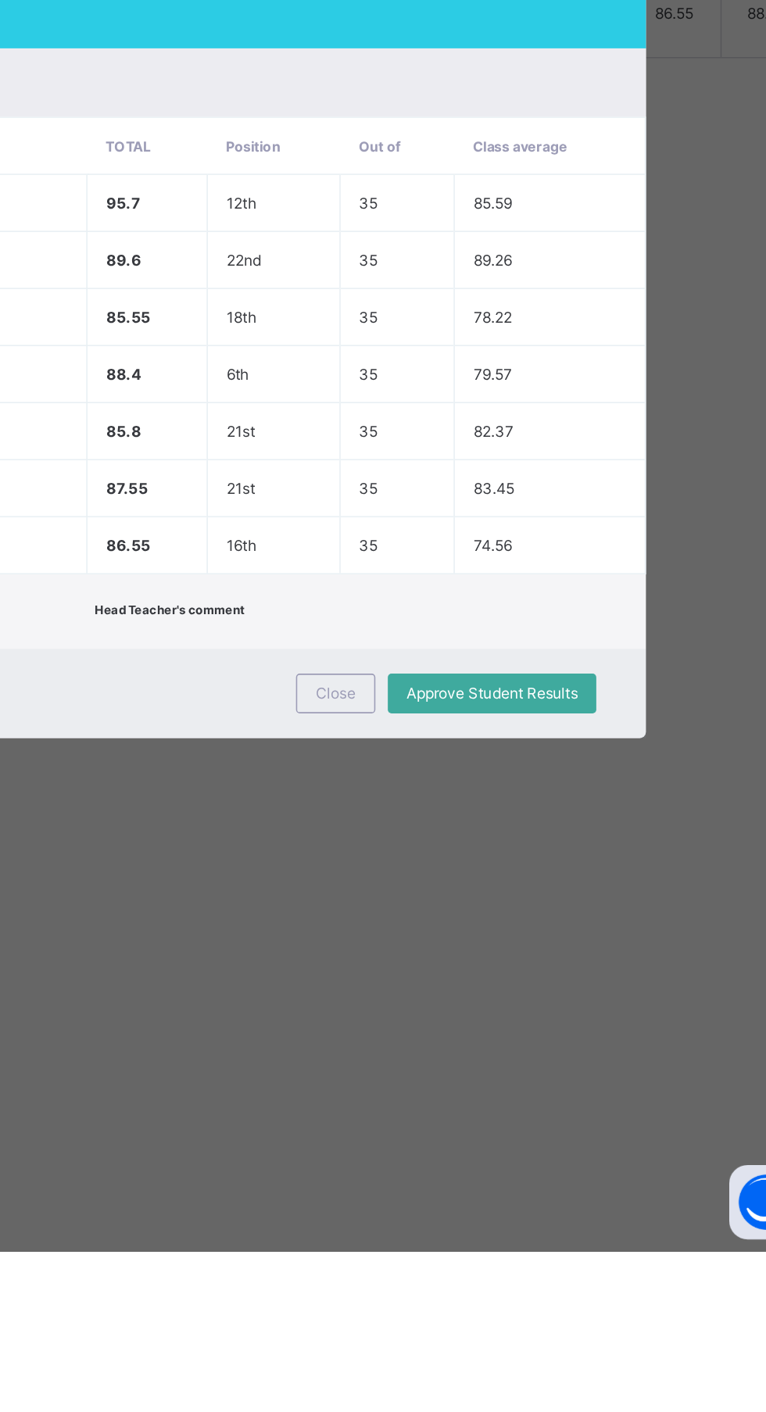
click at [468, 1066] on span "Close" at bounding box center [455, 1060] width 25 height 12
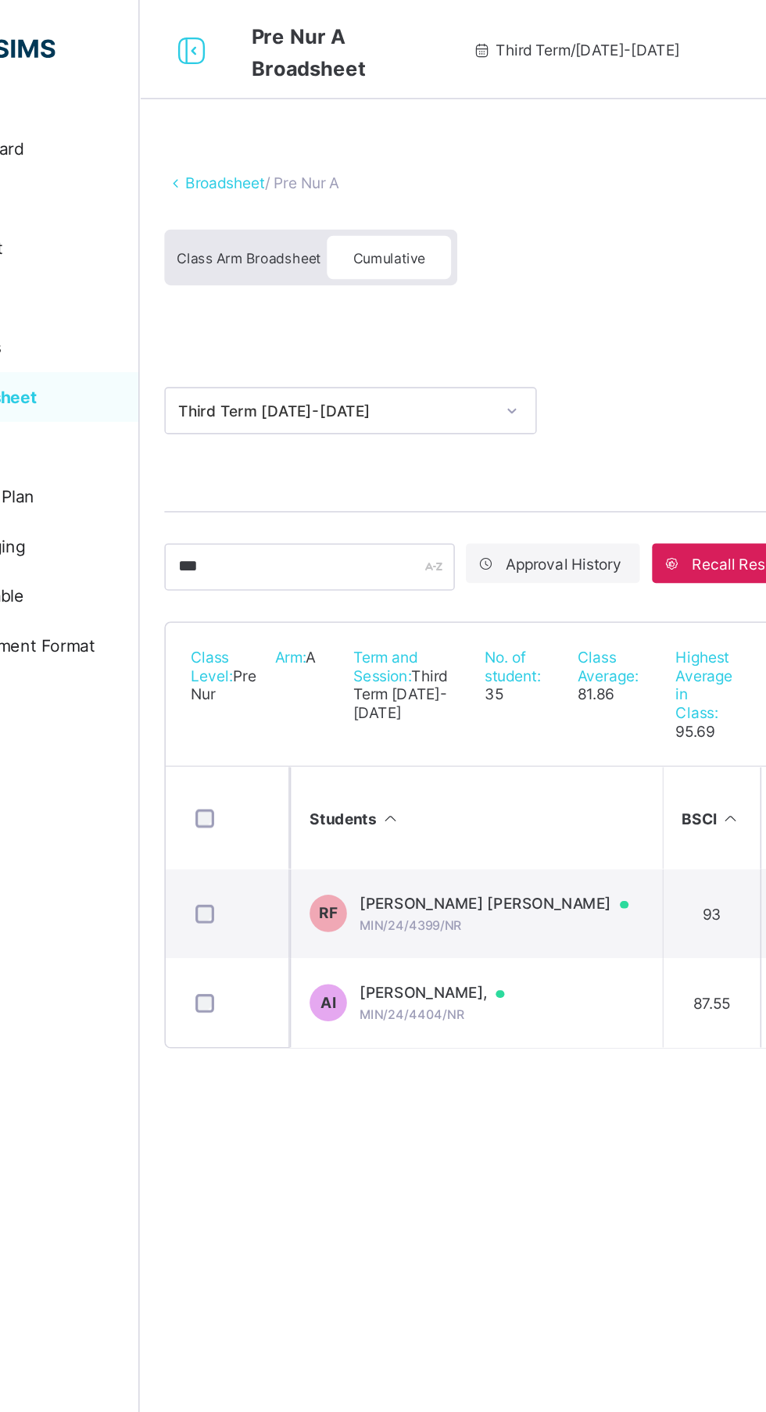
click at [258, 165] on span "Class Arm Broadsheet" at bounding box center [256, 162] width 91 height 11
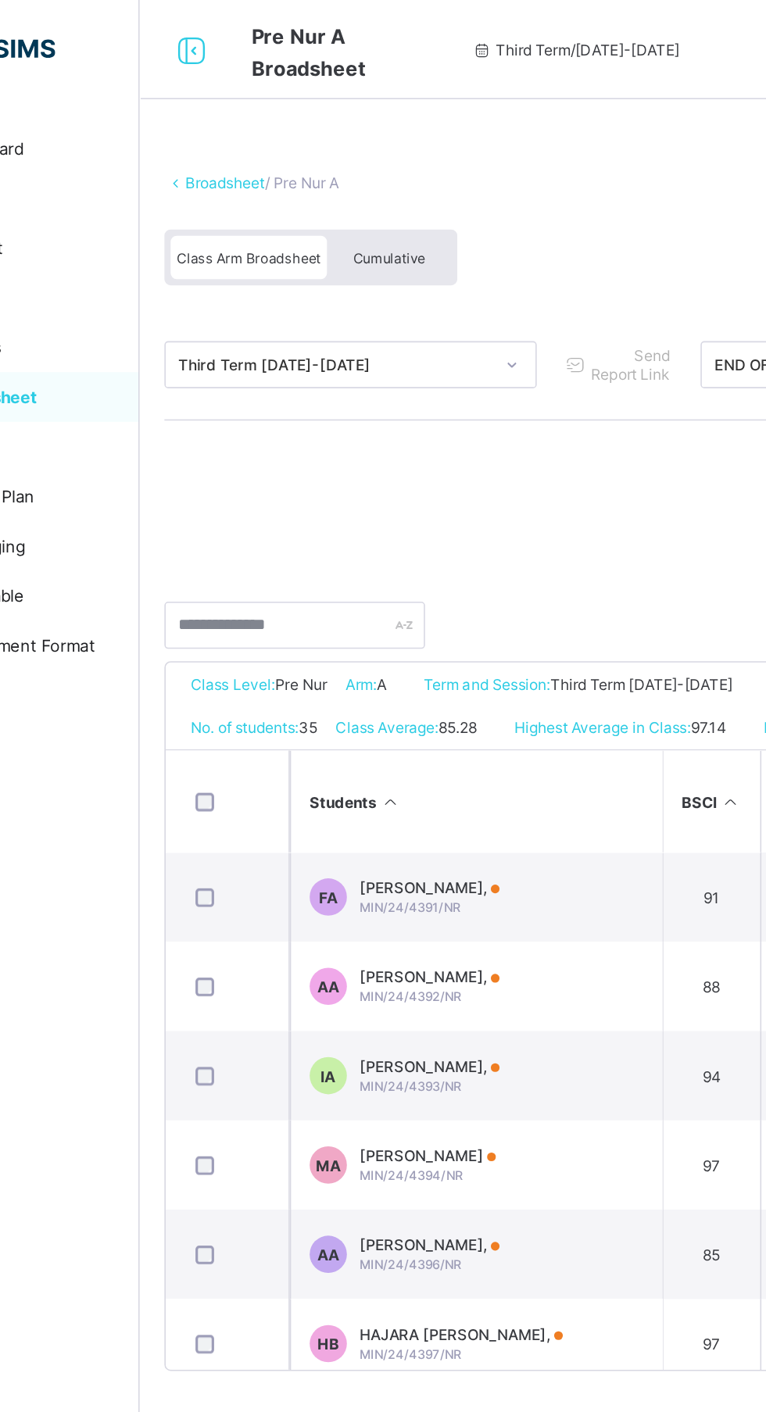
click at [356, 162] on span "Cumulative" at bounding box center [344, 162] width 45 height 11
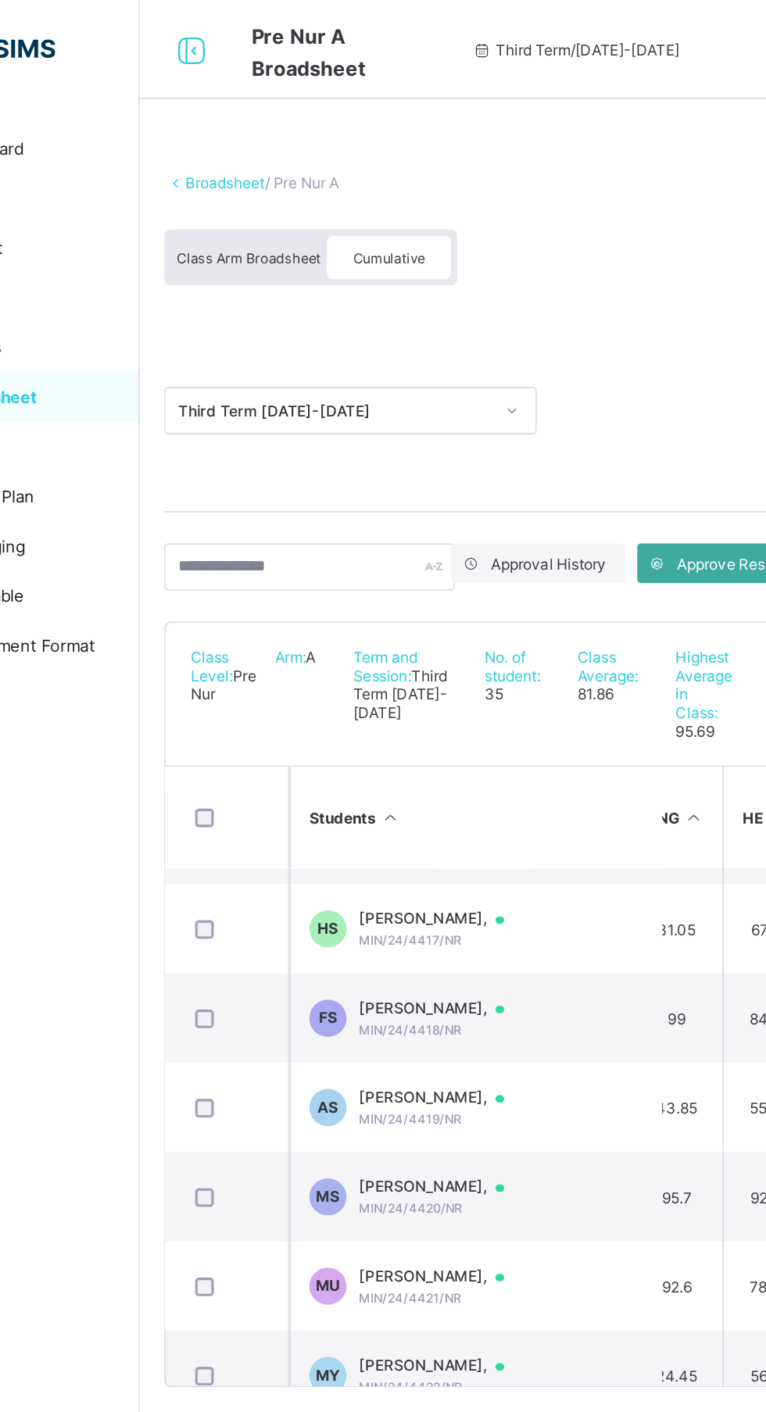
scroll to position [1396, 213]
click at [245, 113] on link "Broadsheet" at bounding box center [241, 115] width 50 height 12
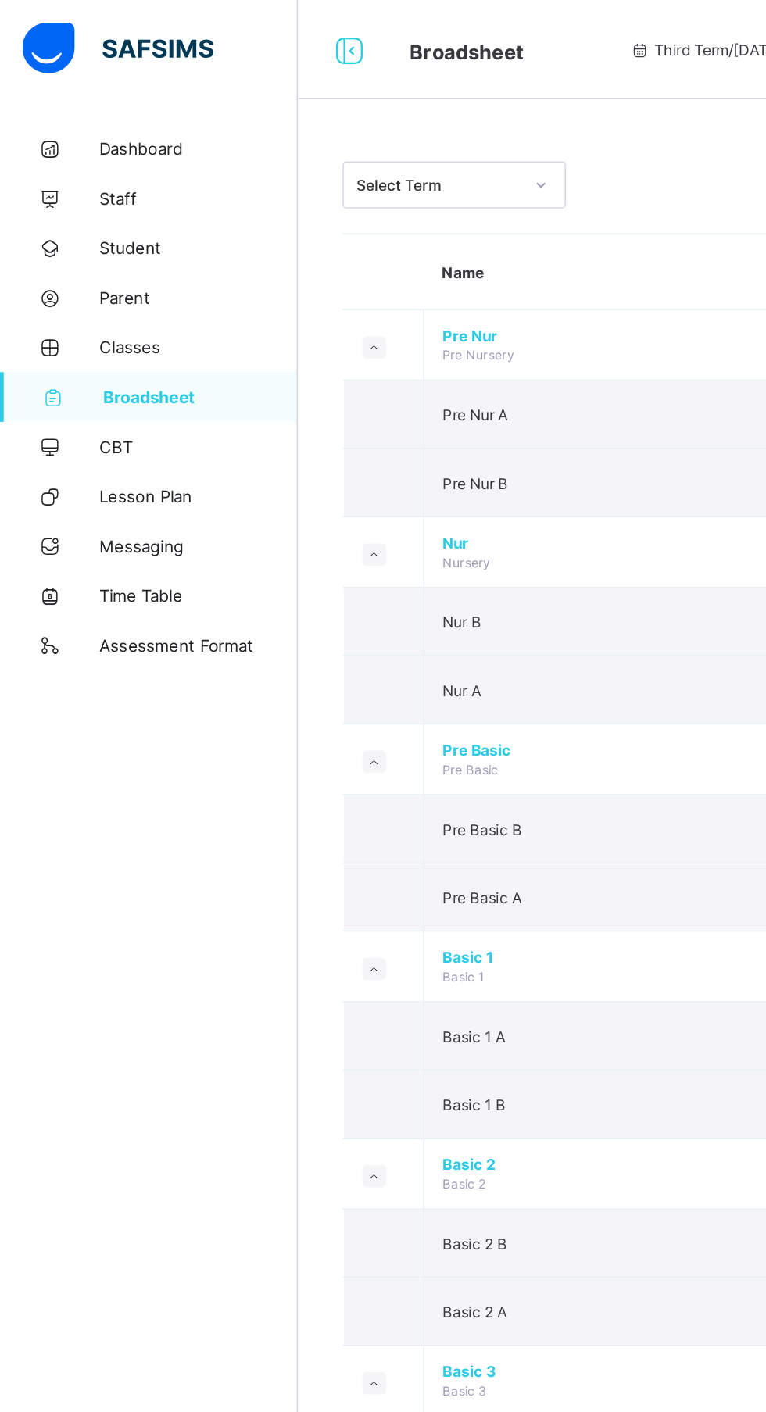
click at [122, 251] on span "Broadsheet" at bounding box center [126, 250] width 123 height 13
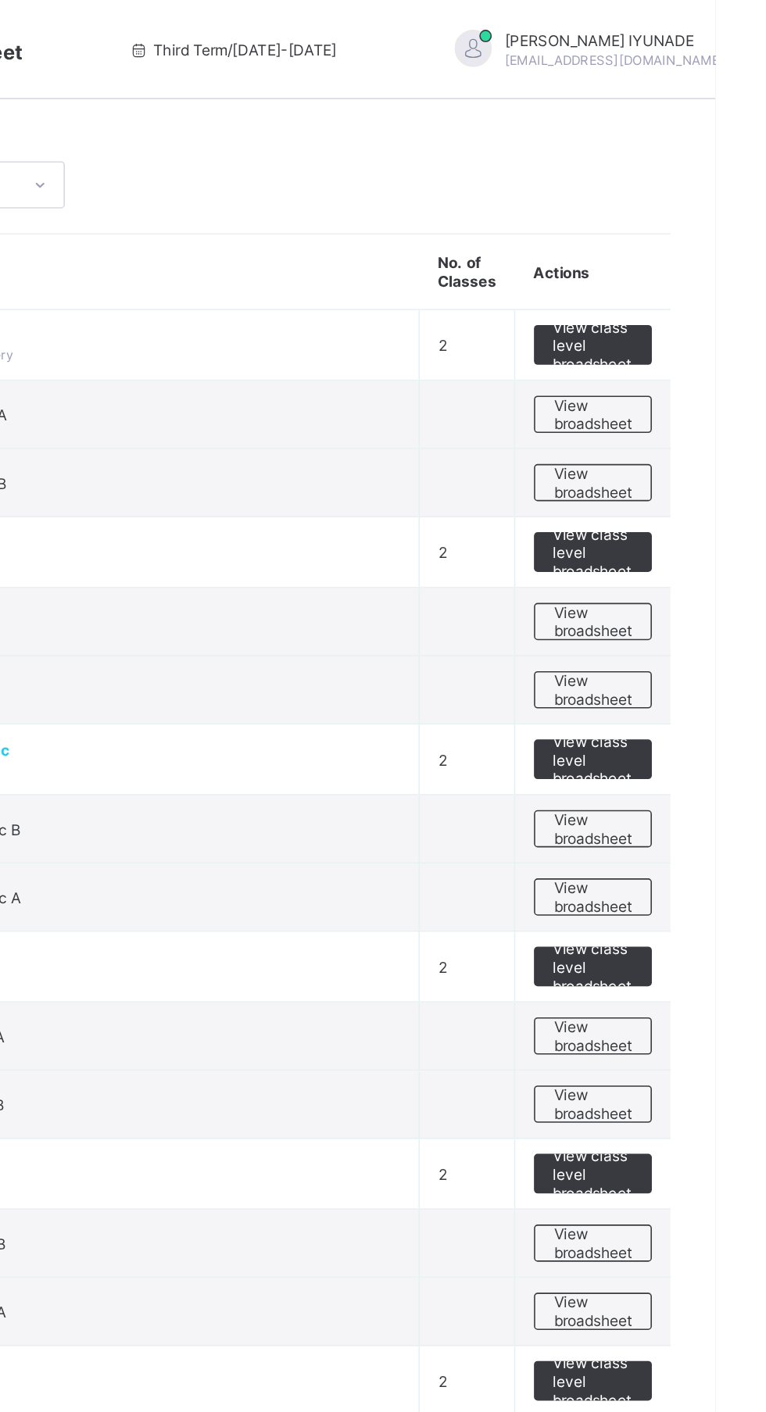
click at [693, 303] on span "View broadsheet" at bounding box center [688, 303] width 49 height 23
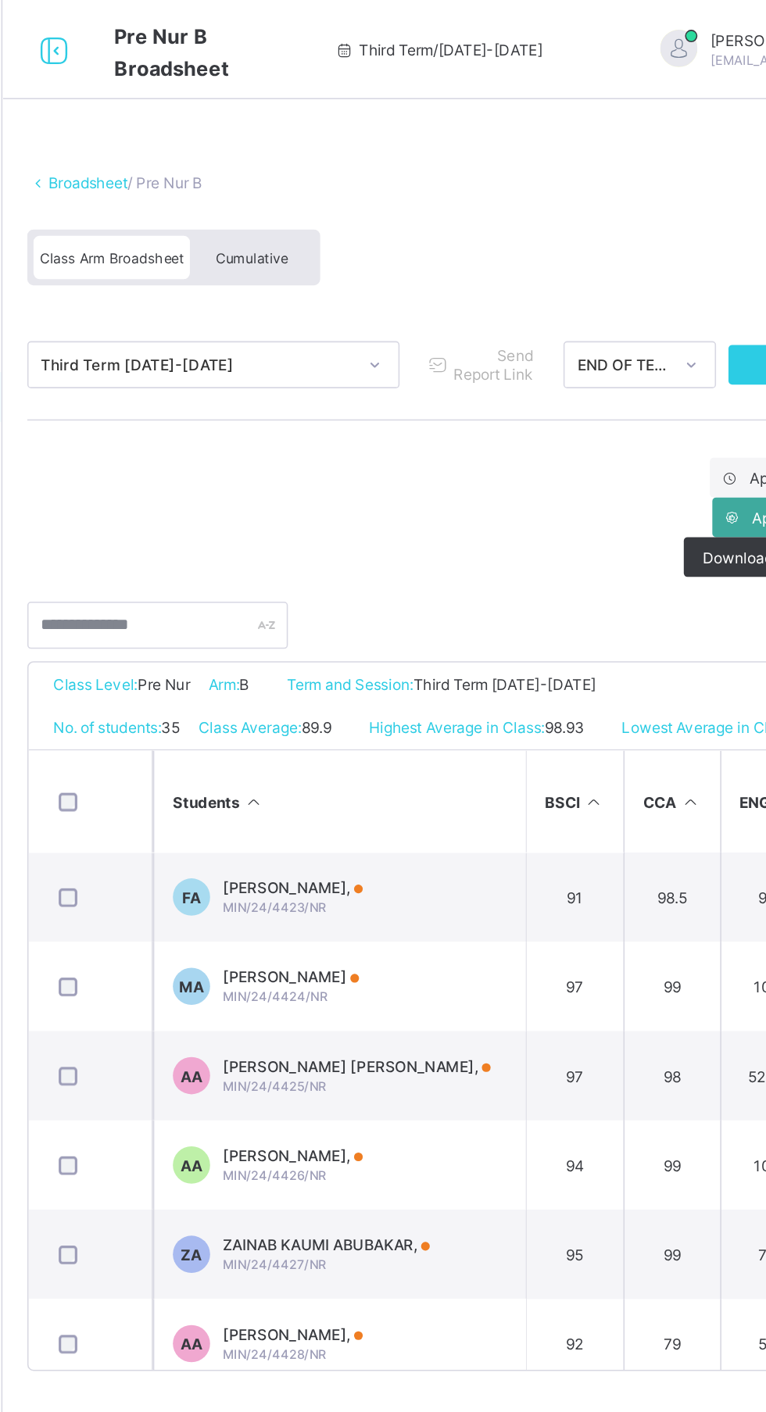
click at [353, 163] on span "Cumulative" at bounding box center [344, 162] width 45 height 11
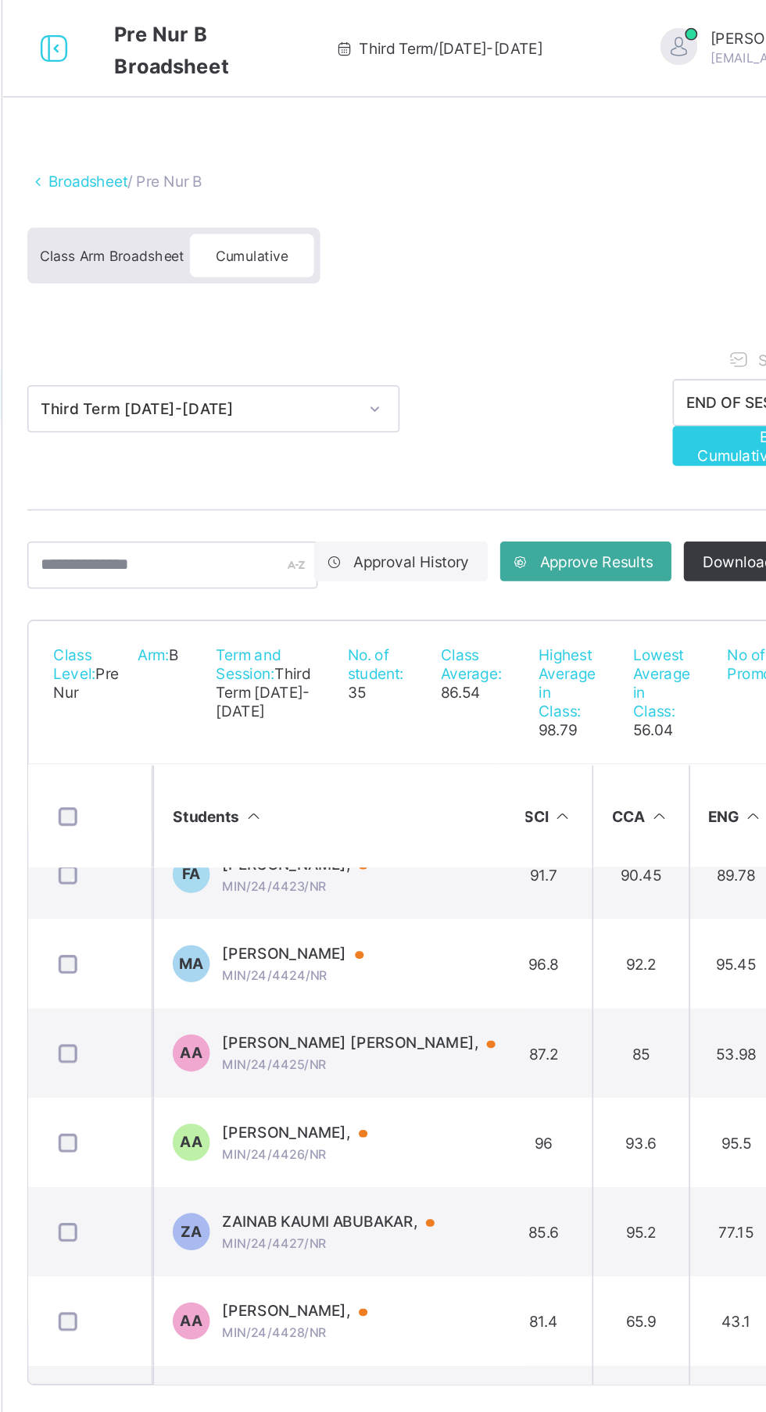
scroll to position [0, 20]
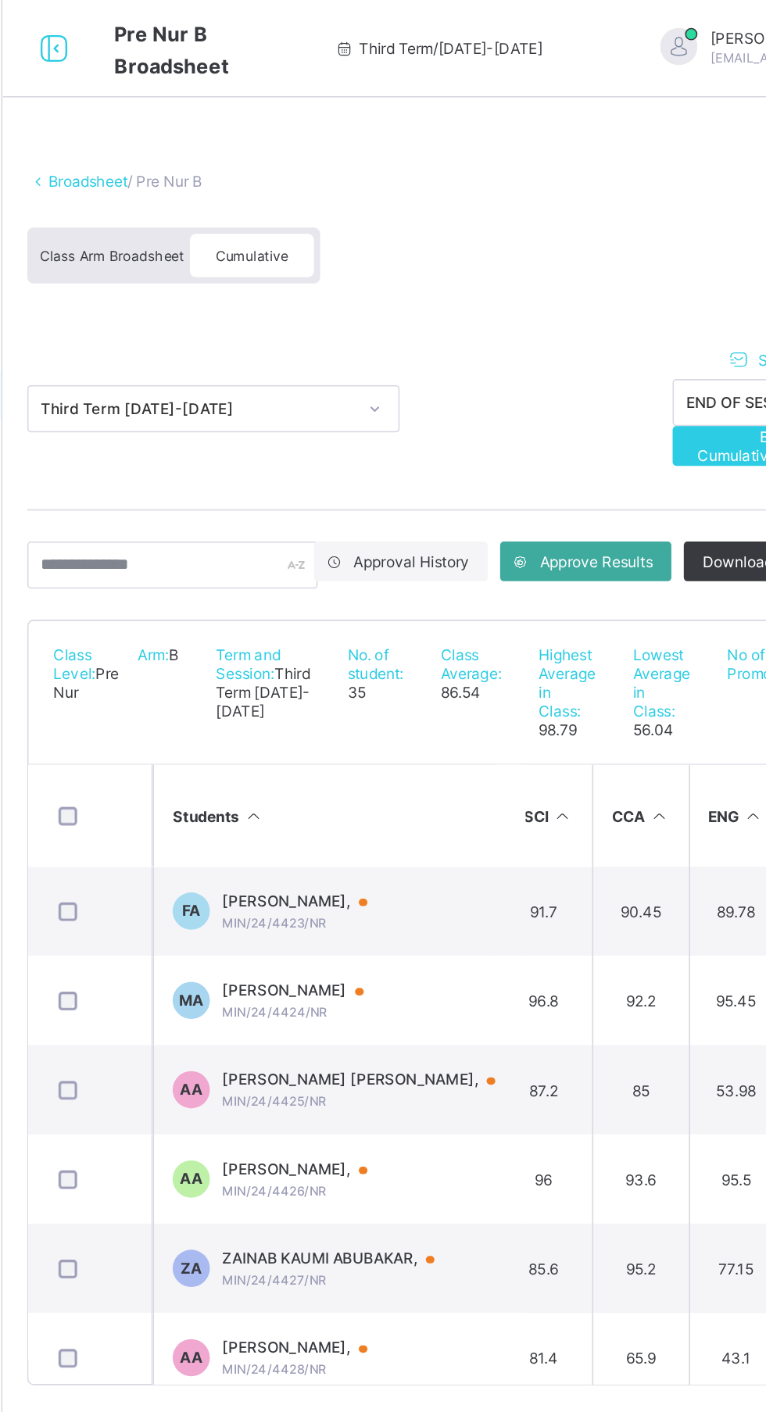
click at [552, 354] on span "Approve Results" at bounding box center [561, 355] width 71 height 12
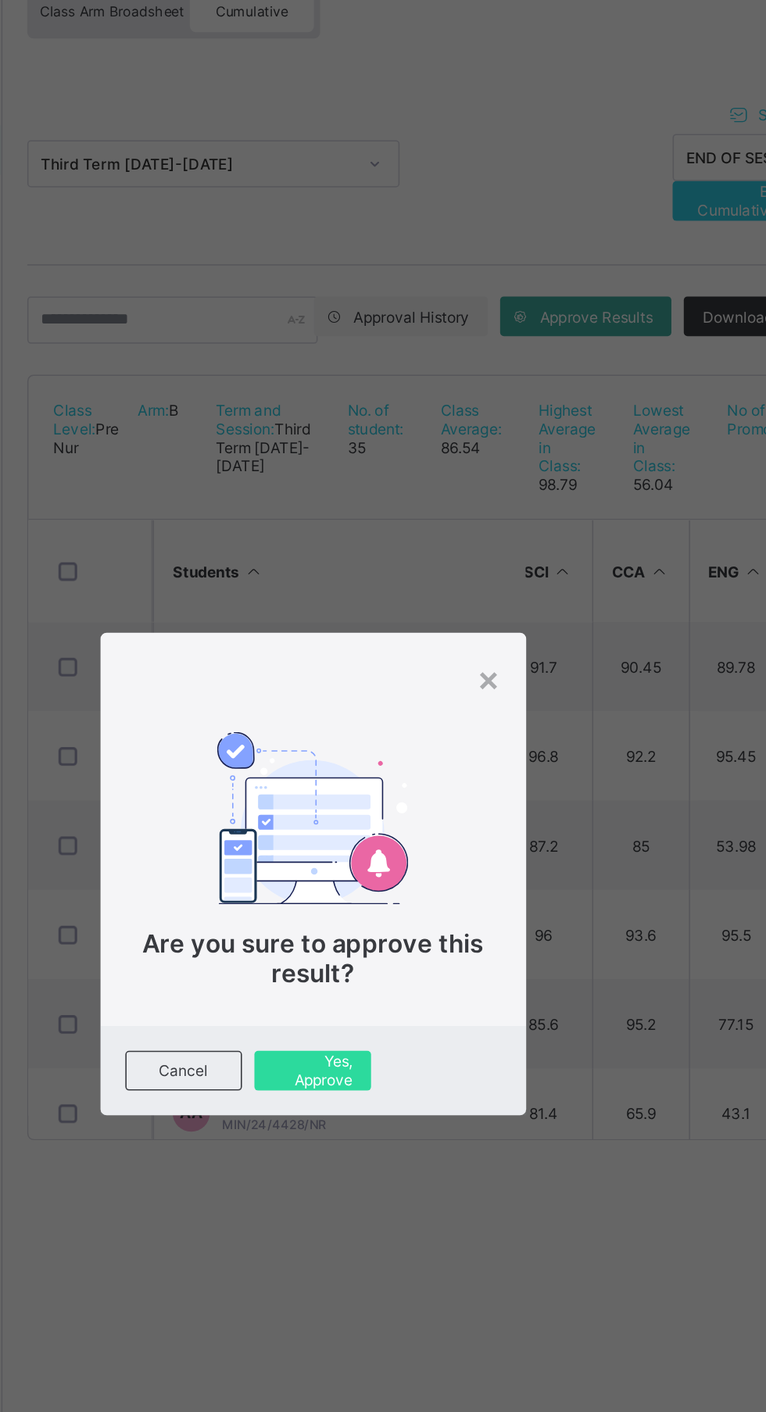
click at [491, 778] on span "Are you sure to approve this result?" at bounding box center [383, 760] width 215 height 38
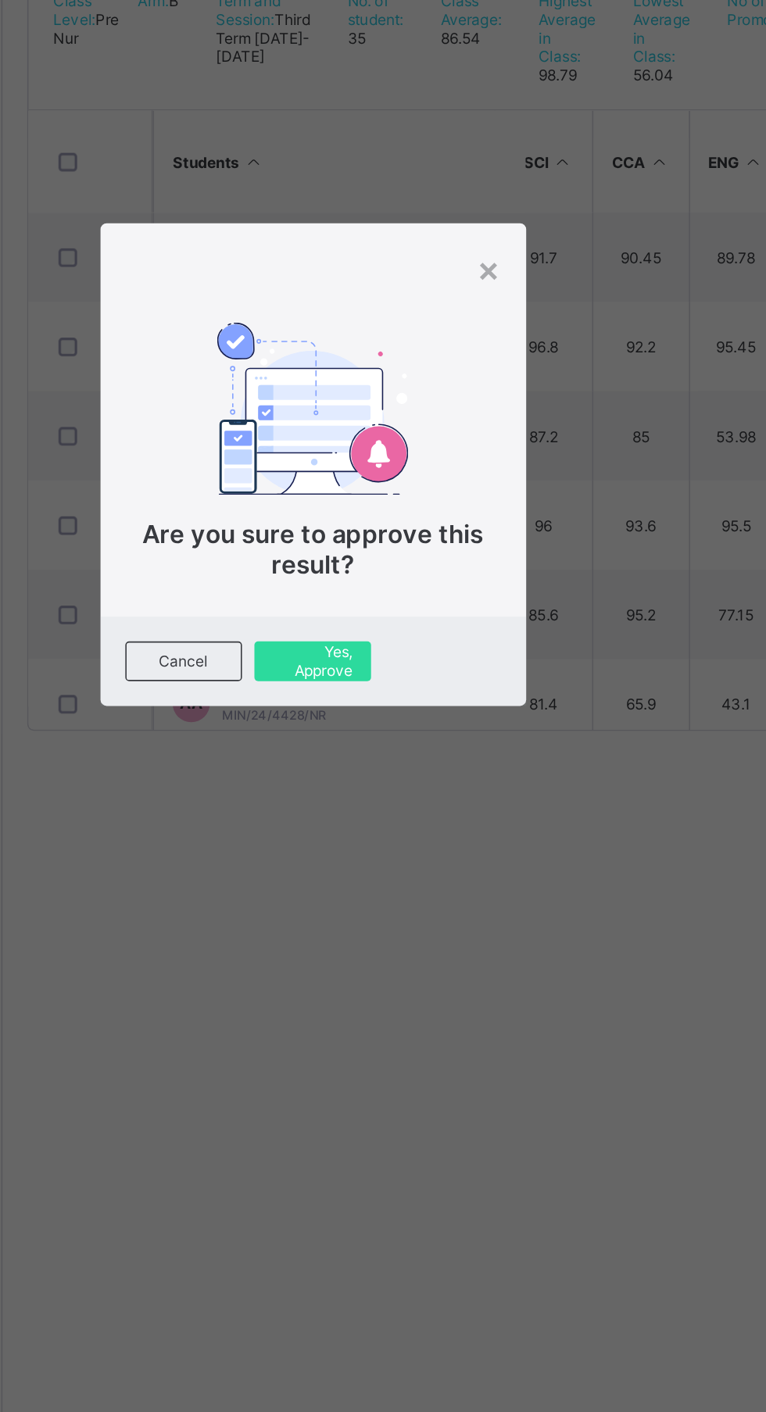
click at [408, 842] on span "Yes, Approve" at bounding box center [383, 829] width 50 height 23
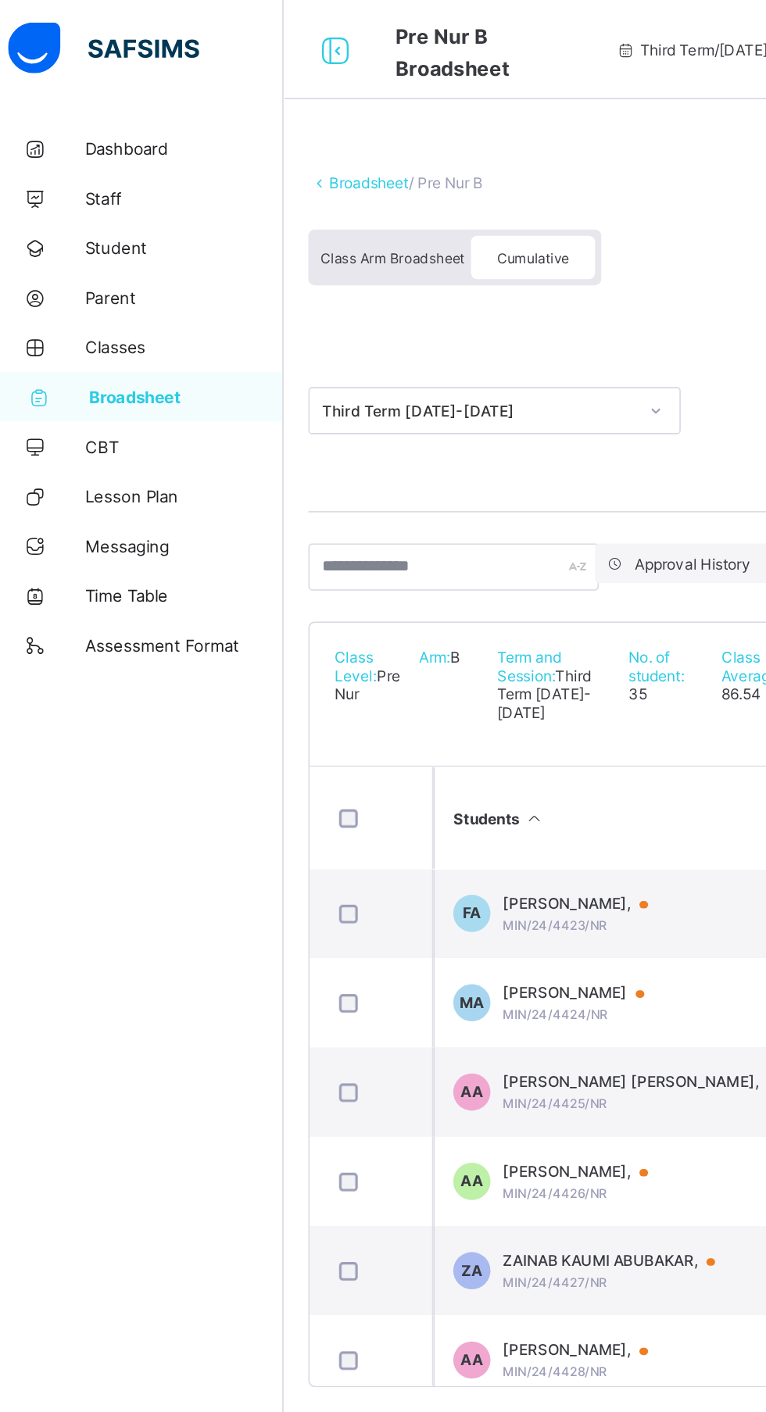
click at [263, 162] on span "Class Arm Broadsheet" at bounding box center [256, 162] width 91 height 11
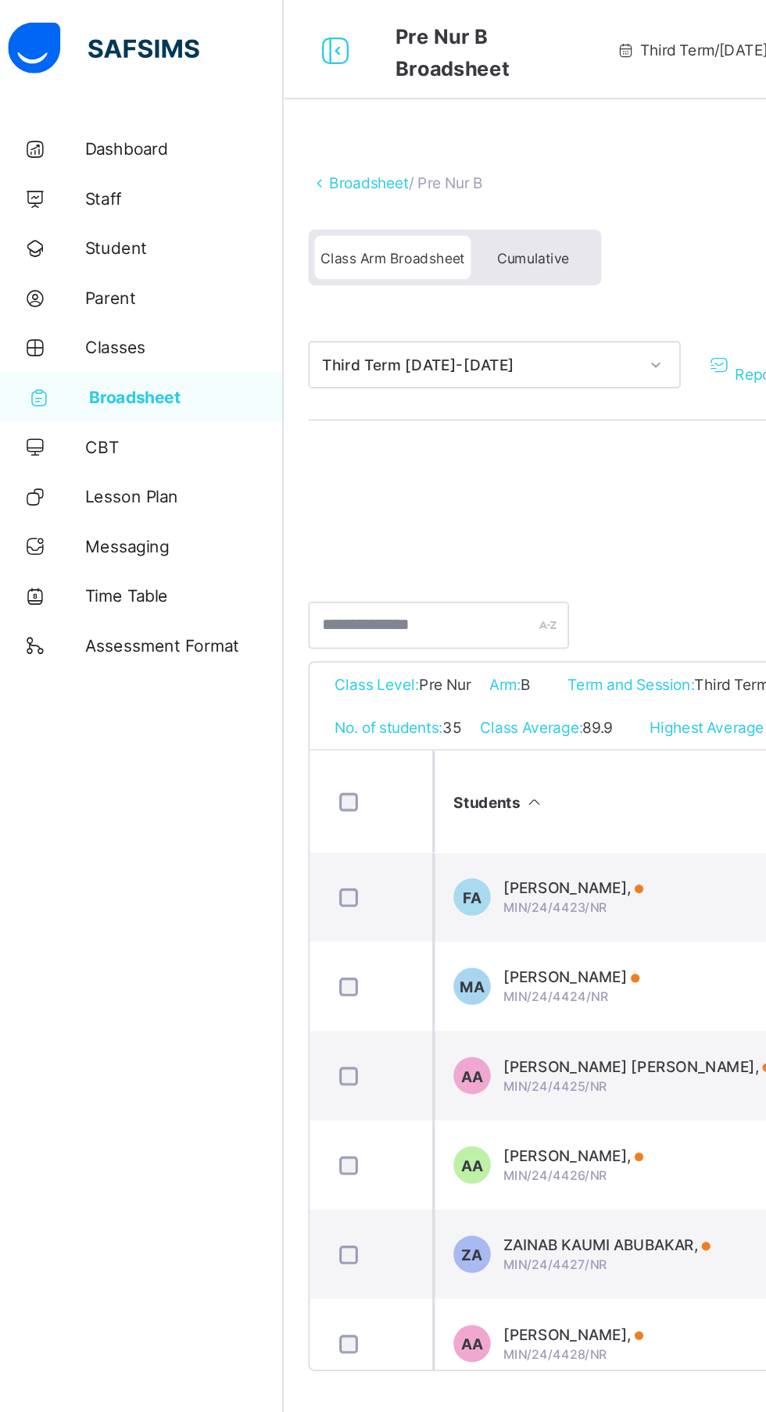
click at [350, 159] on span "Cumulative" at bounding box center [344, 162] width 45 height 11
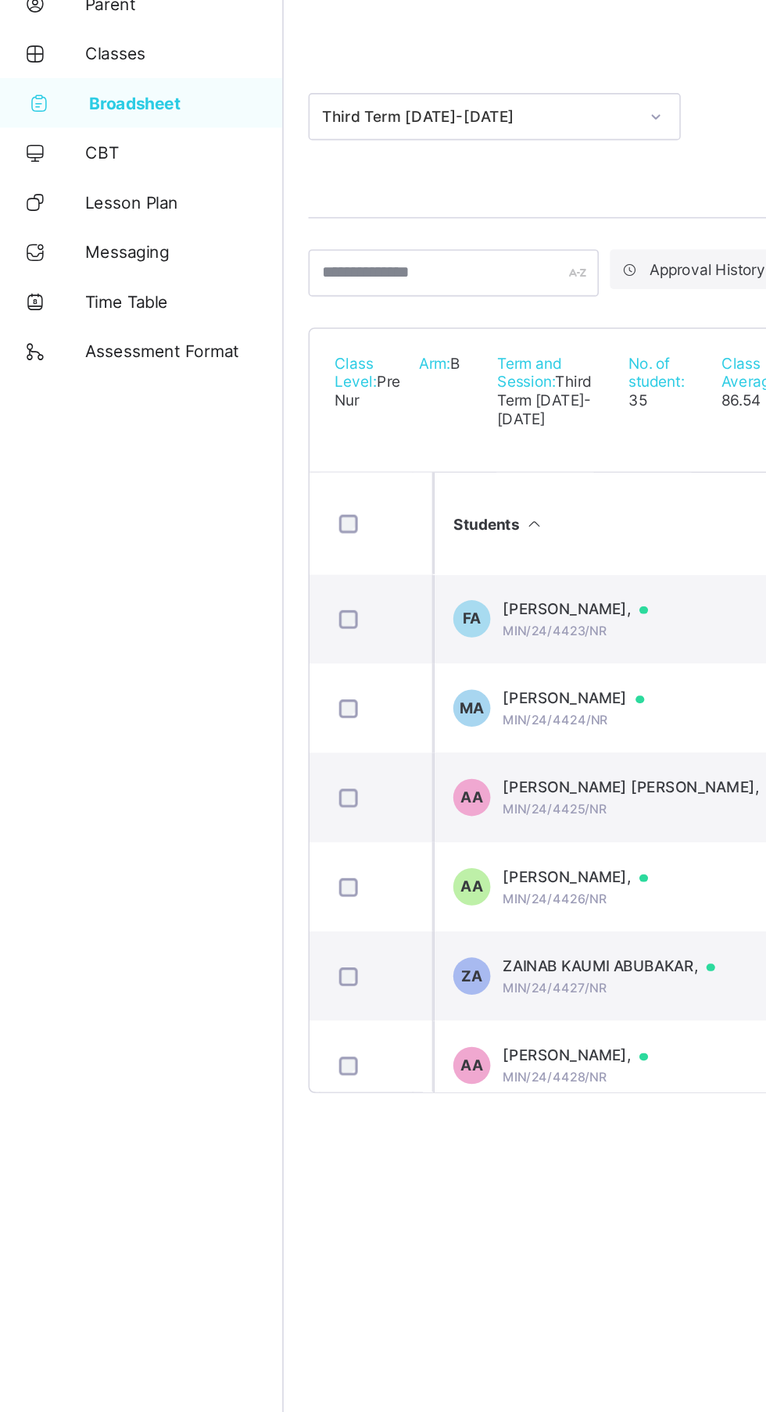
scroll to position [0, 588]
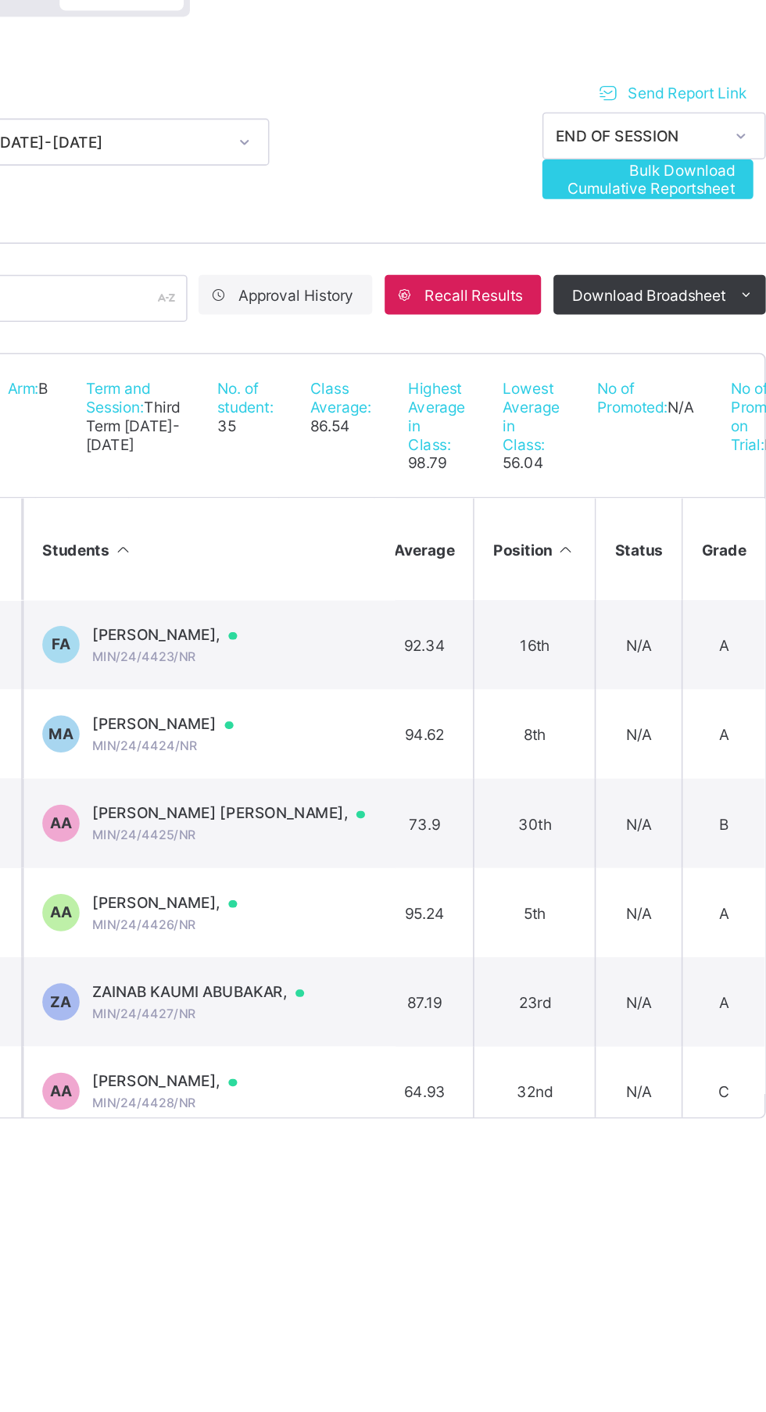
click at [501, 583] on td "FA FATIMA BADAKAYA ABBAS, MIN/24/4423/NR" at bounding box center [399, 575] width 234 height 56
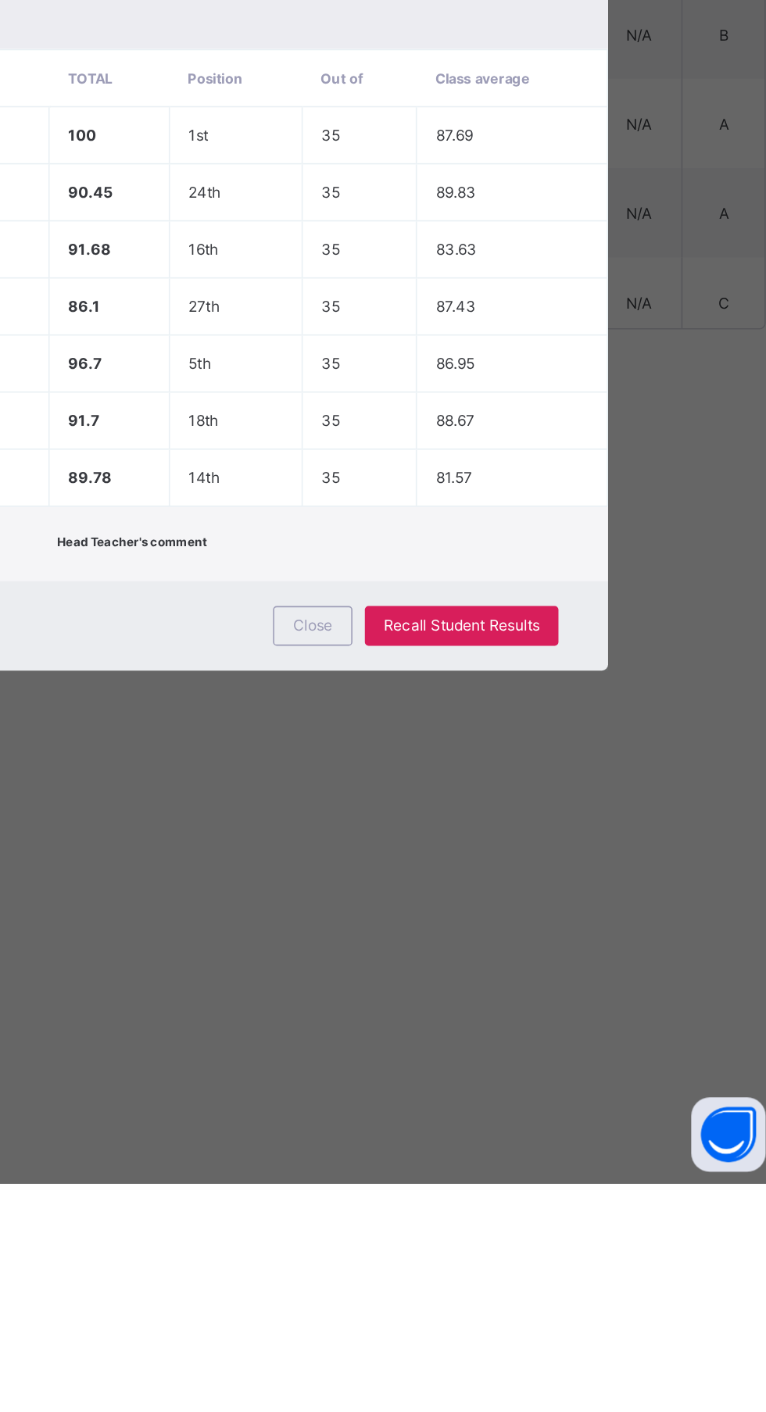
click at [608, 1066] on span "Recall Student Results" at bounding box center [558, 1060] width 98 height 12
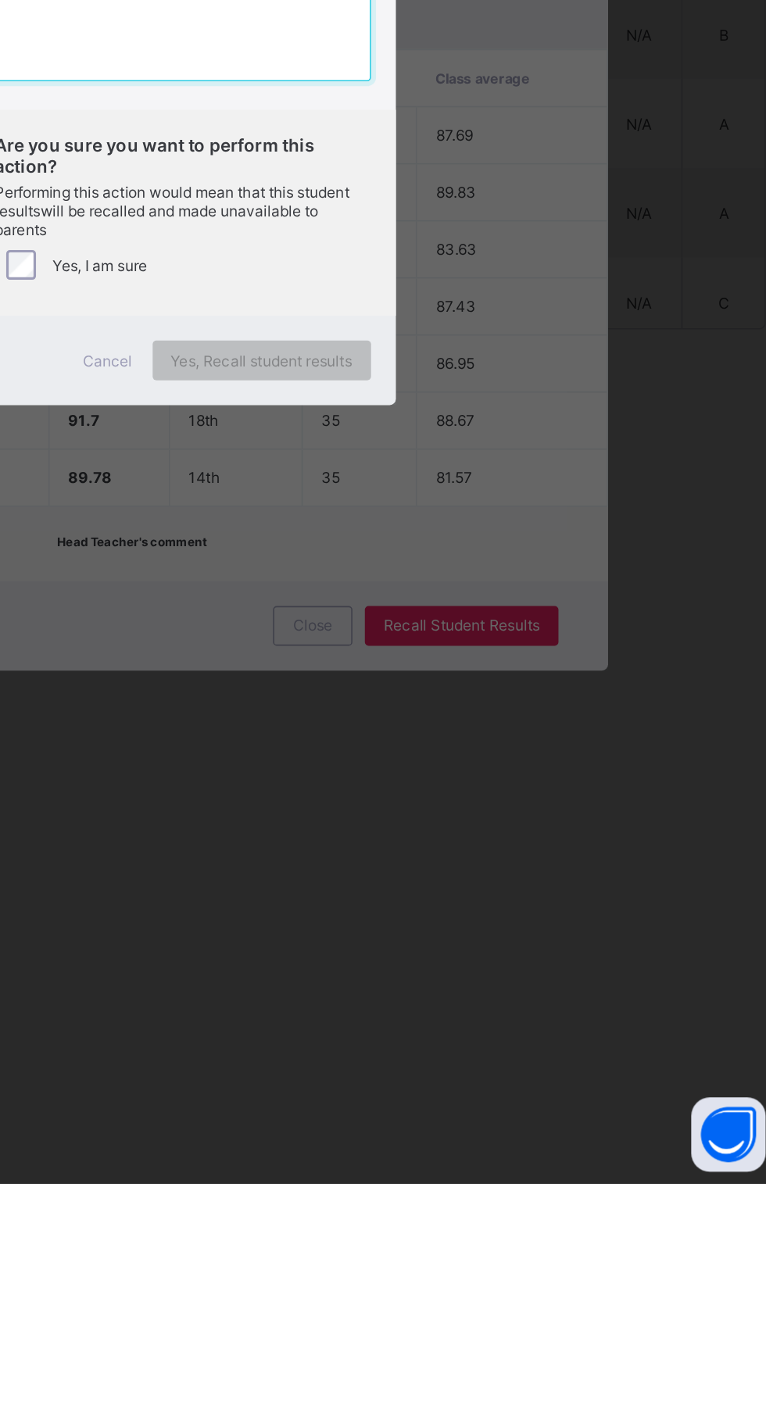
click at [457, 717] on textarea at bounding box center [383, 678] width 237 height 78
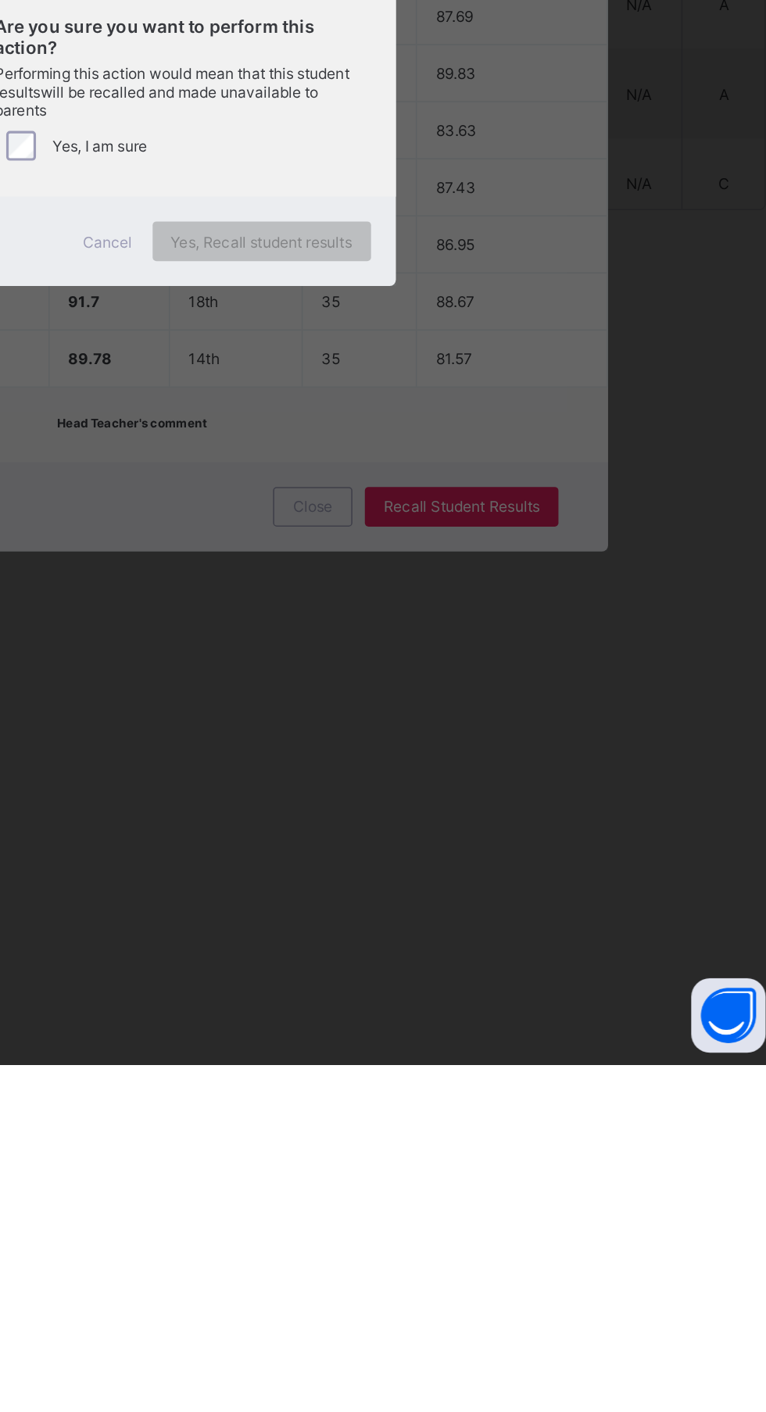
type textarea "*"
click at [490, 899] on span "Yes, Recall student results" at bounding box center [433, 894] width 114 height 12
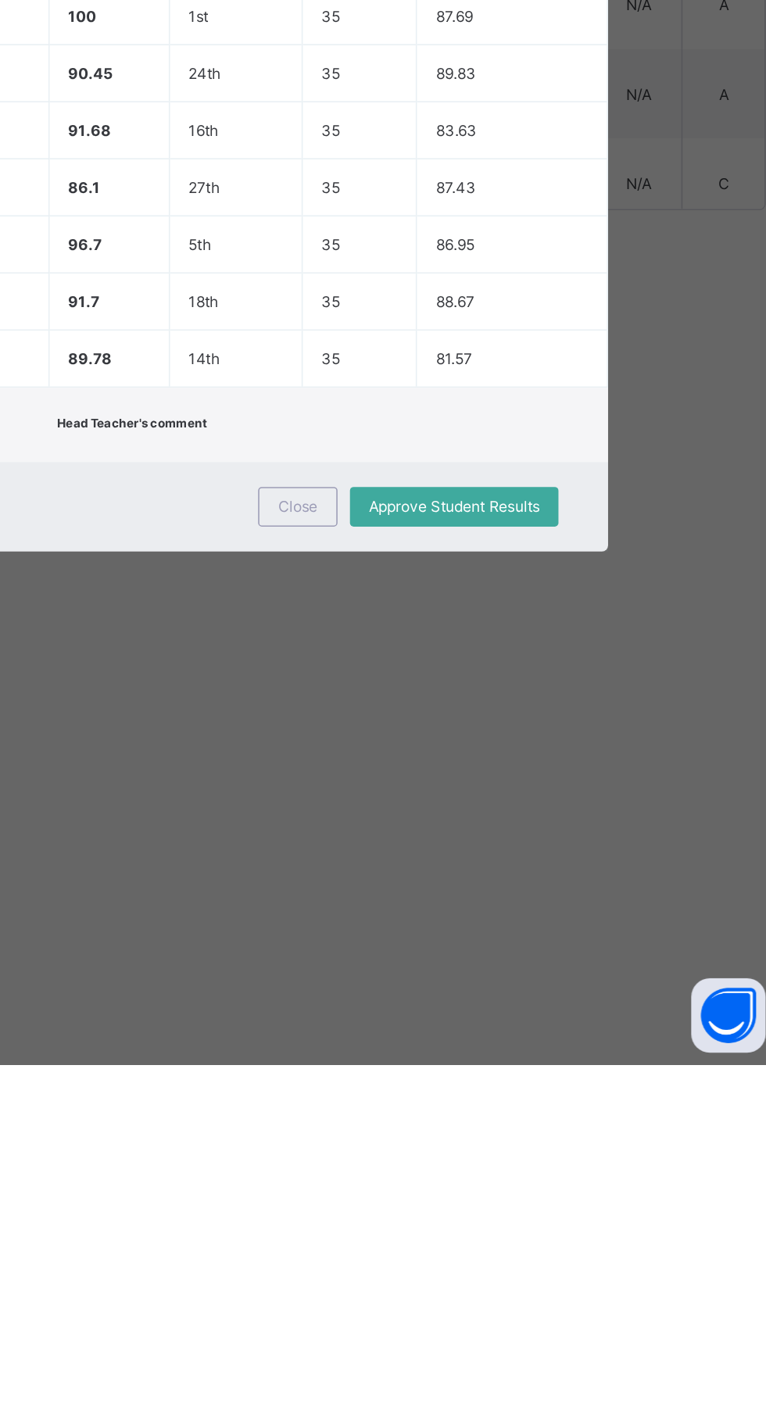
click at [468, 1066] on span "Close" at bounding box center [455, 1060] width 25 height 12
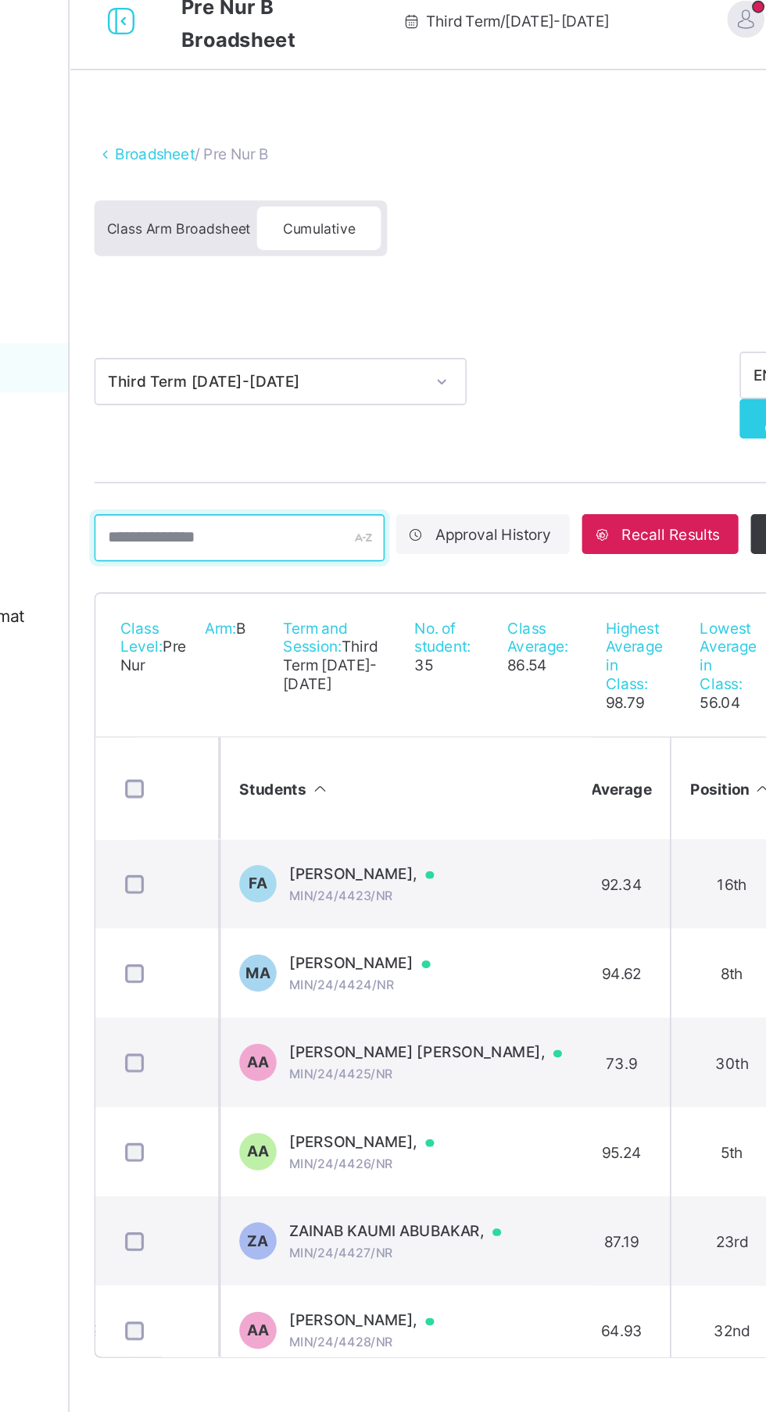
click at [318, 358] on input "text" at bounding box center [294, 357] width 183 height 30
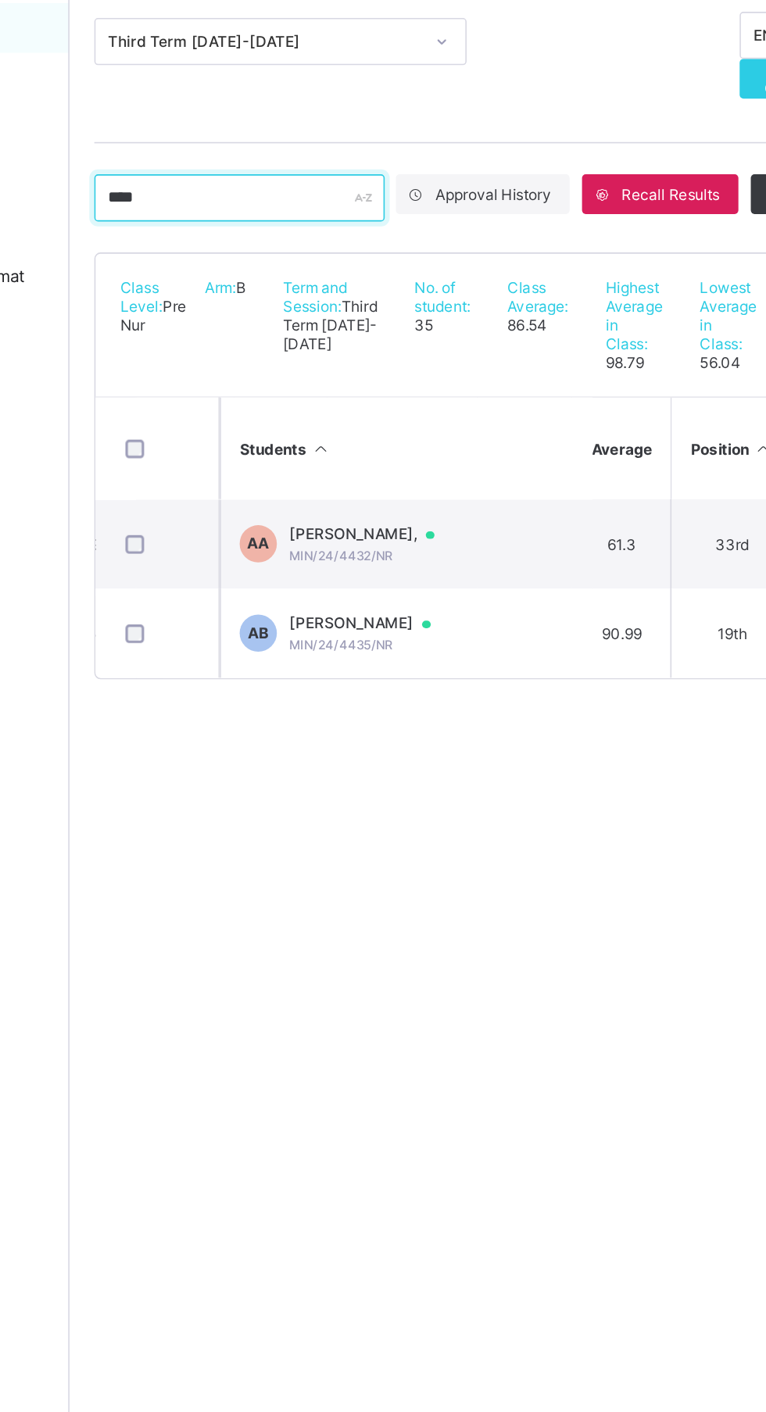
scroll to position [0, 581]
type input "****"
click at [458, 659] on td "AB ANAS TAHIR BALA MIN/24/4435/NR" at bounding box center [399, 631] width 234 height 56
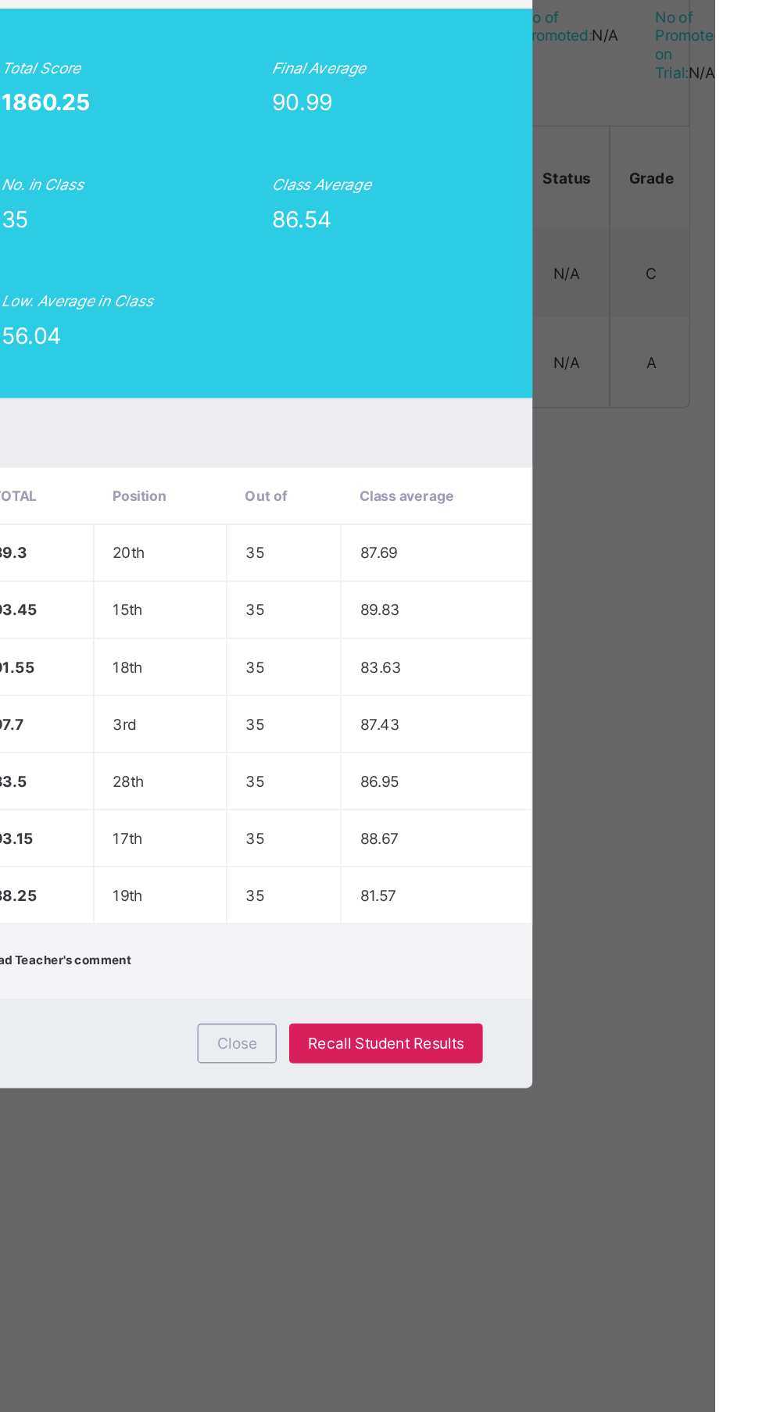
click at [608, 1066] on span "Recall Student Results" at bounding box center [558, 1060] width 98 height 12
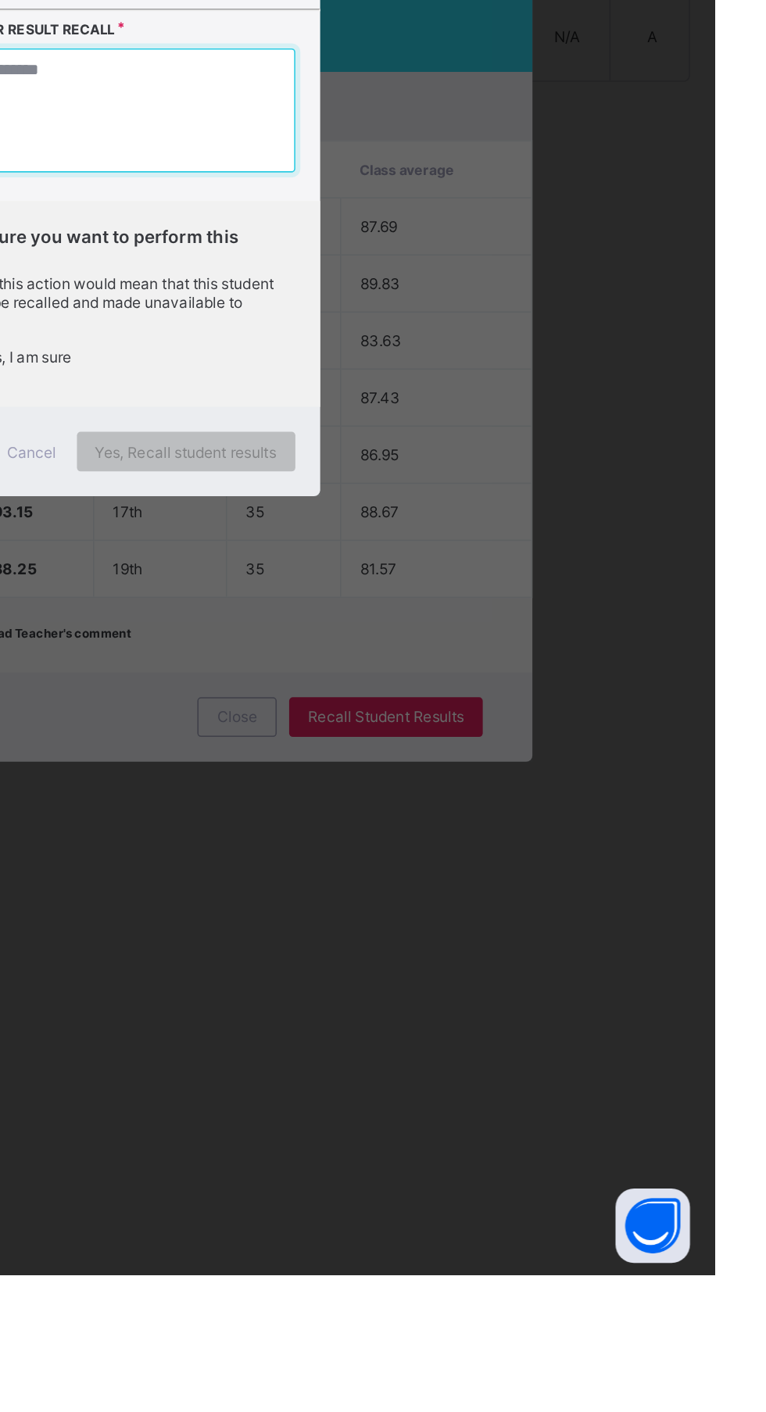
click at [470, 717] on textarea at bounding box center [383, 678] width 237 height 78
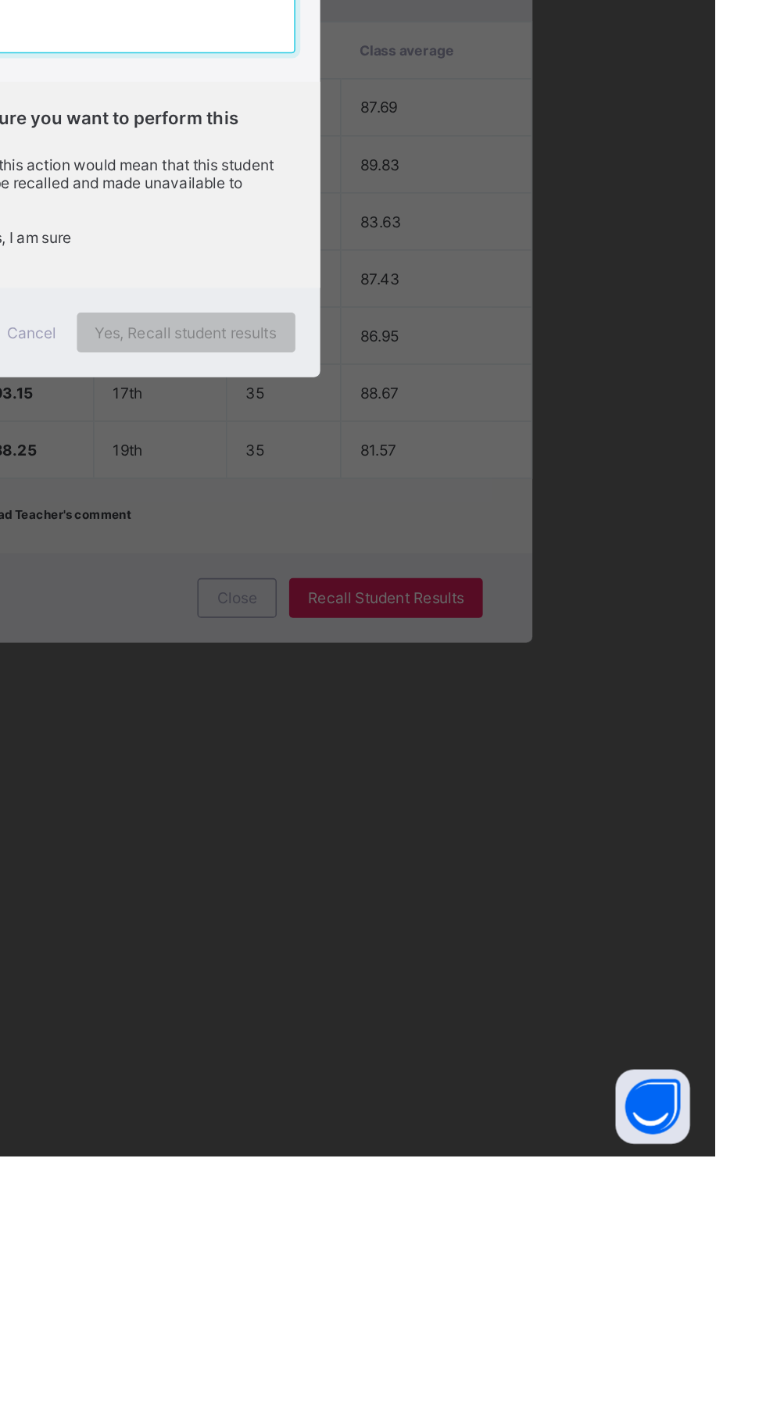
type textarea "*"
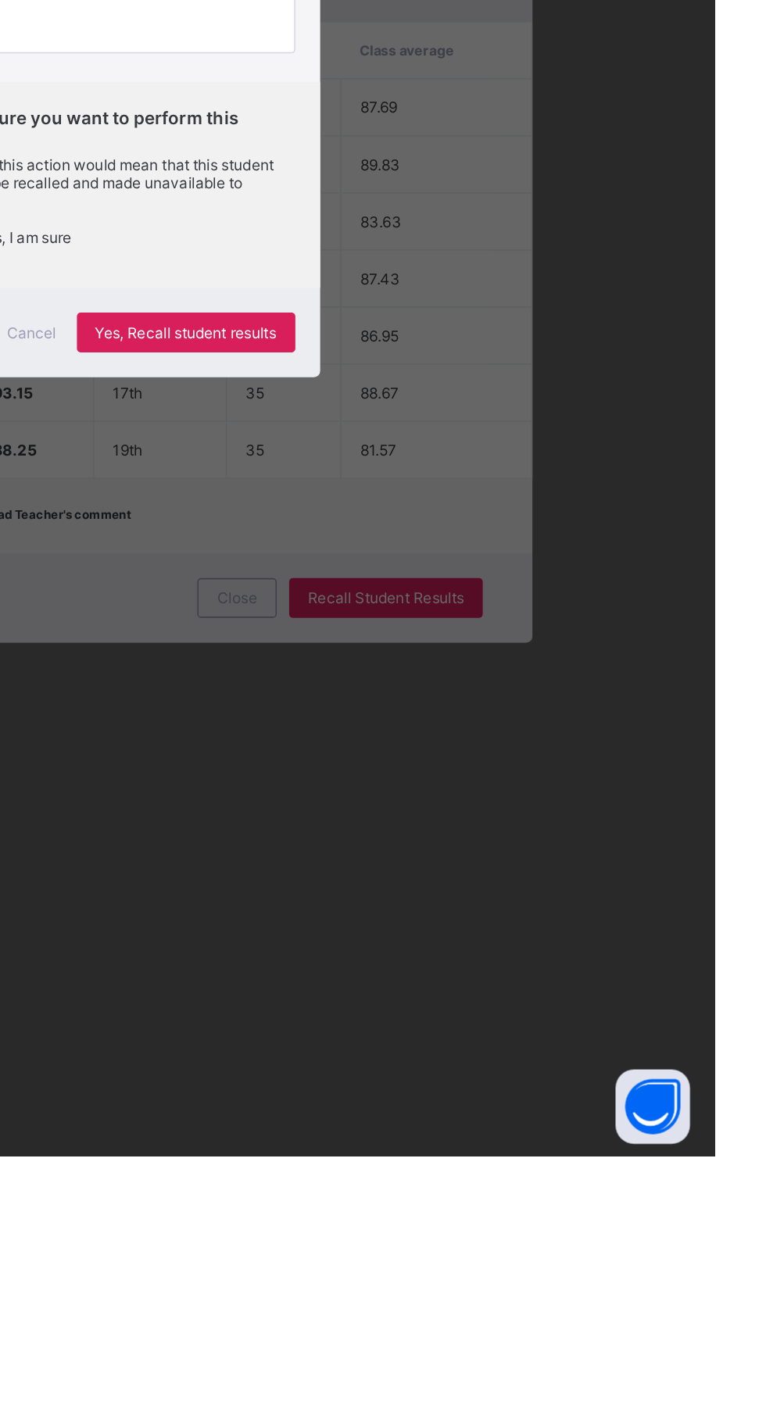
click at [490, 899] on span "Yes, Recall student results" at bounding box center [433, 894] width 114 height 12
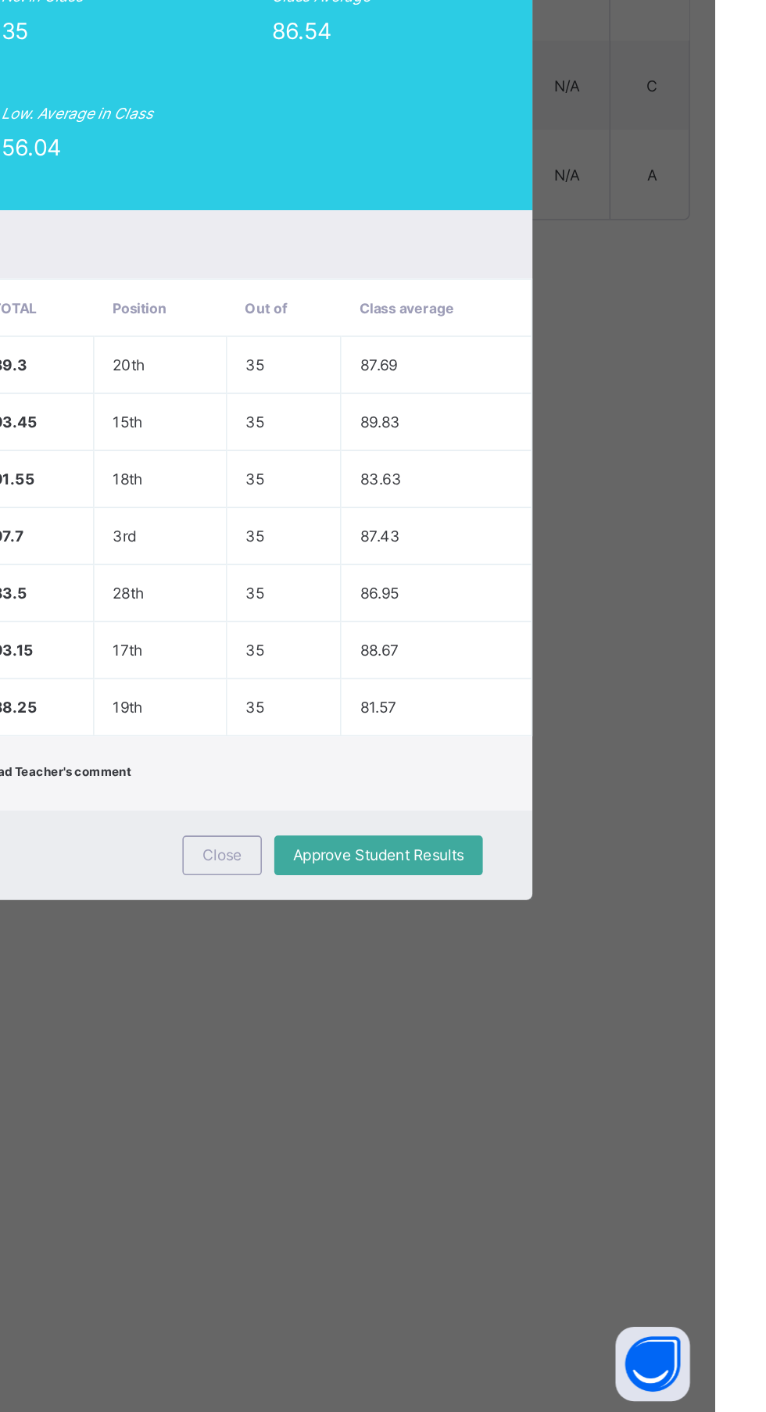
click at [468, 1066] on span "Close" at bounding box center [455, 1060] width 25 height 12
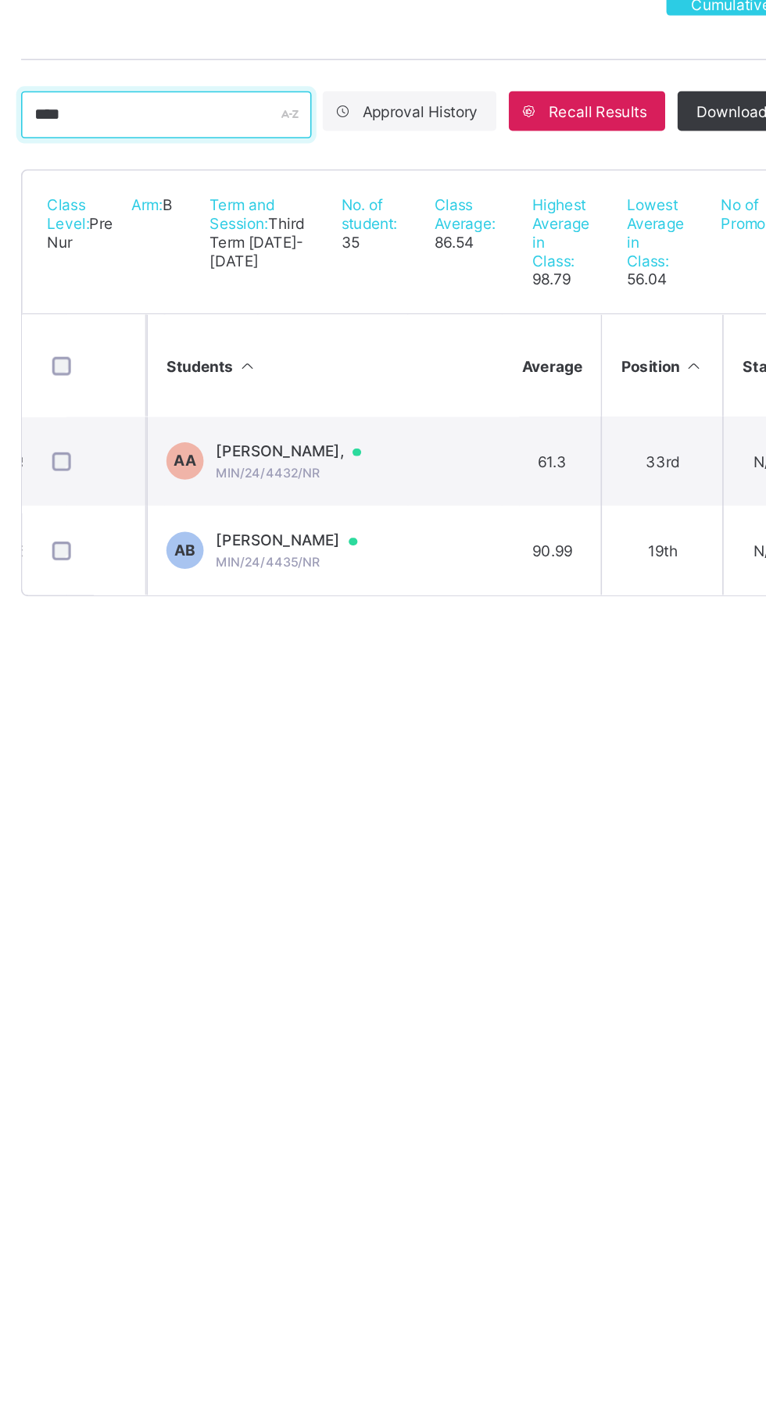
click at [305, 358] on input "****" at bounding box center [294, 357] width 183 height 30
type input "*"
type input "****"
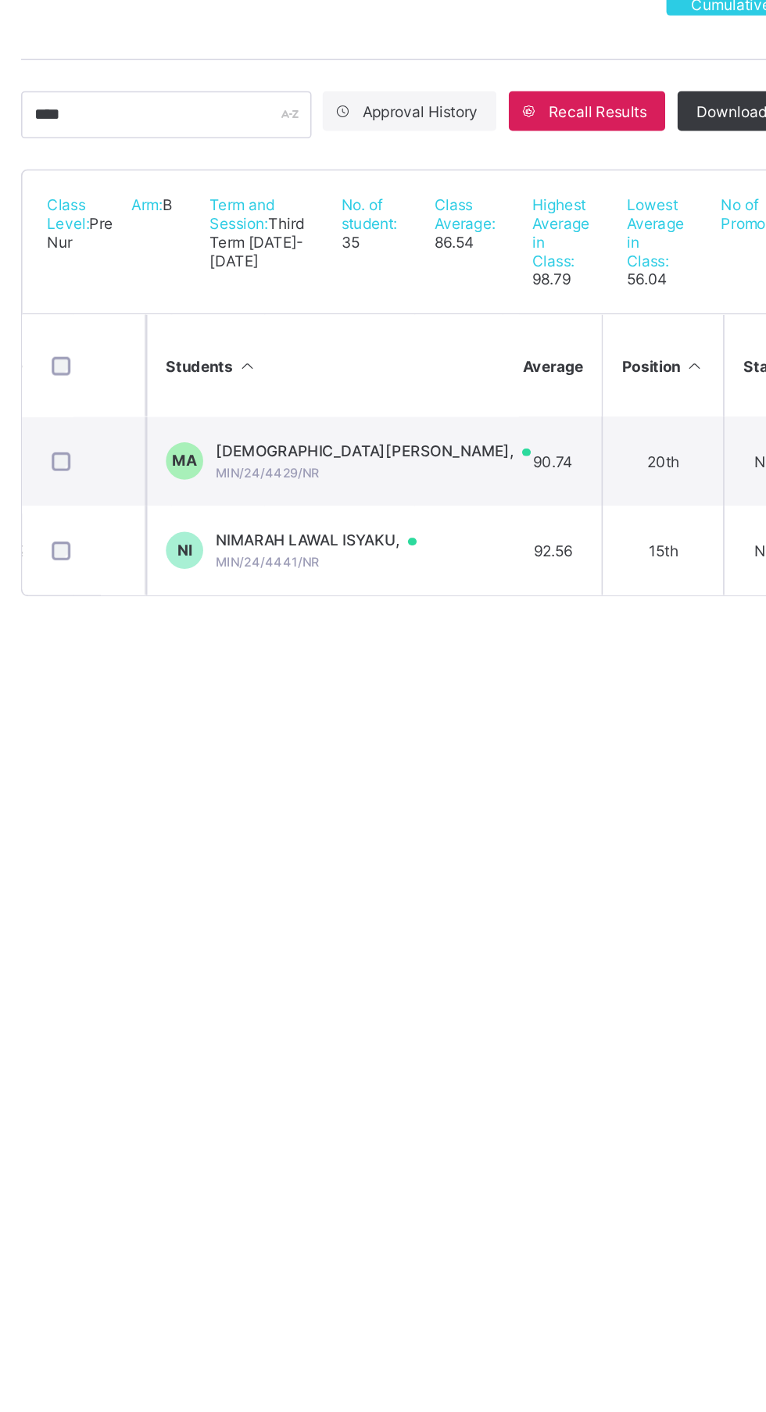
click at [431, 631] on span "NIMARAH LAWAL ISYAKU," at bounding box center [396, 625] width 141 height 13
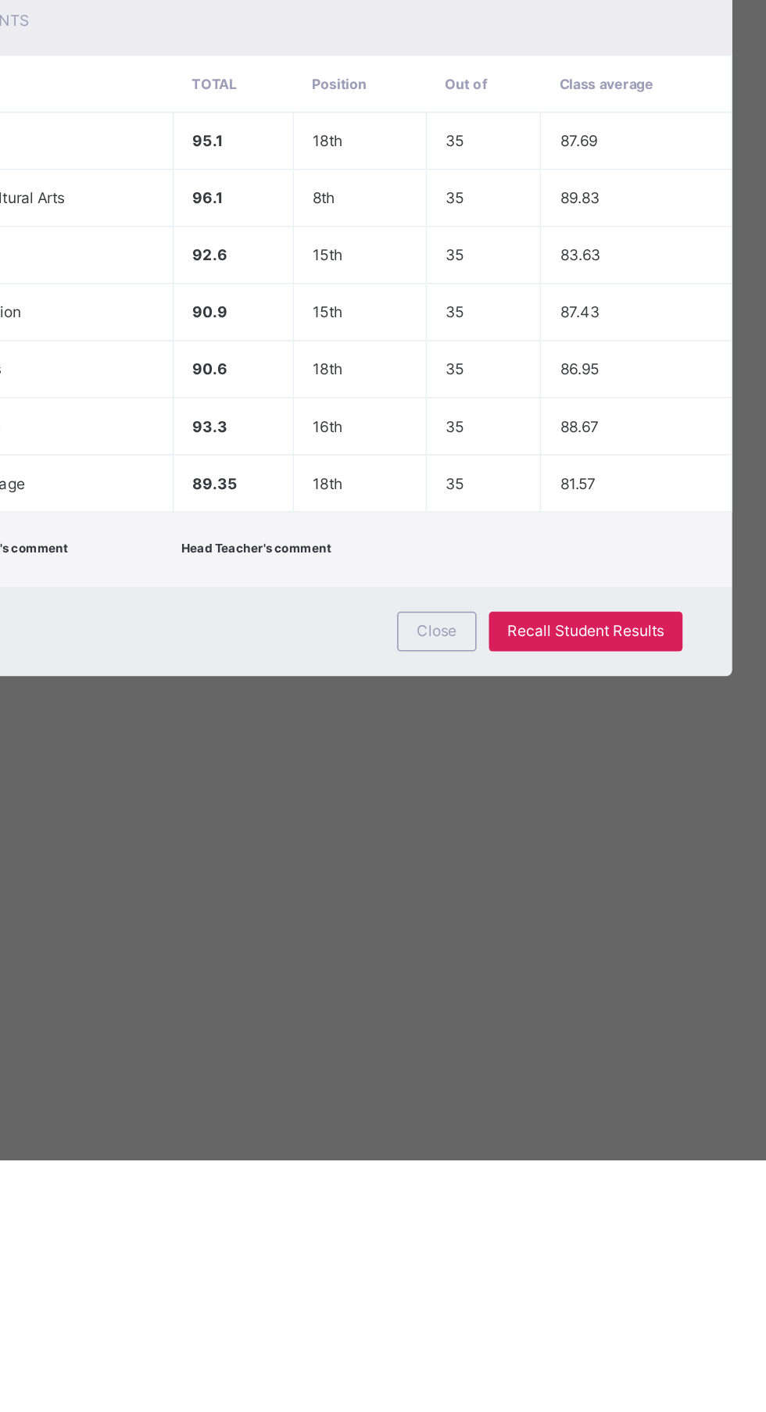
click at [631, 1003] on td "81.57" at bounding box center [591, 985] width 120 height 36
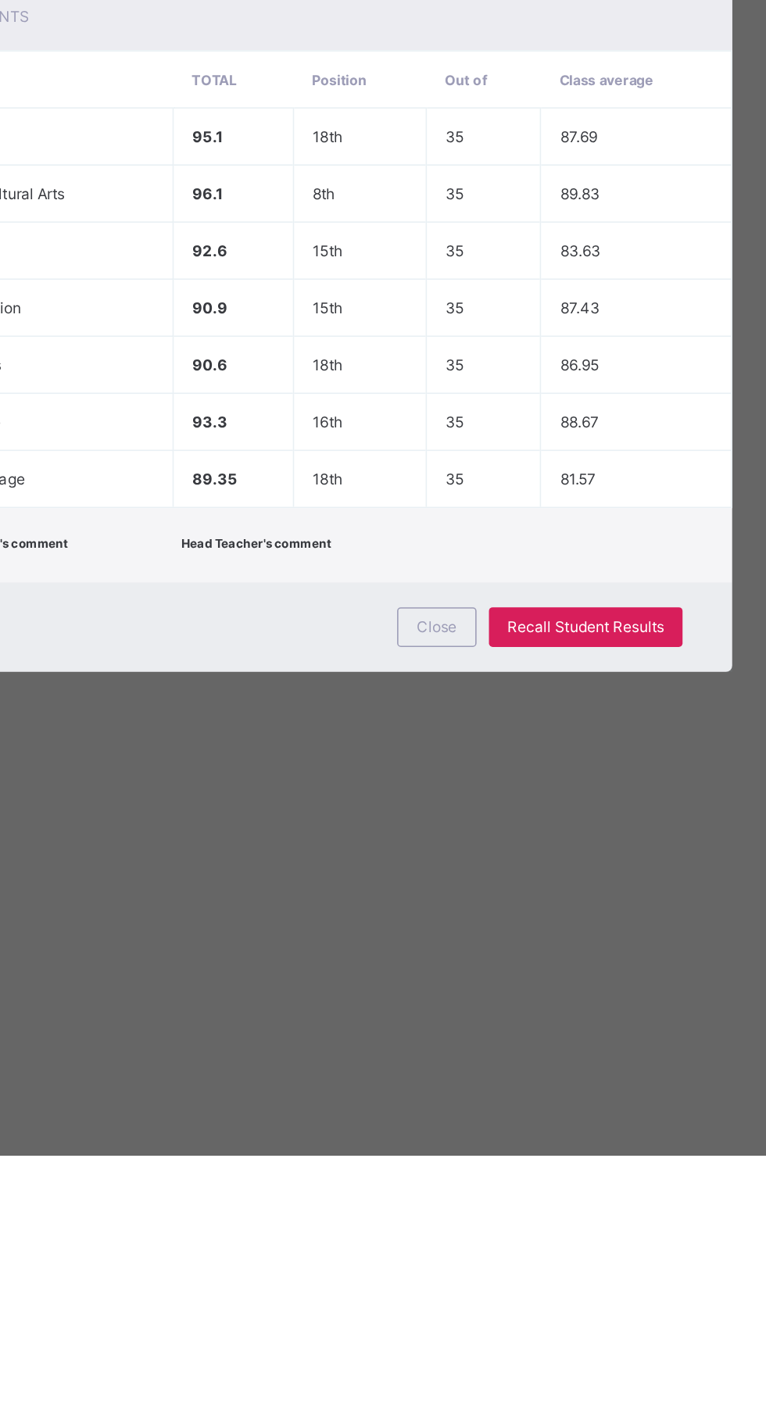
click at [608, 1085] on span "Recall Student Results" at bounding box center [558, 1079] width 98 height 12
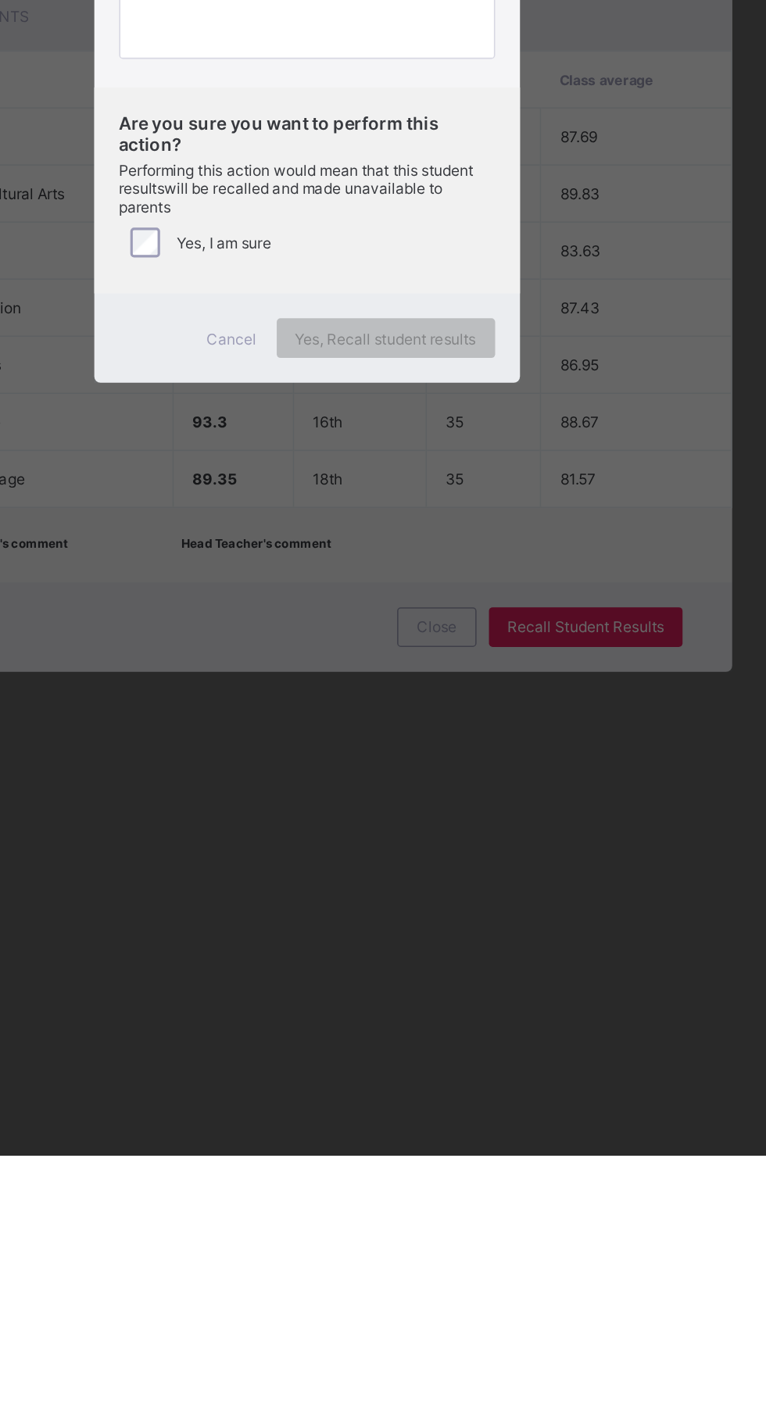
click at [463, 869] on div "Are you sure you want to perform this action? Performing this action would mean…" at bounding box center [383, 804] width 268 height 130
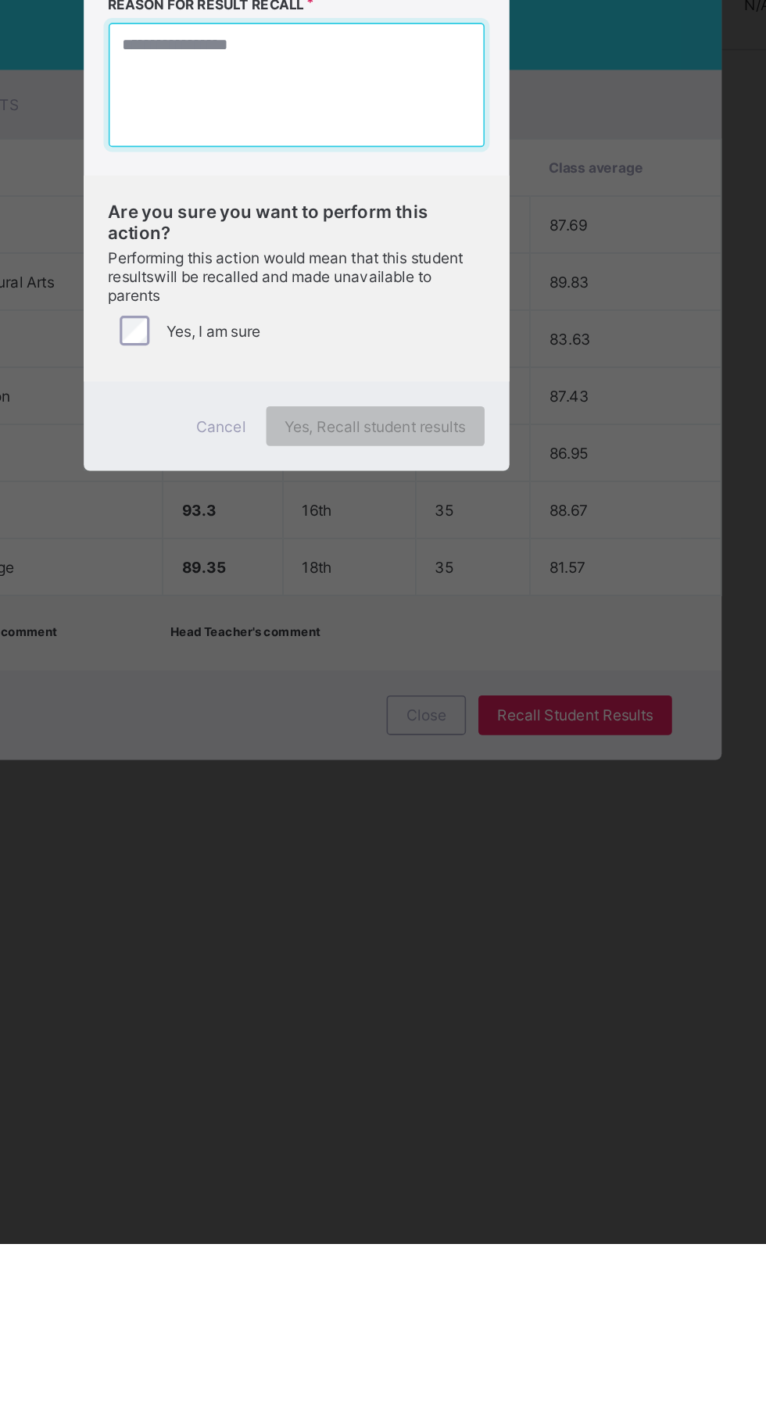
click at [502, 721] on textarea at bounding box center [383, 682] width 237 height 78
type textarea "*"
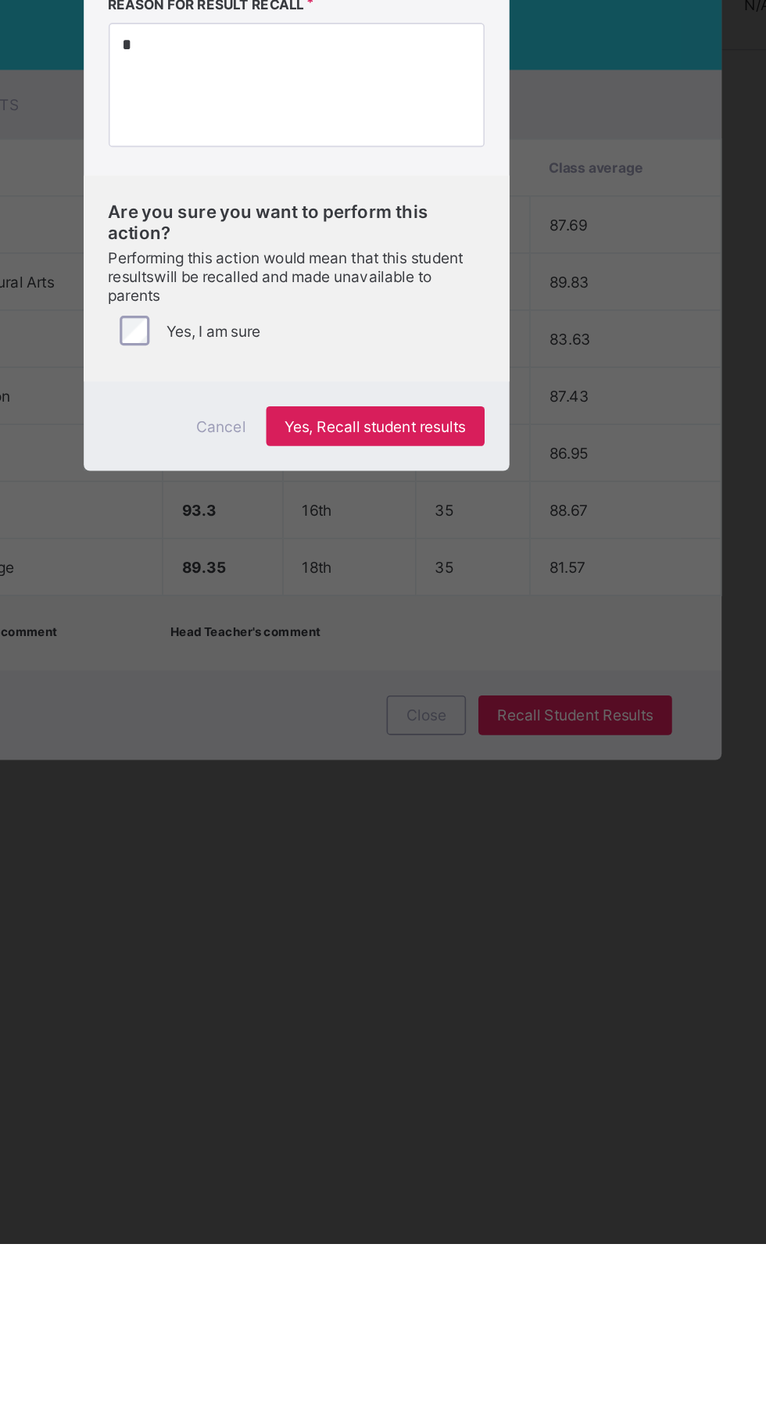
click at [490, 903] on span "Yes, Recall student results" at bounding box center [433, 898] width 114 height 12
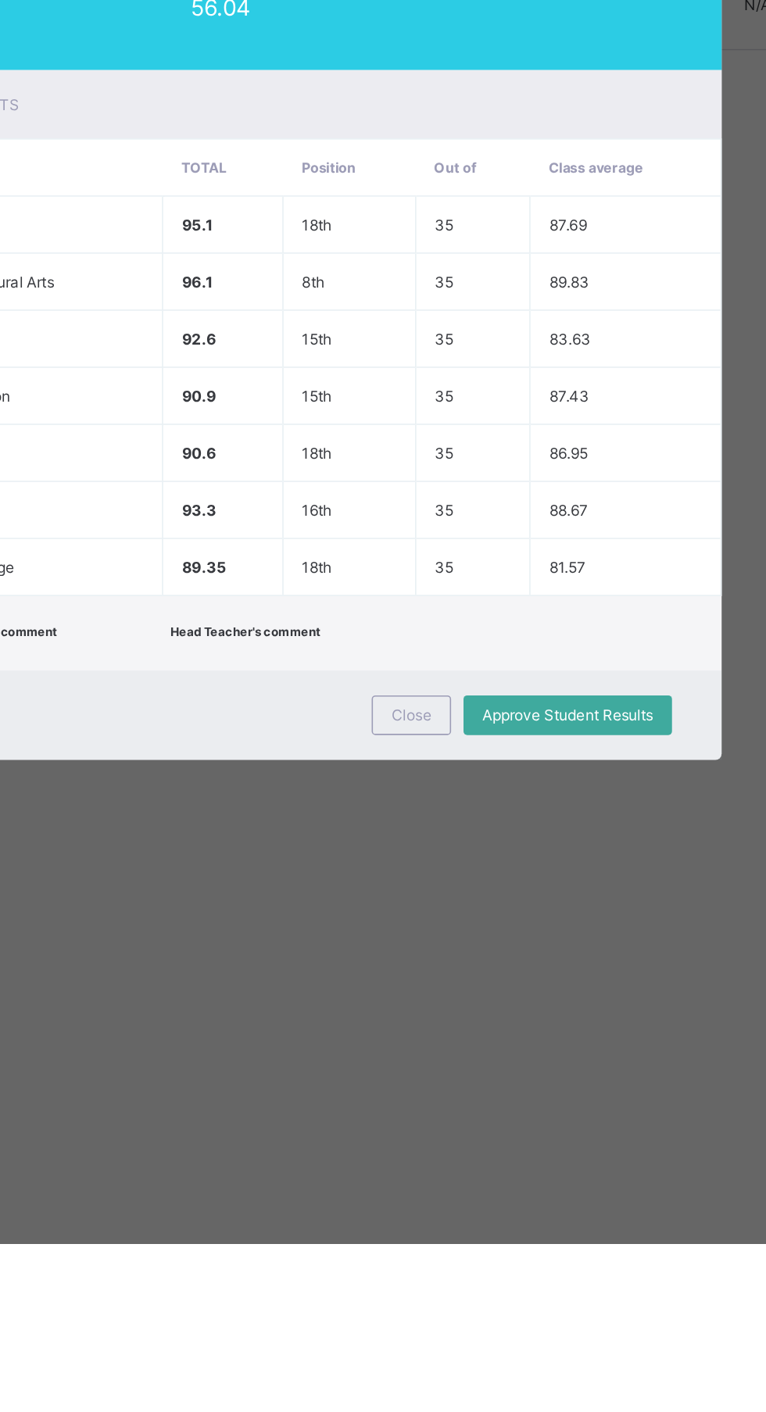
click at [468, 1085] on span "Close" at bounding box center [455, 1079] width 25 height 12
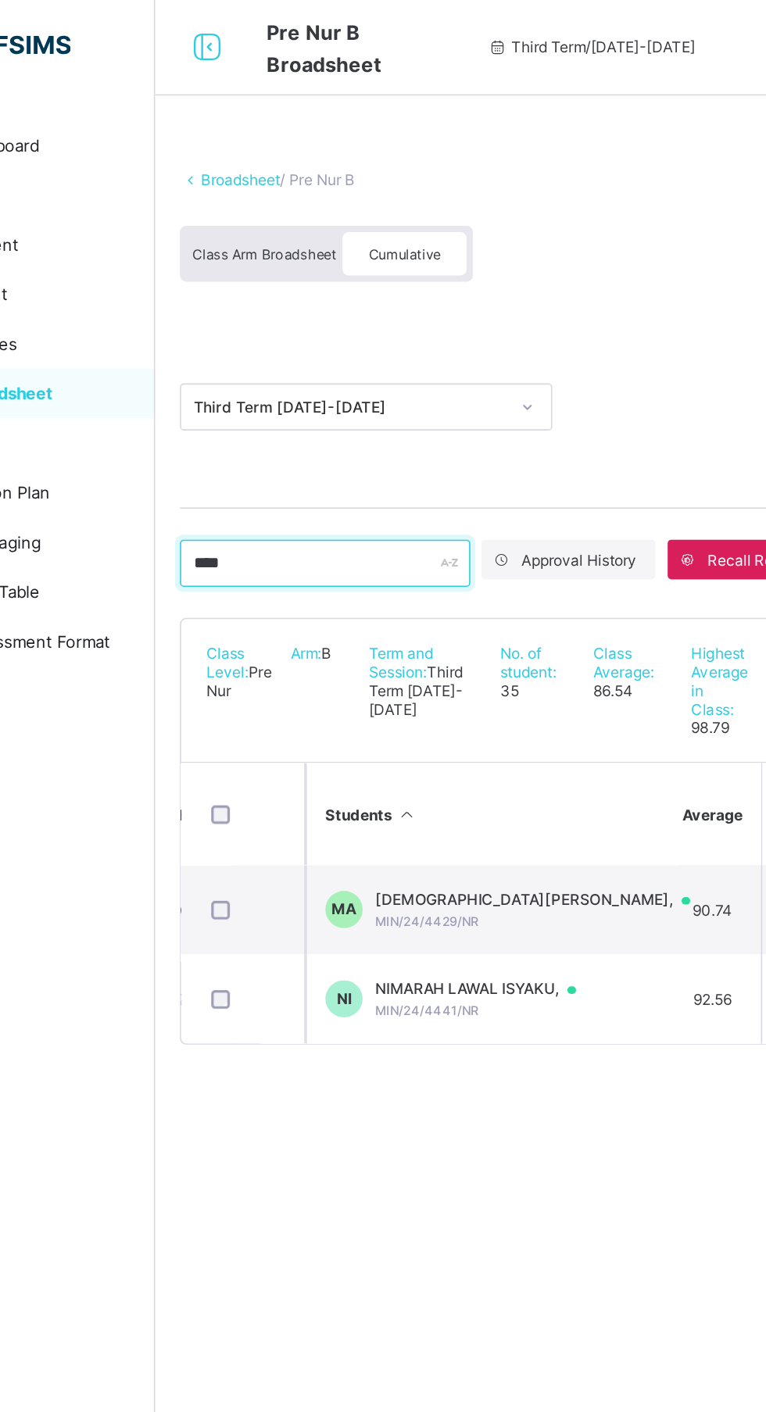
click at [301, 352] on input "****" at bounding box center [294, 357] width 183 height 30
type input "*"
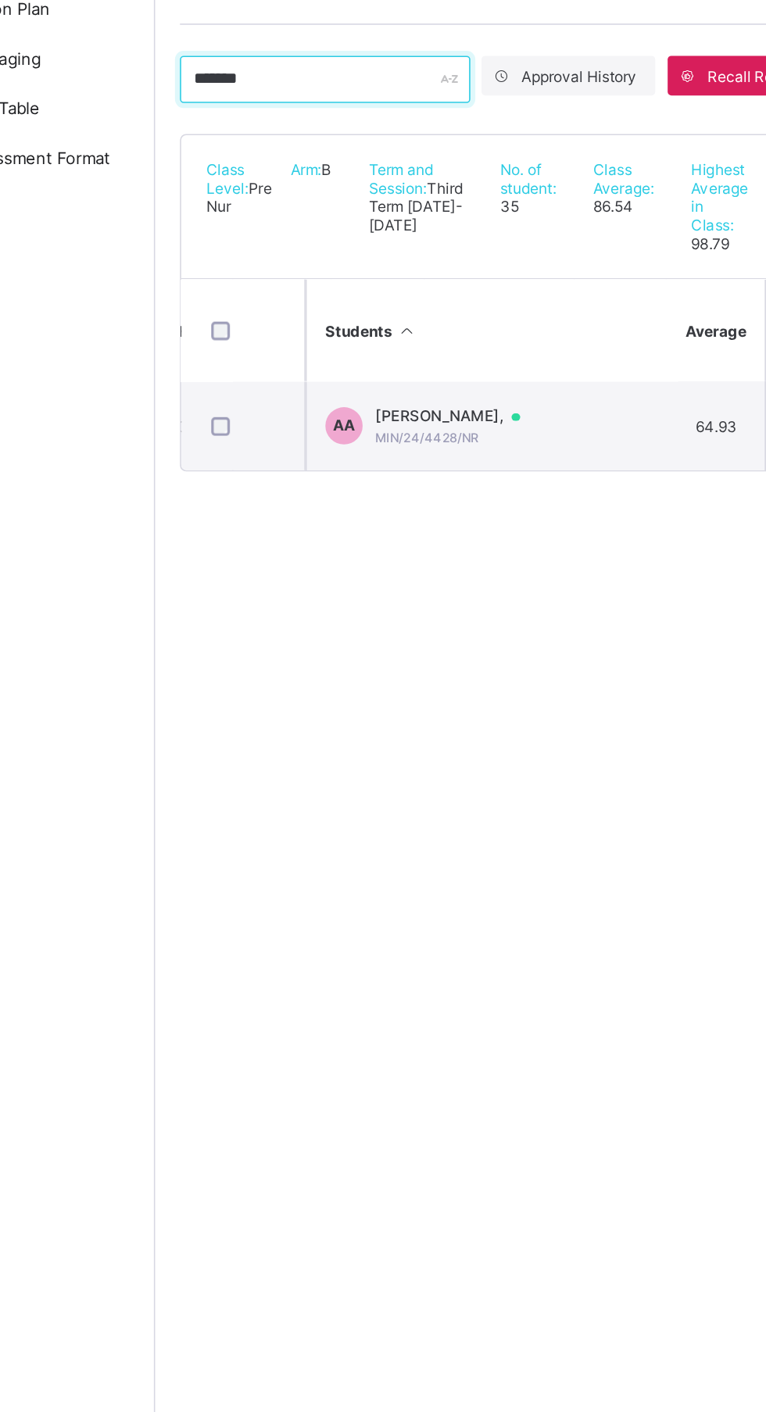
type input "*******"
click at [432, 587] on div "ABDULBASHIR AHMAD AHMAD, MIN/24/4428/NR" at bounding box center [379, 575] width 106 height 24
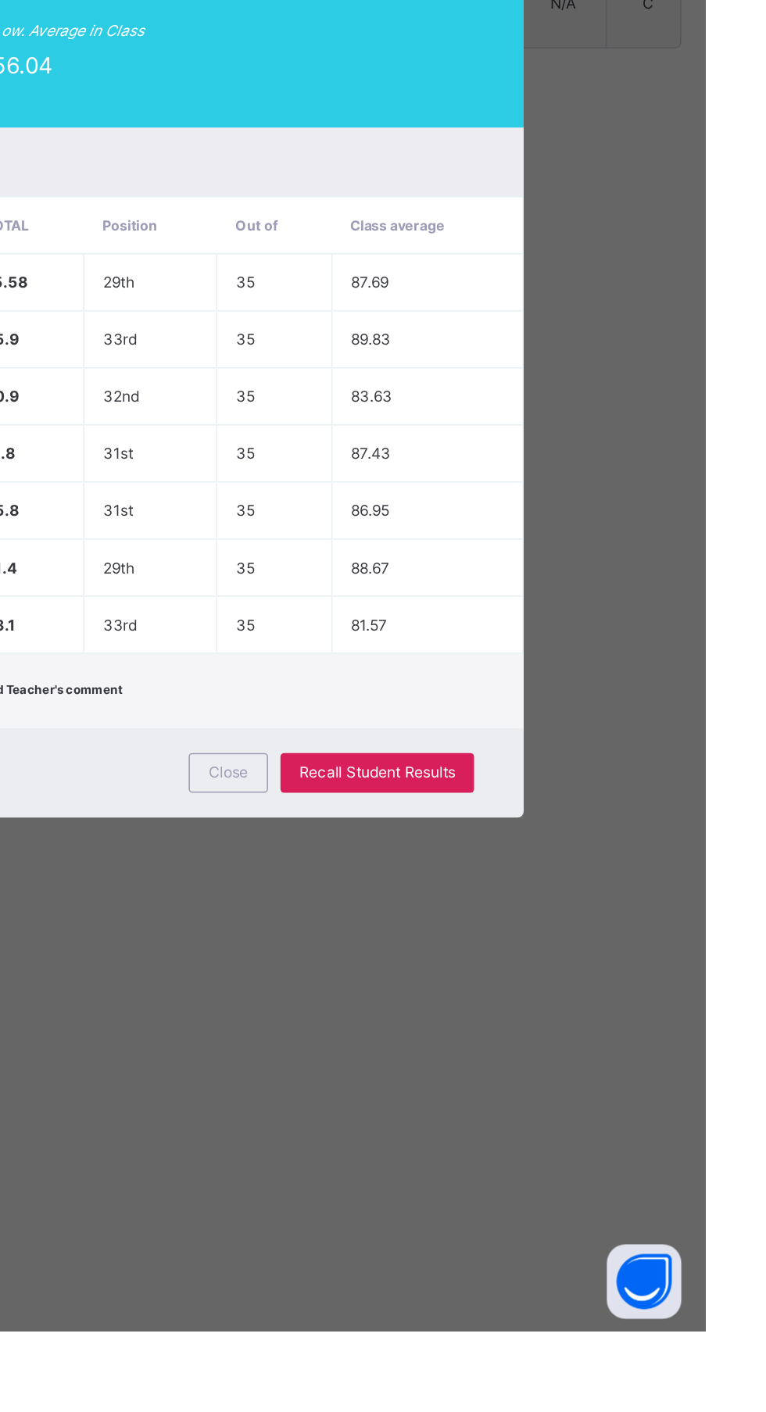
click at [608, 1066] on span "Recall Student Results" at bounding box center [558, 1060] width 98 height 12
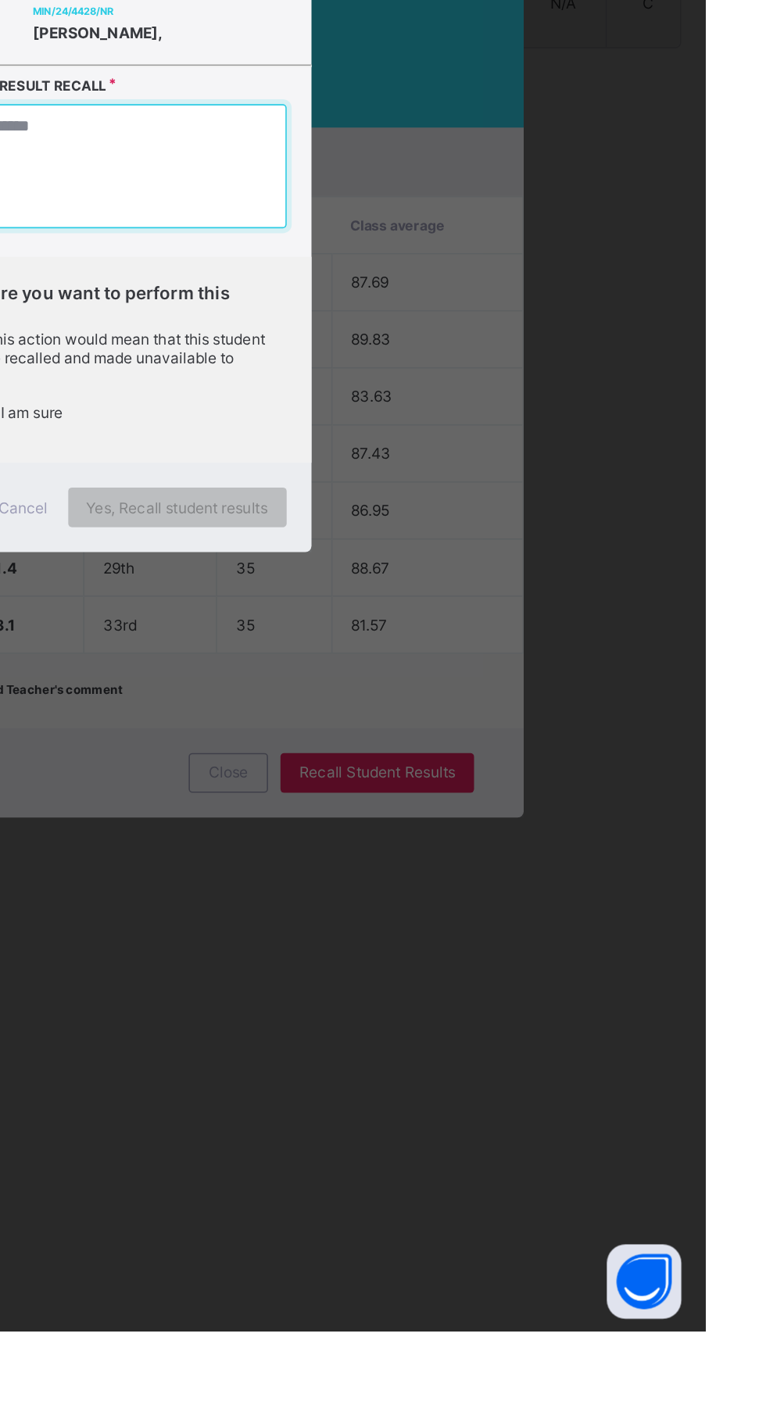
click at [502, 717] on textarea at bounding box center [383, 678] width 237 height 78
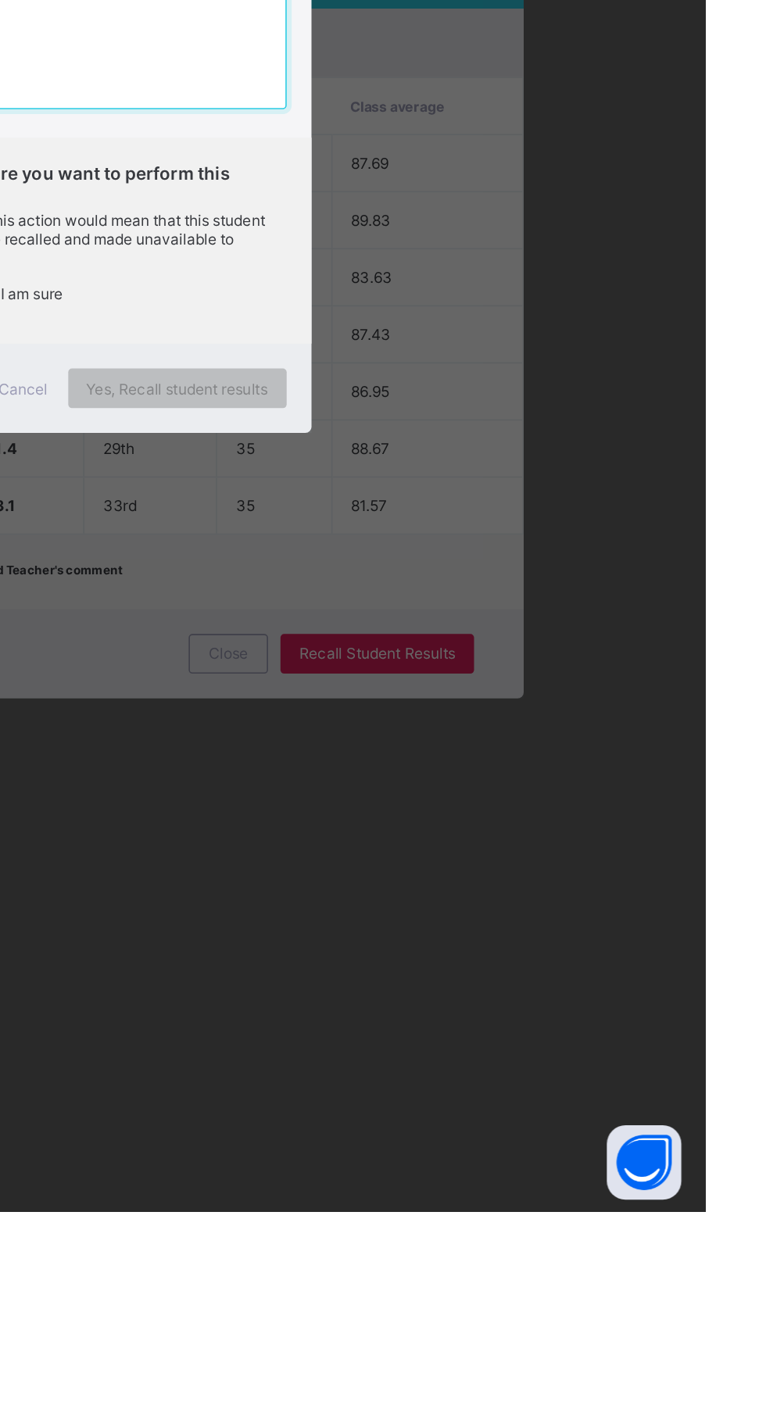
type textarea "*"
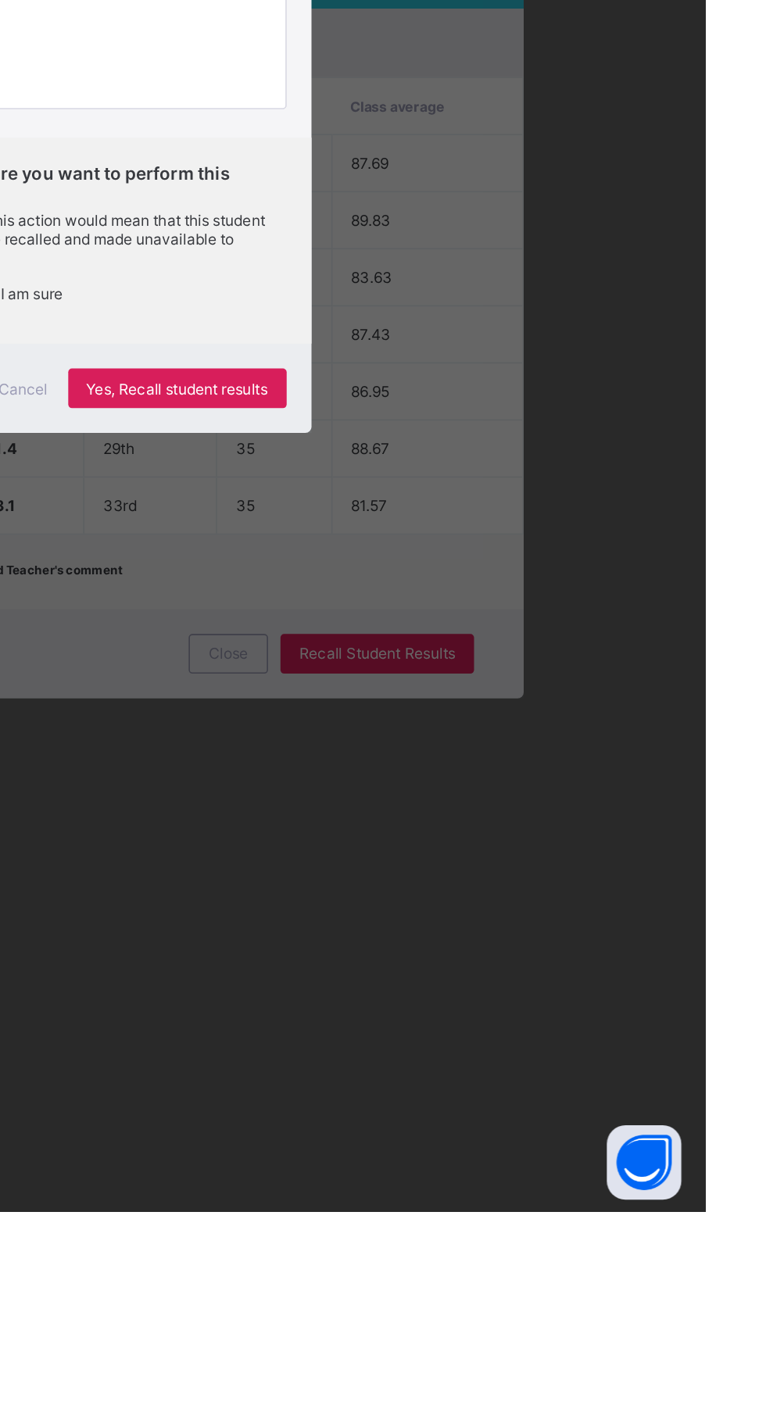
click at [490, 899] on span "Yes, Recall student results" at bounding box center [433, 894] width 114 height 12
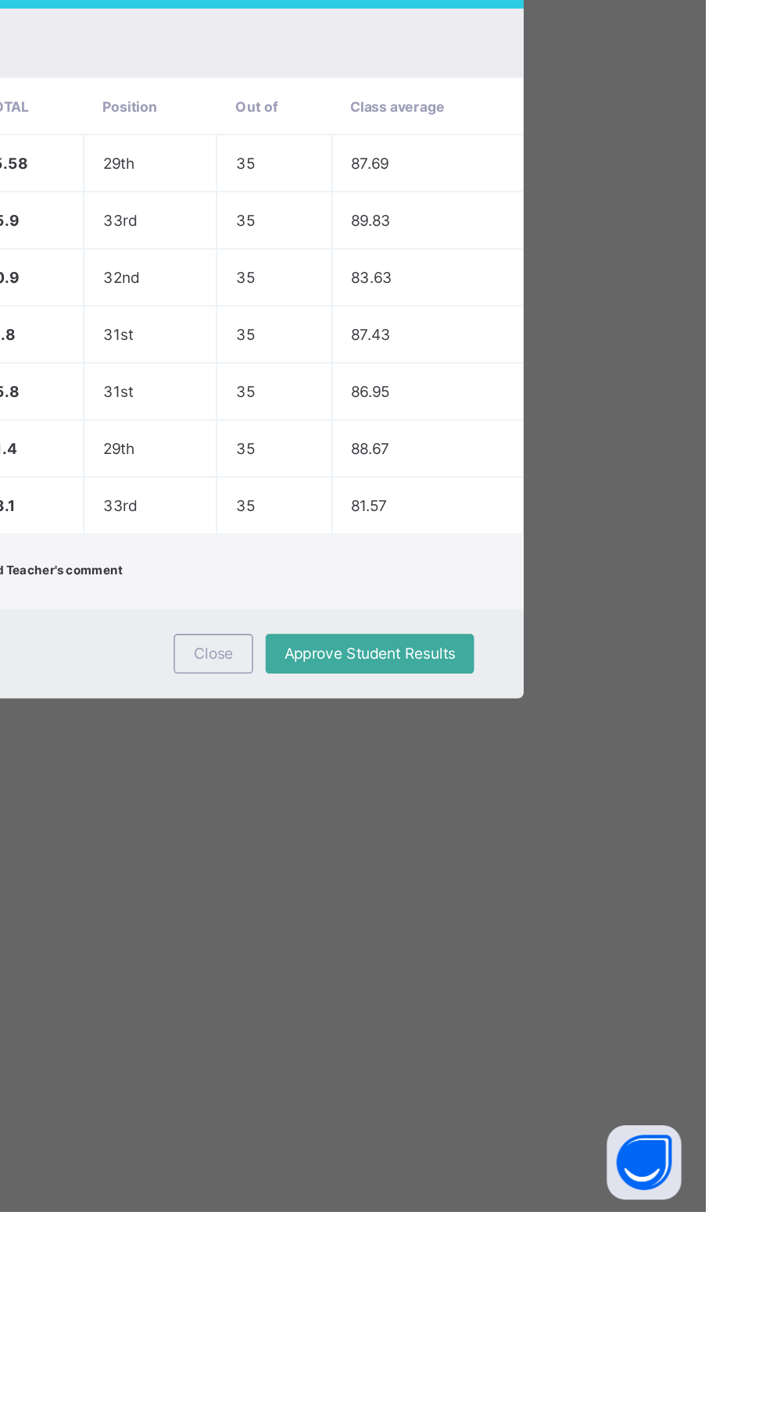
click at [481, 1073] on div "Close" at bounding box center [456, 1060] width 50 height 25
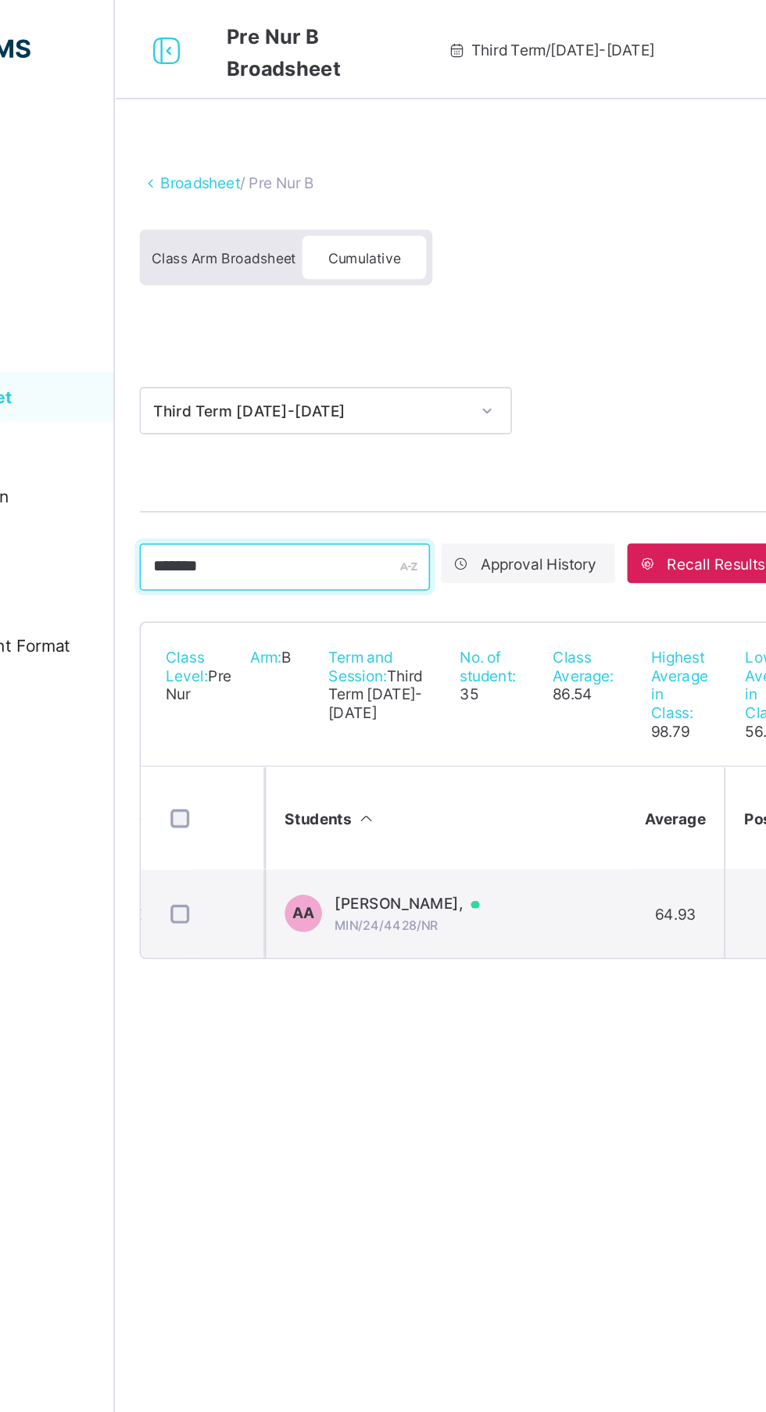
click at [288, 361] on input "*******" at bounding box center [294, 357] width 183 height 30
type input "*"
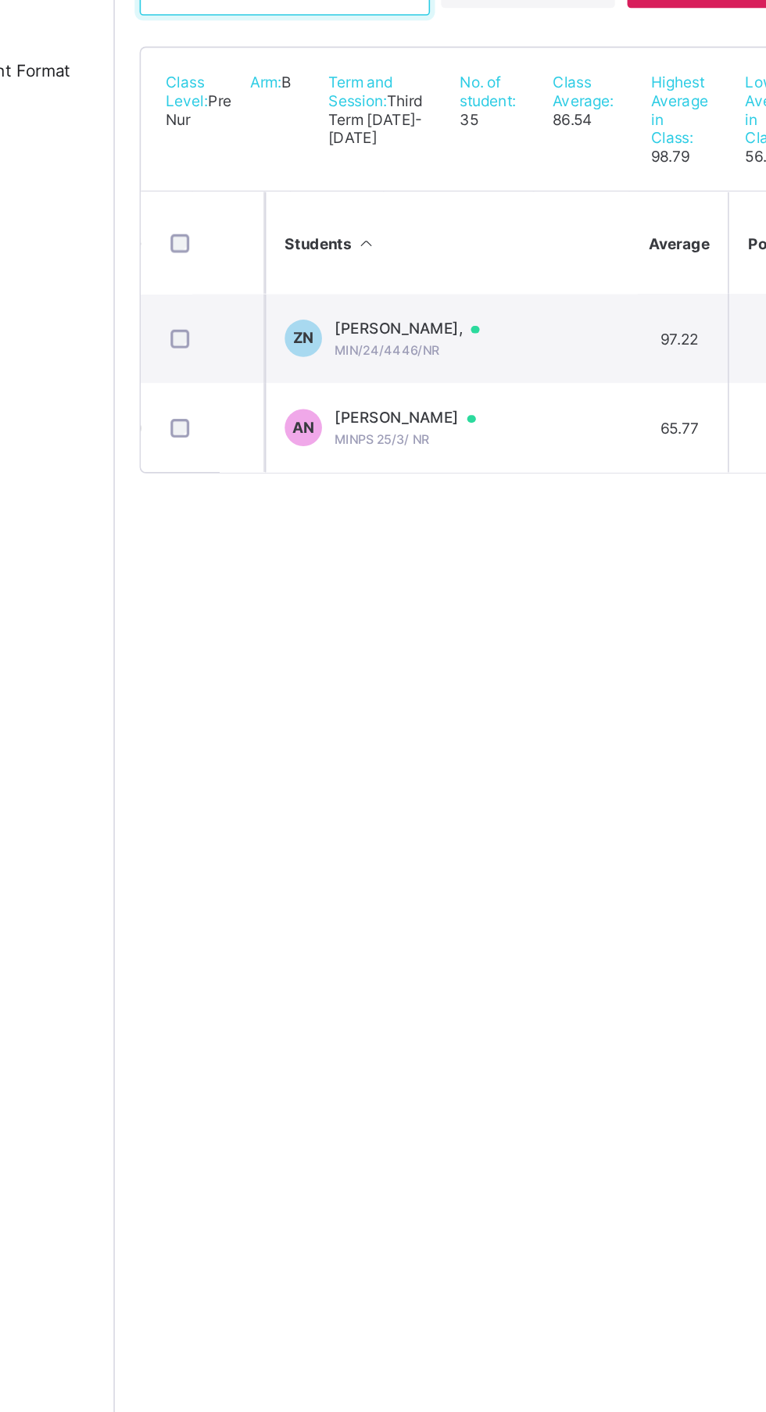
type input "*****"
click at [430, 643] on div "ABDULKADIR UBA NAFIU MINPS 25/3/ NR" at bounding box center [378, 631] width 104 height 24
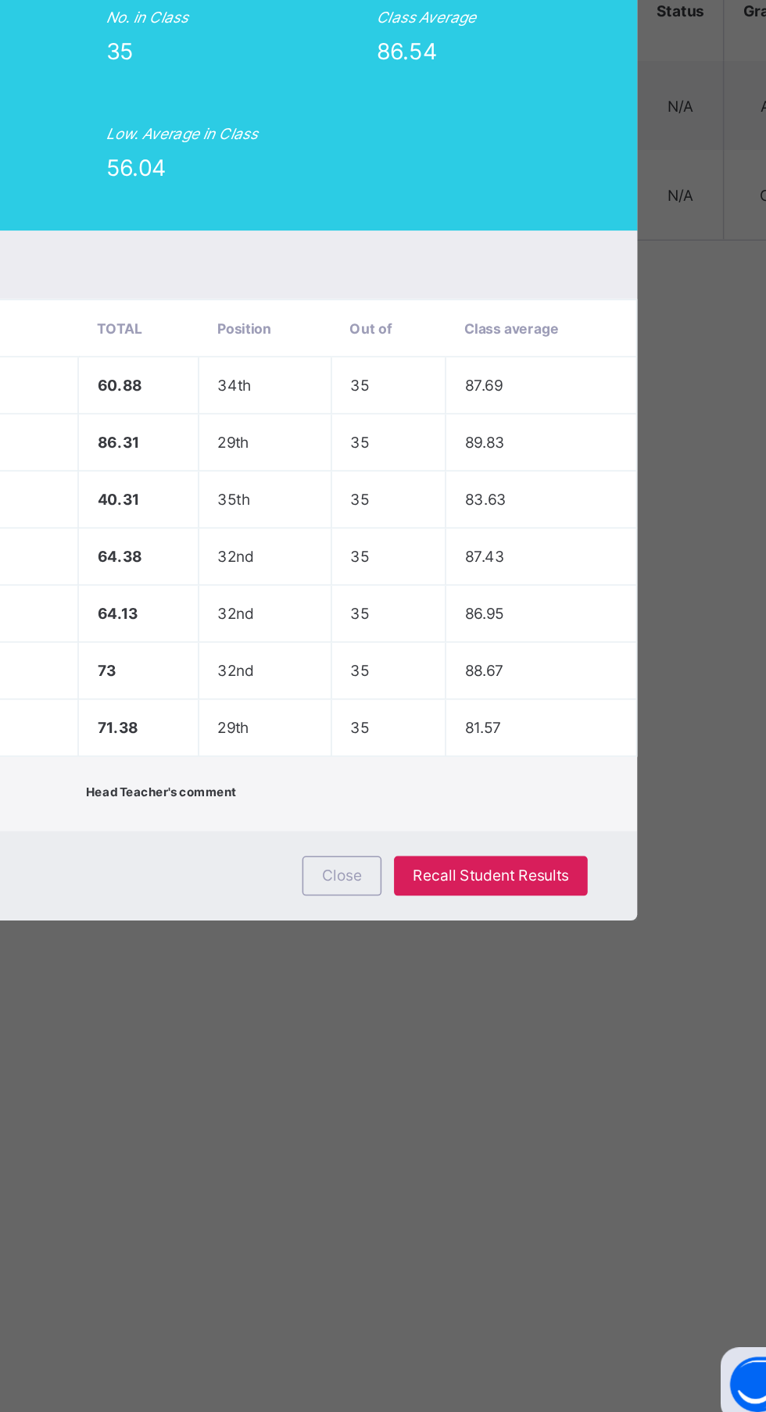
click at [620, 1073] on div "Recall Student Results" at bounding box center [559, 1060] width 122 height 25
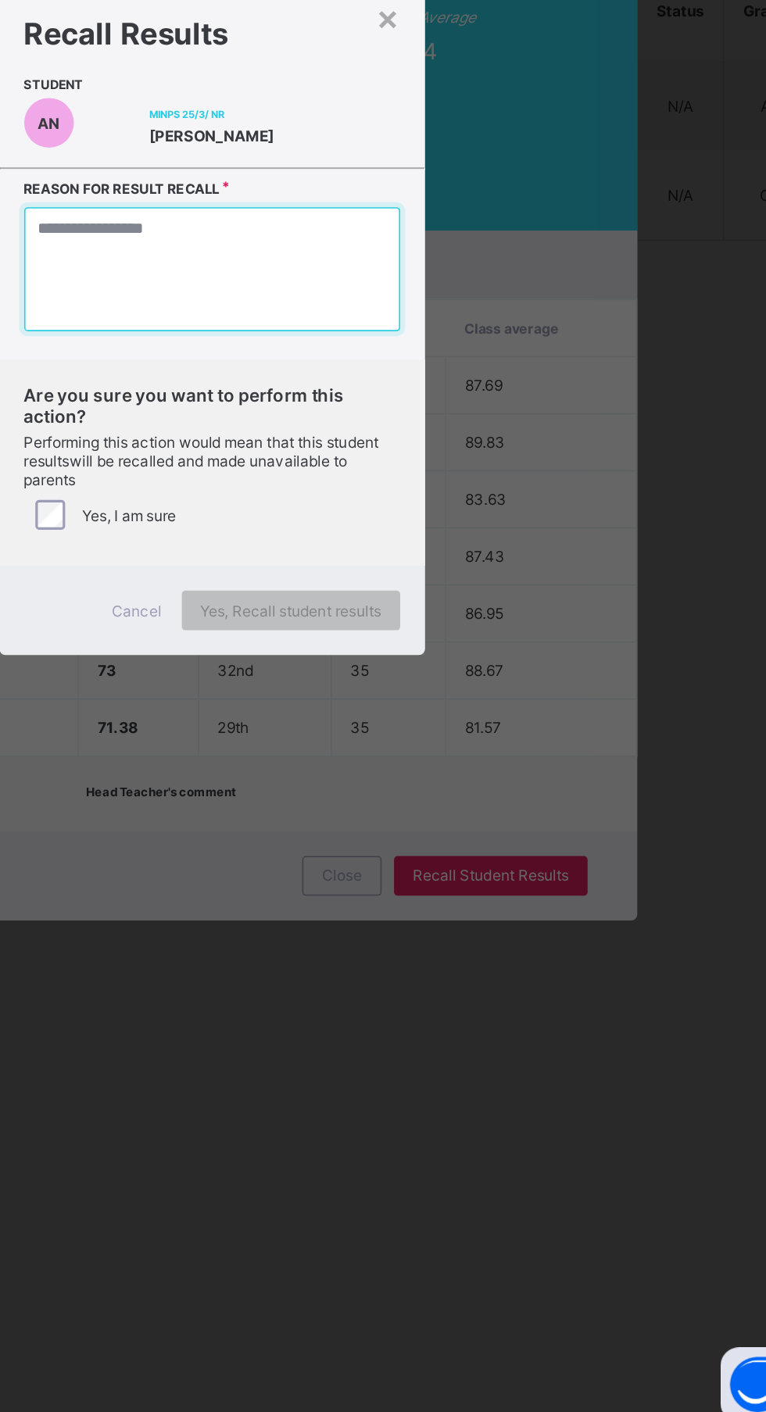
click at [489, 717] on textarea at bounding box center [383, 678] width 237 height 78
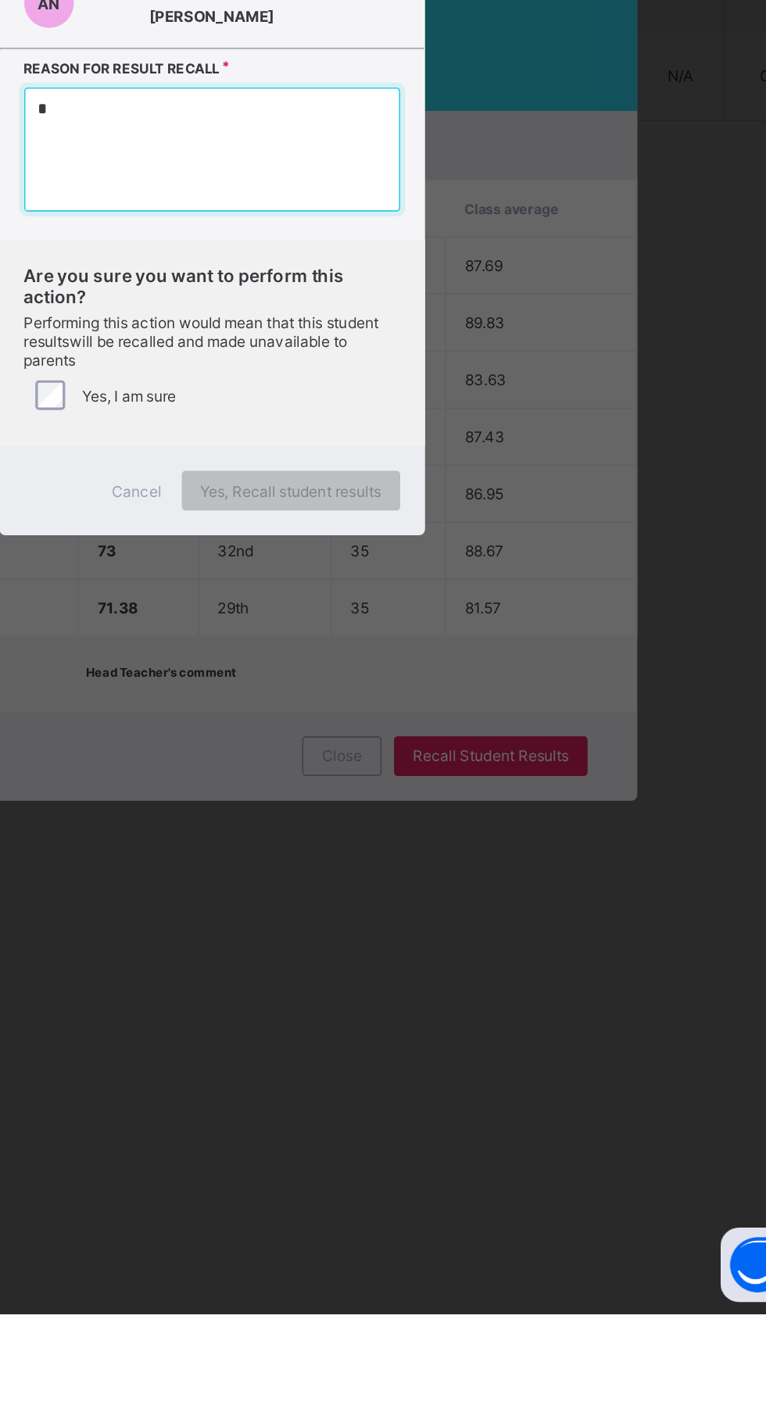
type textarea "*"
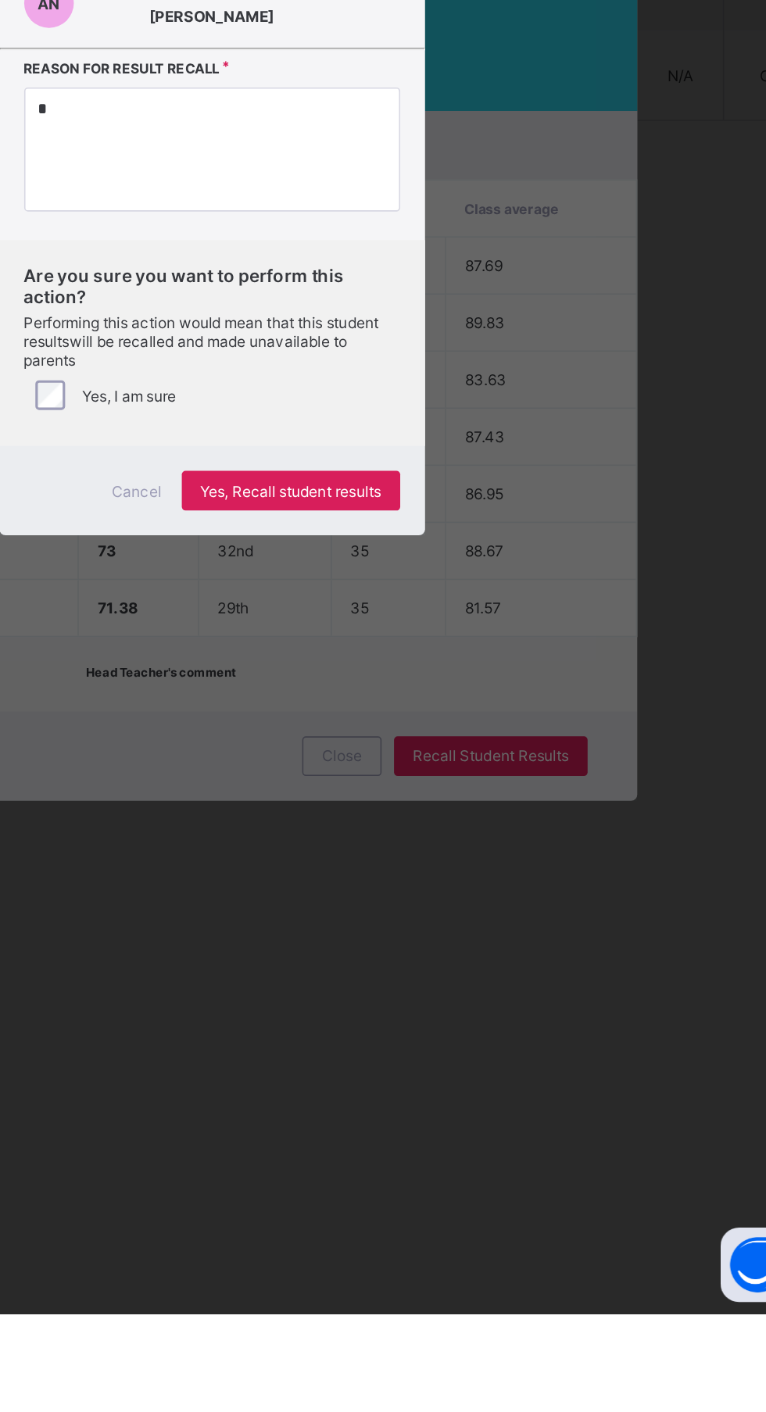
click at [490, 899] on span "Yes, Recall student results" at bounding box center [433, 894] width 114 height 12
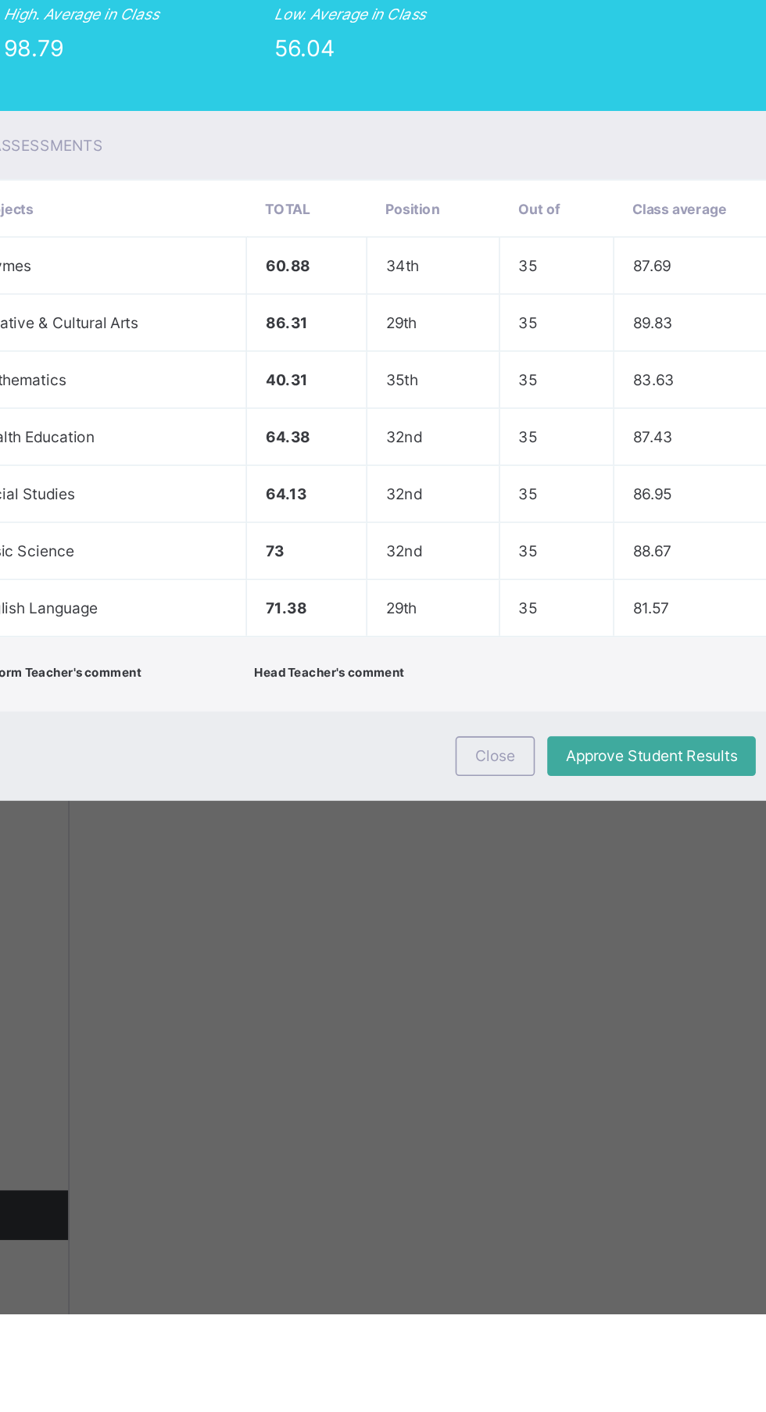
click at [468, 1066] on span "Close" at bounding box center [455, 1060] width 25 height 12
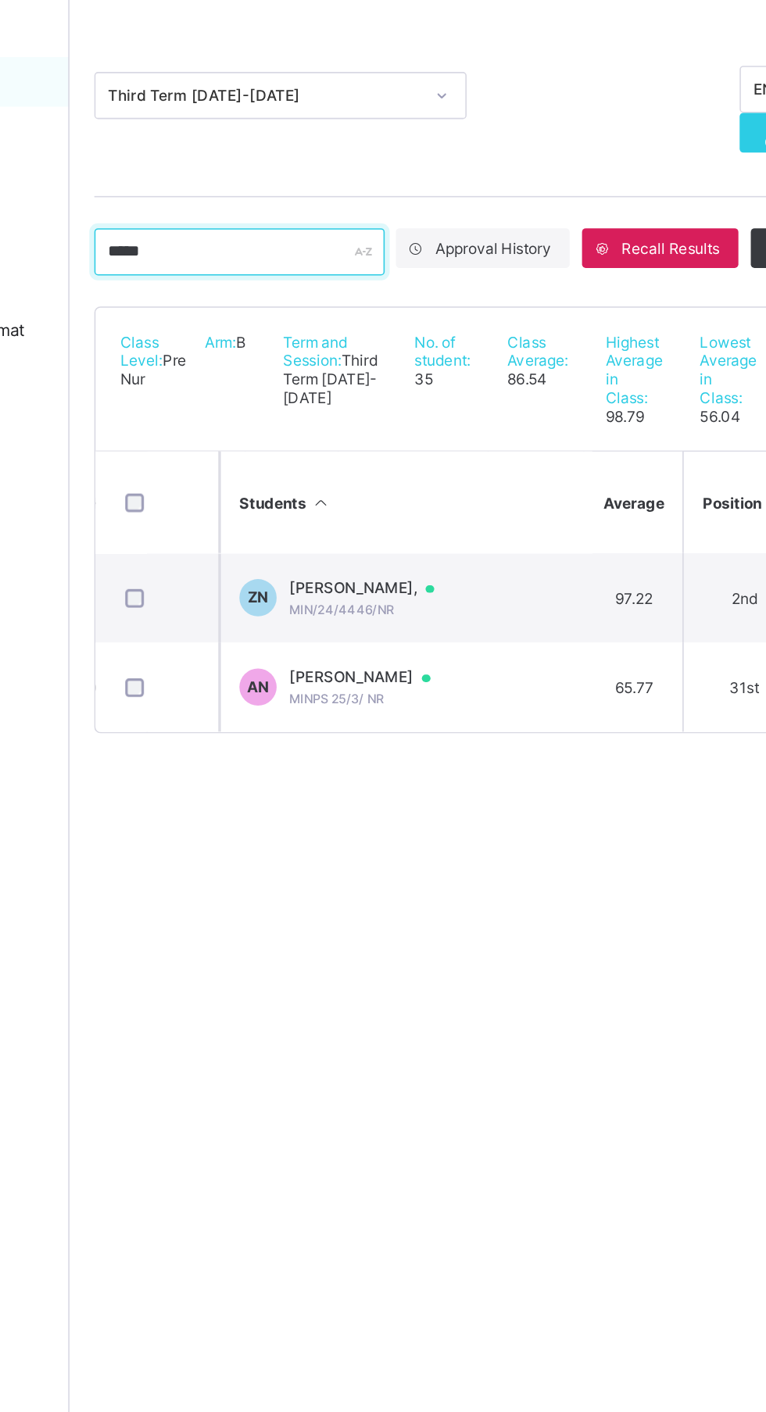
click at [278, 356] on input "*****" at bounding box center [294, 357] width 183 height 30
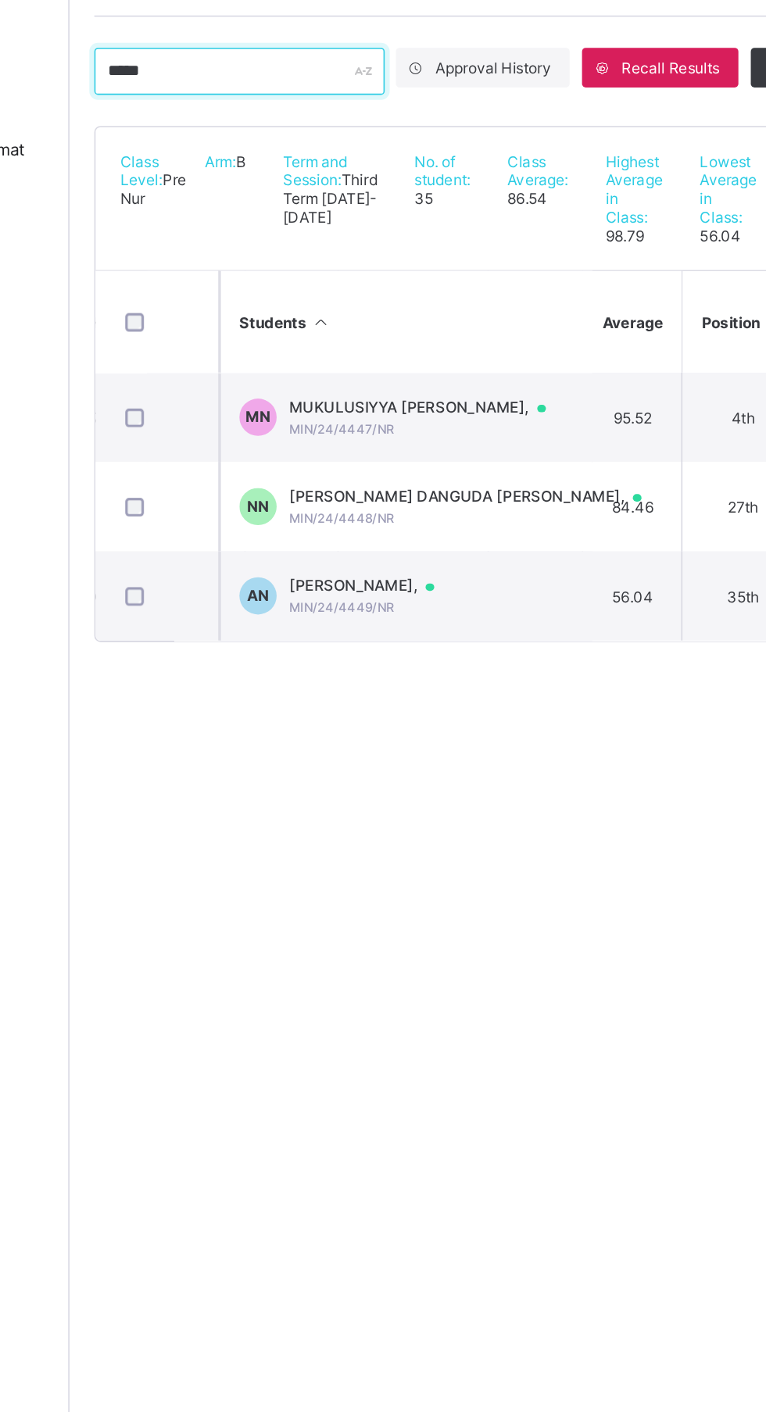
type input "*****"
click at [452, 703] on td "AN AISHA NASIR, MIN/24/4449/NR" at bounding box center [399, 687] width 234 height 56
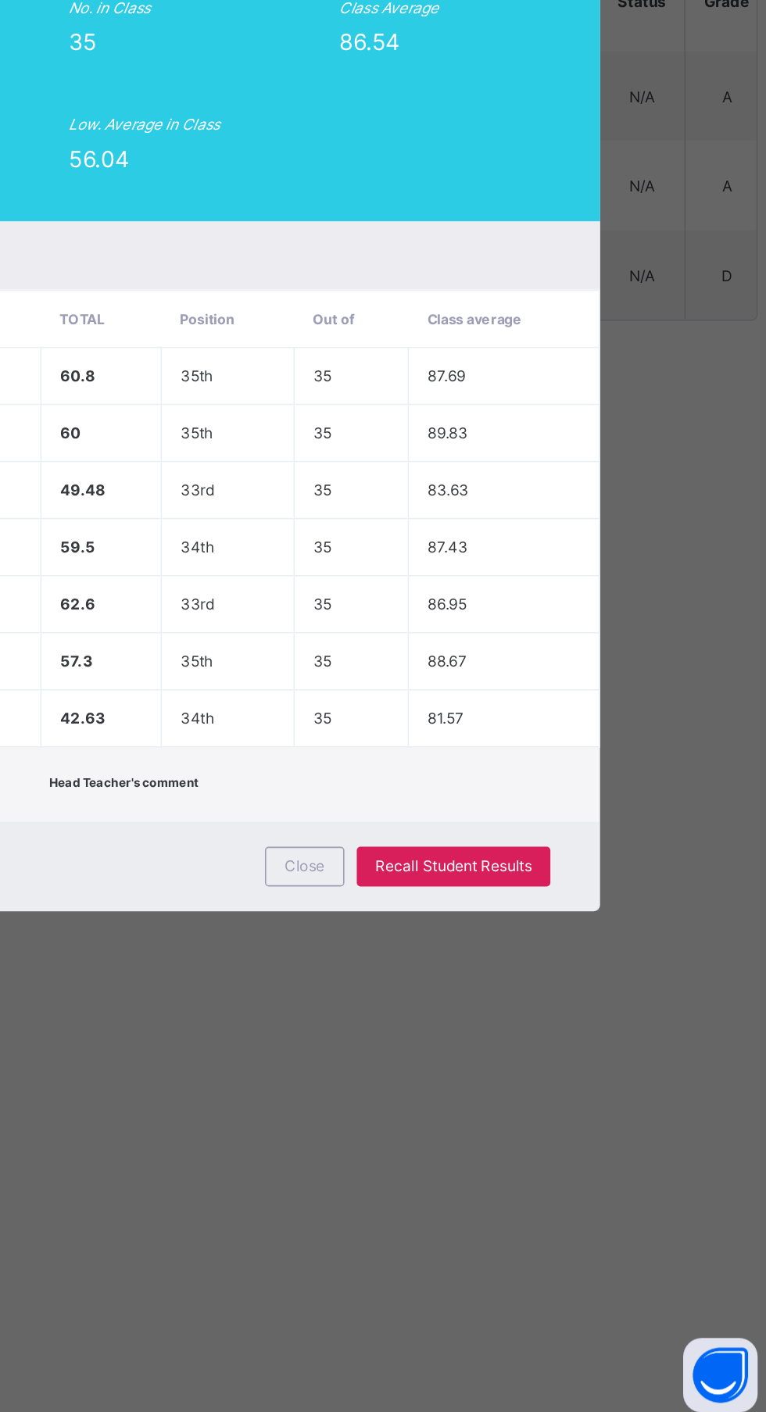
click at [608, 1066] on span "Recall Student Results" at bounding box center [558, 1060] width 98 height 12
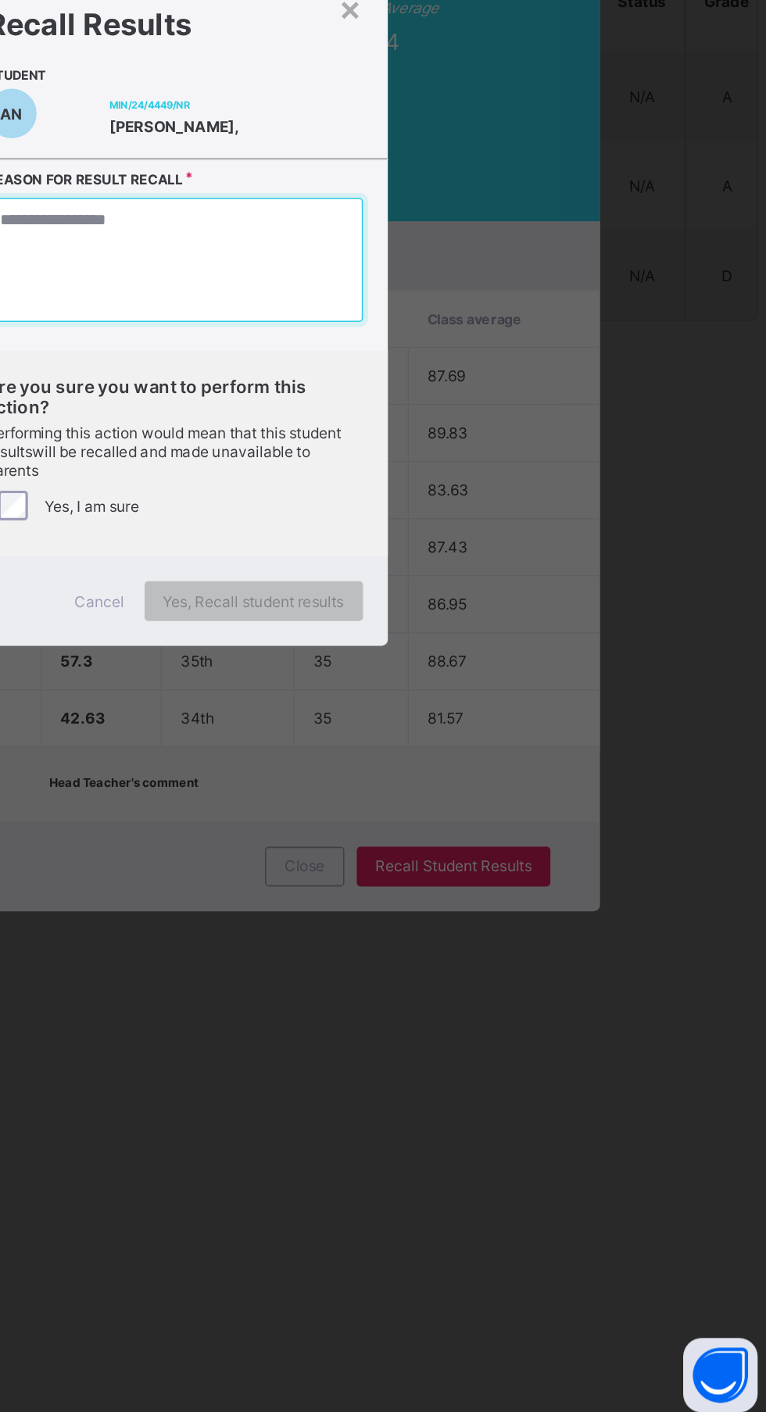
click at [447, 717] on textarea at bounding box center [383, 678] width 237 height 78
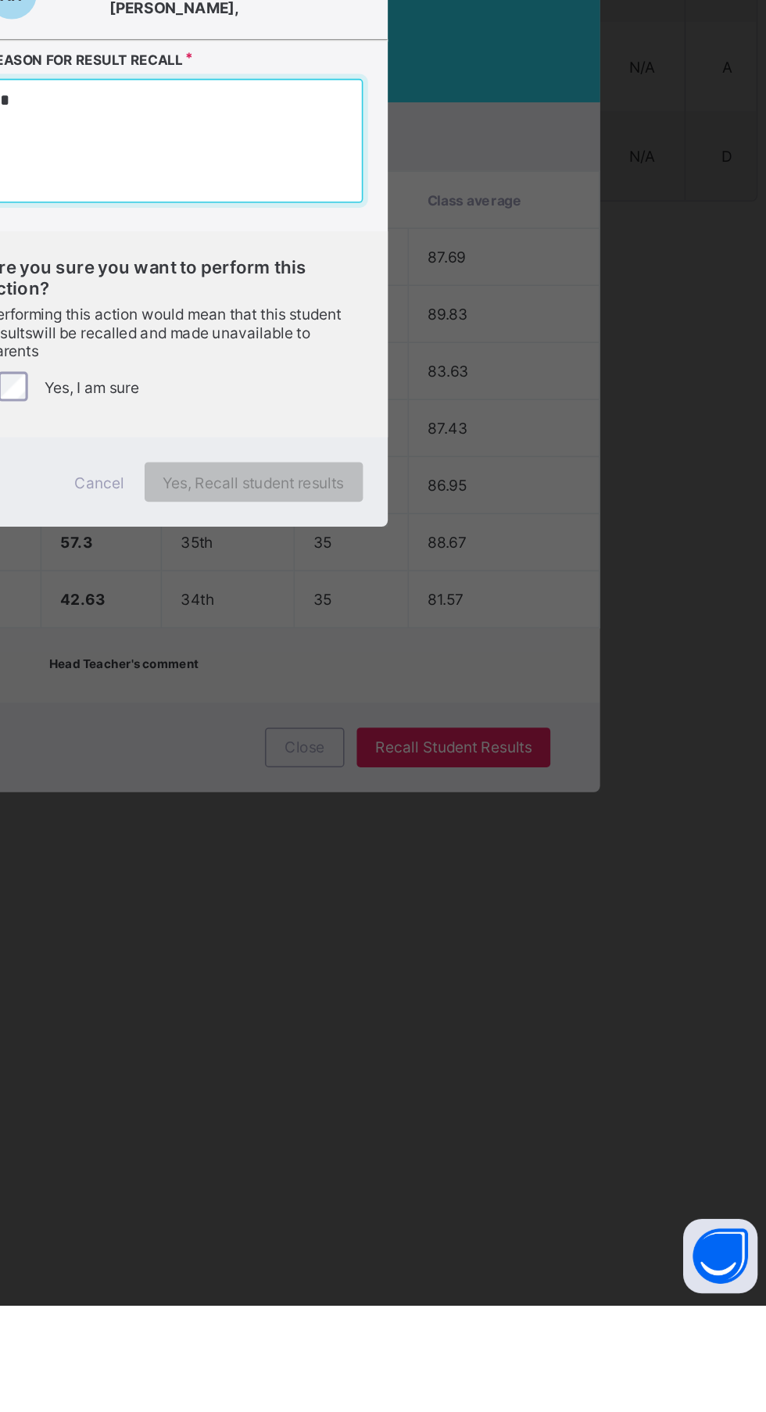
type textarea "*"
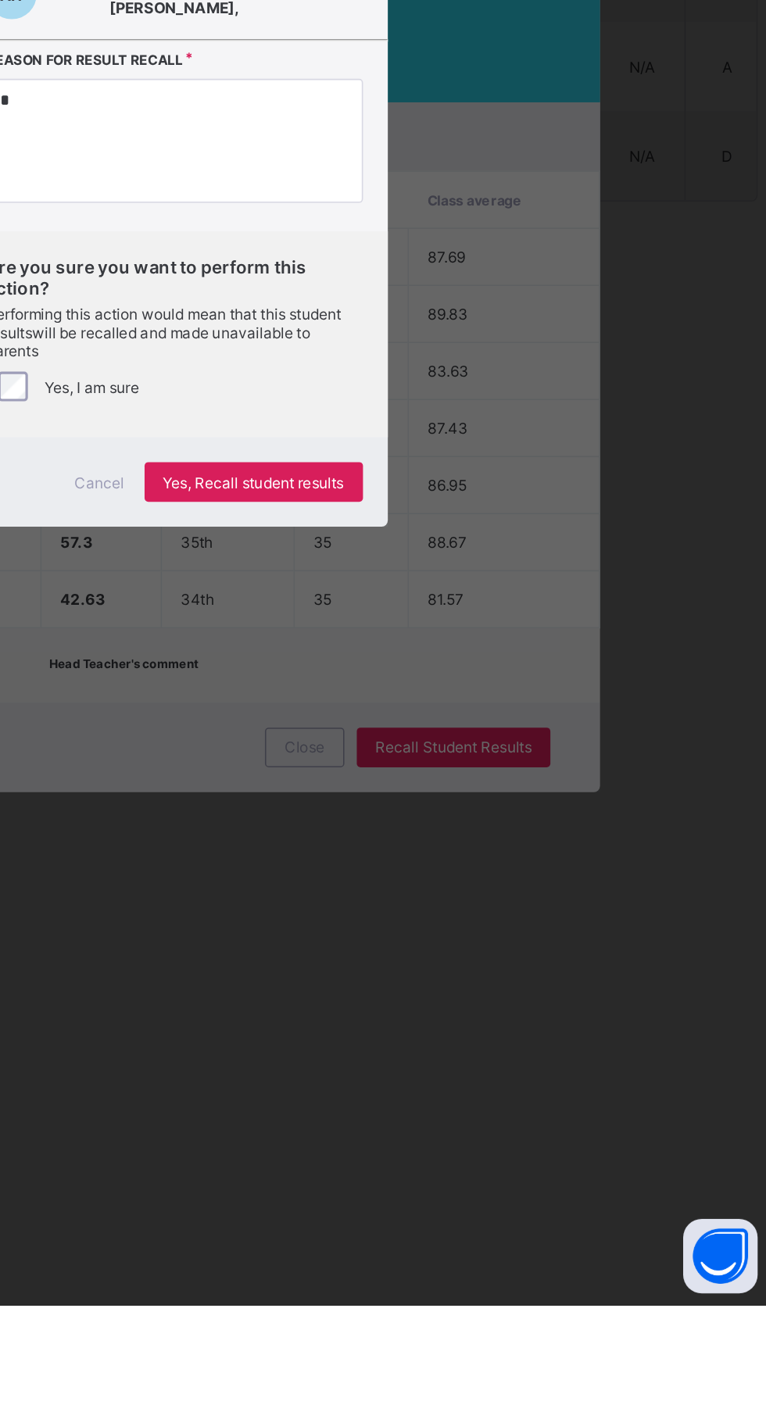
click at [490, 899] on span "Yes, Recall student results" at bounding box center [433, 894] width 114 height 12
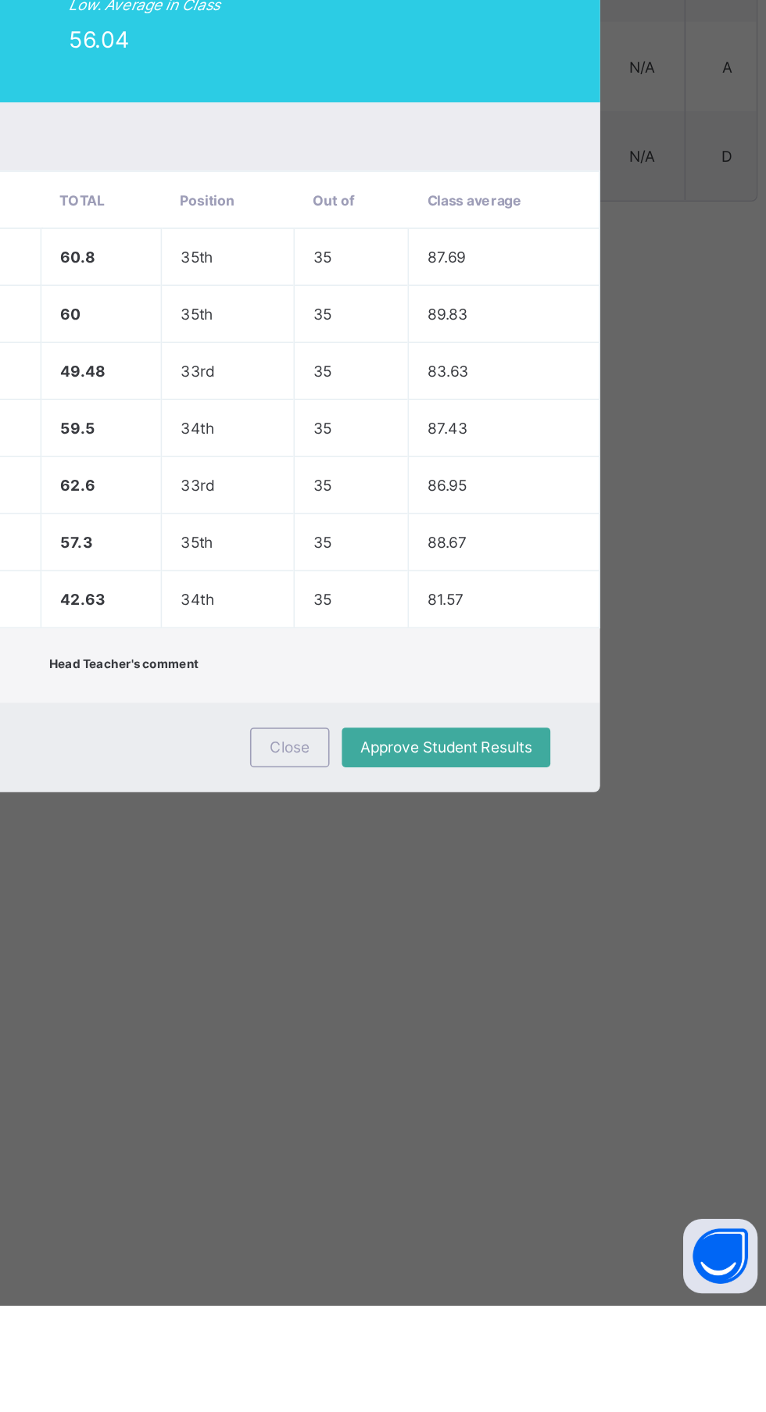
click at [481, 1073] on div "Close" at bounding box center [456, 1060] width 50 height 25
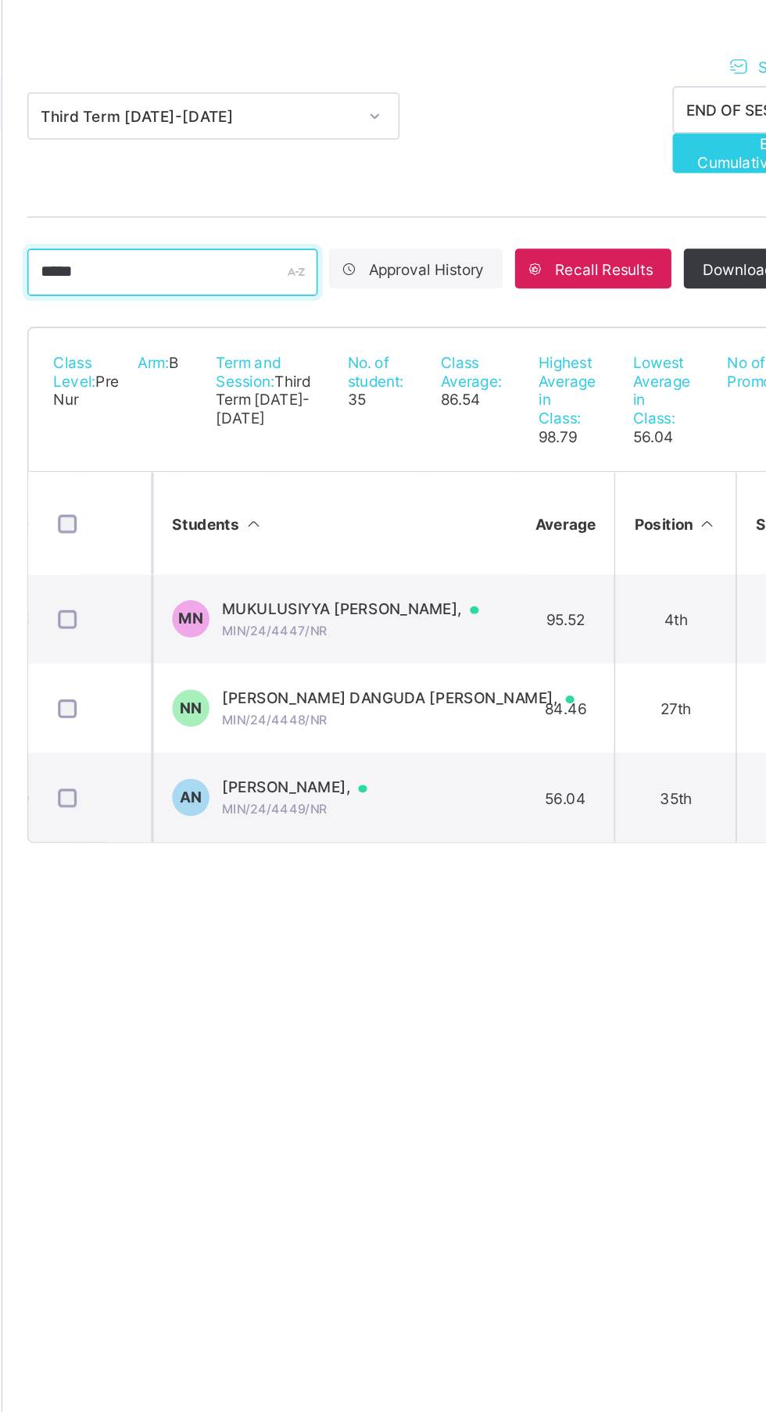
click at [288, 356] on input "*****" at bounding box center [294, 357] width 183 height 30
type input "*"
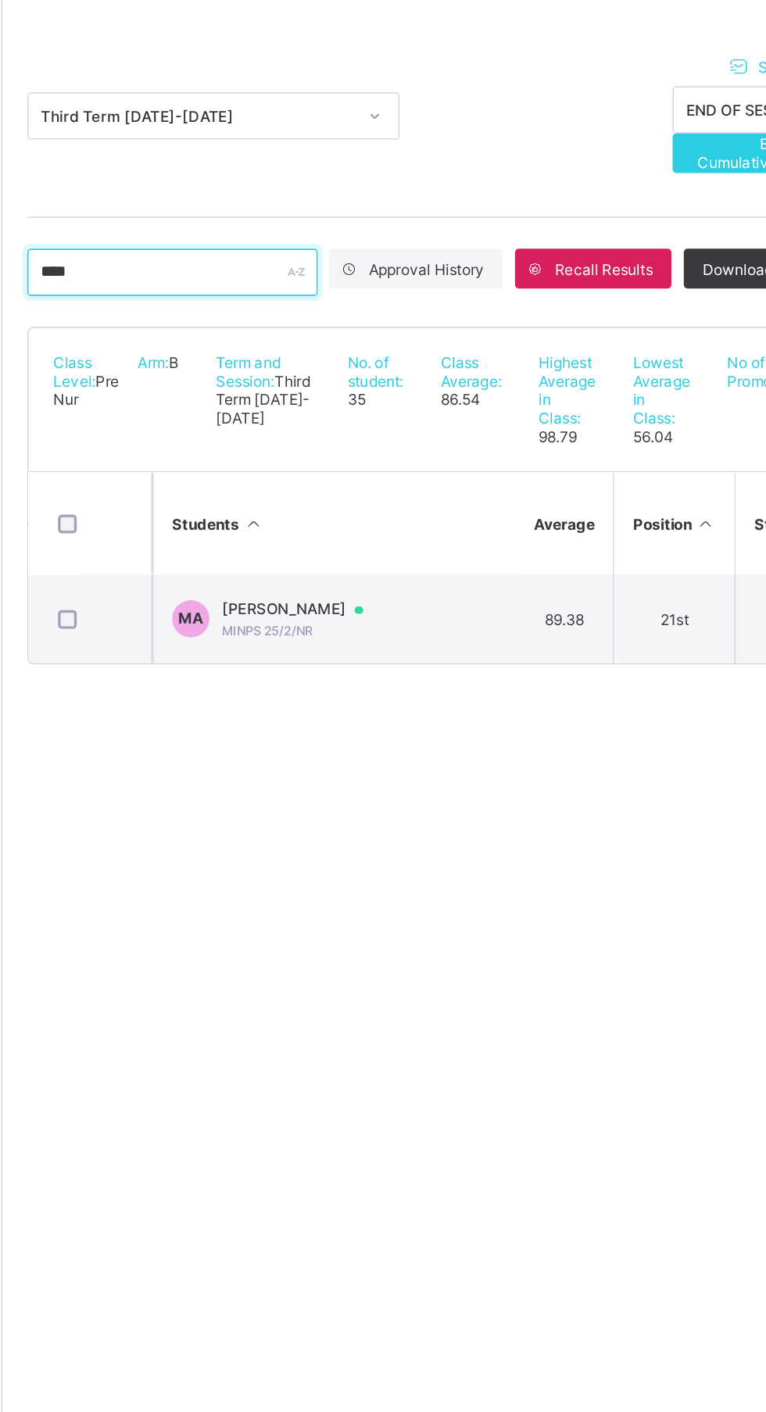
type input "****"
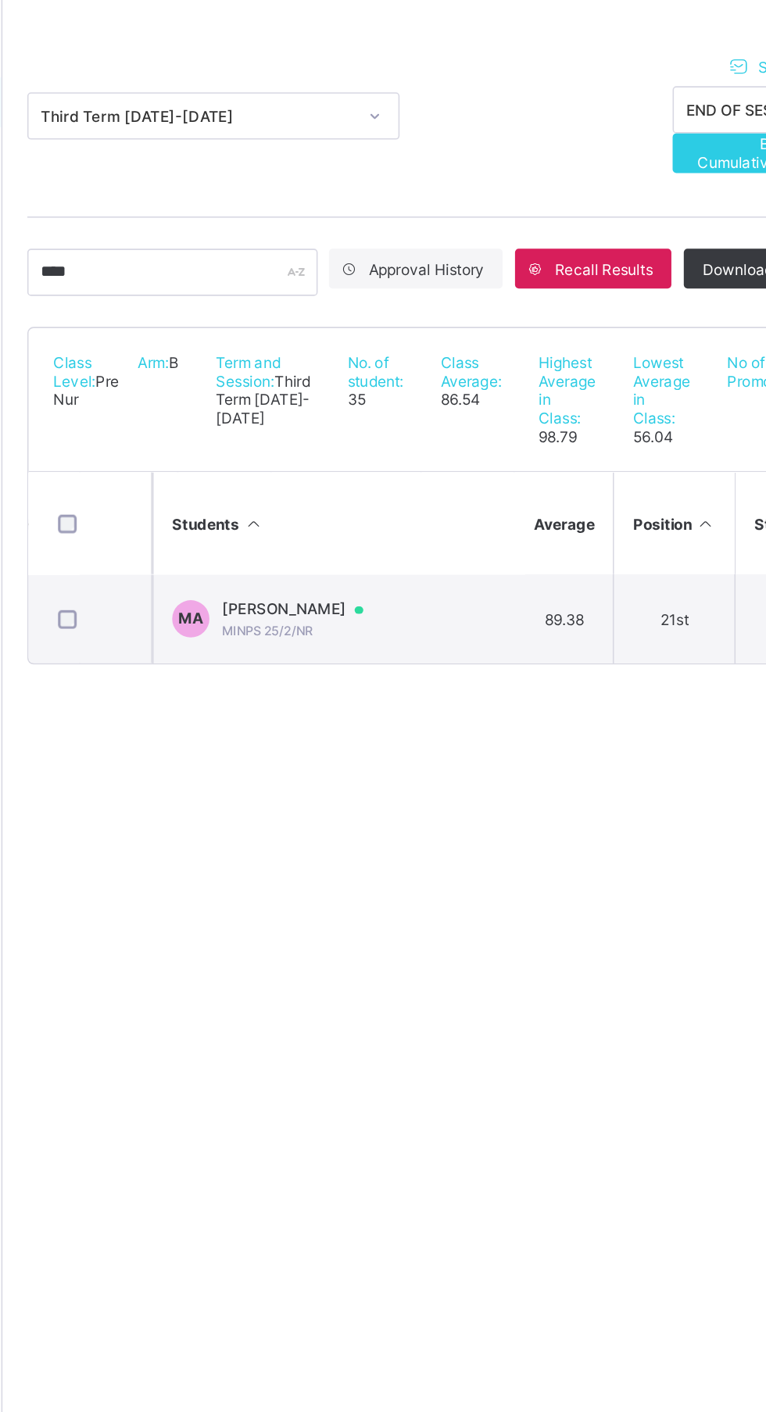
click at [479, 588] on td "MA MARYAM KARO ALIYU MINPS 25/2/NR" at bounding box center [399, 575] width 234 height 56
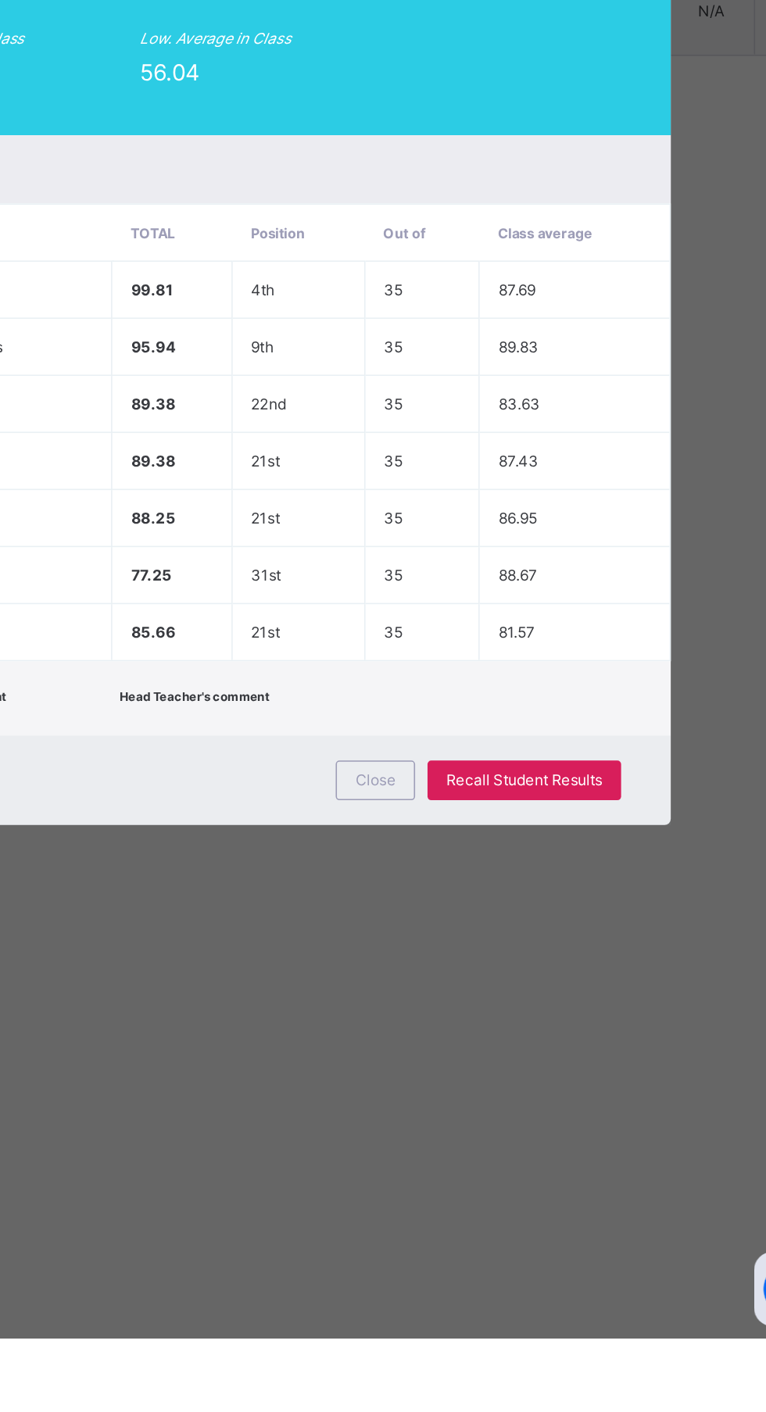
click at [608, 1066] on span "Recall Student Results" at bounding box center [558, 1060] width 98 height 12
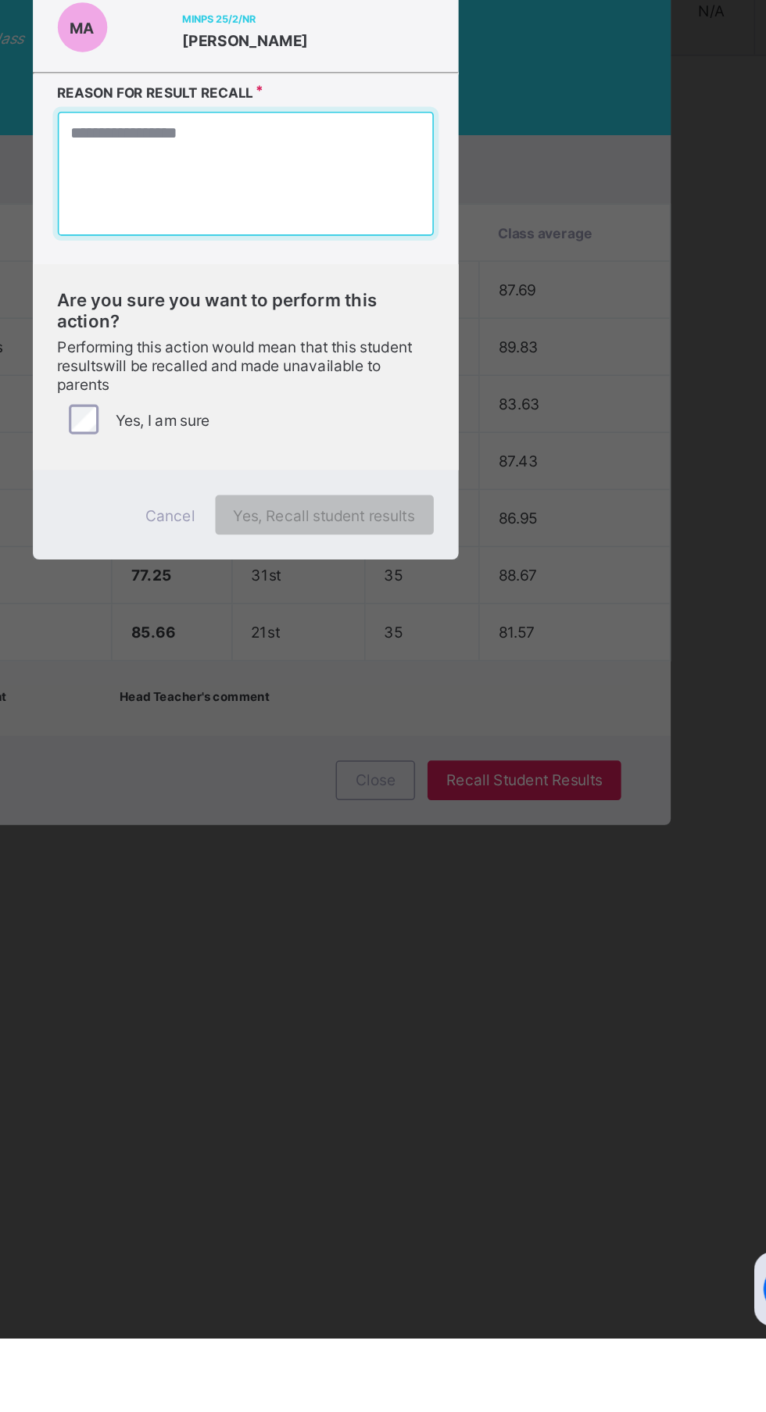
click at [502, 717] on textarea at bounding box center [383, 678] width 237 height 78
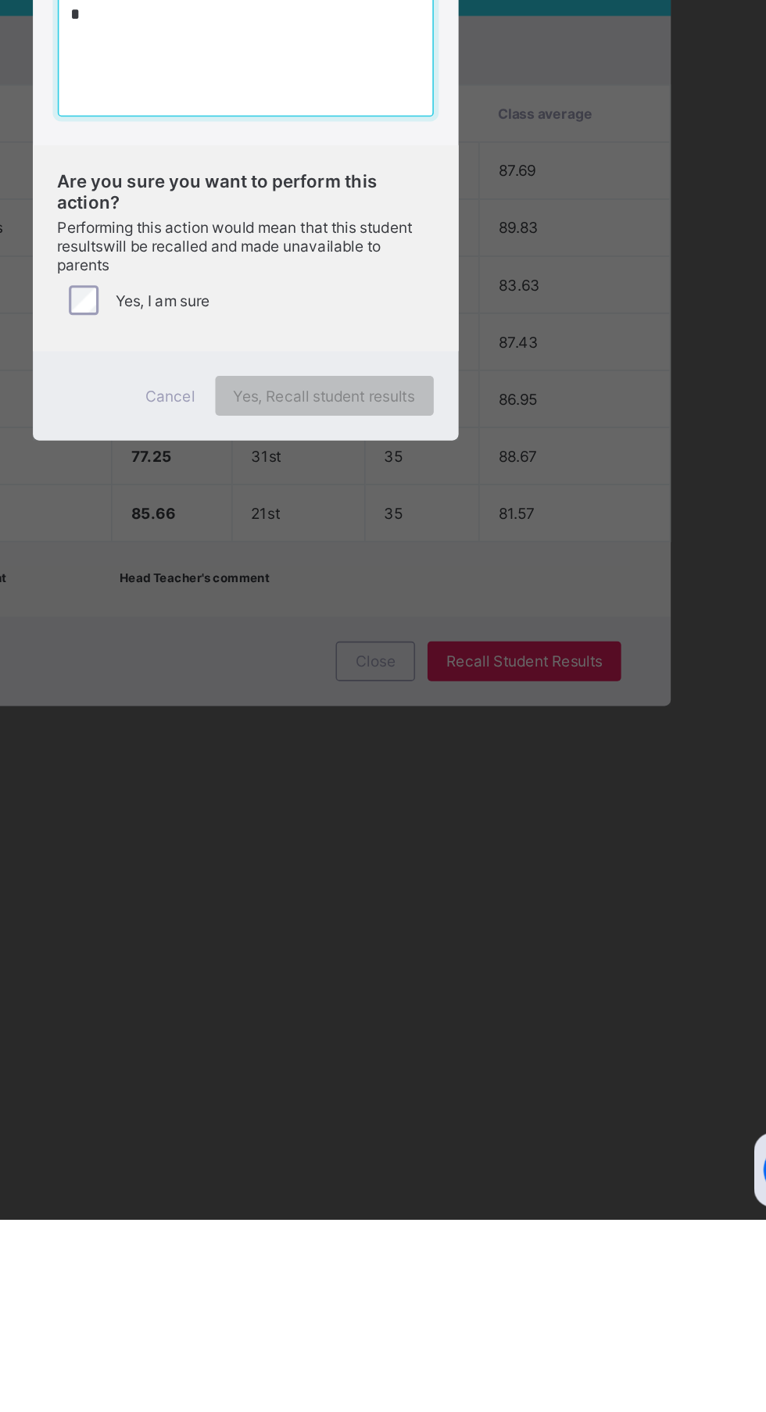
type textarea "*"
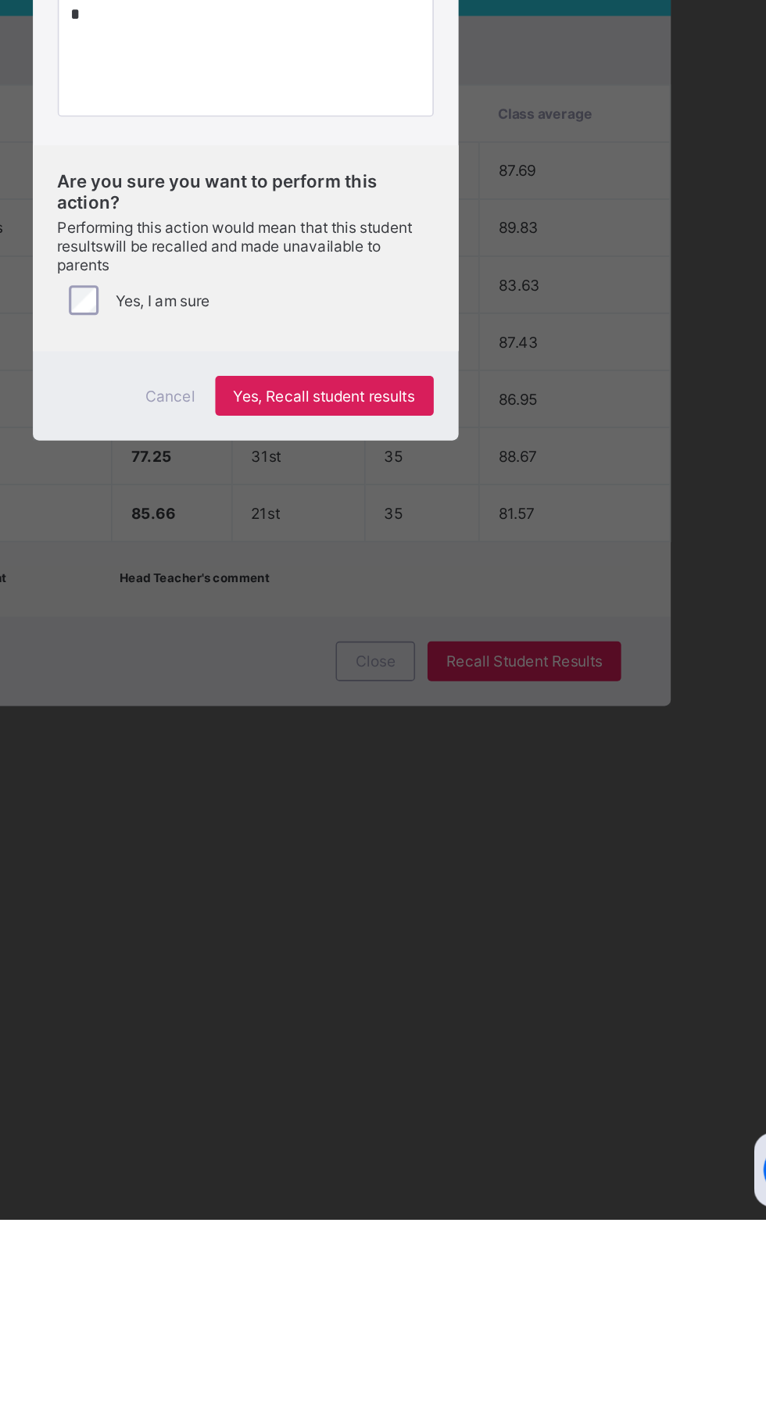
click at [502, 906] on div "Yes, Recall student results" at bounding box center [433, 893] width 138 height 25
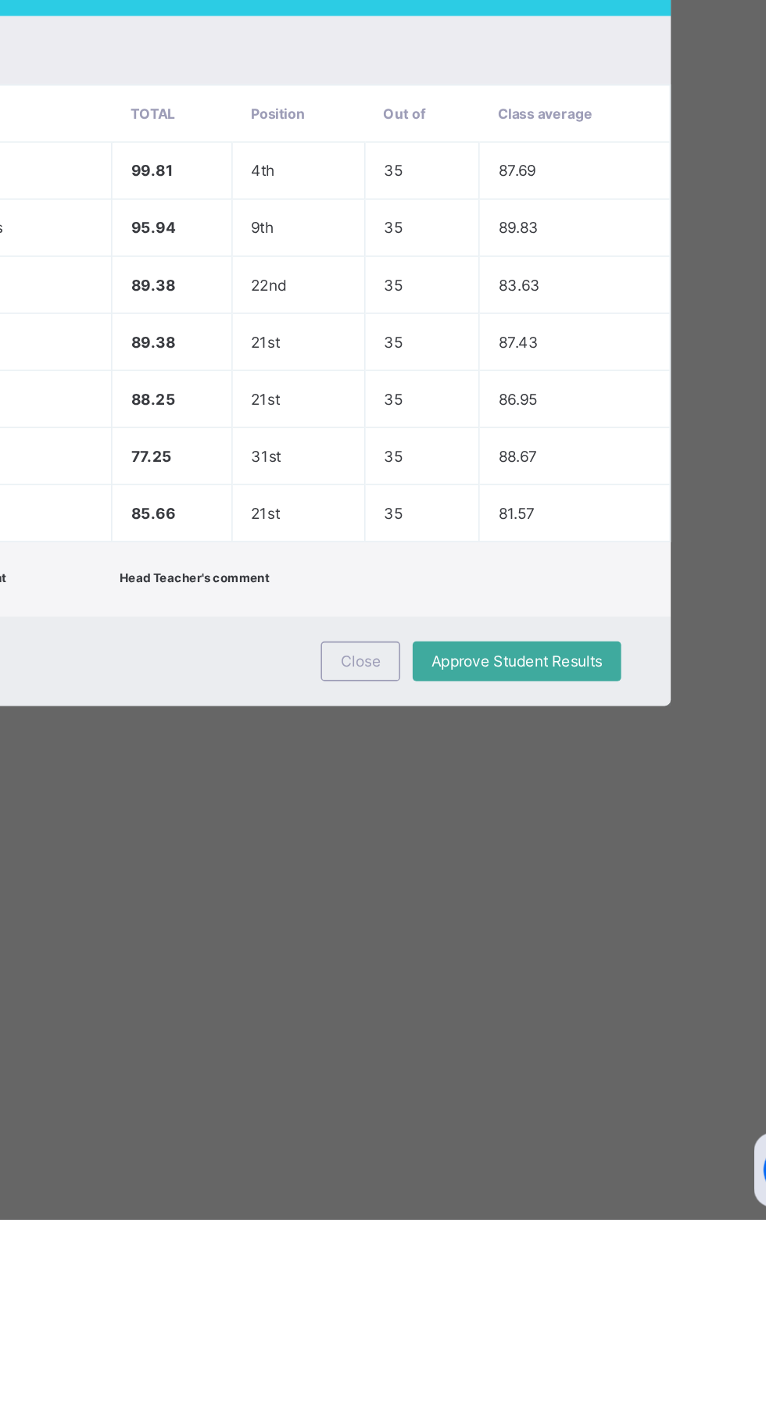
click at [468, 1066] on span "Close" at bounding box center [455, 1060] width 25 height 12
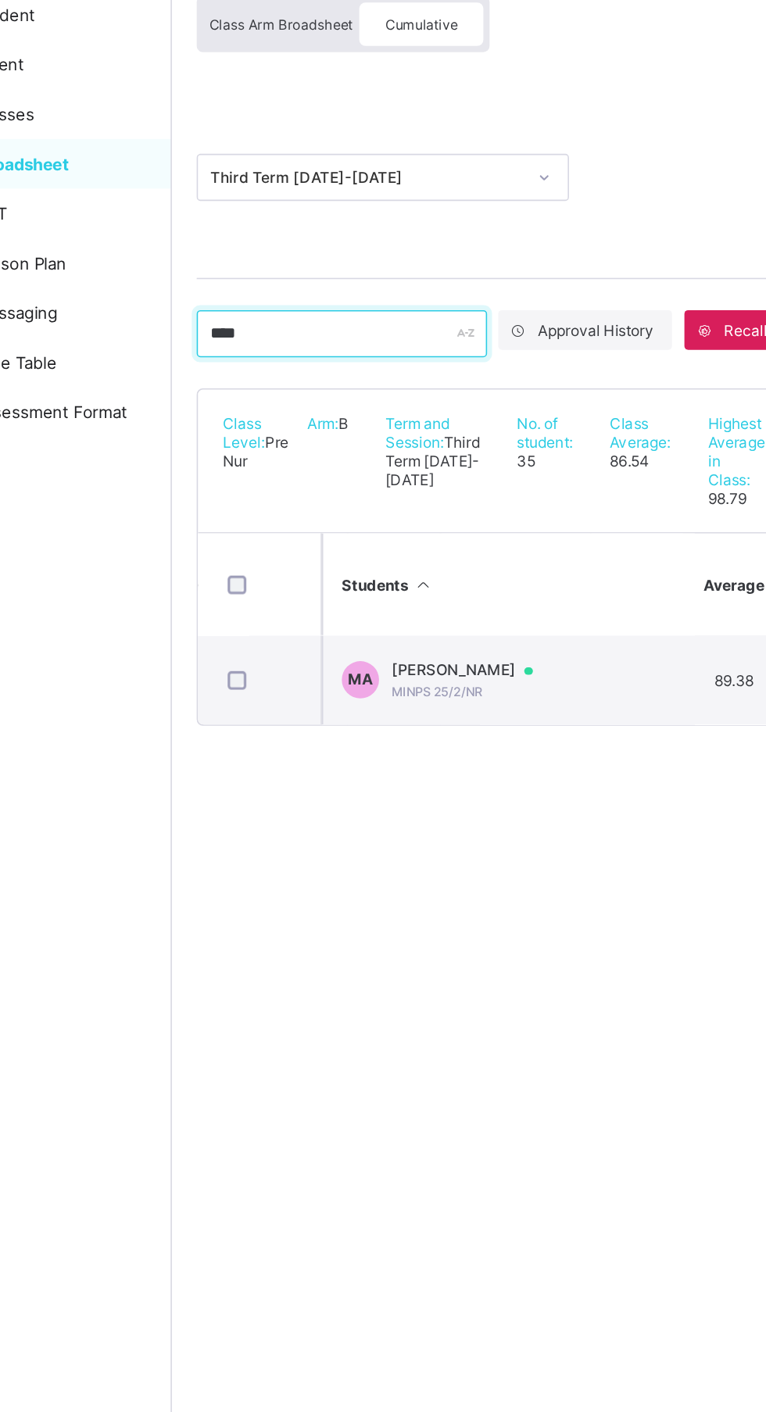
click at [280, 356] on input "****" at bounding box center [294, 357] width 183 height 30
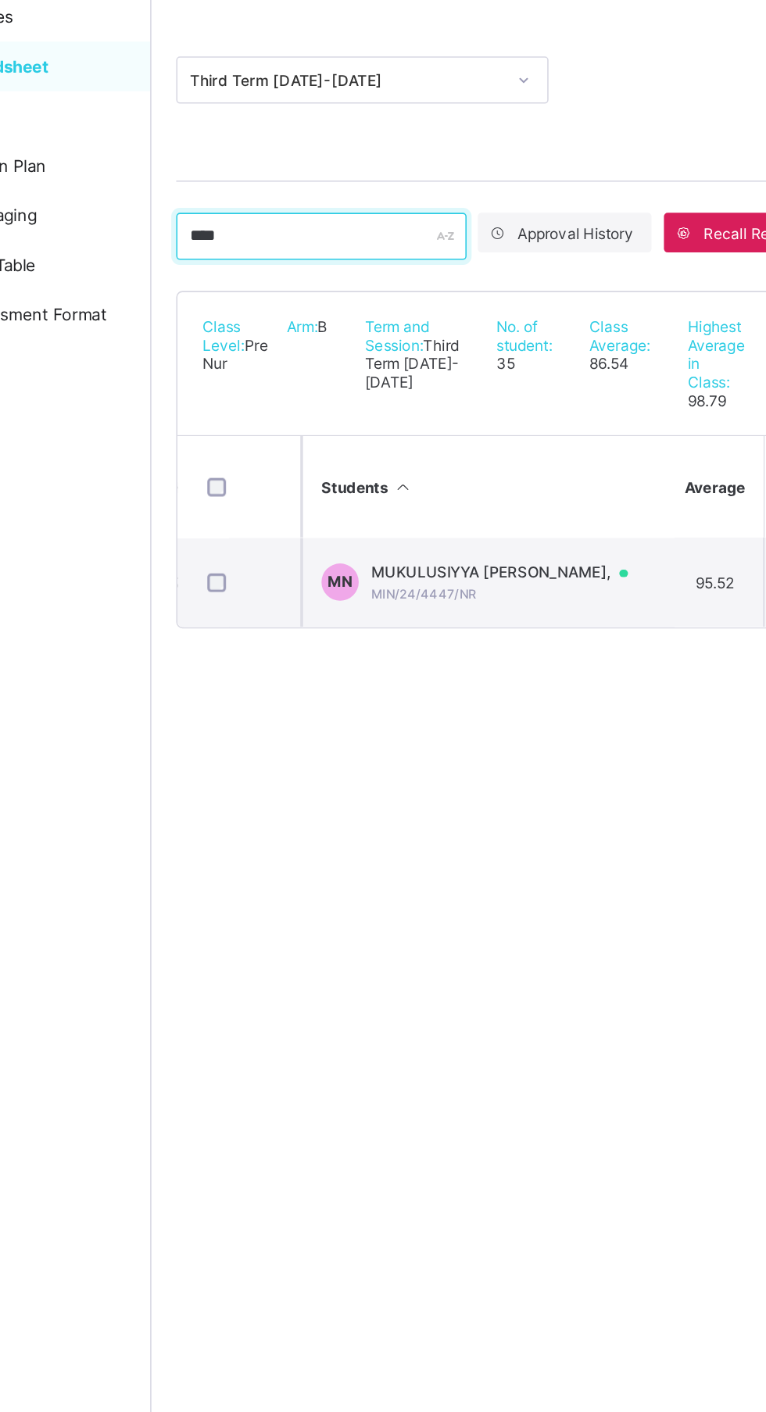
type input "****"
click at [426, 575] on span "MUKULUSIYYA UMAR NASIR," at bounding box center [414, 569] width 177 height 13
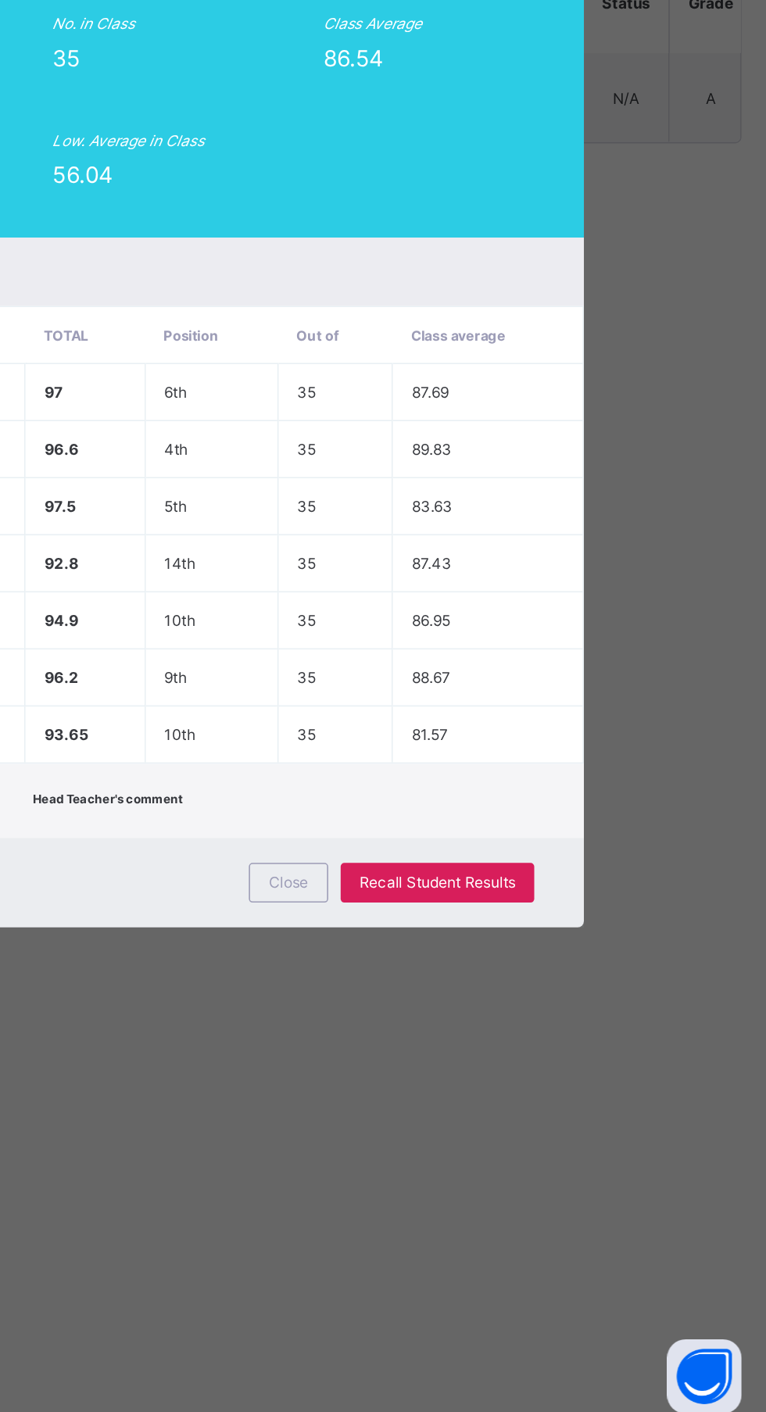
click at [650, 994] on td "81.57" at bounding box center [591, 976] width 120 height 36
click at [620, 1082] on div "Recall Student Results" at bounding box center [559, 1069] width 122 height 25
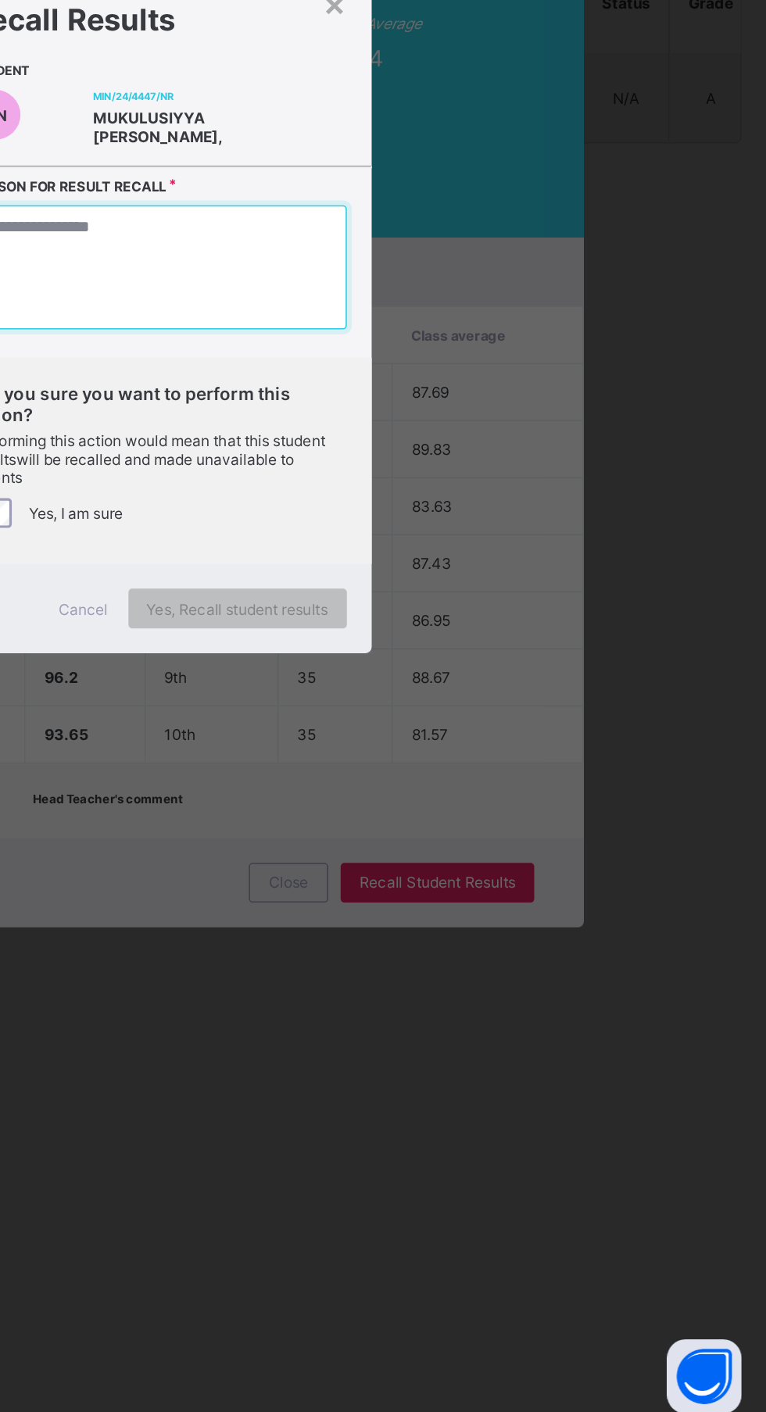
click at [469, 721] on textarea at bounding box center [383, 682] width 237 height 78
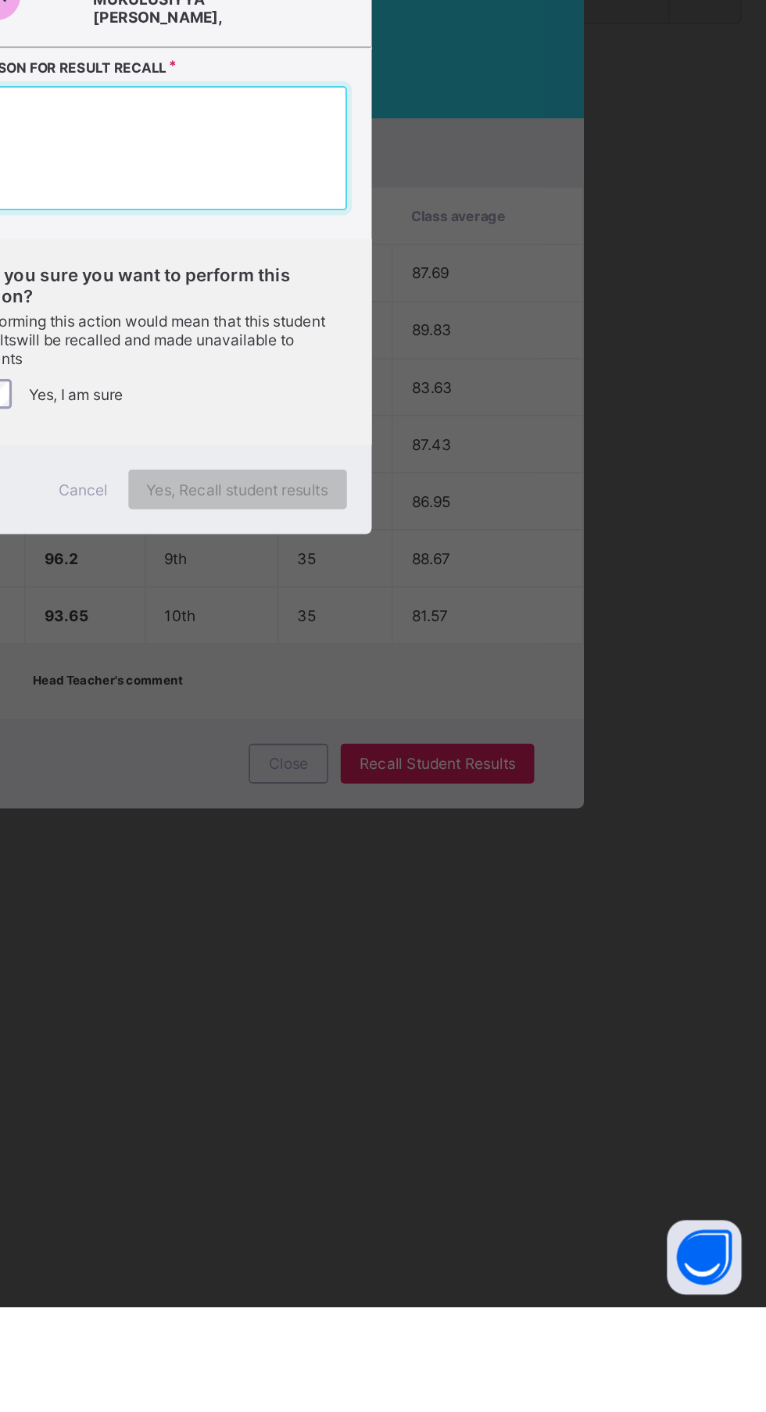
type textarea "*"
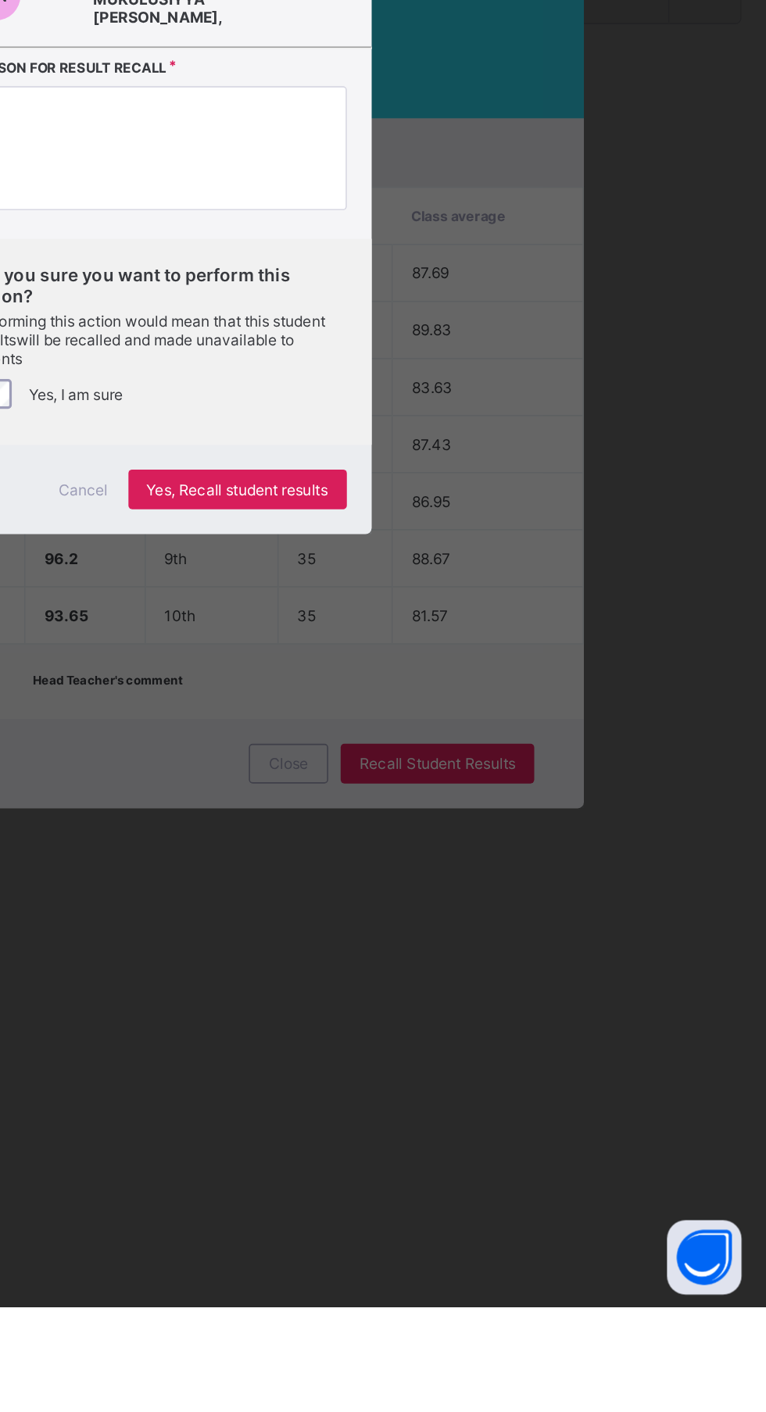
click at [490, 903] on span "Yes, Recall student results" at bounding box center [433, 898] width 114 height 12
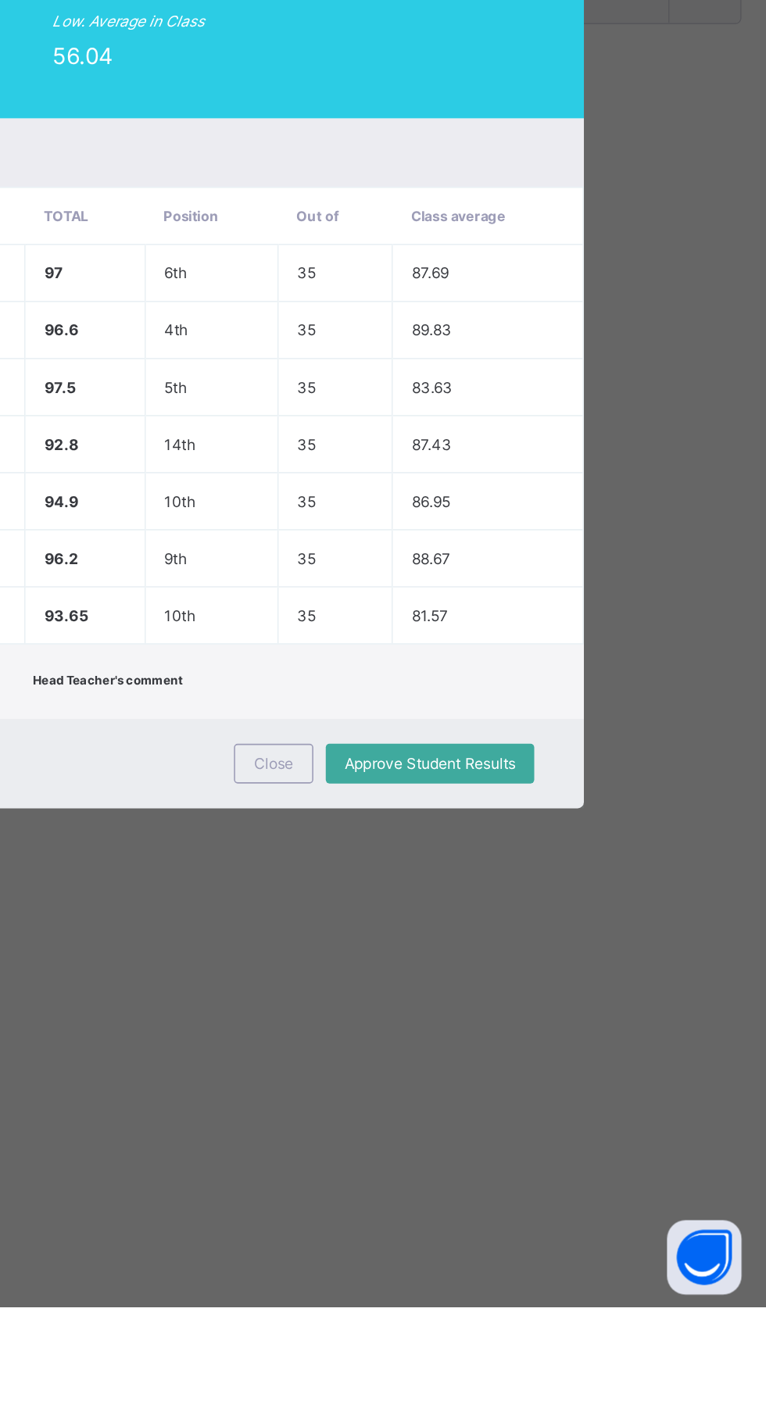
click at [468, 1075] on span "Close" at bounding box center [455, 1069] width 25 height 12
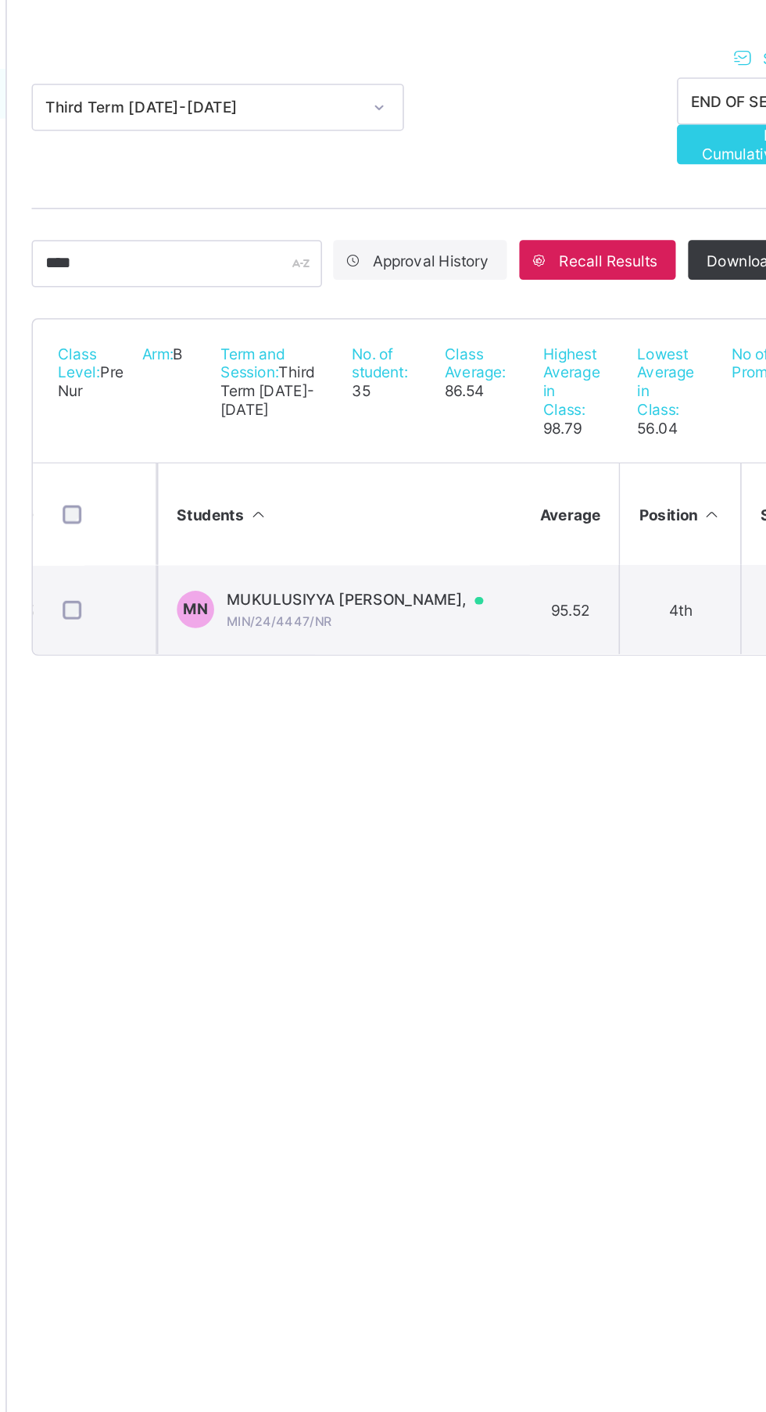
click at [469, 587] on div "MUKULUSIYYA UMAR NASIR, MIN/24/4447/NR" at bounding box center [414, 575] width 177 height 24
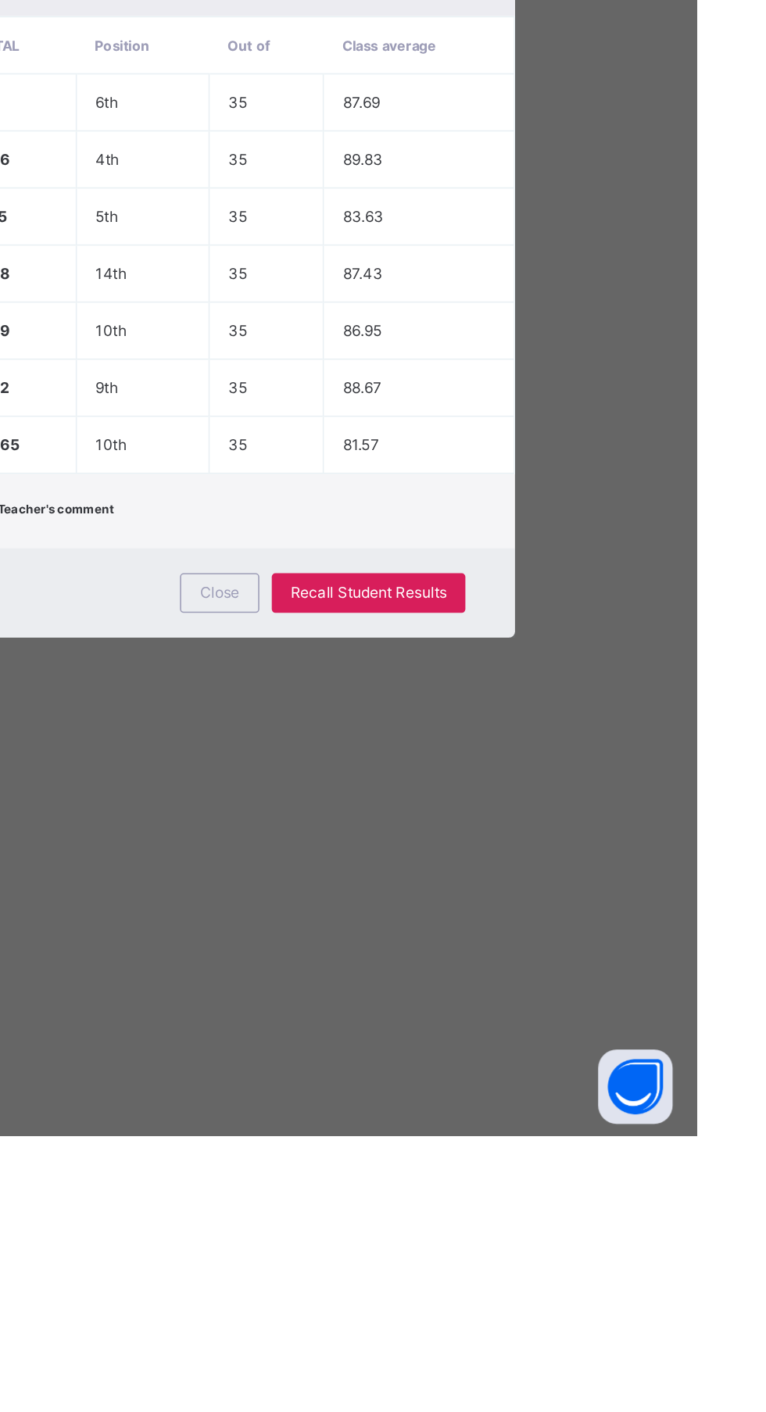
click at [650, 994] on td "81.57" at bounding box center [591, 976] width 120 height 36
click at [608, 1075] on span "Recall Student Results" at bounding box center [558, 1069] width 98 height 12
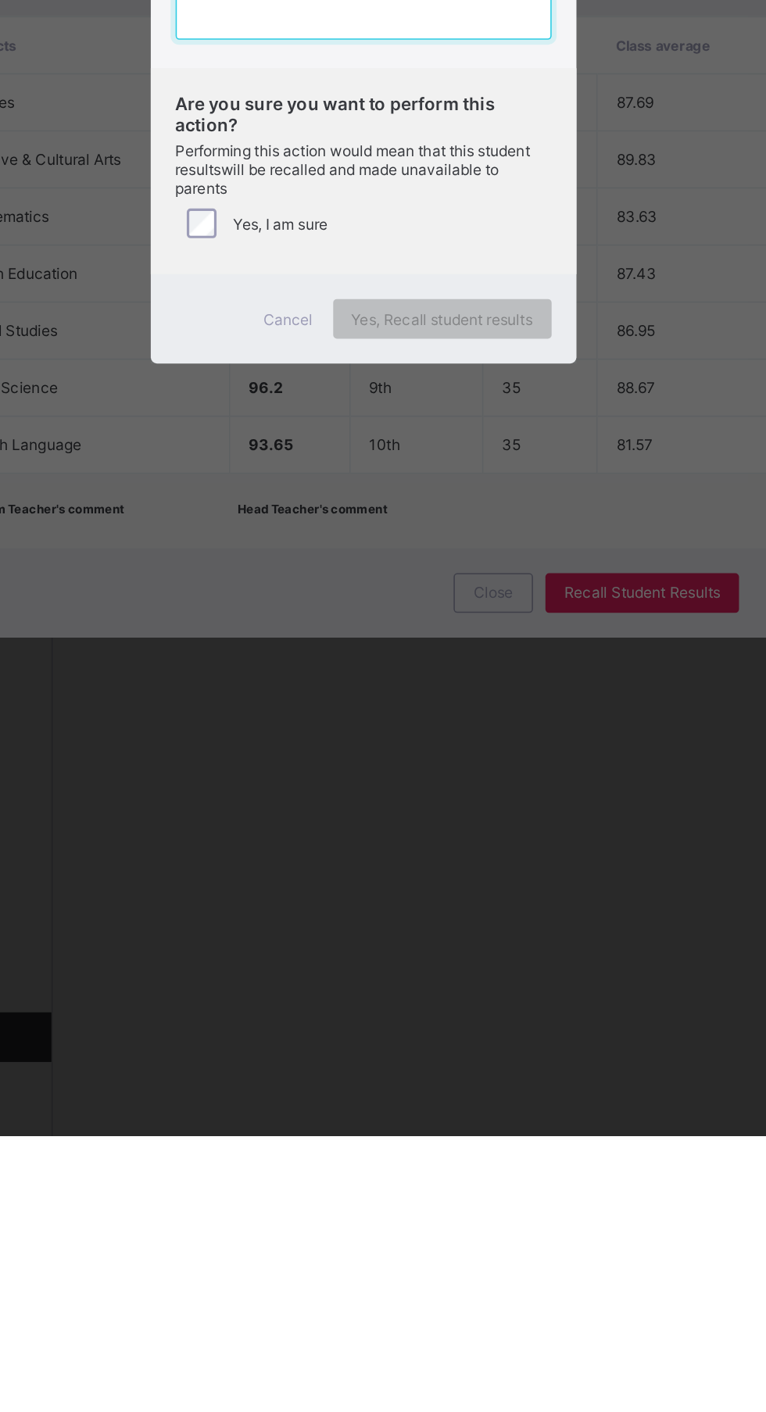
click at [451, 721] on textarea at bounding box center [383, 682] width 237 height 78
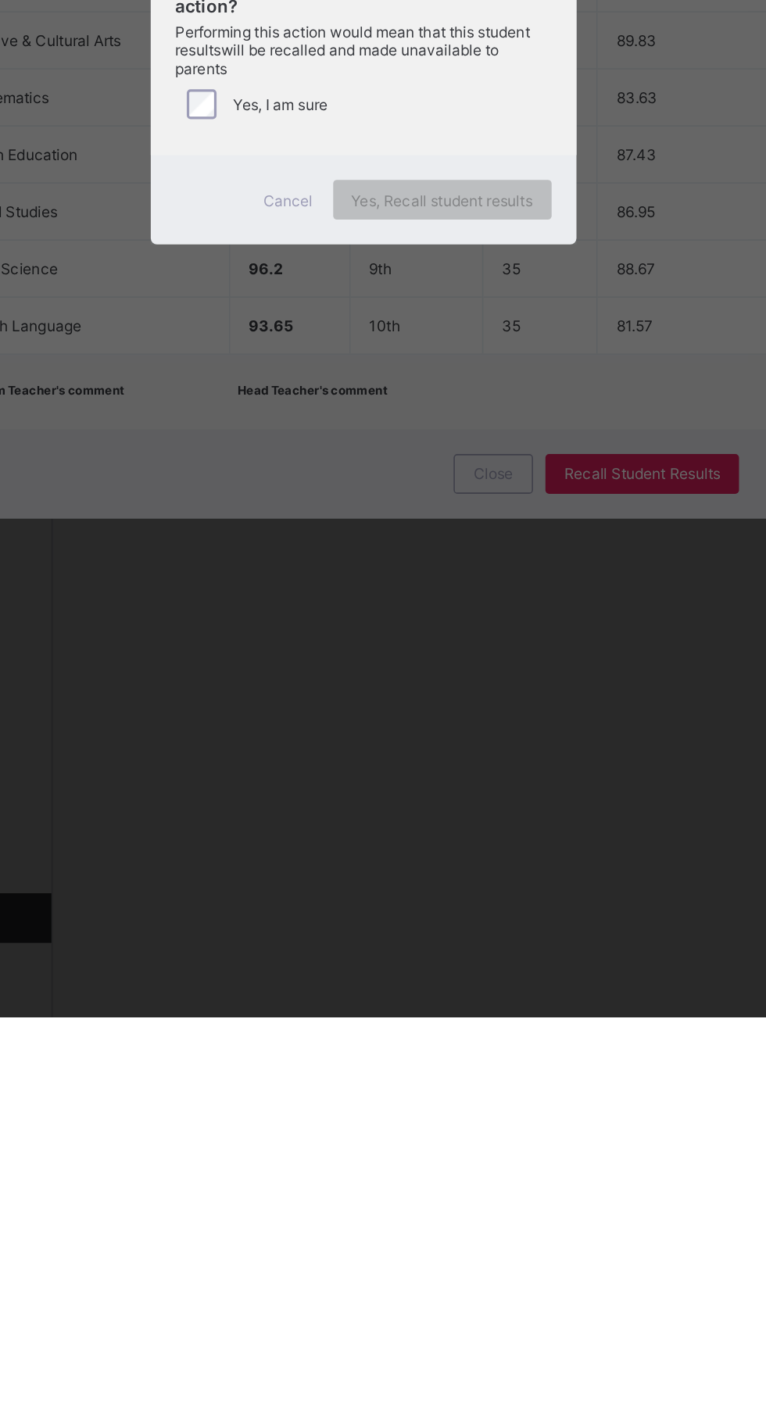
type textarea "*"
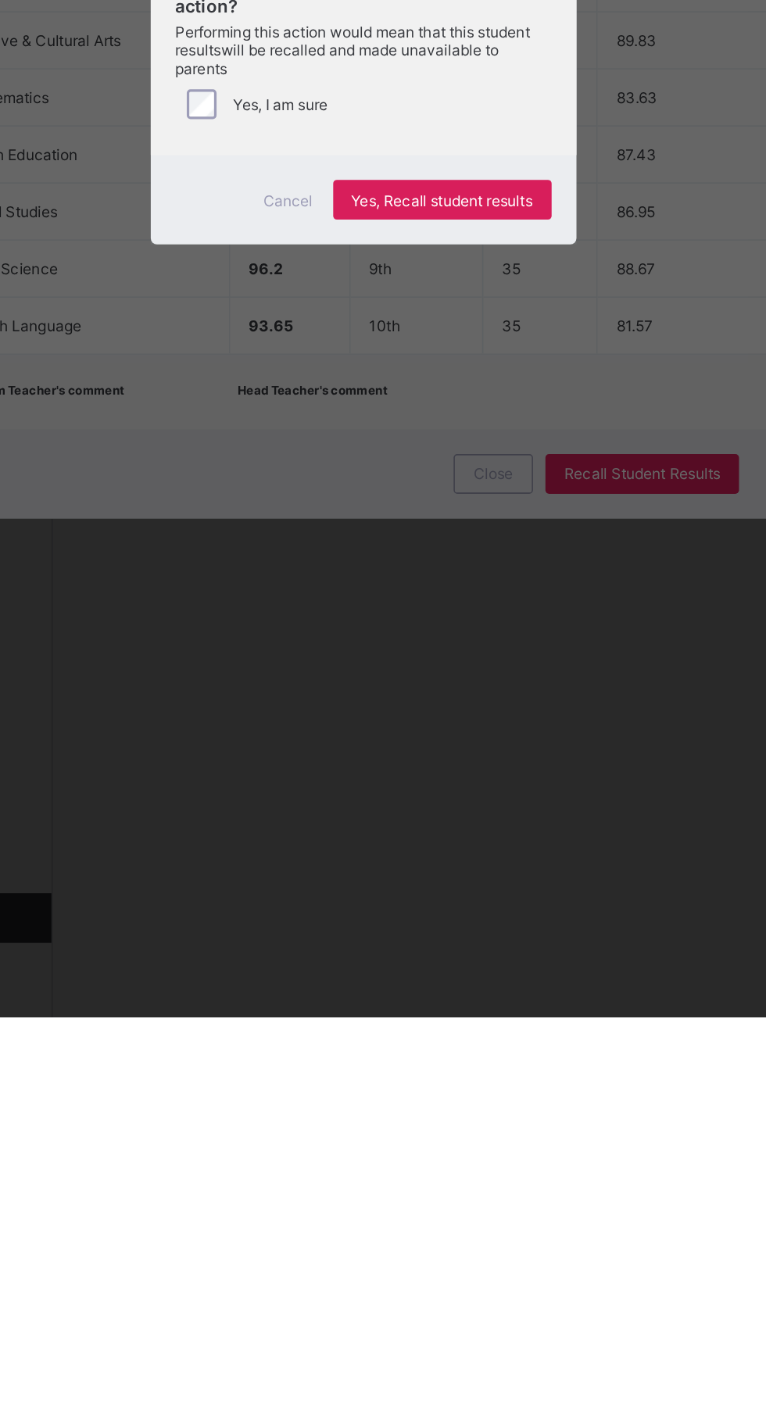
click at [490, 903] on span "Yes, Recall student results" at bounding box center [433, 898] width 114 height 12
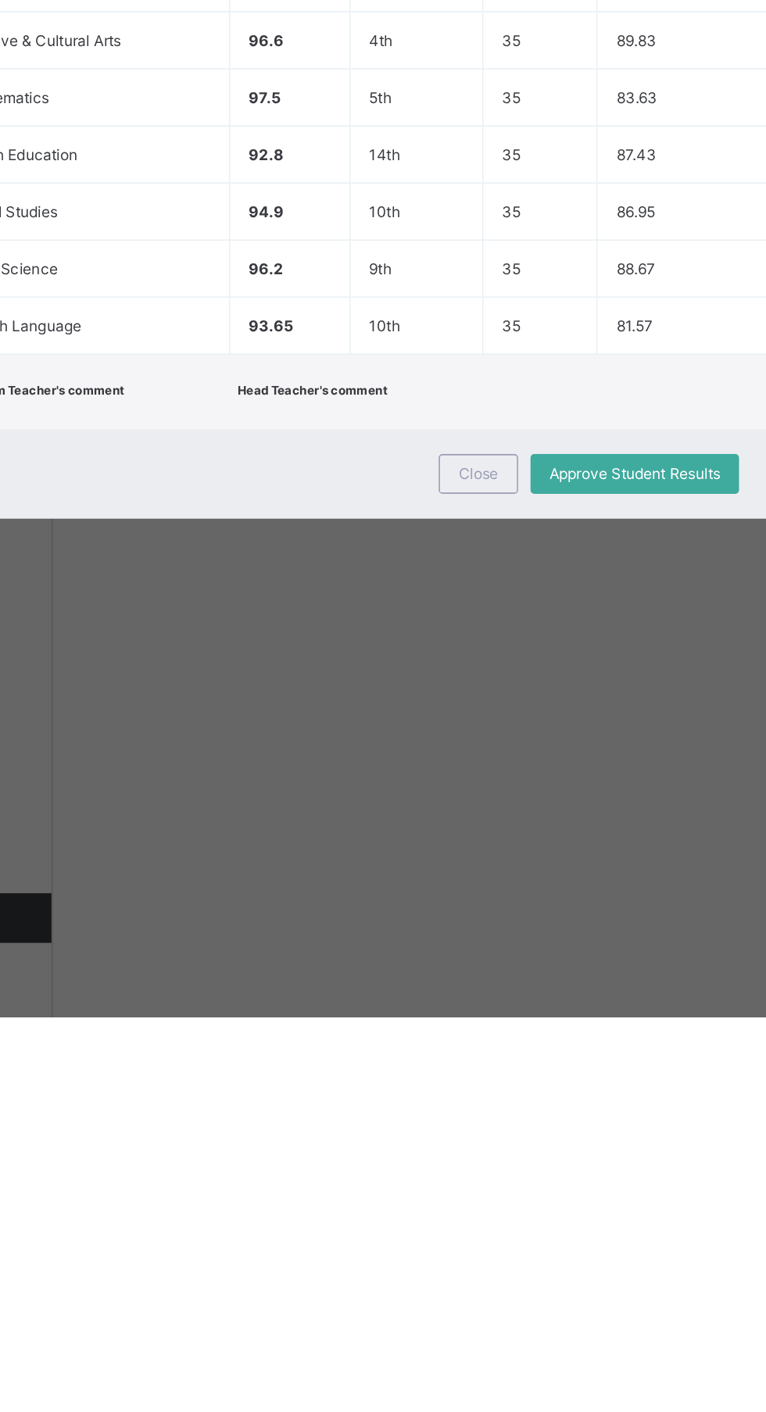
click at [468, 1075] on span "Close" at bounding box center [455, 1069] width 25 height 12
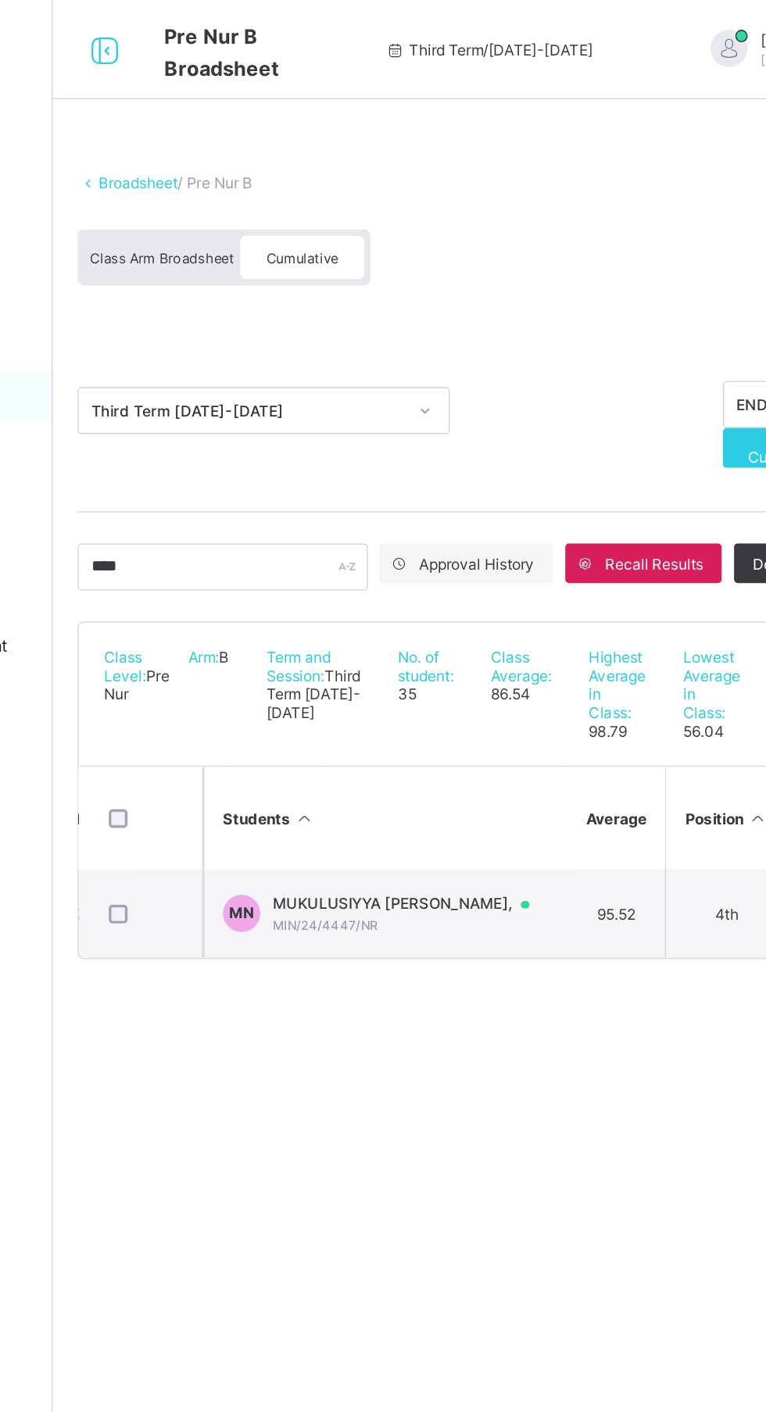
click at [248, 162] on span "Class Arm Broadsheet" at bounding box center [256, 162] width 91 height 11
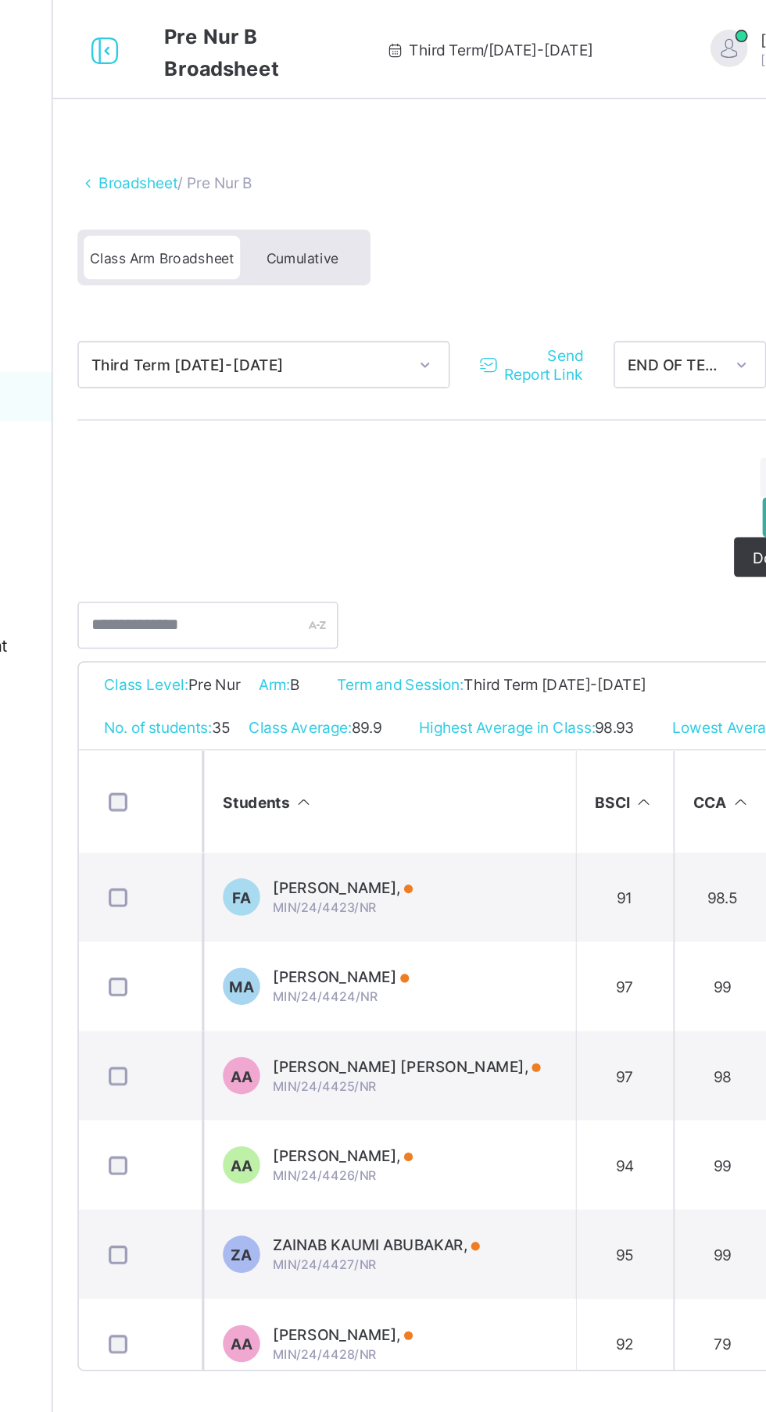
click at [355, 162] on span "Cumulative" at bounding box center [344, 162] width 45 height 11
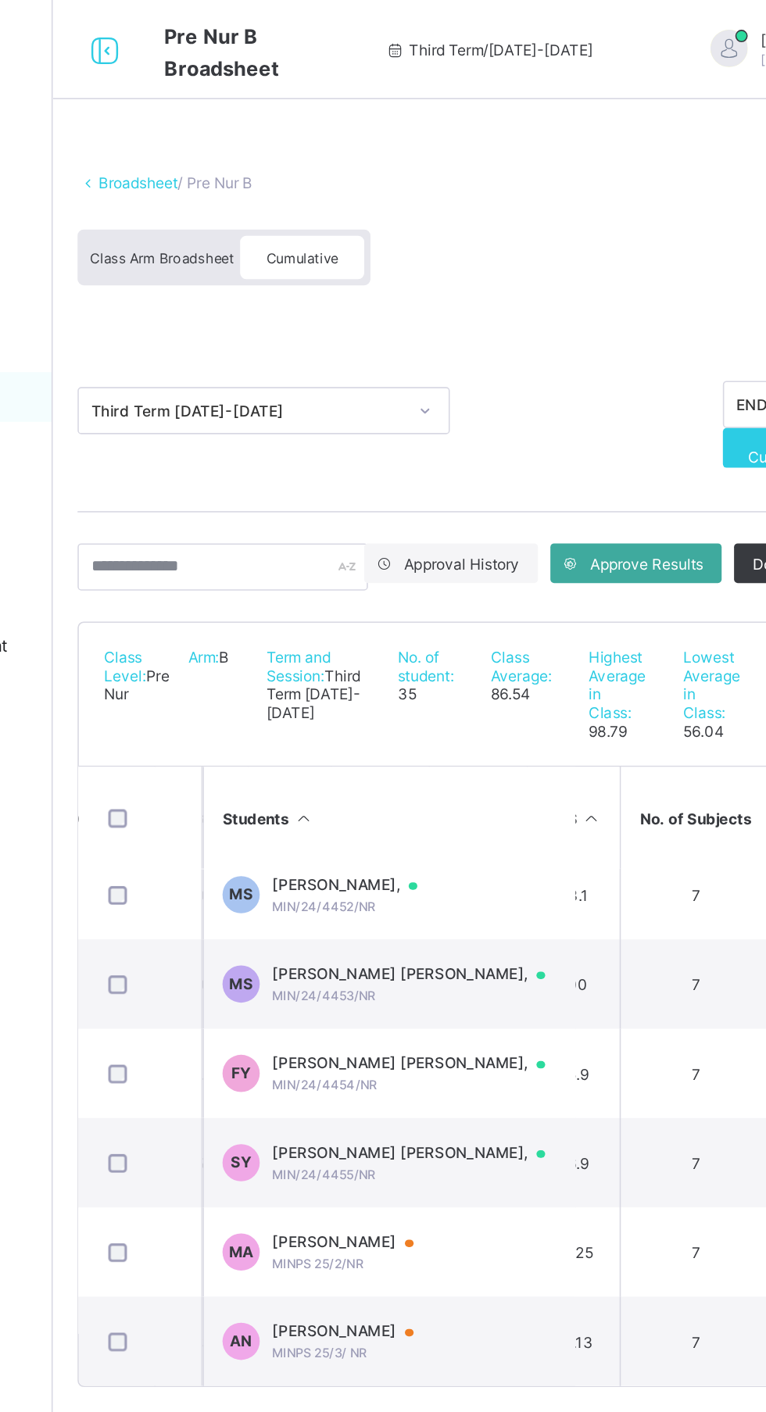
scroll to position [1649, 394]
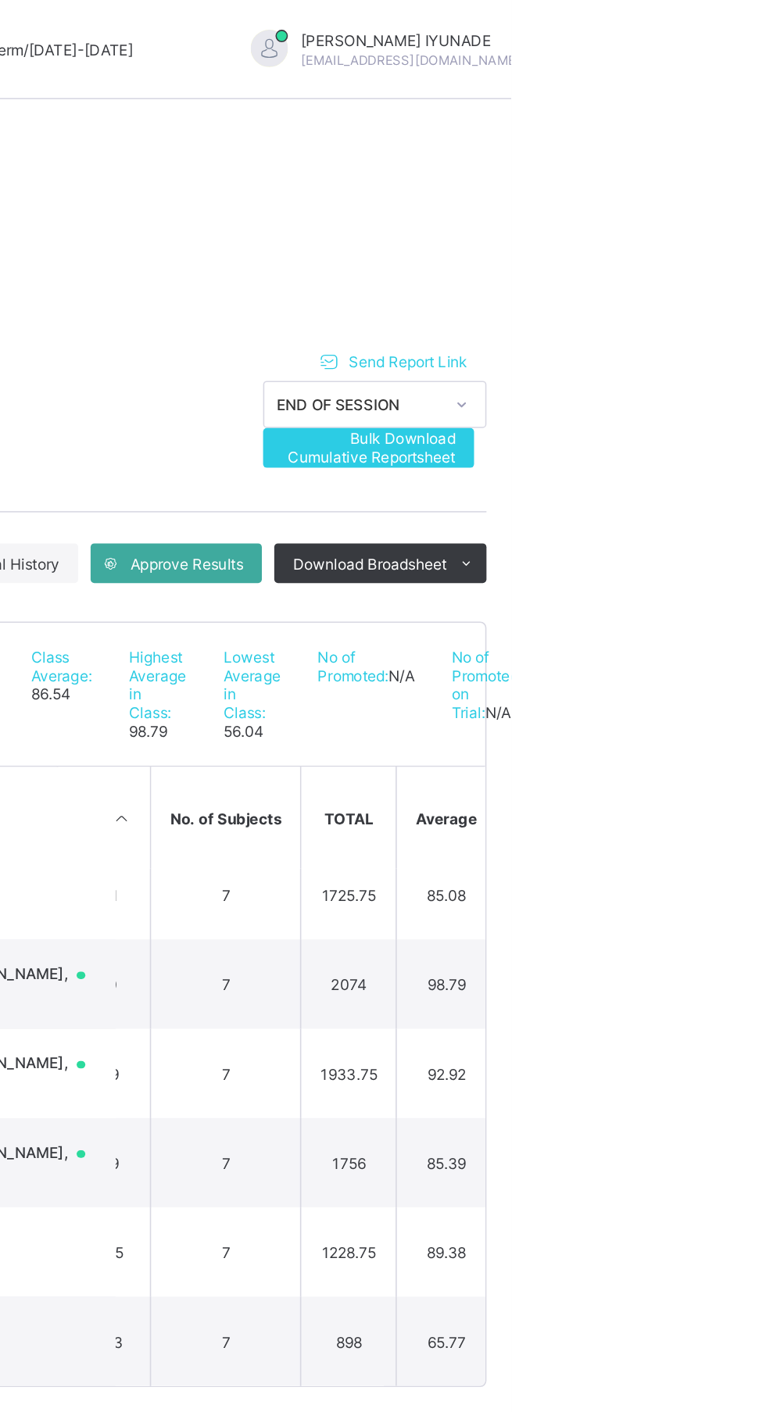
click at [704, 222] on span "Send Report Link" at bounding box center [700, 228] width 75 height 12
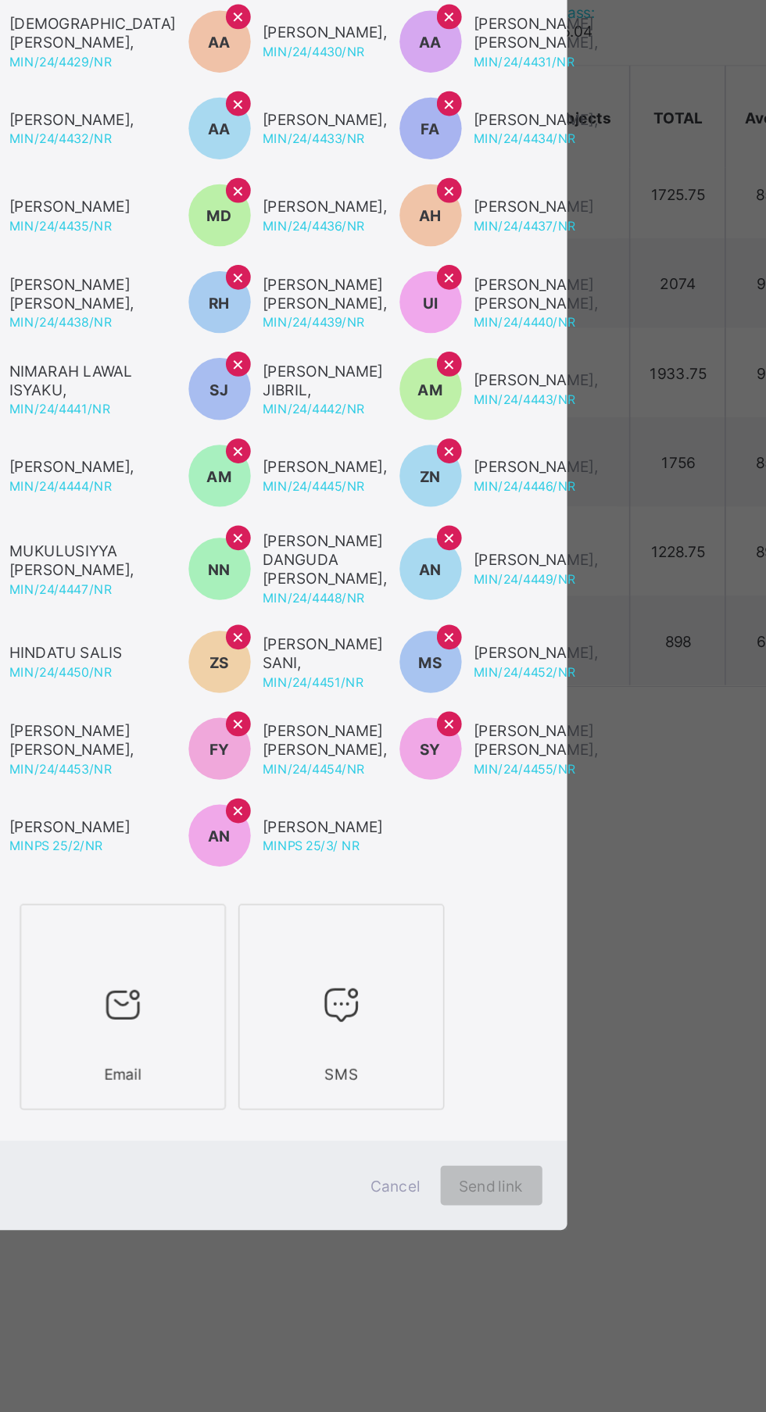
click at [331, 1088] on icon at bounding box center [314, 1074] width 33 height 28
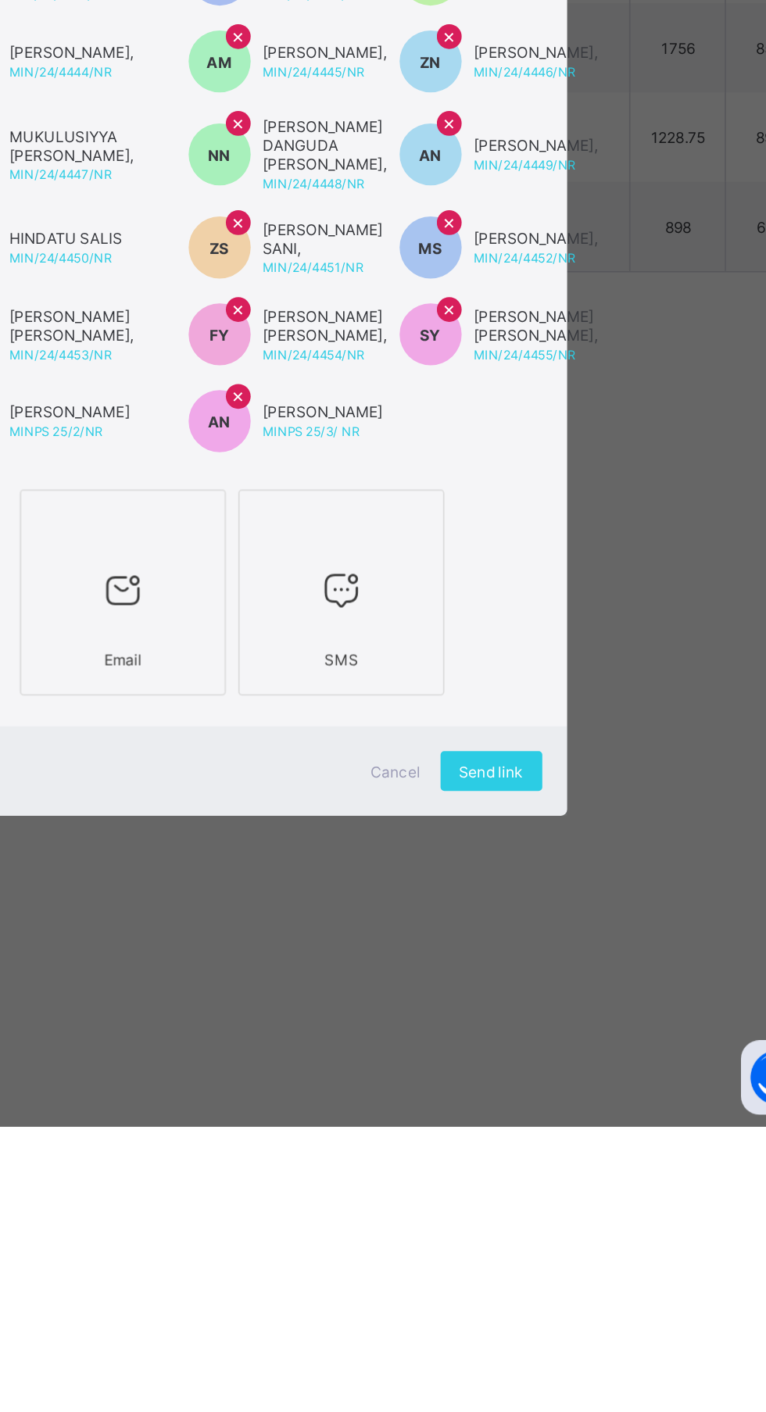
click at [566, 1194] on span "Send link" at bounding box center [546, 1188] width 41 height 12
click at [578, 1200] on div "Send link" at bounding box center [546, 1187] width 64 height 25
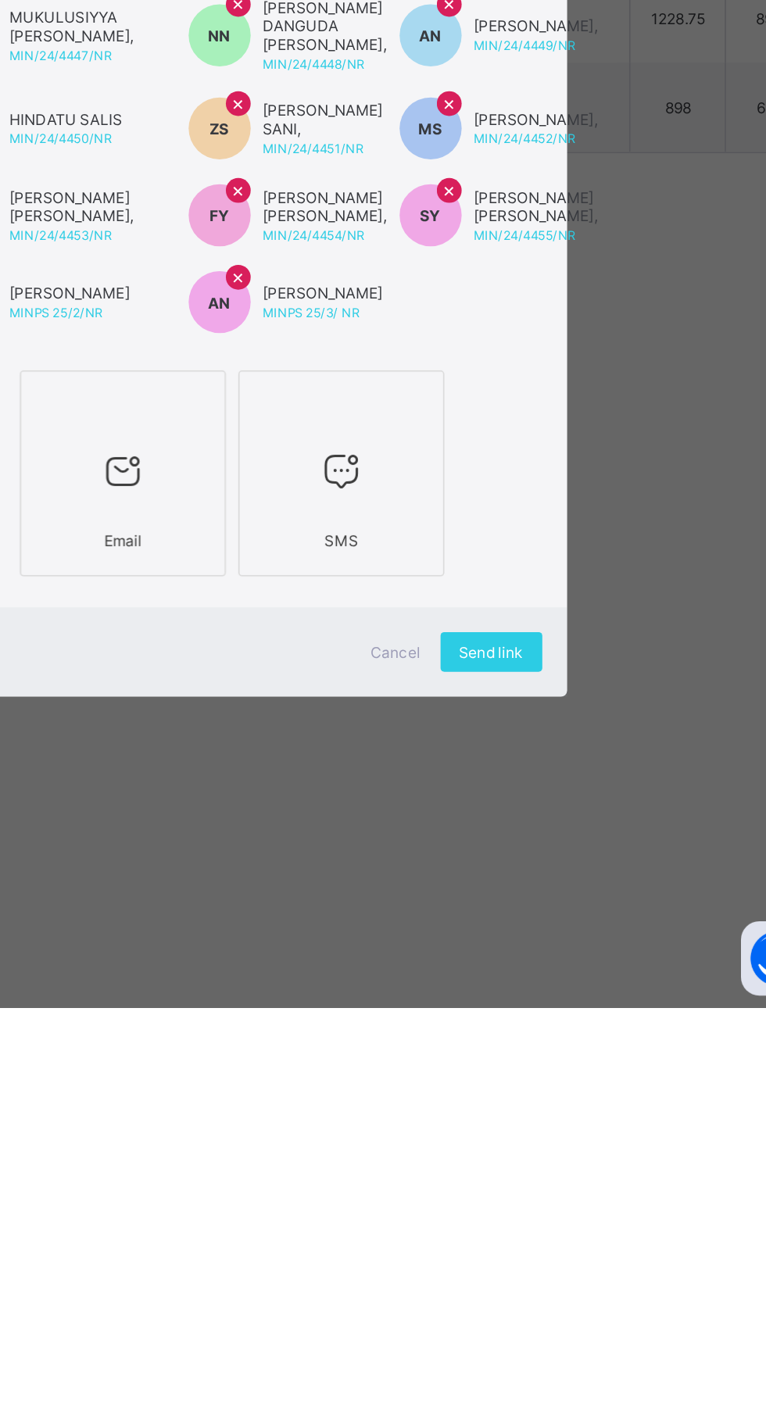
click at [566, 1194] on span "Send link" at bounding box center [546, 1188] width 41 height 12
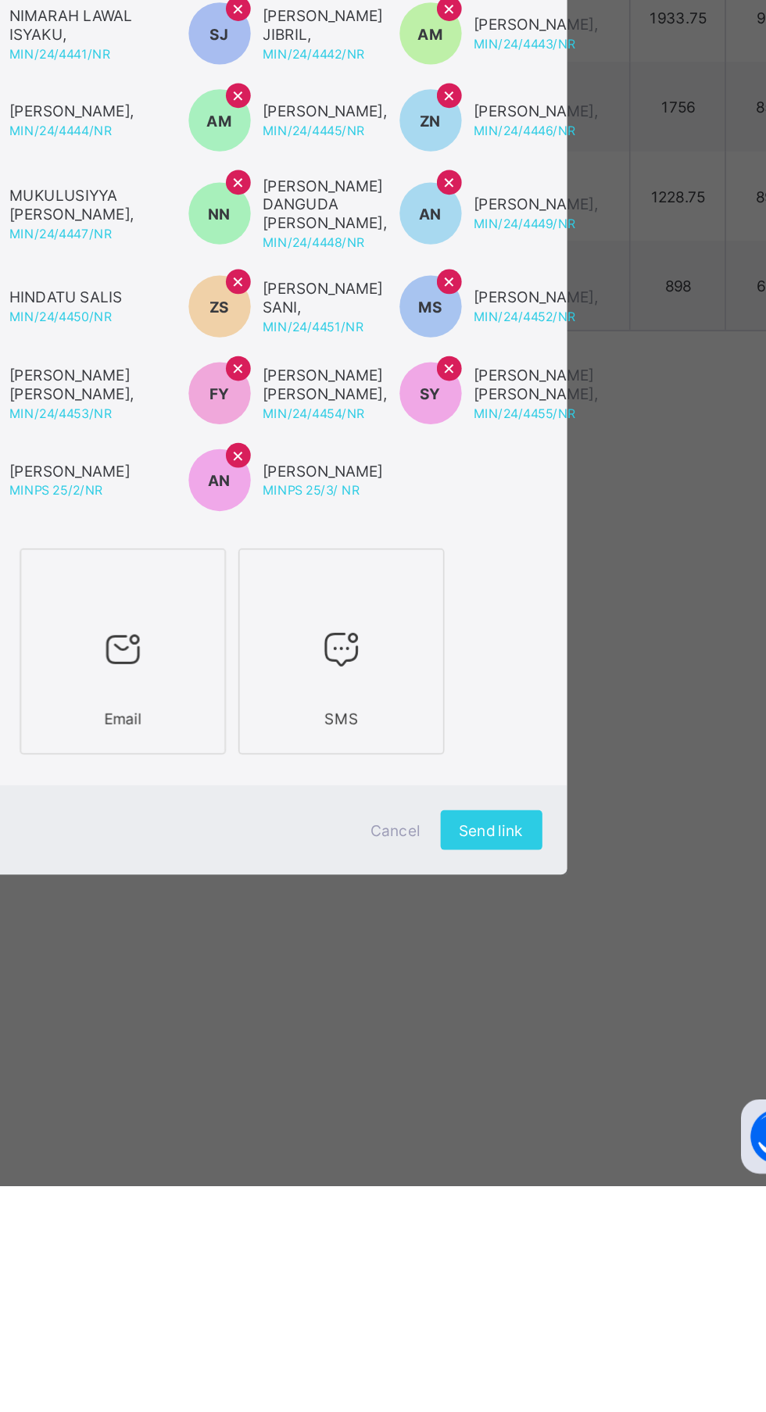
click at [594, 1144] on div "Email SMS" at bounding box center [383, 1075] width 421 height 138
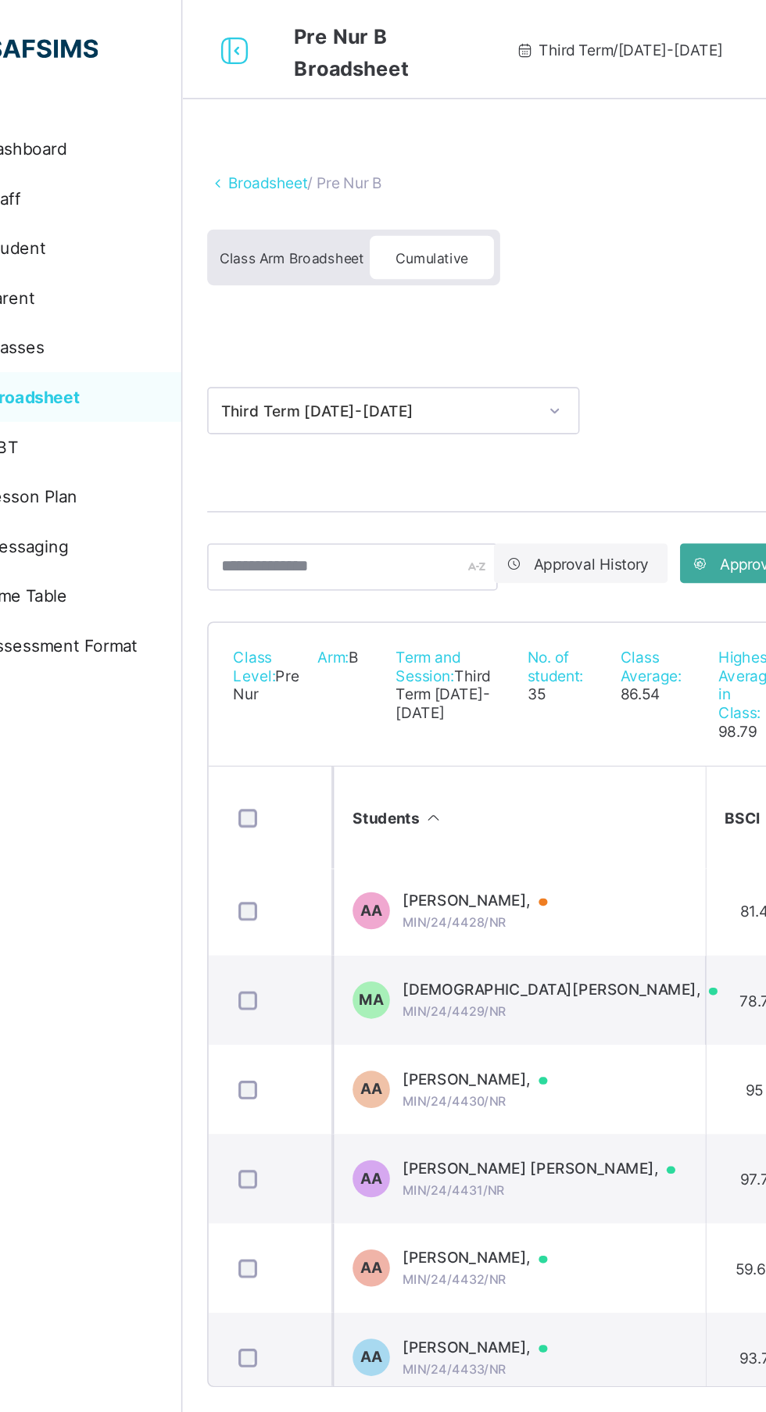
scroll to position [281, 0]
